Goal: Task Accomplishment & Management: Manage account settings

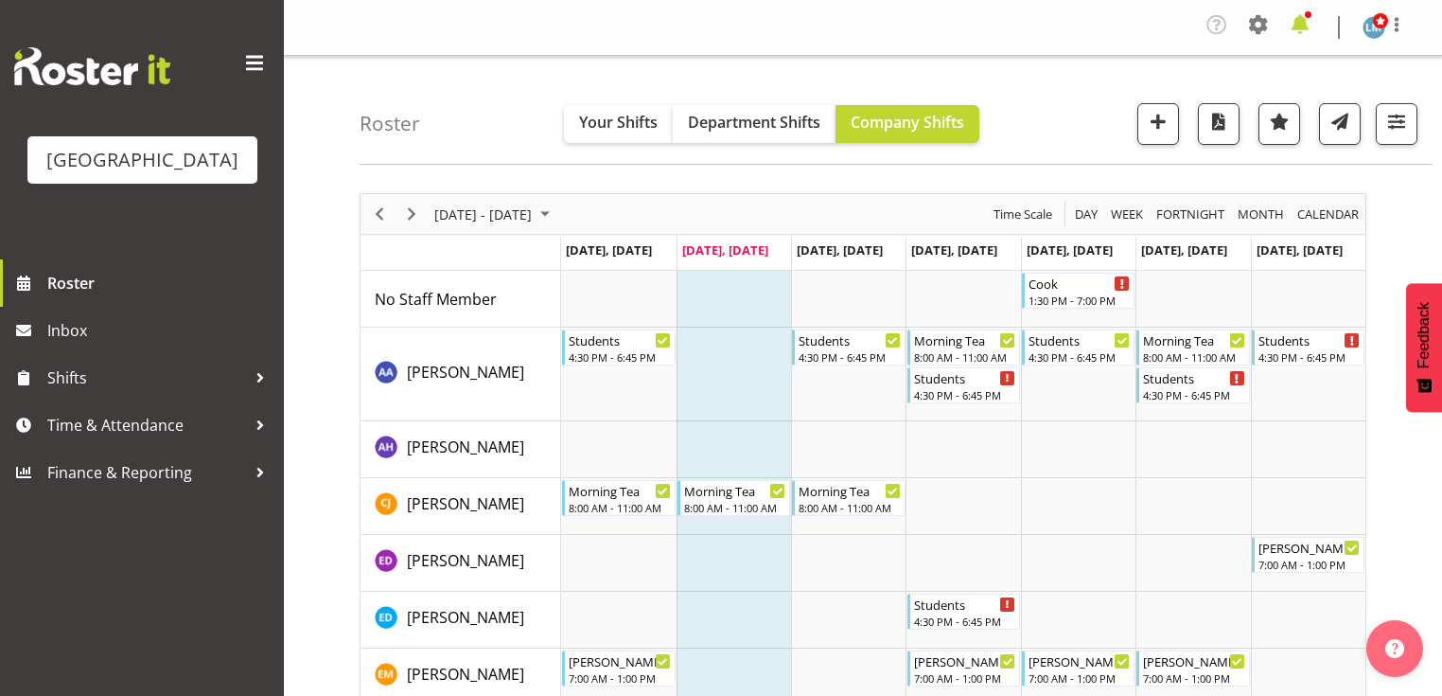
click at [1302, 23] on span at bounding box center [1300, 24] width 30 height 30
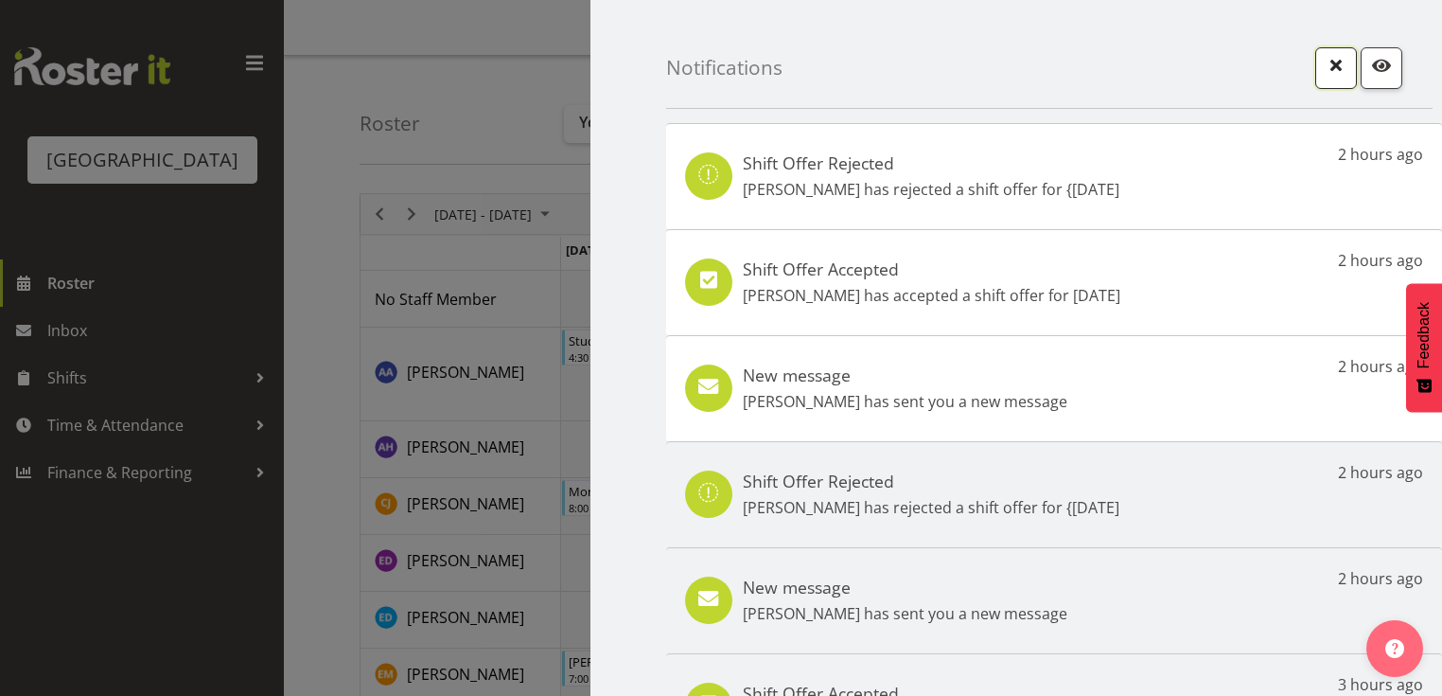
click at [1329, 66] on span "button" at bounding box center [1336, 65] width 25 height 25
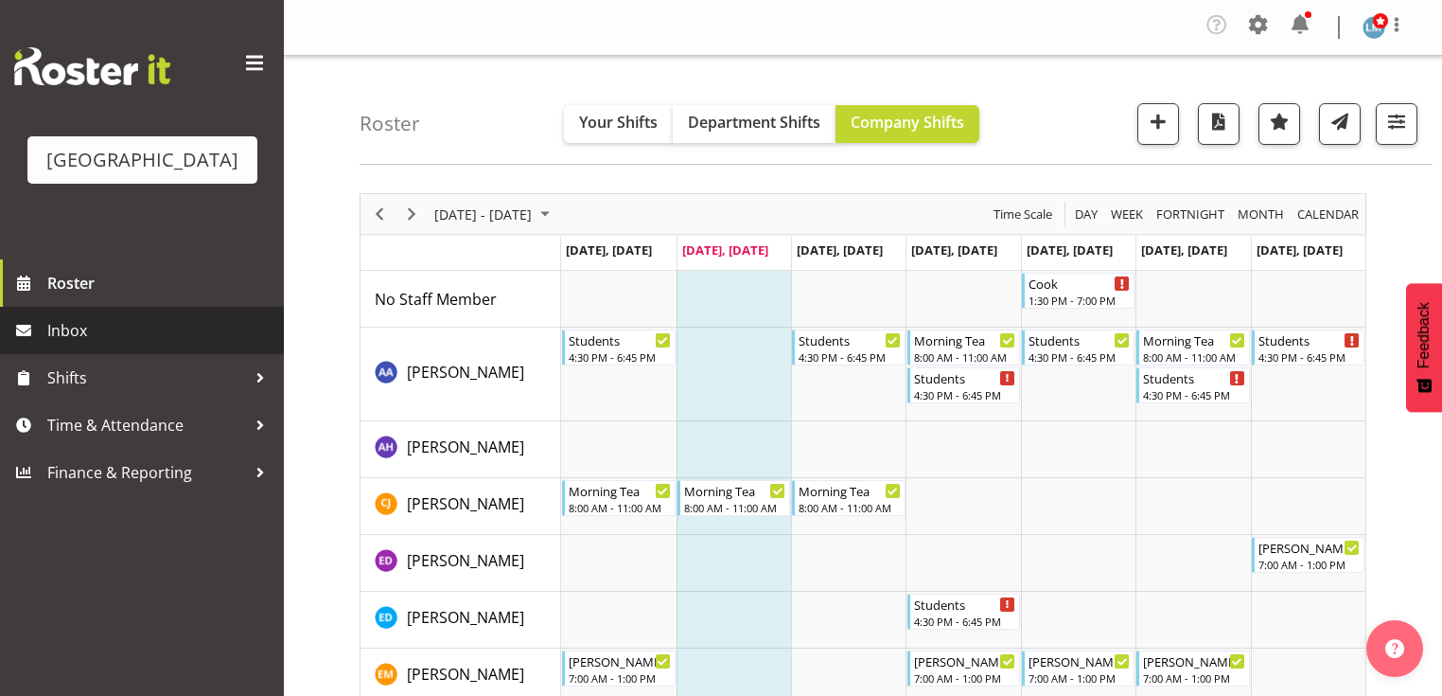
click at [98, 344] on span "Inbox" at bounding box center [160, 330] width 227 height 28
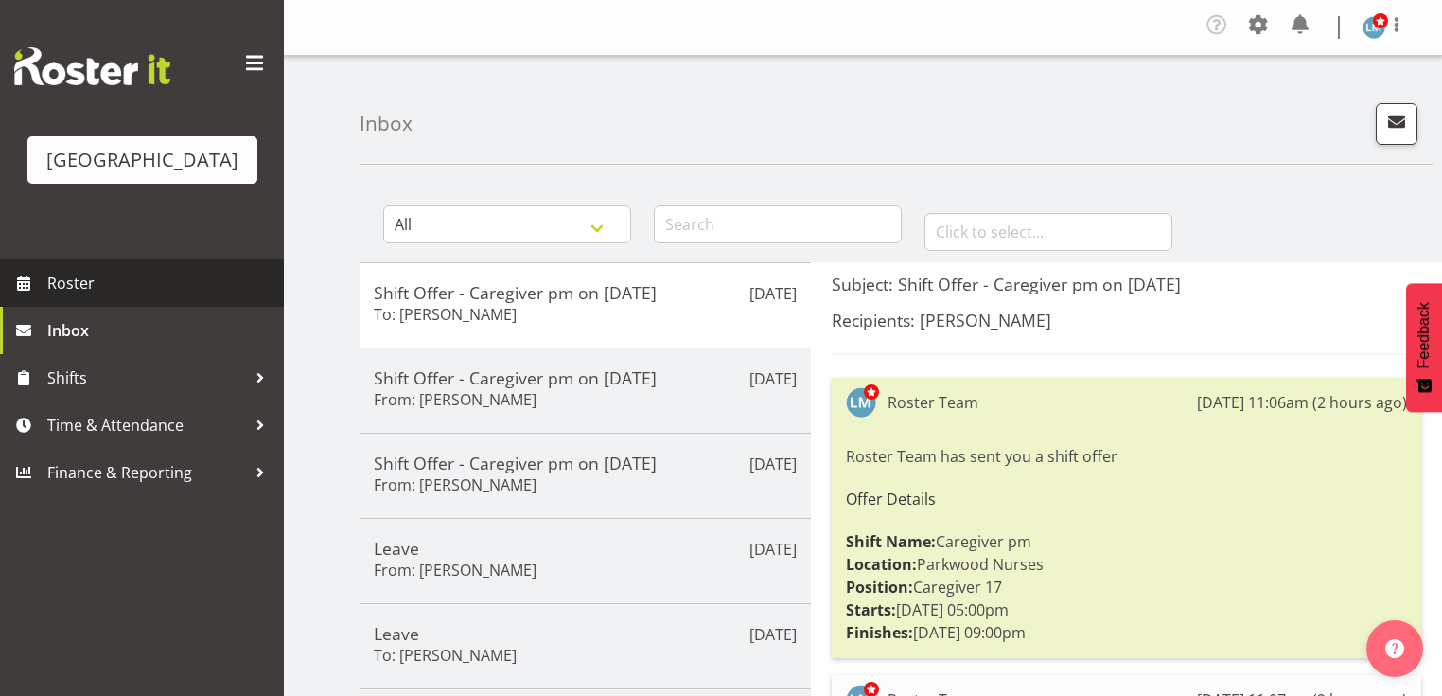
click at [61, 297] on span "Roster" at bounding box center [160, 283] width 227 height 28
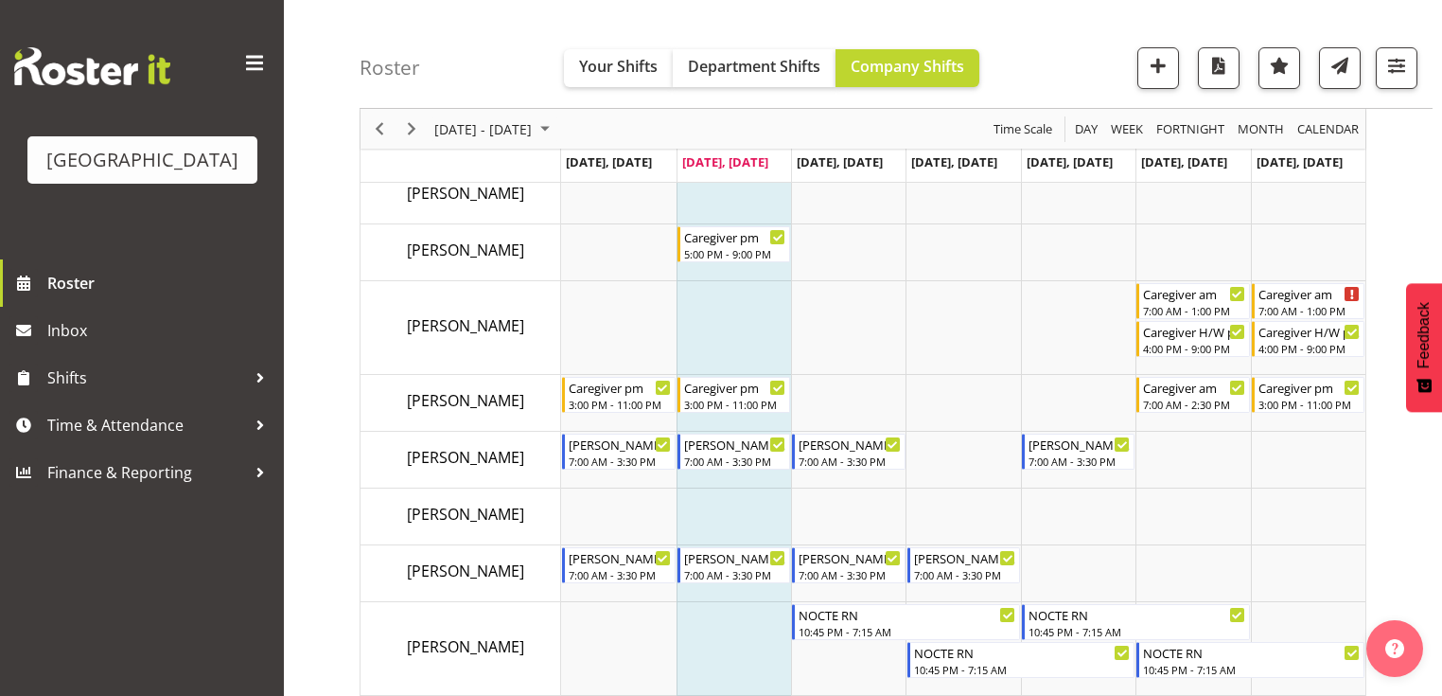
scroll to position [3256, 0]
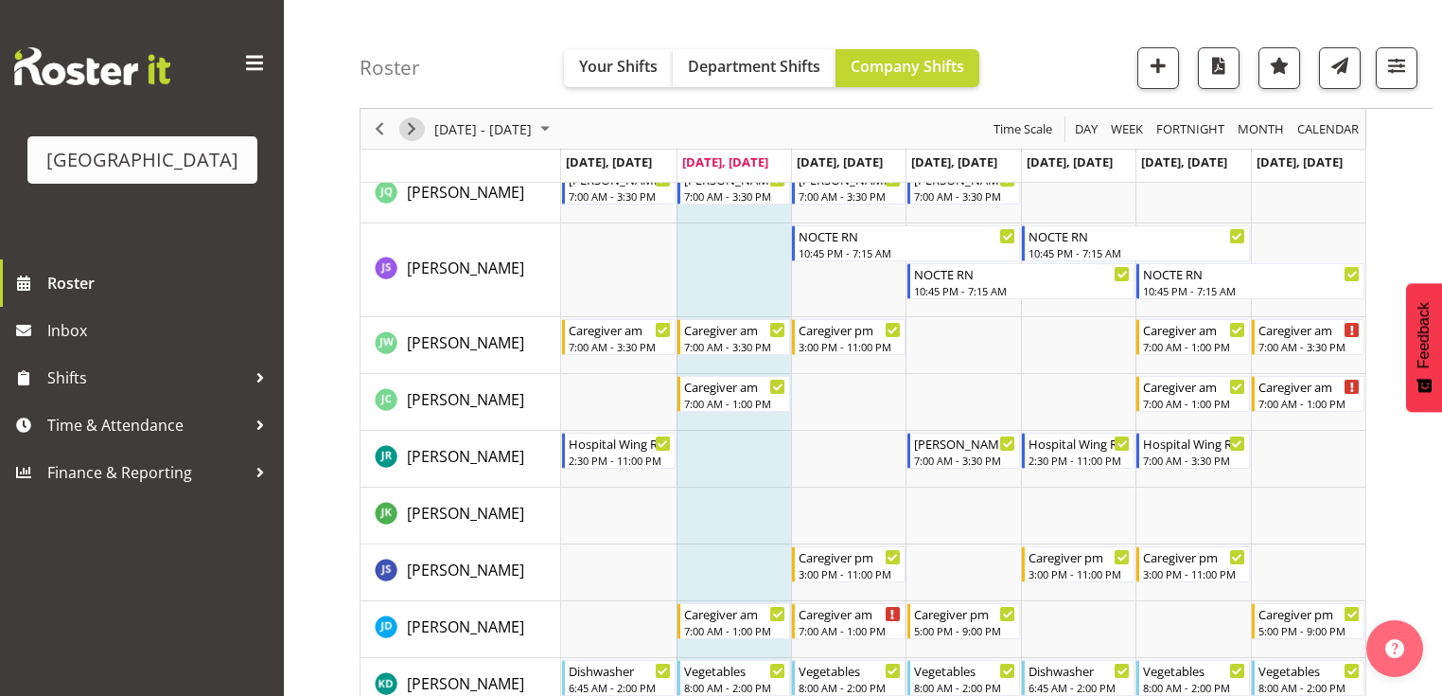
click at [413, 122] on span "Next" at bounding box center [411, 129] width 23 height 24
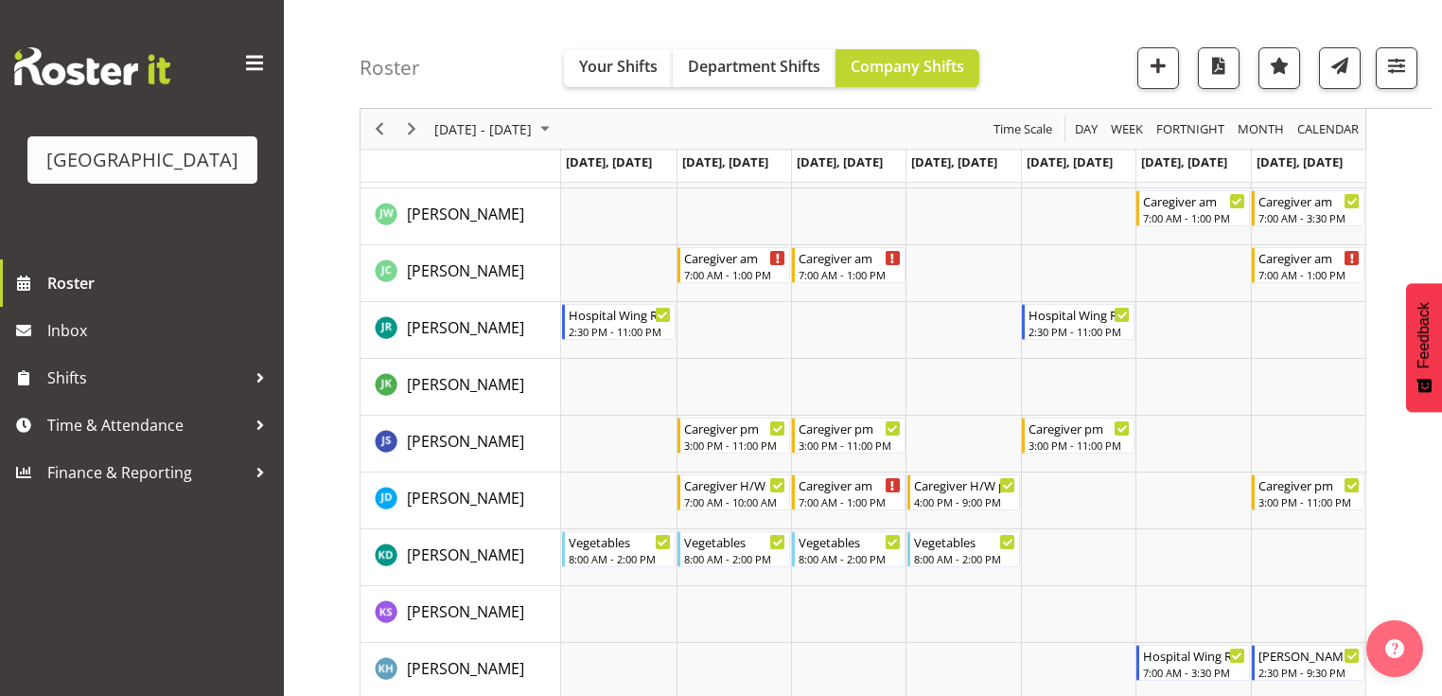
scroll to position [3407, 0]
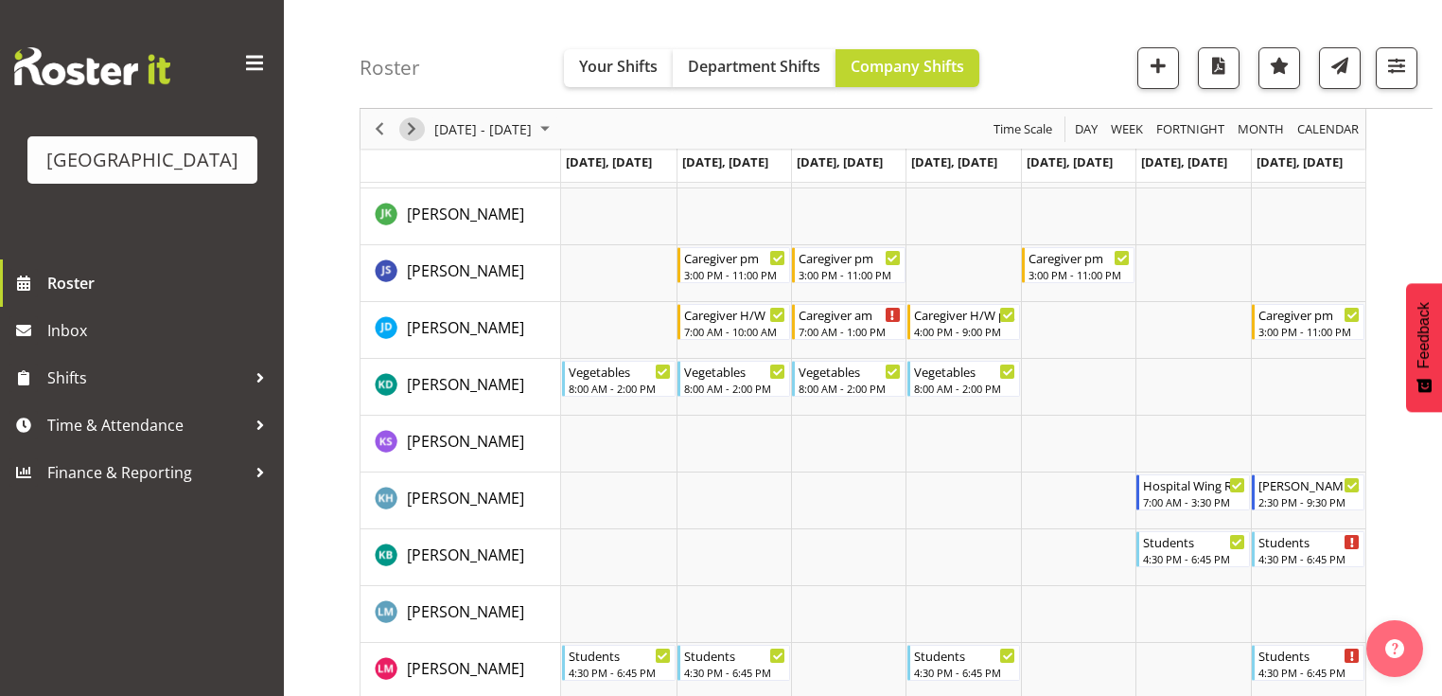
click at [413, 123] on span "Next" at bounding box center [411, 129] width 23 height 24
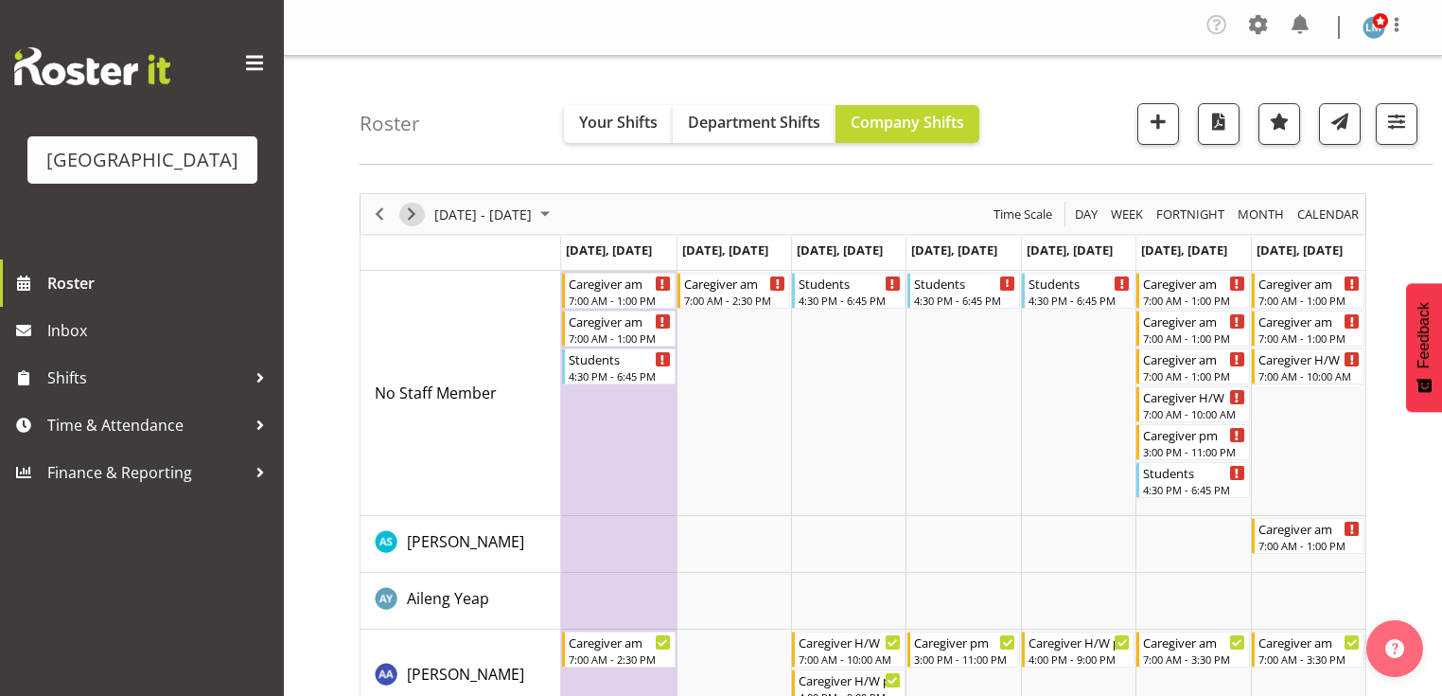
click at [413, 211] on span "Next" at bounding box center [411, 215] width 23 height 24
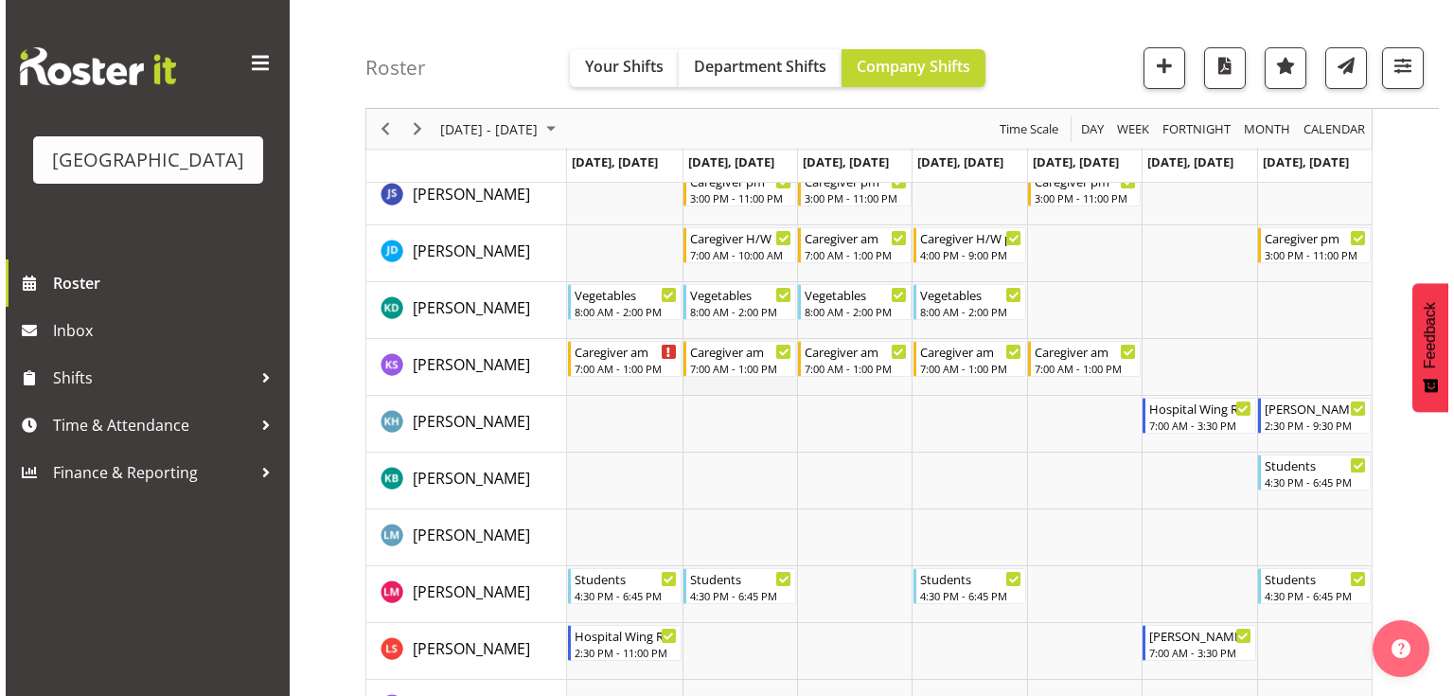
scroll to position [3180, 0]
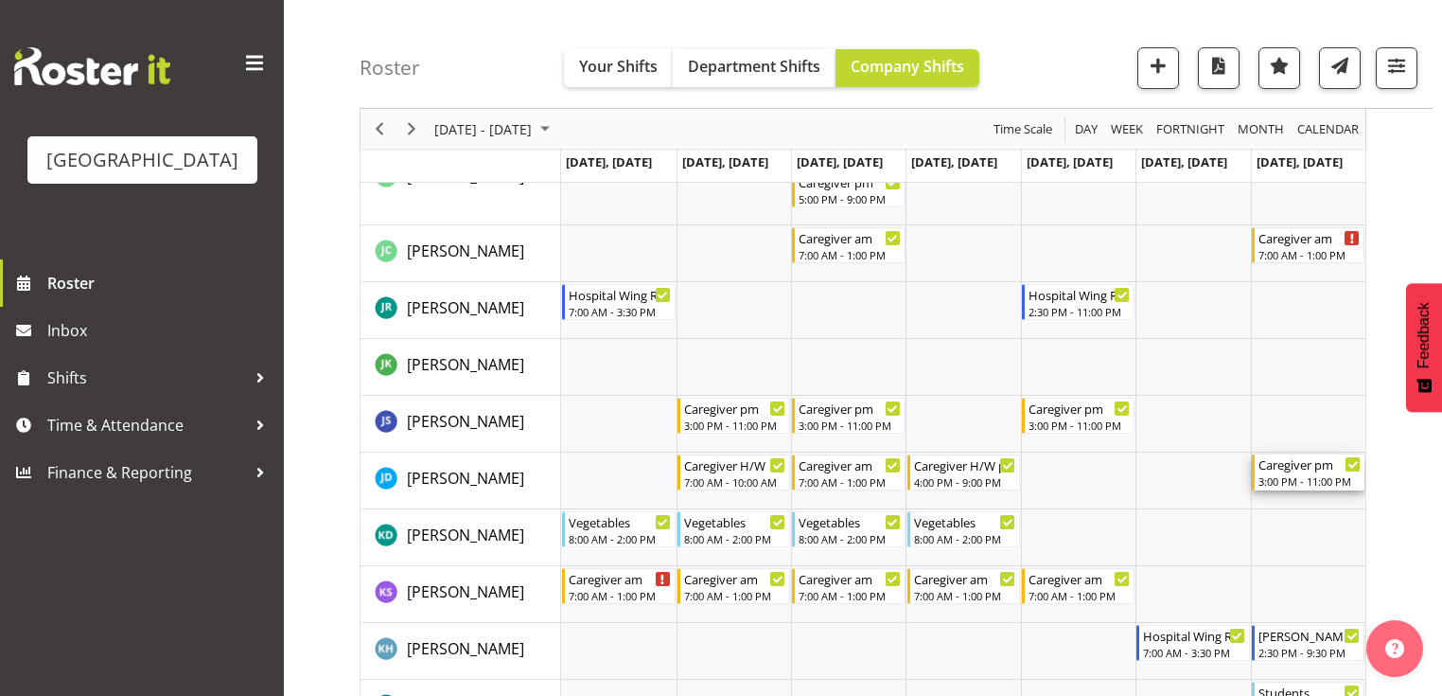
click at [1306, 469] on div "Caregiver pm" at bounding box center [1310, 463] width 102 height 19
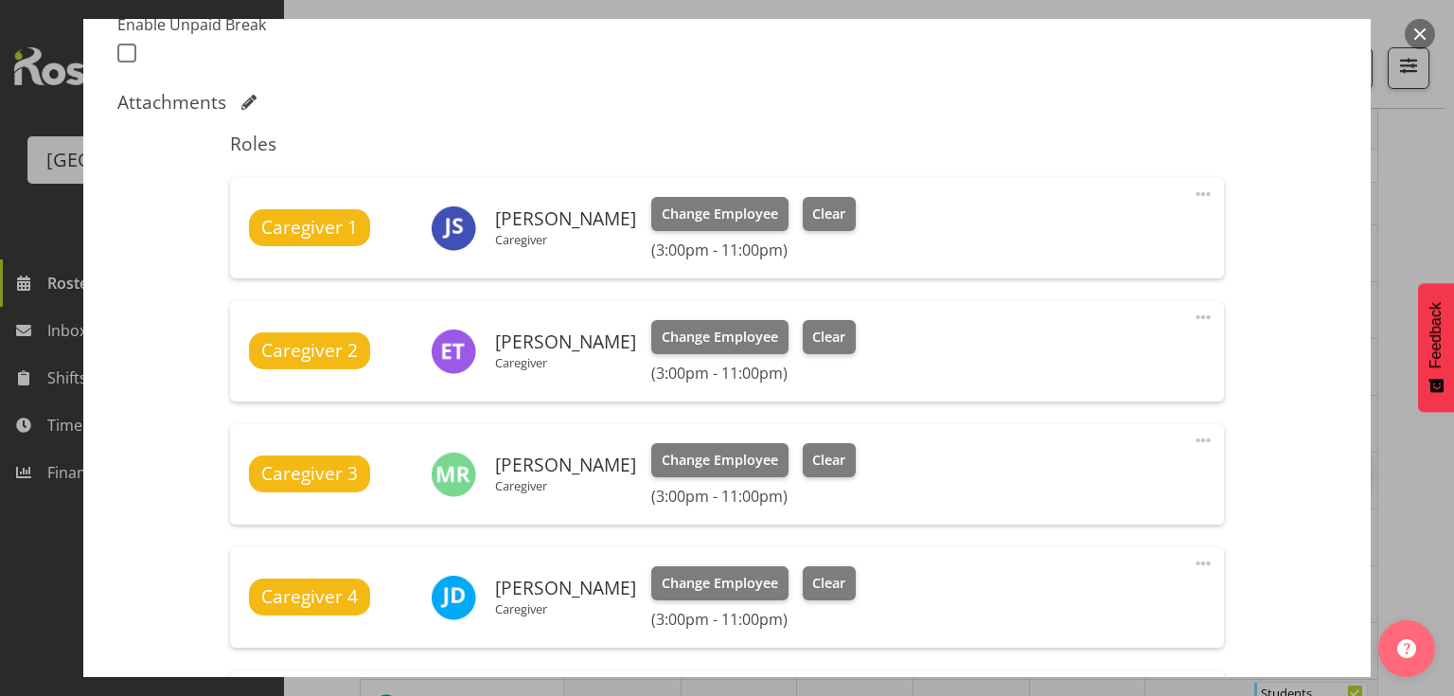
scroll to position [833, 0]
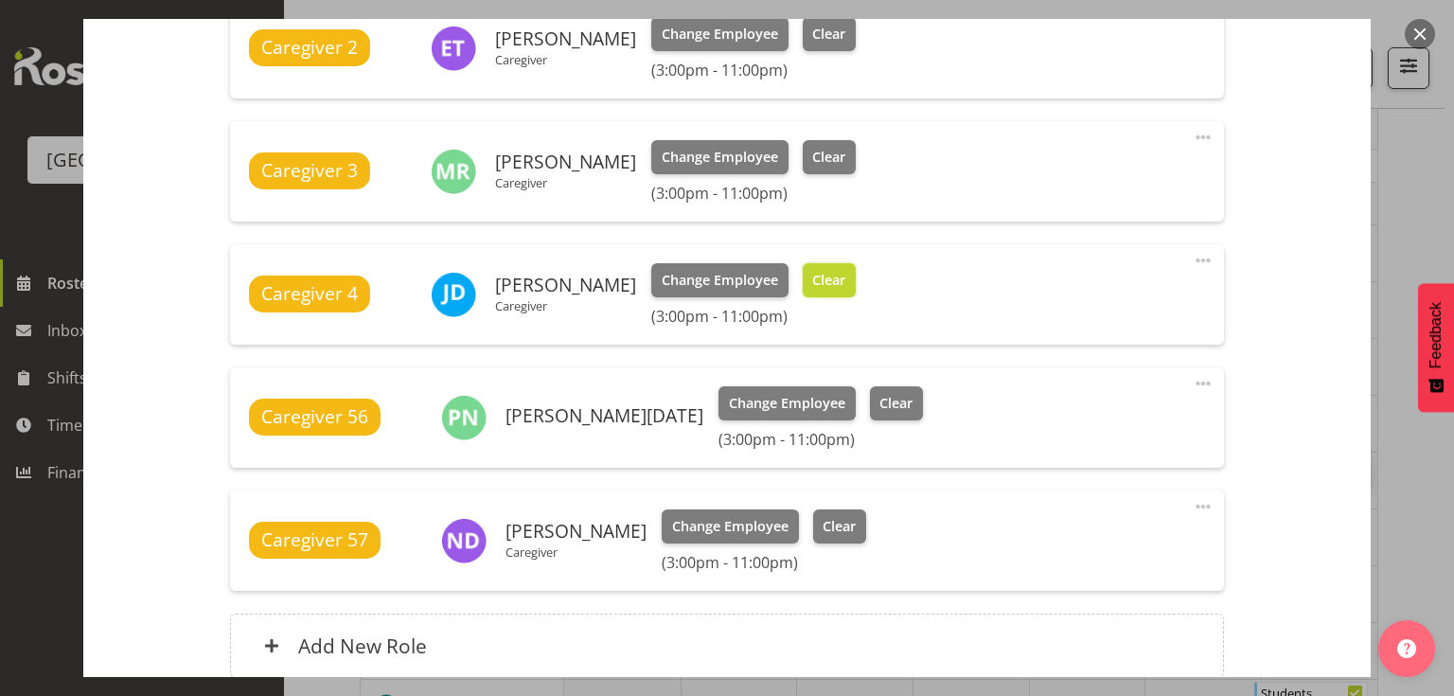
click at [820, 276] on span "Clear" at bounding box center [828, 280] width 33 height 21
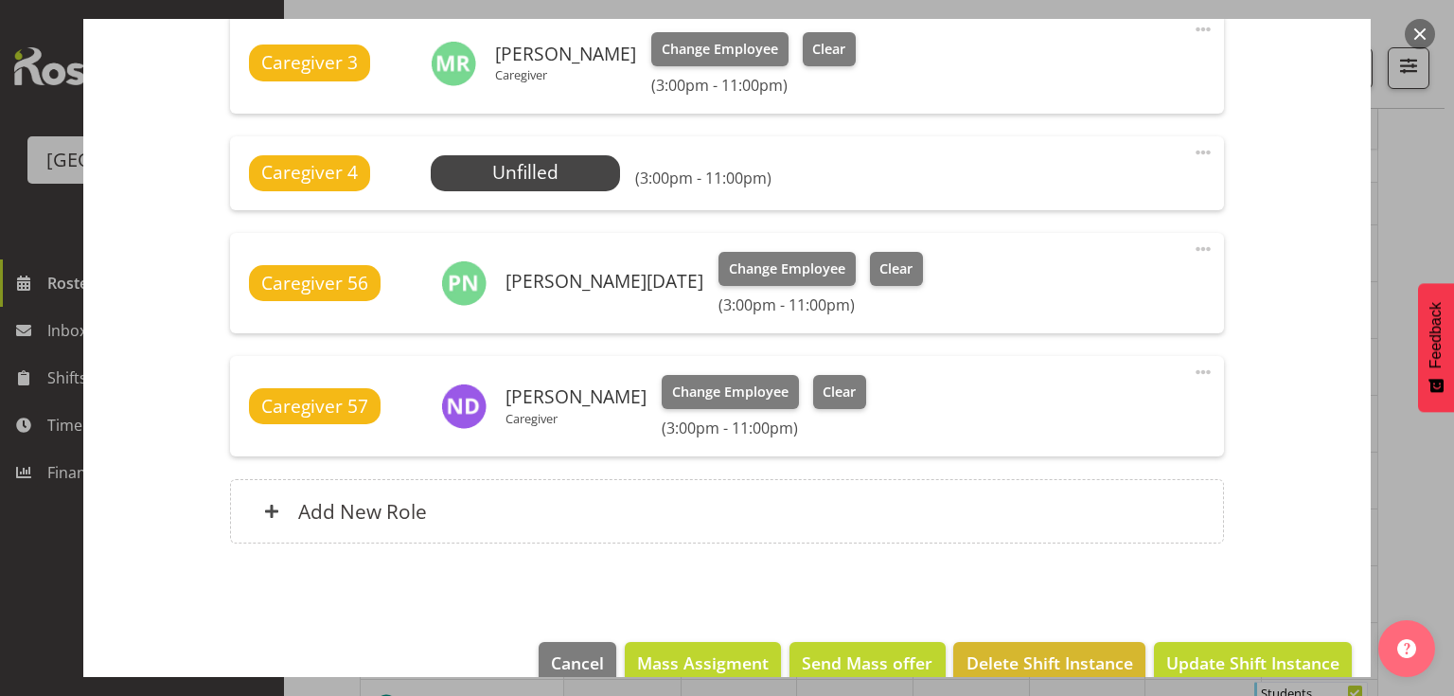
scroll to position [975, 0]
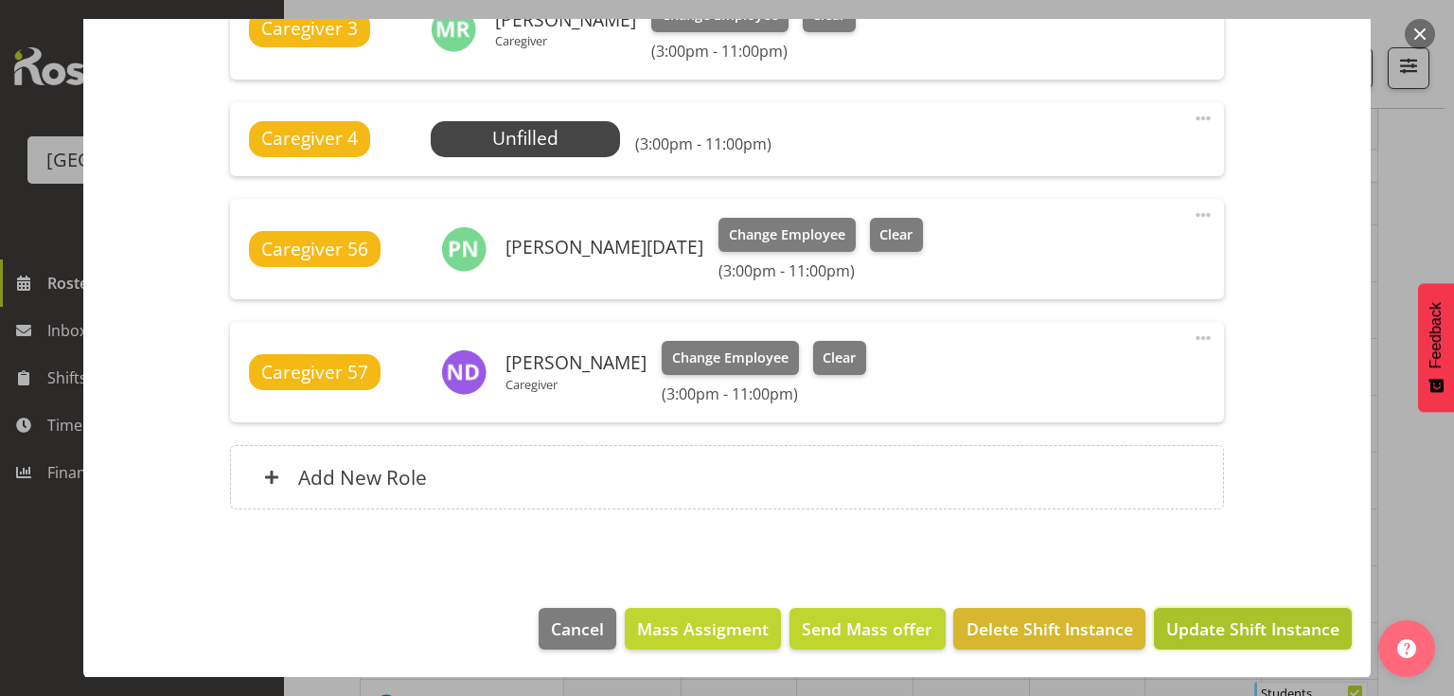
click at [1224, 623] on span "Update Shift Instance" at bounding box center [1252, 628] width 173 height 25
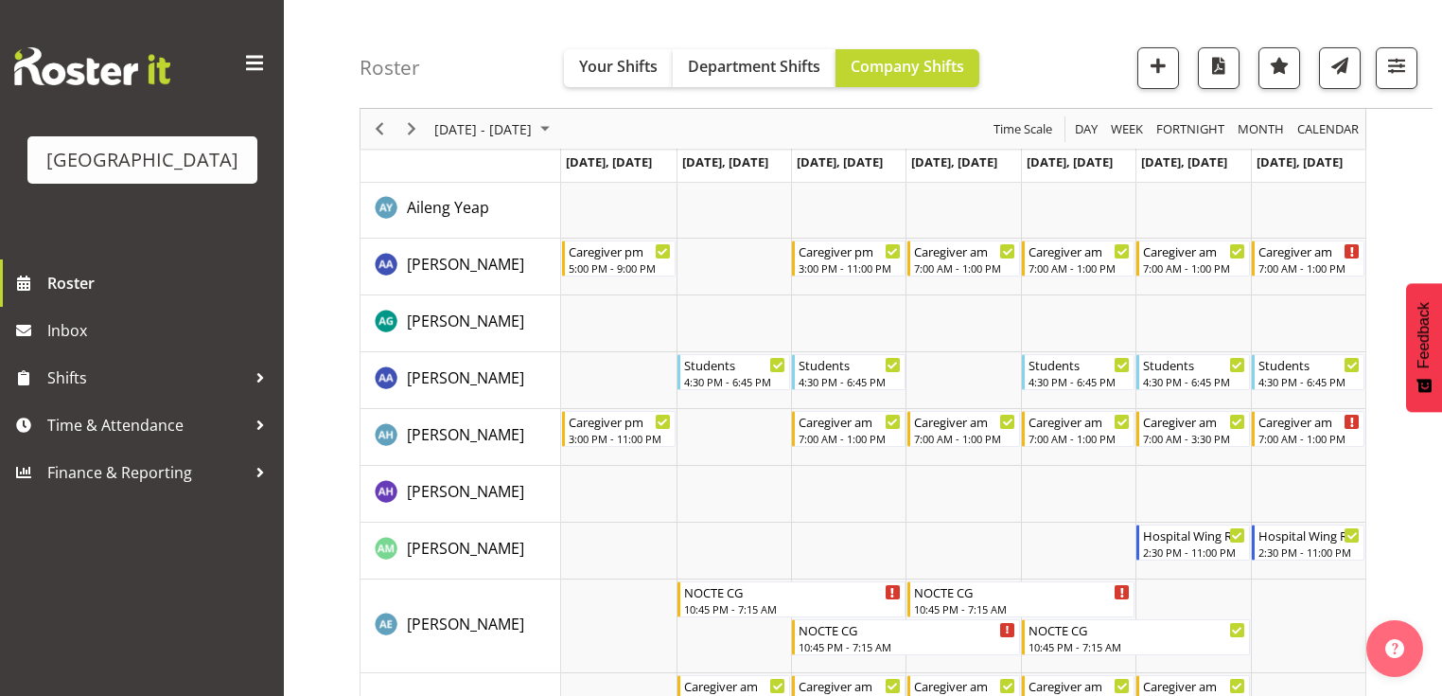
scroll to position [0, 0]
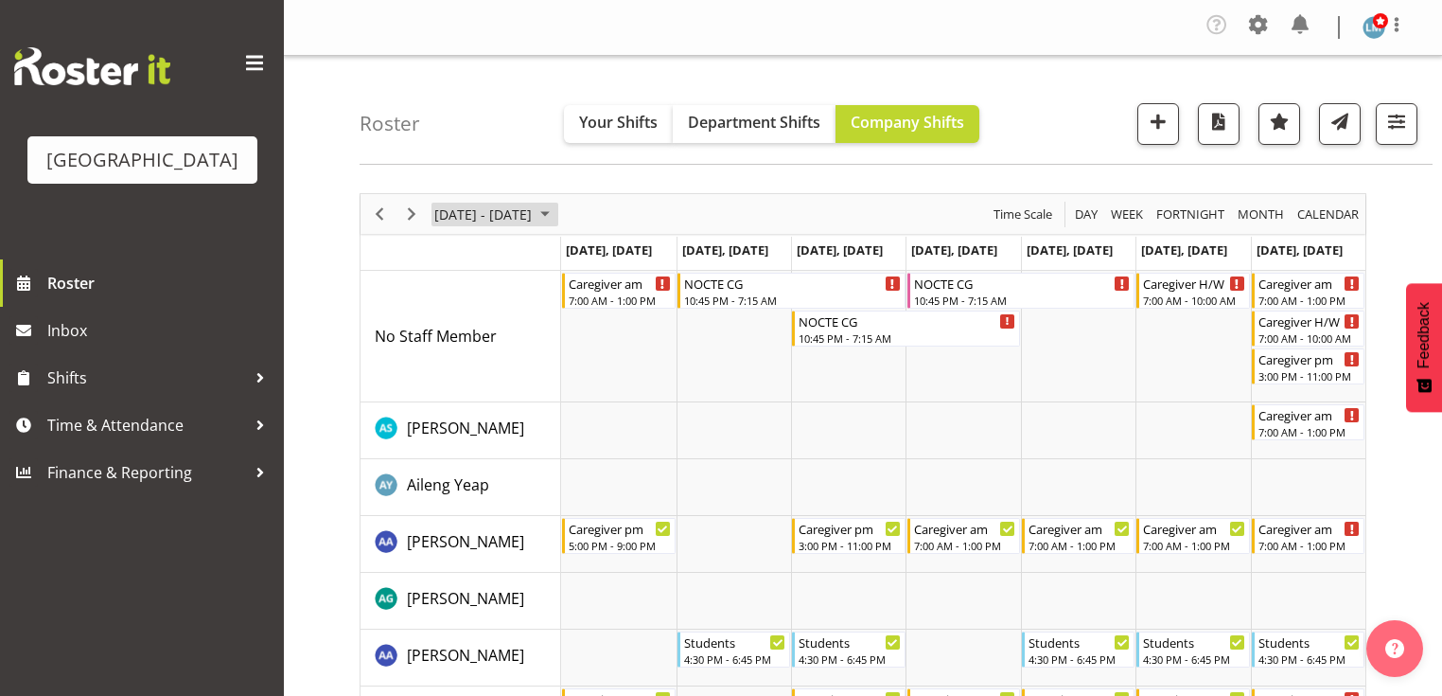
click at [556, 209] on span "Sep 29 - Oct 05, 2025" at bounding box center [545, 215] width 23 height 24
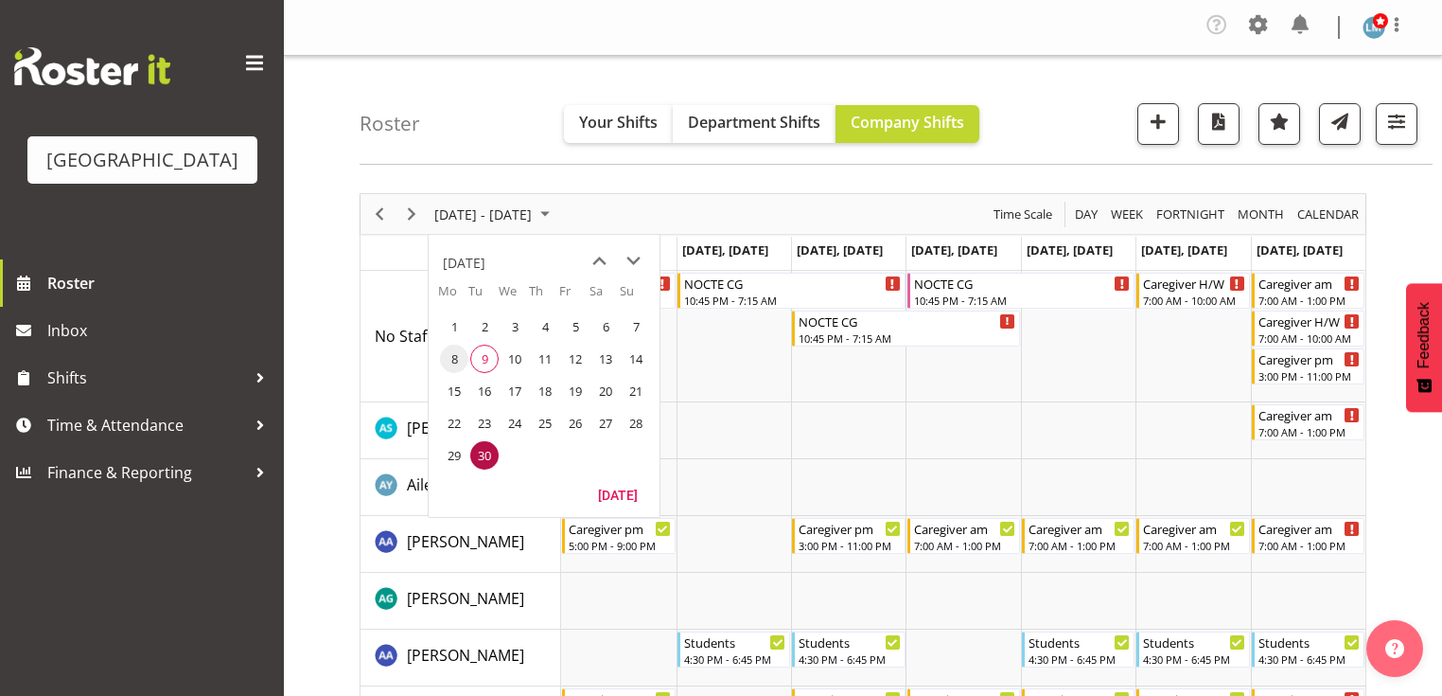
click at [450, 357] on span "8" at bounding box center [454, 358] width 28 height 28
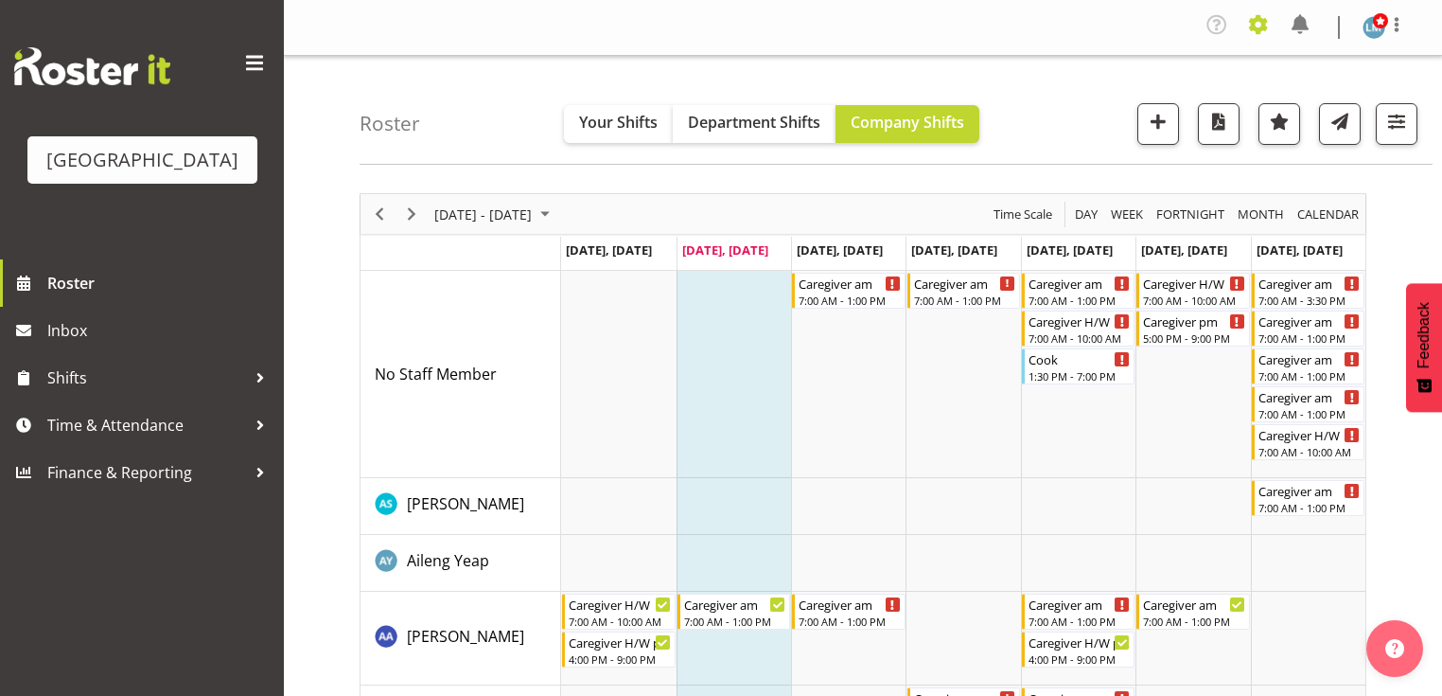
click at [1262, 25] on span at bounding box center [1259, 24] width 30 height 30
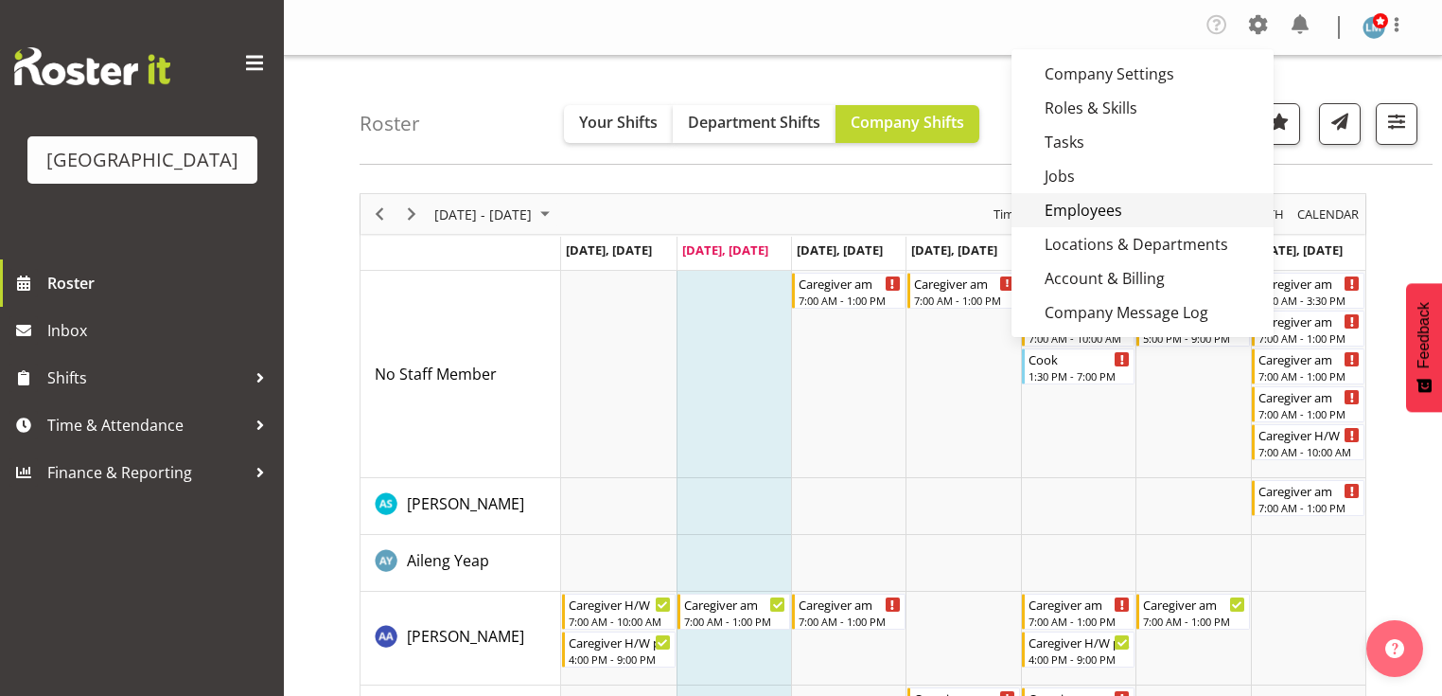
click at [1082, 208] on link "Employees" at bounding box center [1143, 210] width 262 height 34
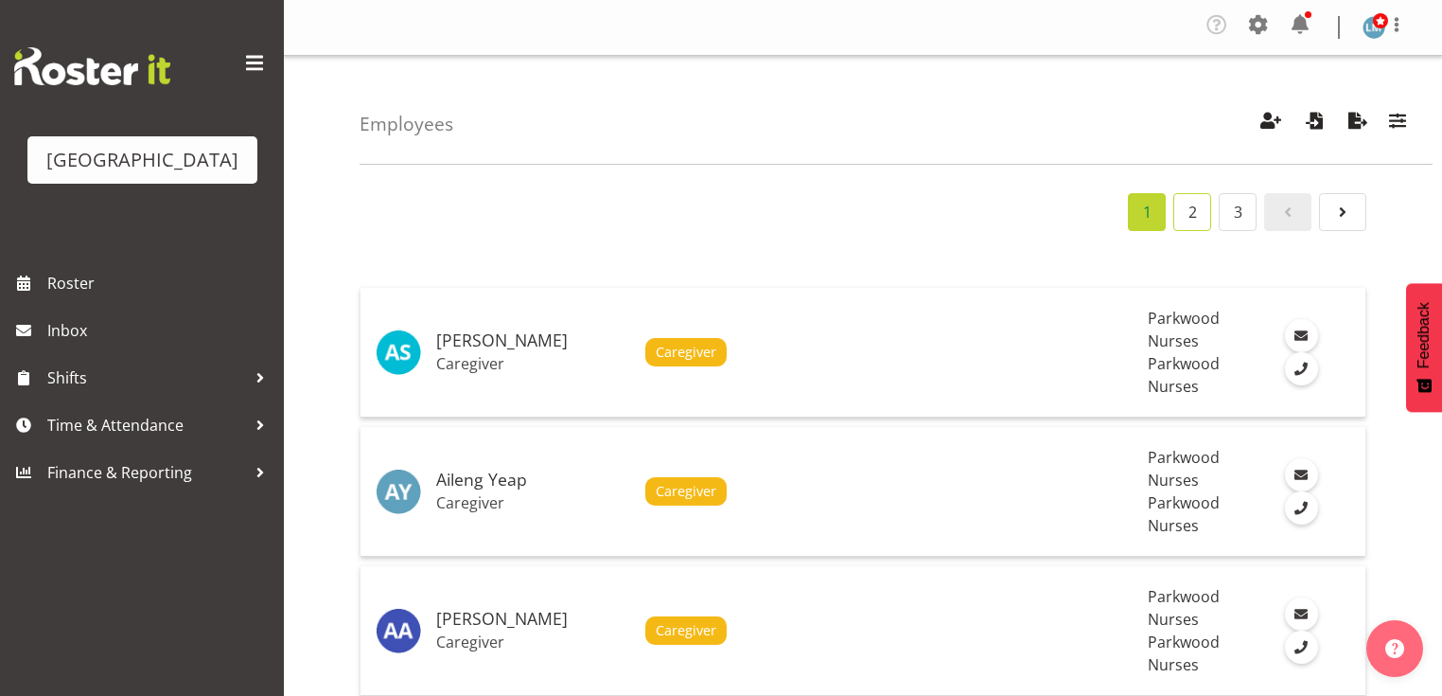
click at [1186, 210] on link "2" at bounding box center [1193, 212] width 38 height 38
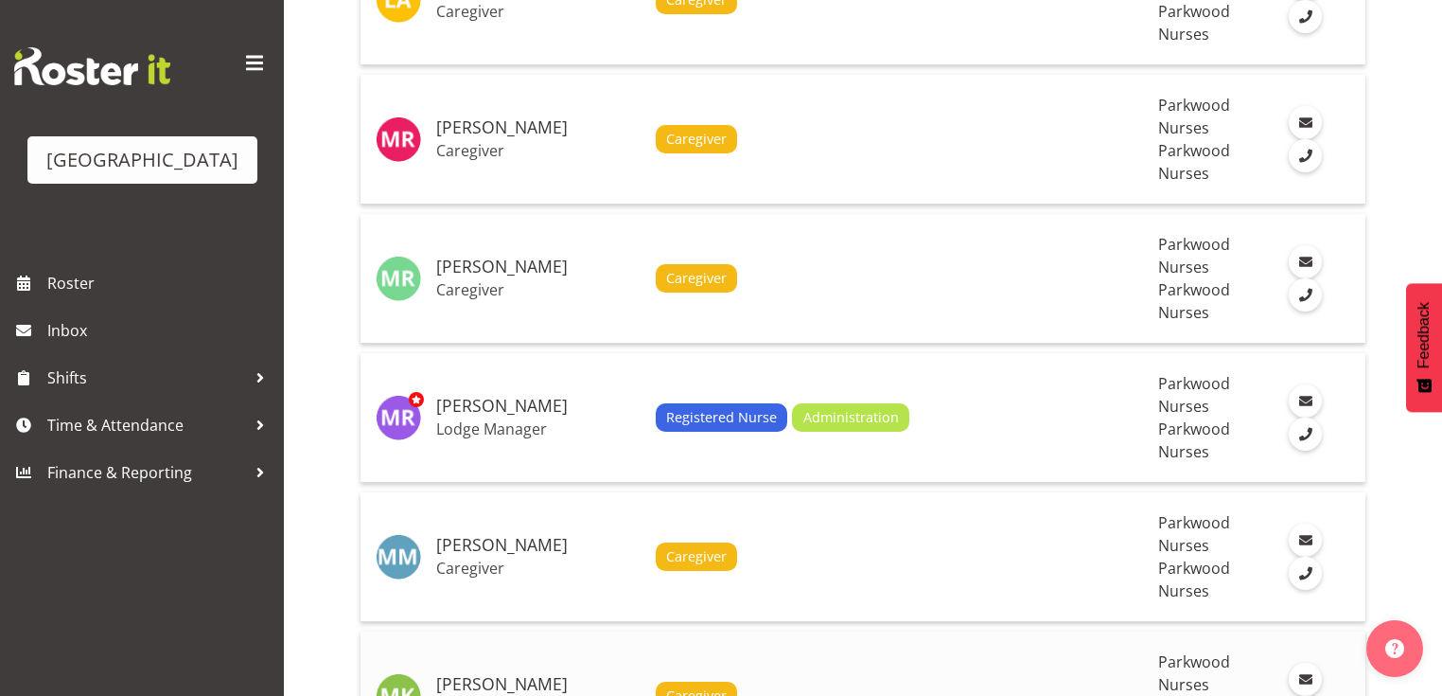
scroll to position [2499, 0]
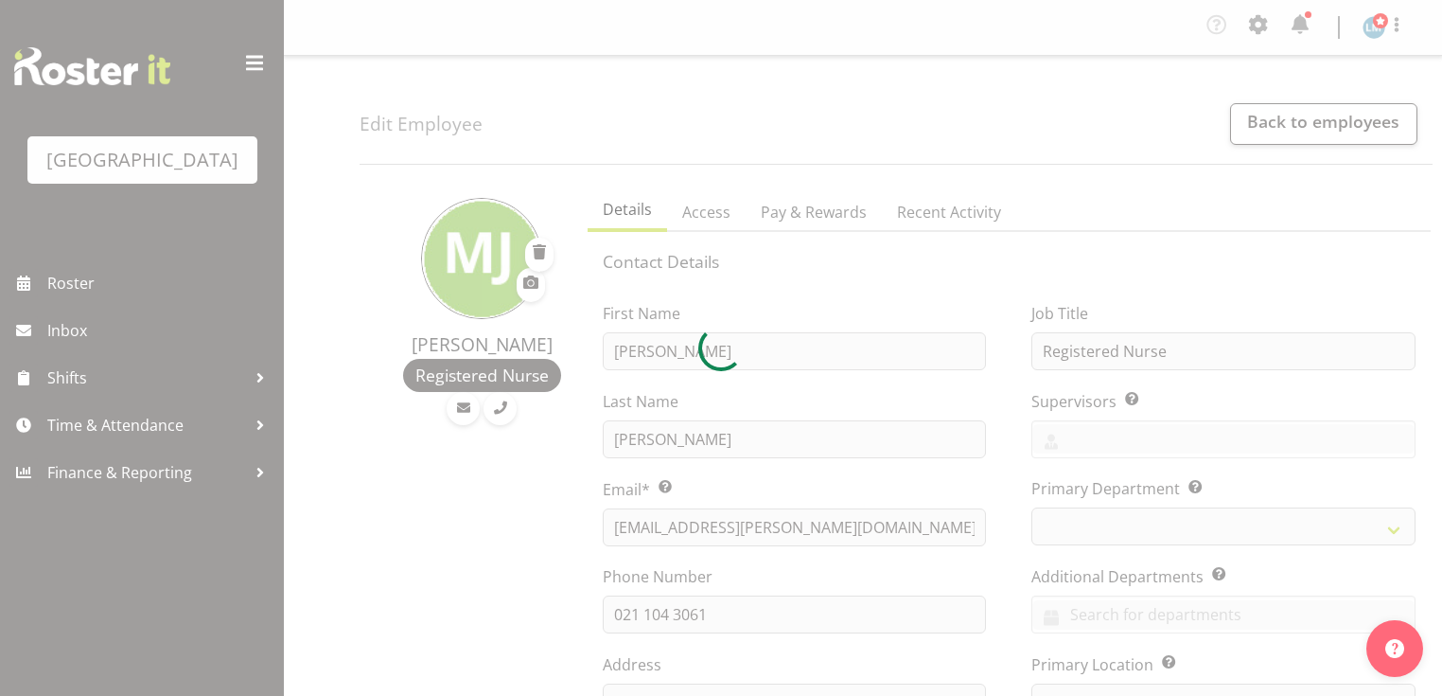
select select "TimelineWeek"
select select
select select "102"
select select "104"
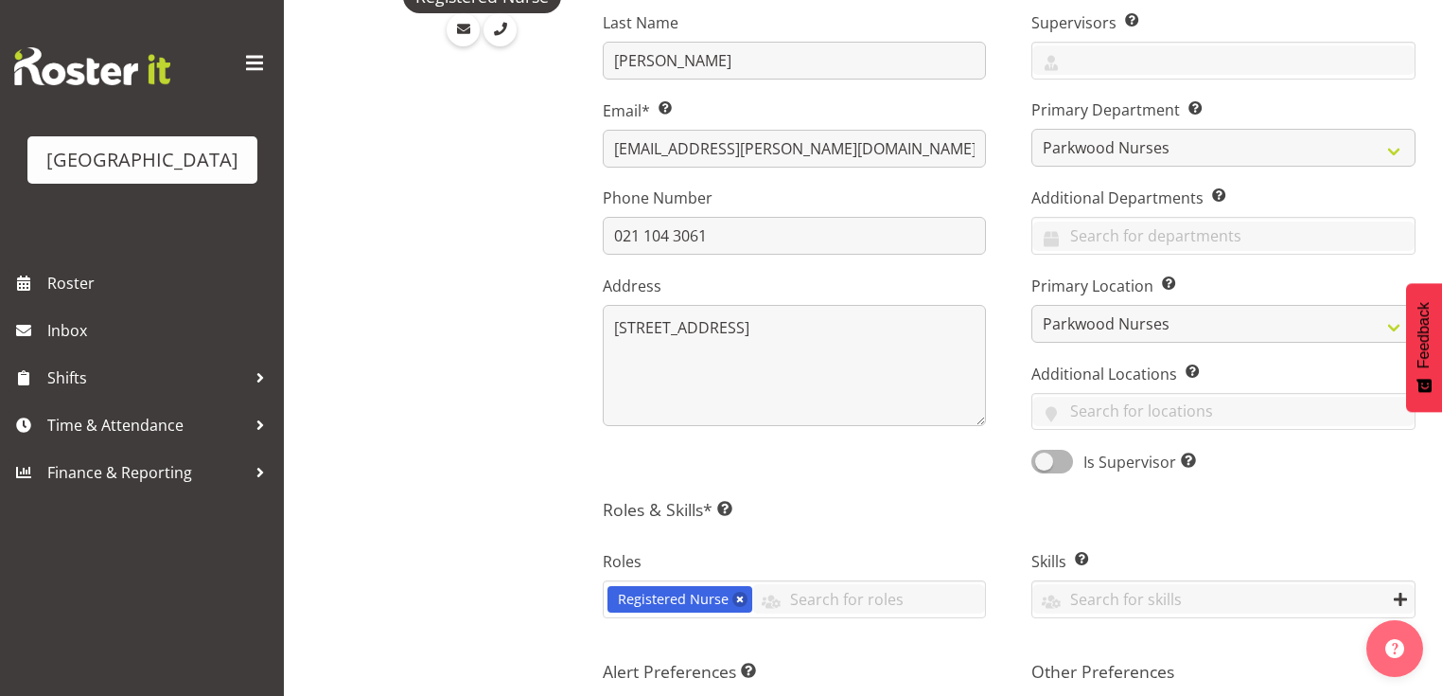
scroll to position [757, 0]
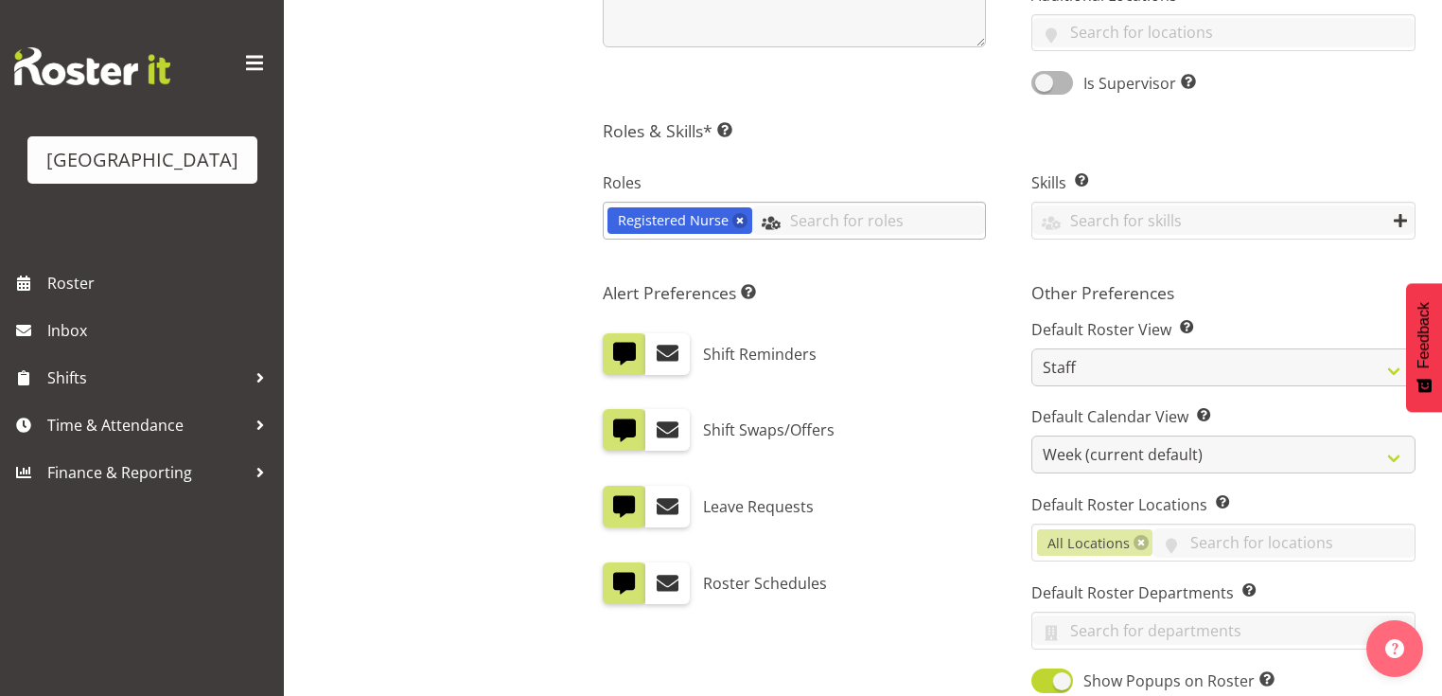
click at [816, 223] on input "text" at bounding box center [869, 219] width 234 height 29
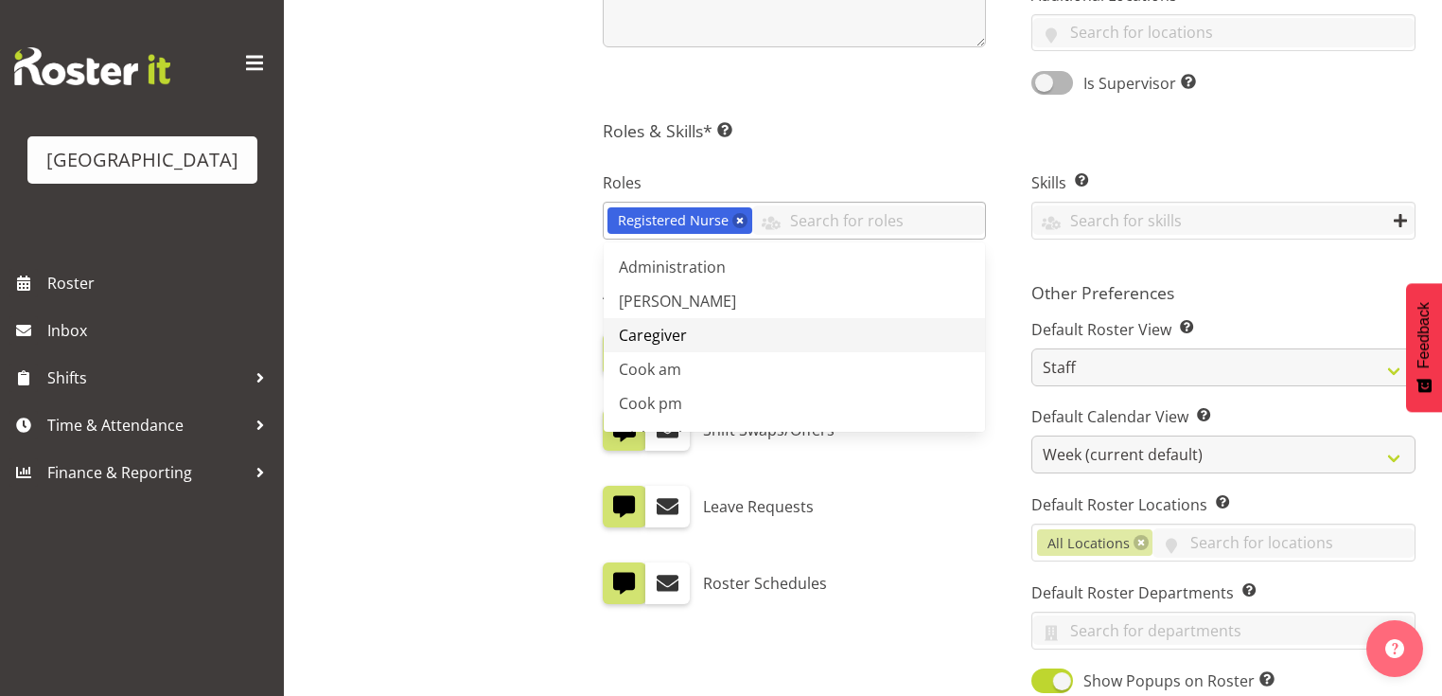
click at [644, 335] on span "Caregiver" at bounding box center [653, 335] width 68 height 21
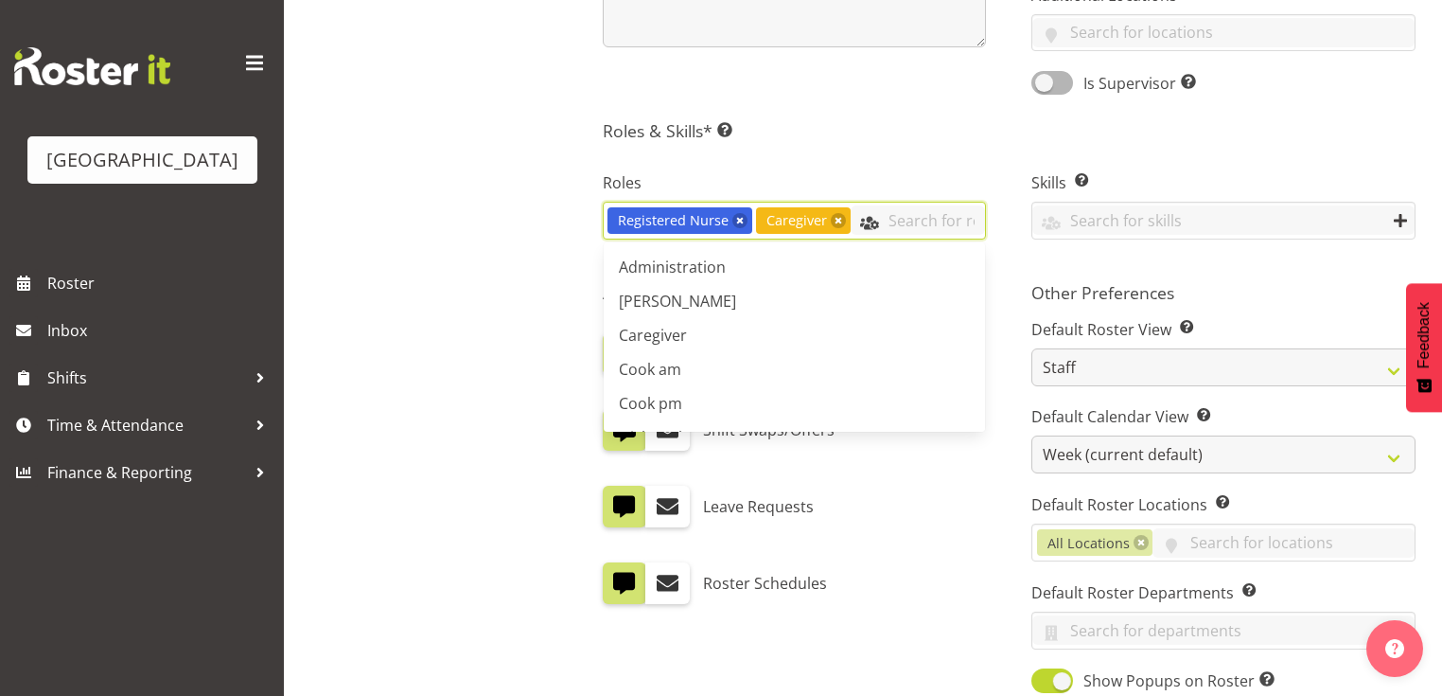
click at [890, 217] on input "text" at bounding box center [918, 219] width 135 height 29
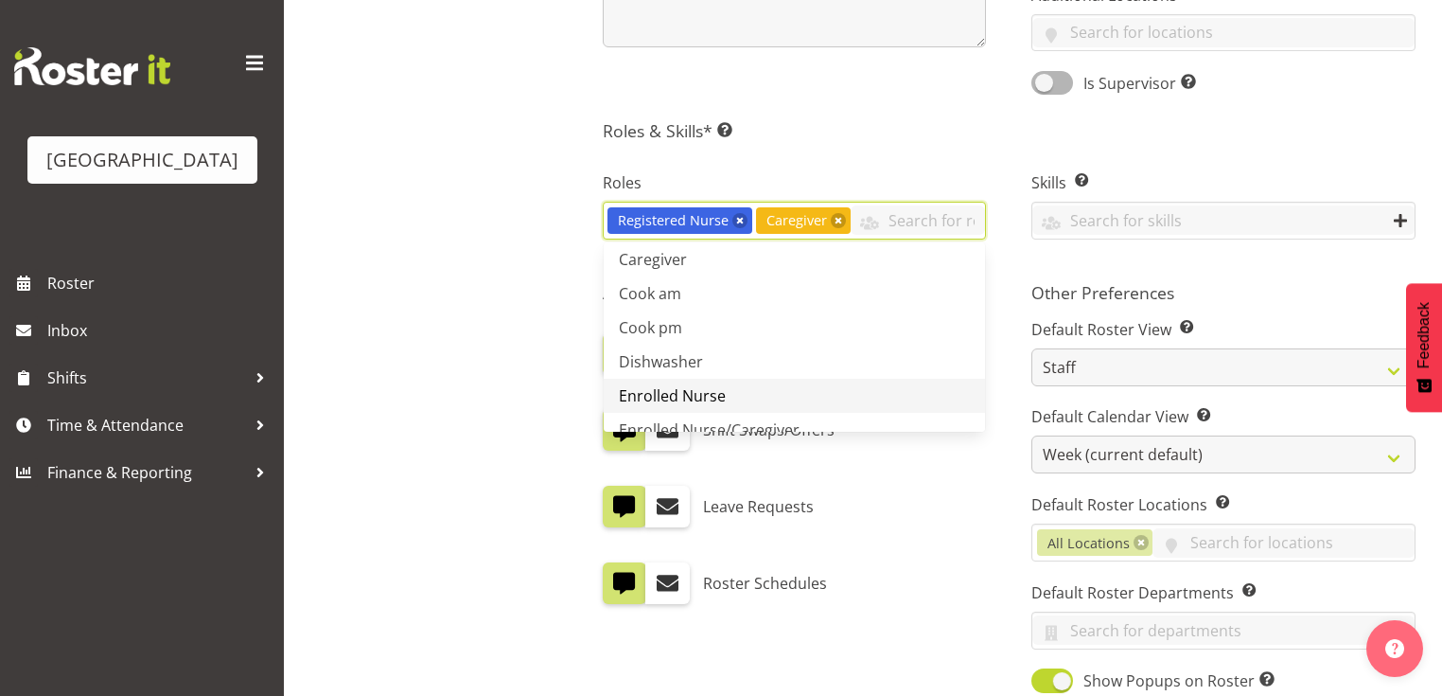
click at [685, 393] on span "Enrolled Nurse" at bounding box center [672, 395] width 107 height 21
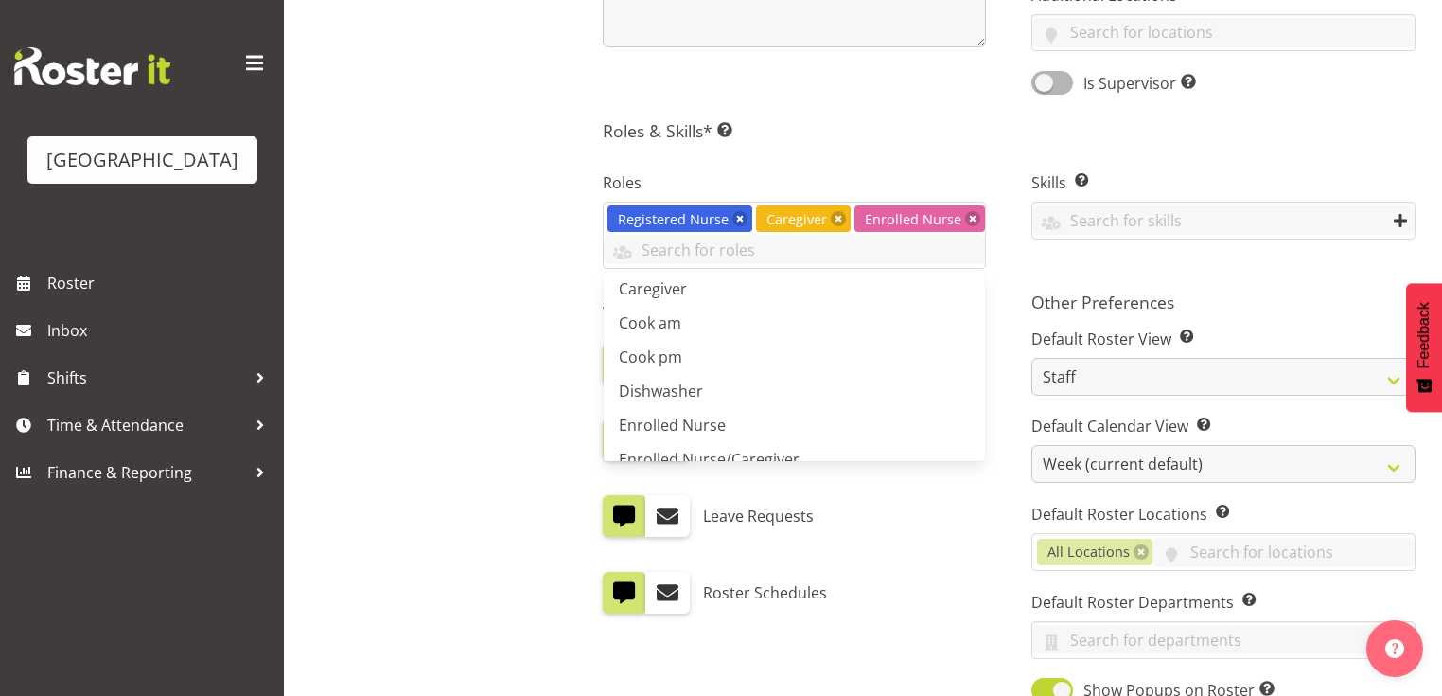
click at [529, 418] on div "Miriam Jones Registered Nurse" at bounding box center [468, 206] width 217 height 1569
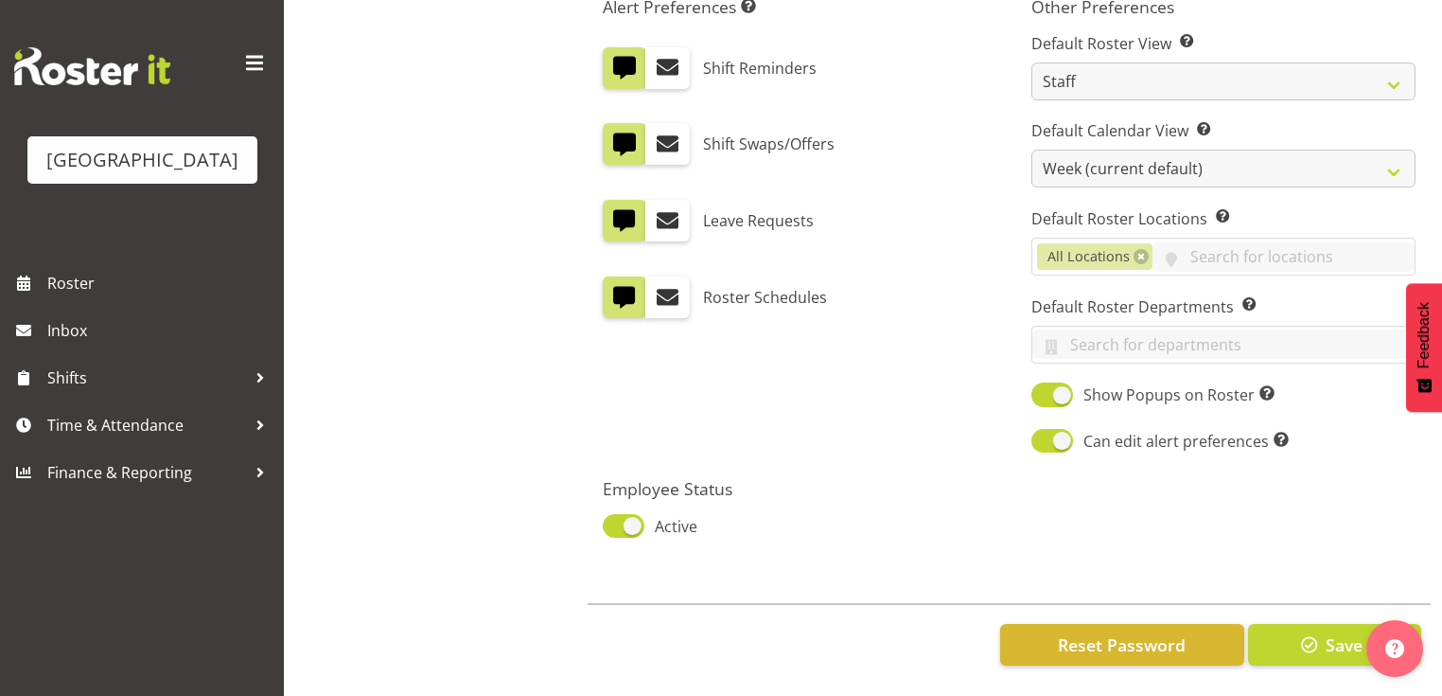
scroll to position [1061, 0]
click at [1340, 632] on span "Save" at bounding box center [1344, 644] width 37 height 25
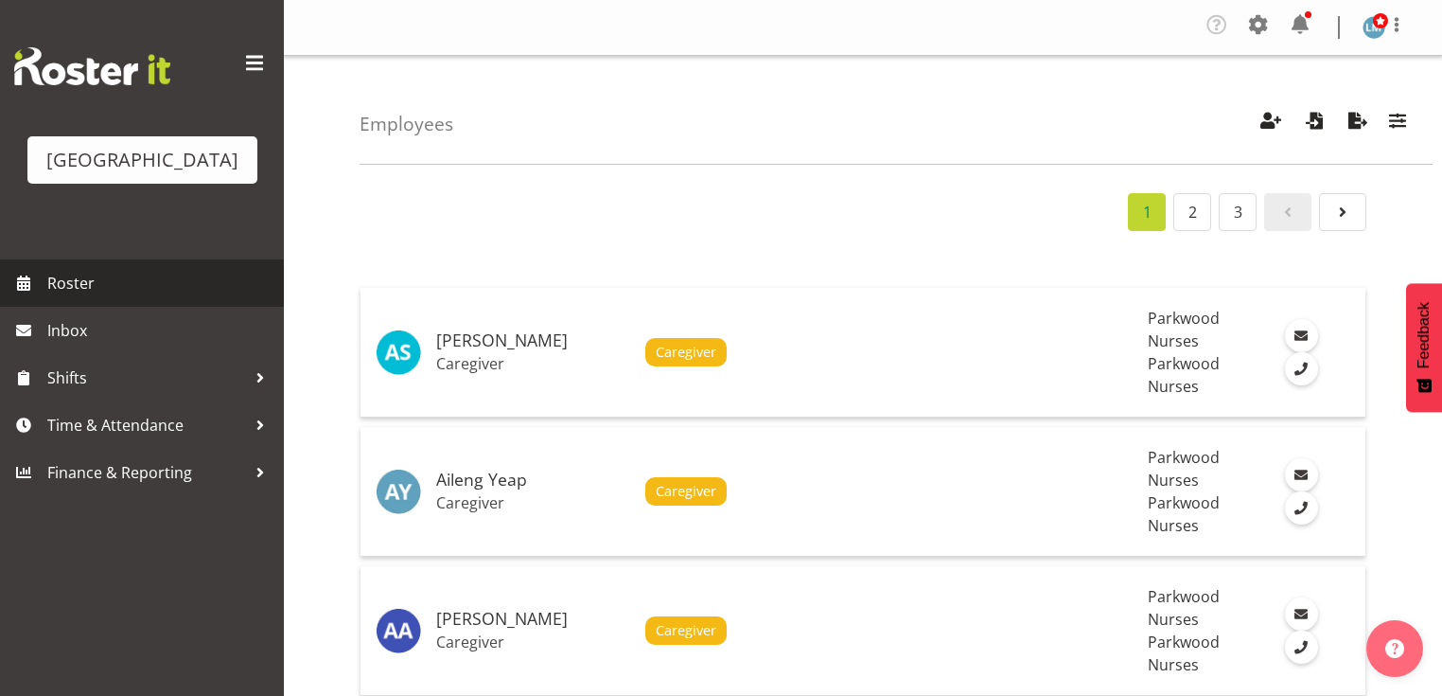
click at [68, 297] on span "Roster" at bounding box center [160, 283] width 227 height 28
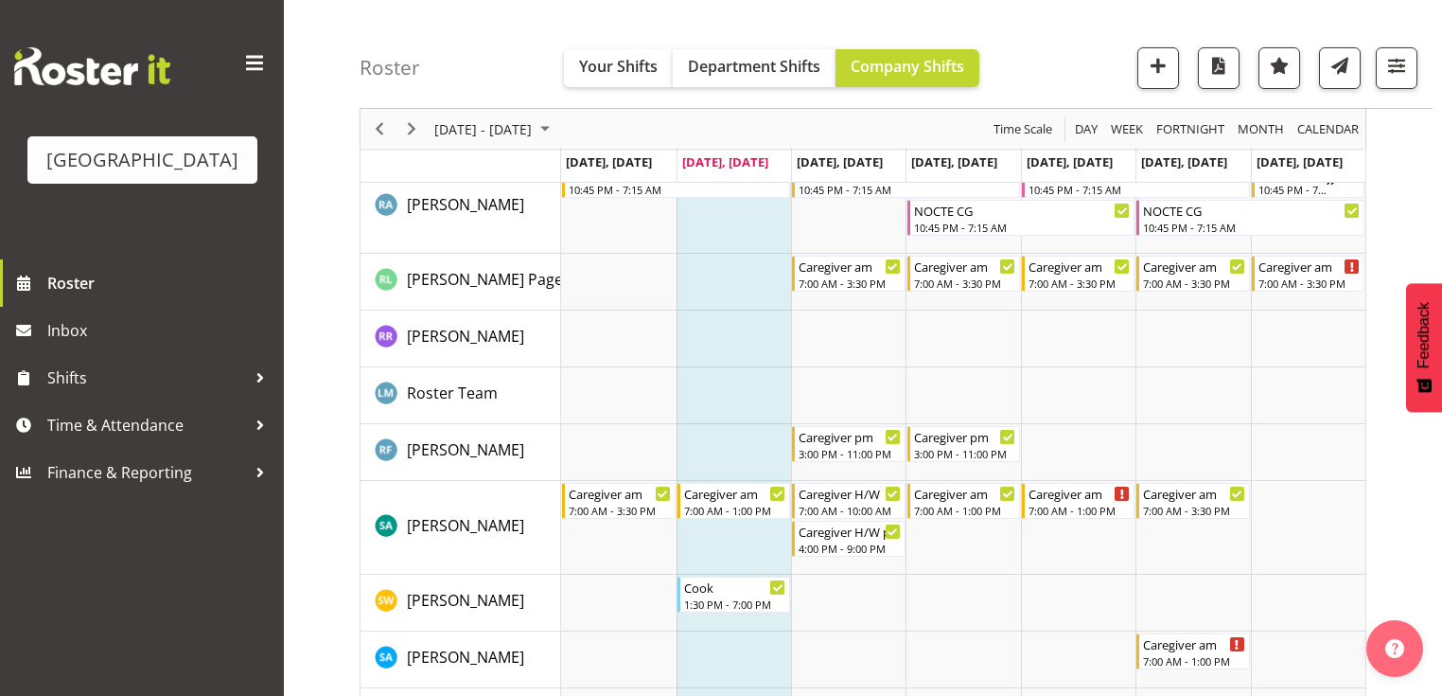
scroll to position [5830, 0]
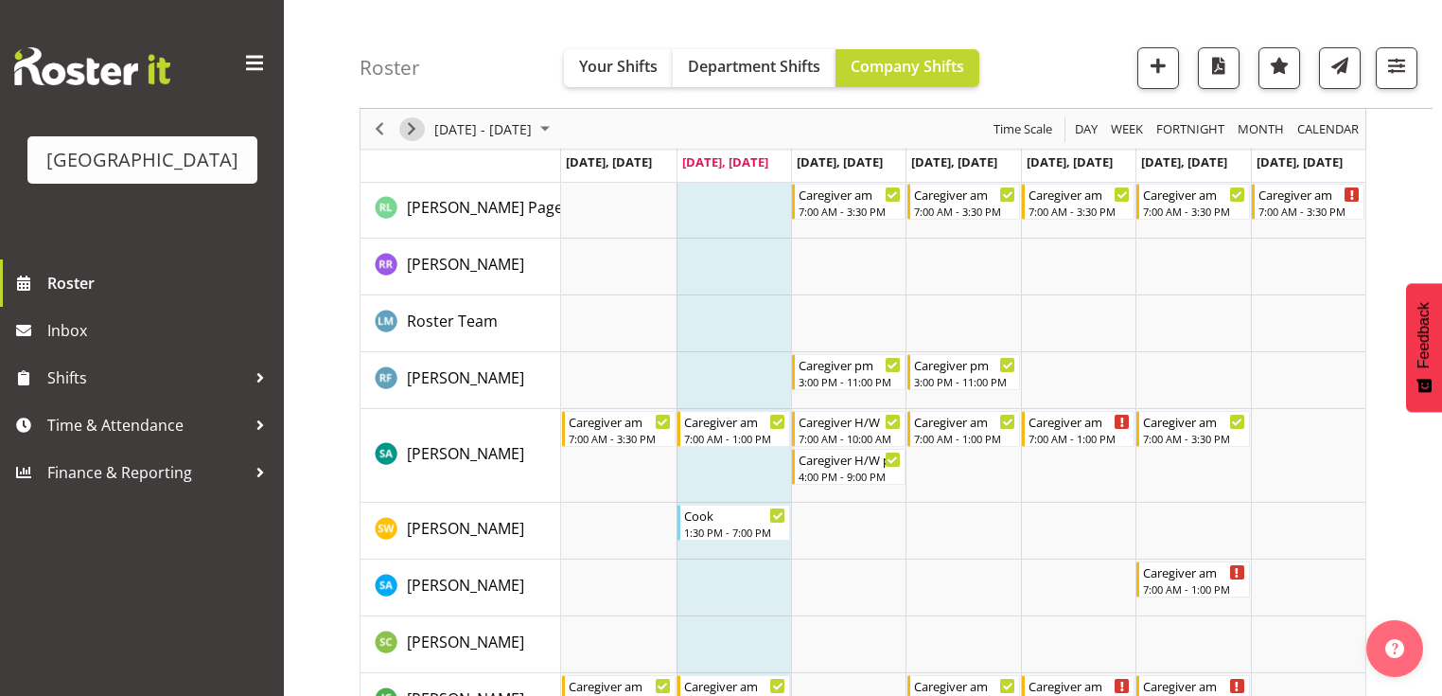
click at [419, 124] on span "Next" at bounding box center [411, 129] width 23 height 24
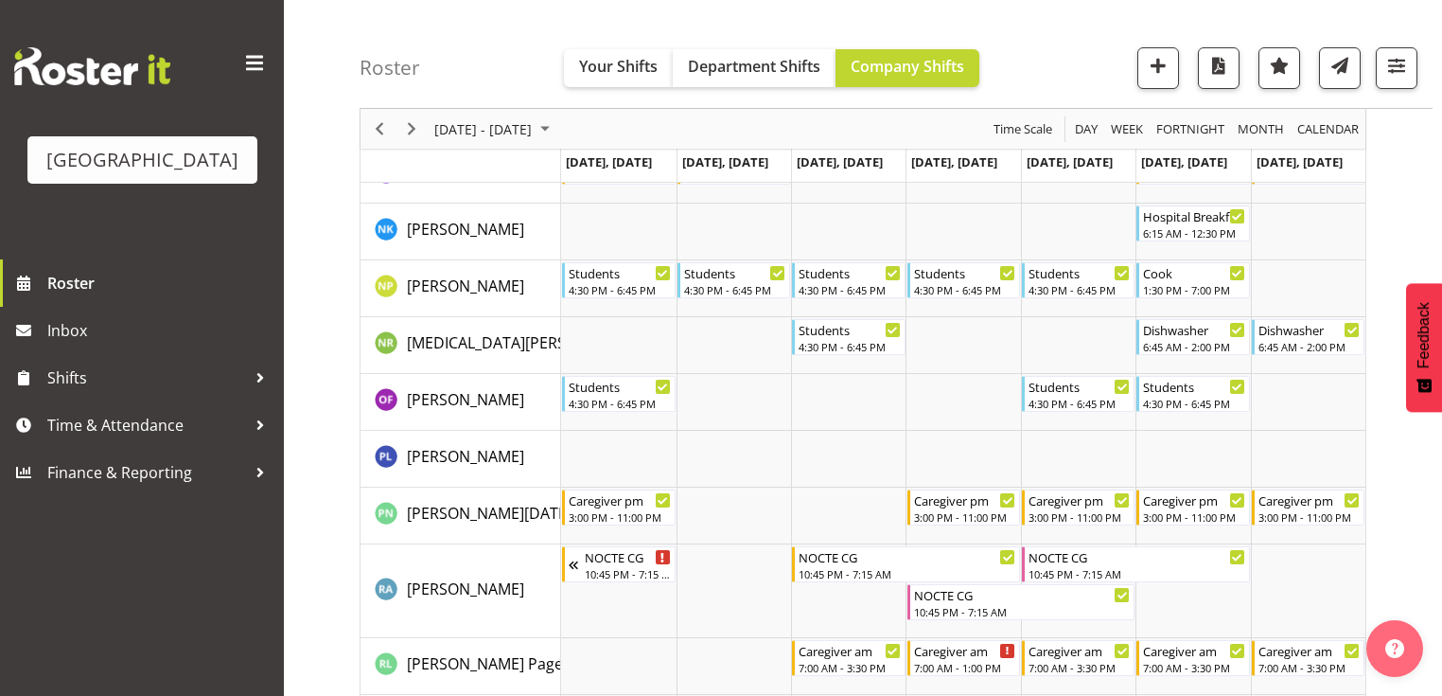
scroll to position [5603, 0]
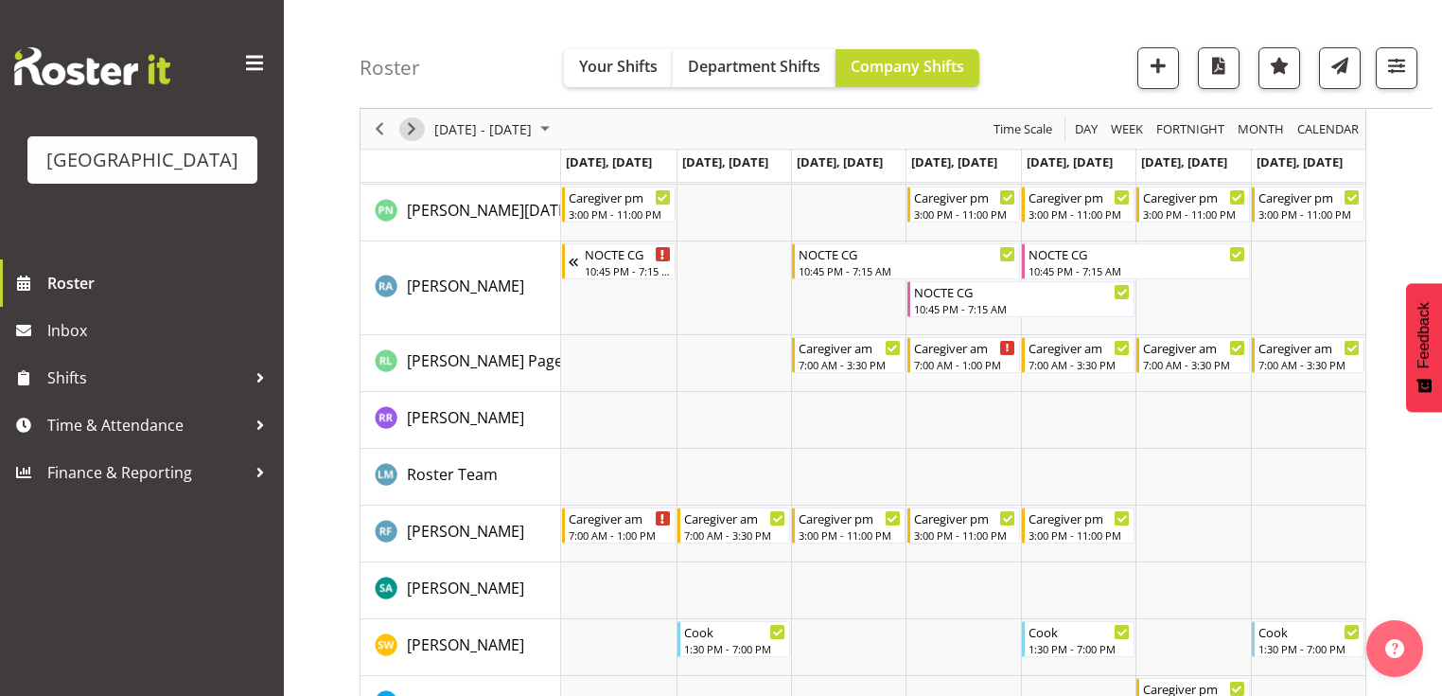
click at [413, 128] on span "Next" at bounding box center [411, 129] width 23 height 24
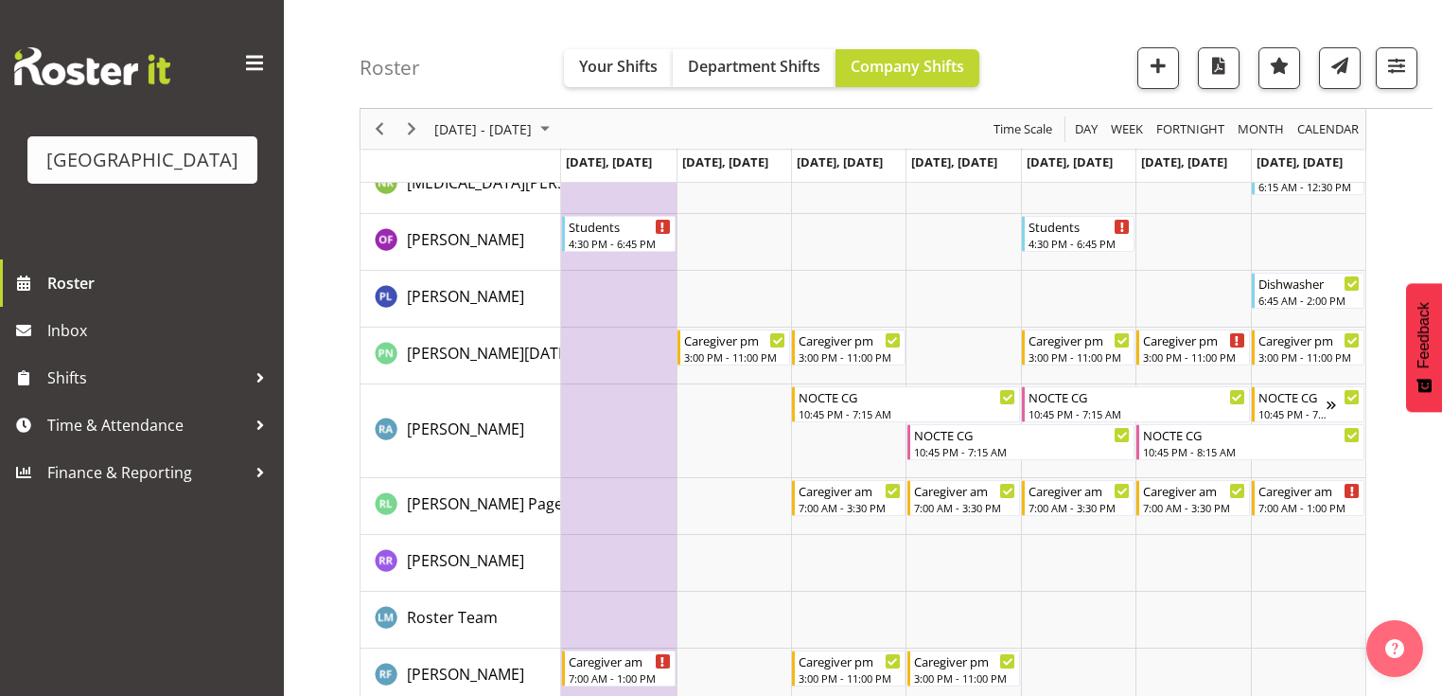
scroll to position [5679, 0]
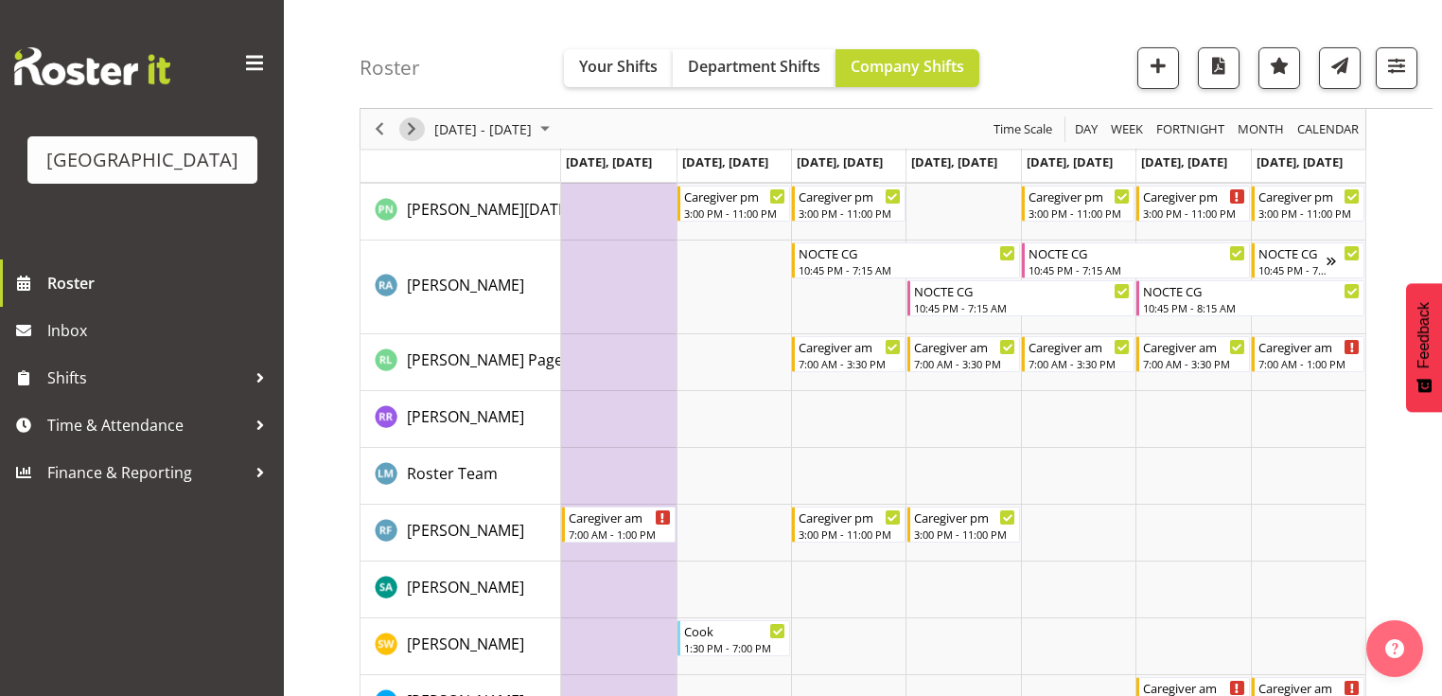
click at [411, 125] on span "Next" at bounding box center [411, 129] width 23 height 24
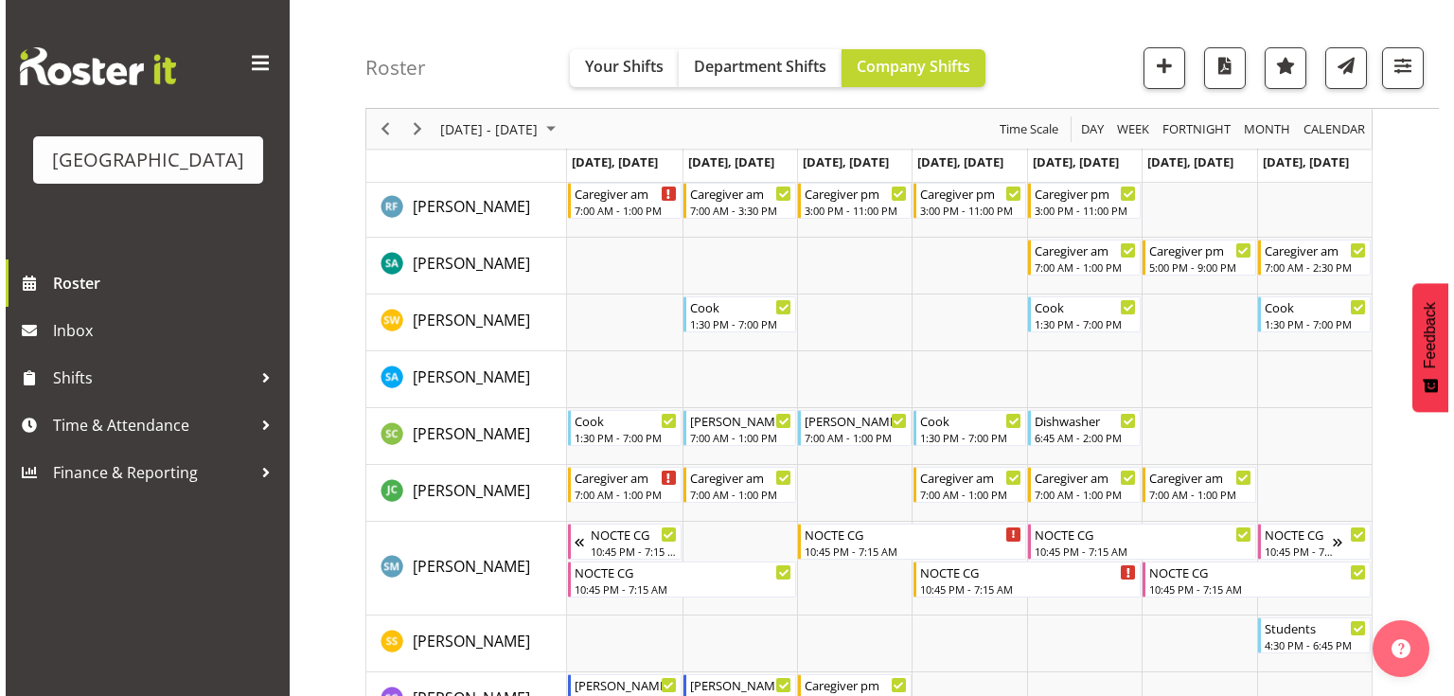
scroll to position [5830, 0]
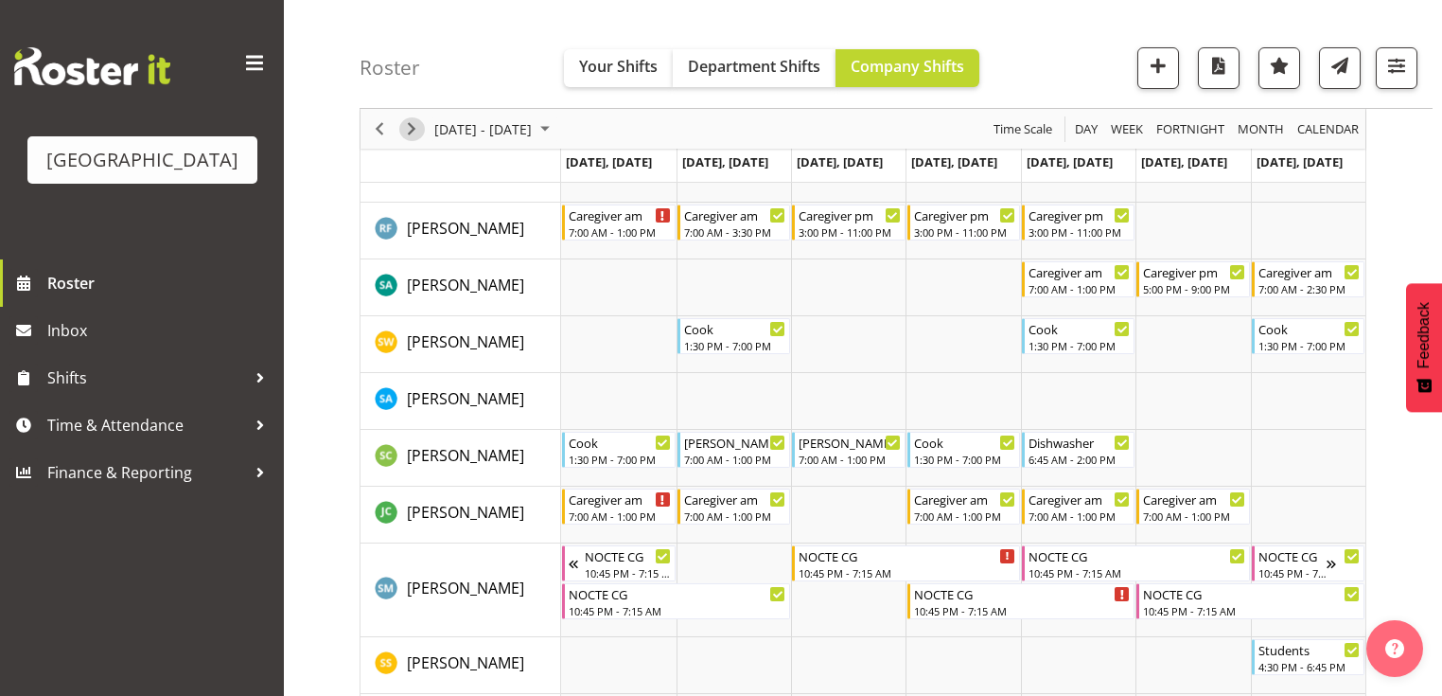
click at [413, 128] on span "Next" at bounding box center [411, 129] width 23 height 24
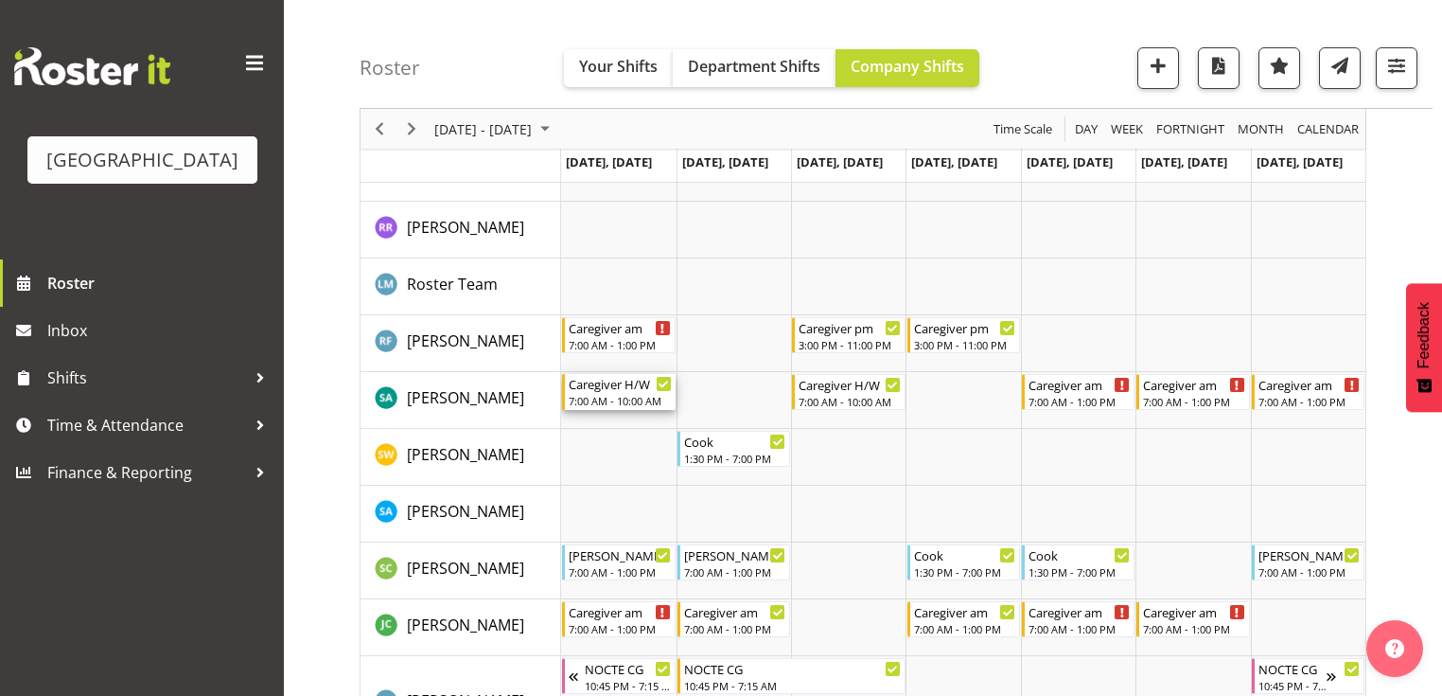
click at [600, 392] on div "Caregiver H/W 7:00 AM - 10:00 AM" at bounding box center [620, 392] width 102 height 36
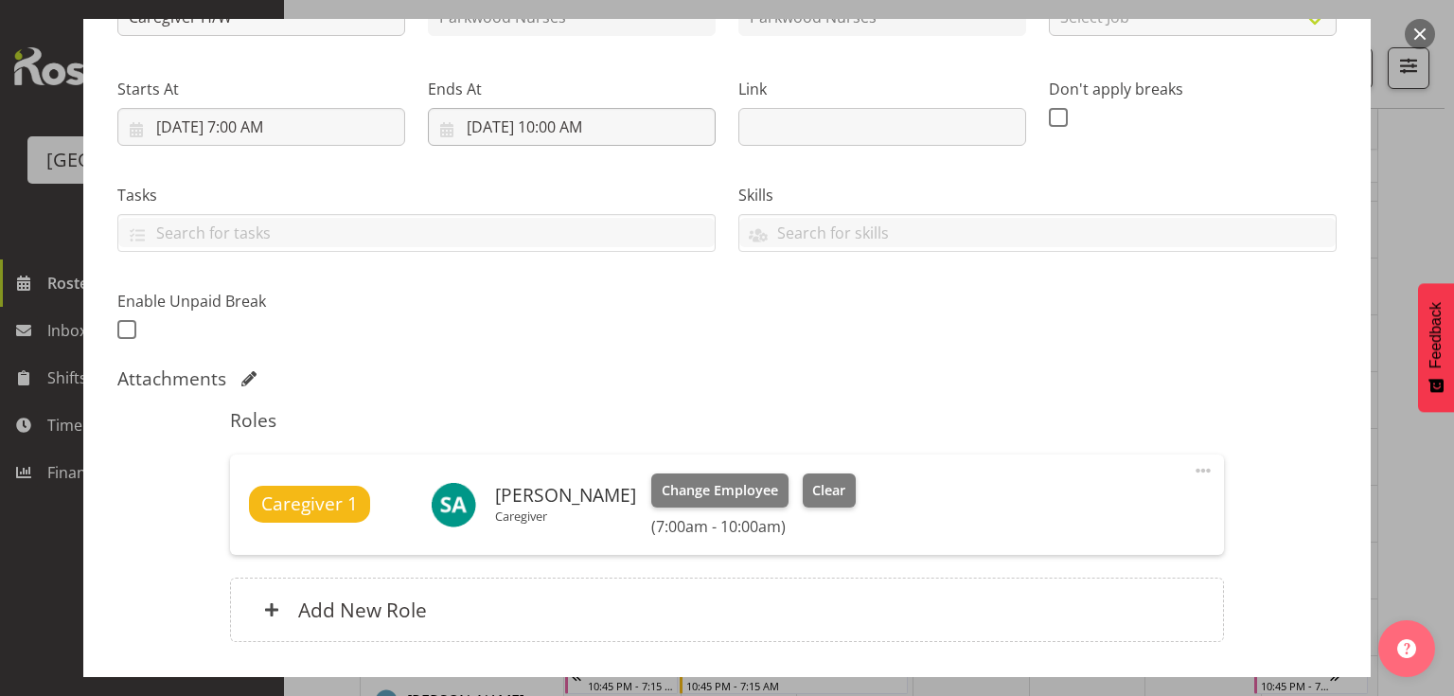
scroll to position [379, 0]
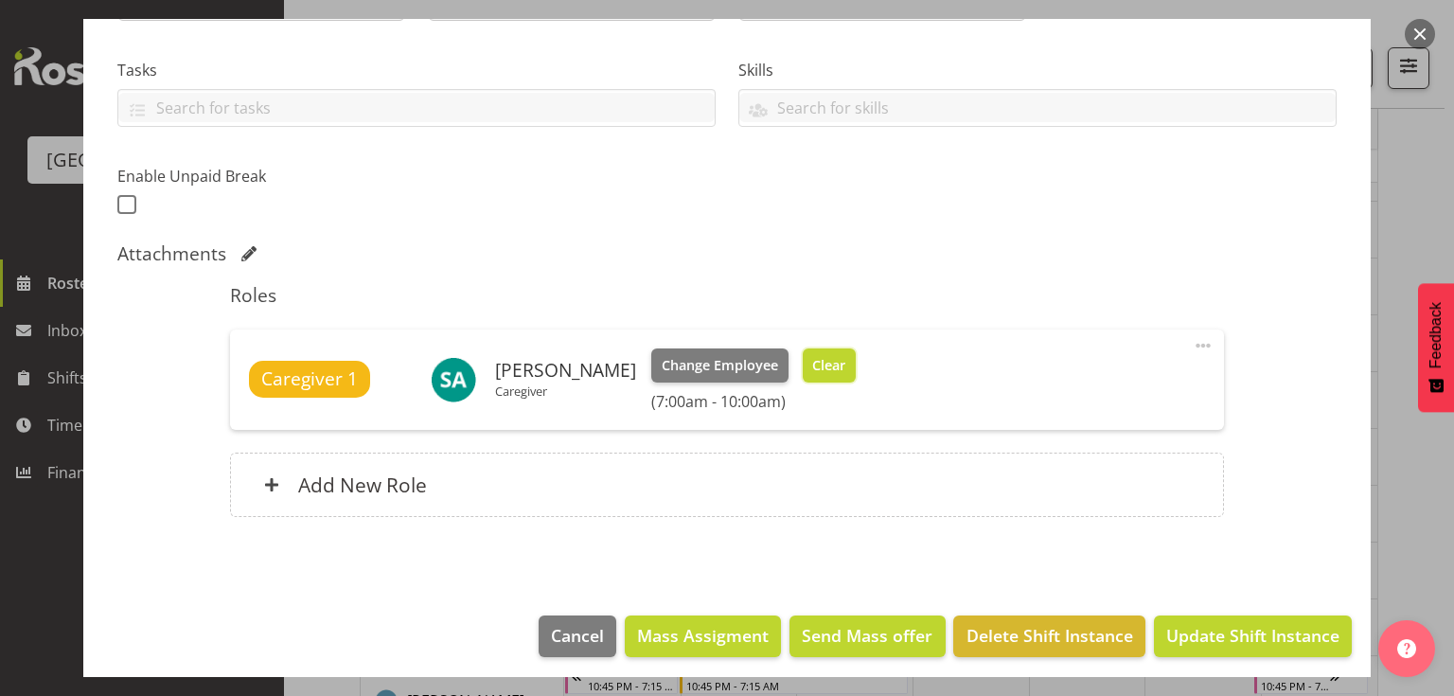
click at [818, 355] on span "Clear" at bounding box center [828, 365] width 33 height 21
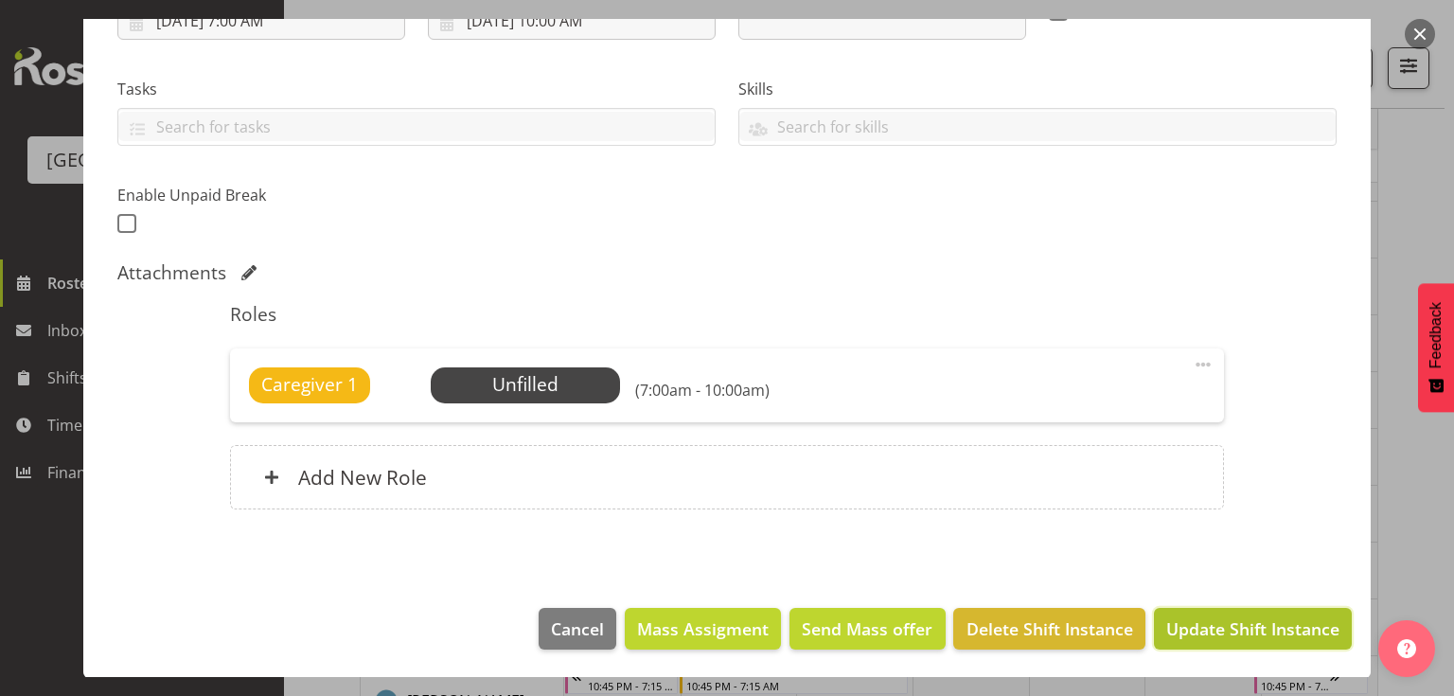
click at [1236, 625] on span "Update Shift Instance" at bounding box center [1252, 628] width 173 height 25
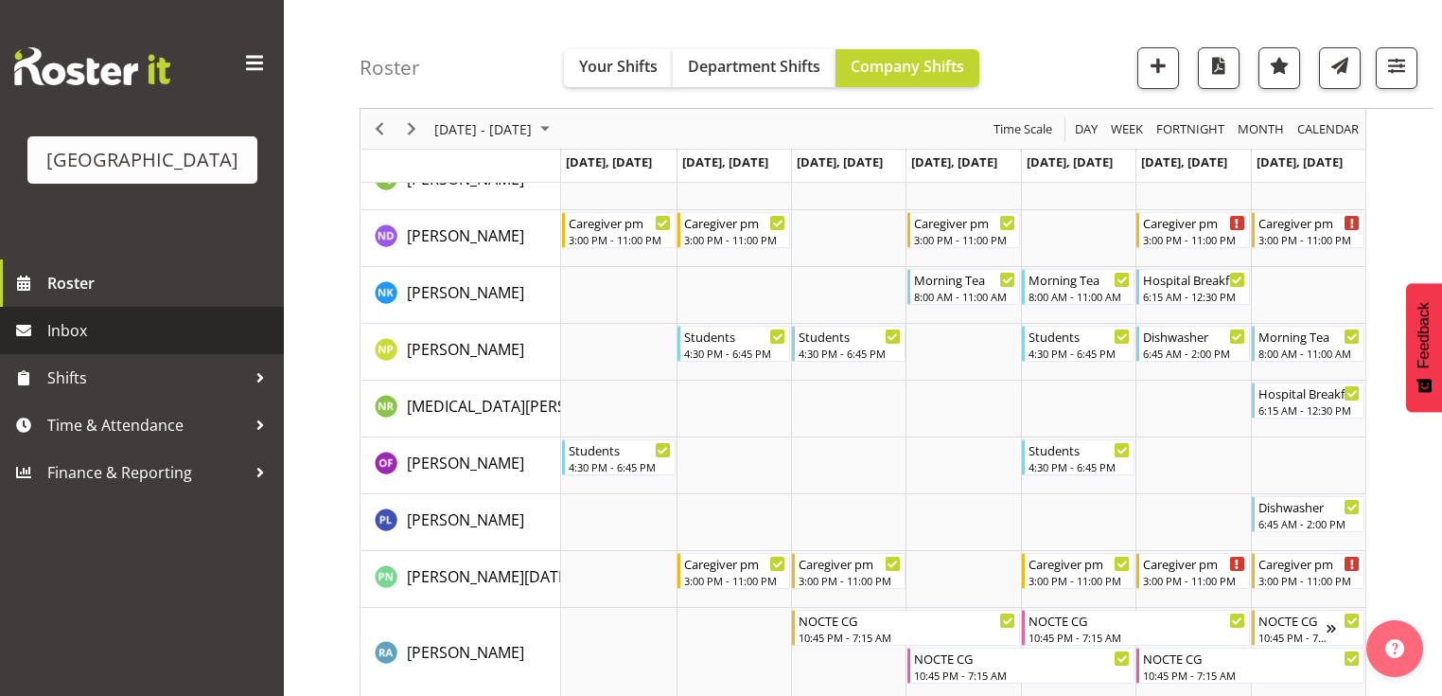
scroll to position [5830, 0]
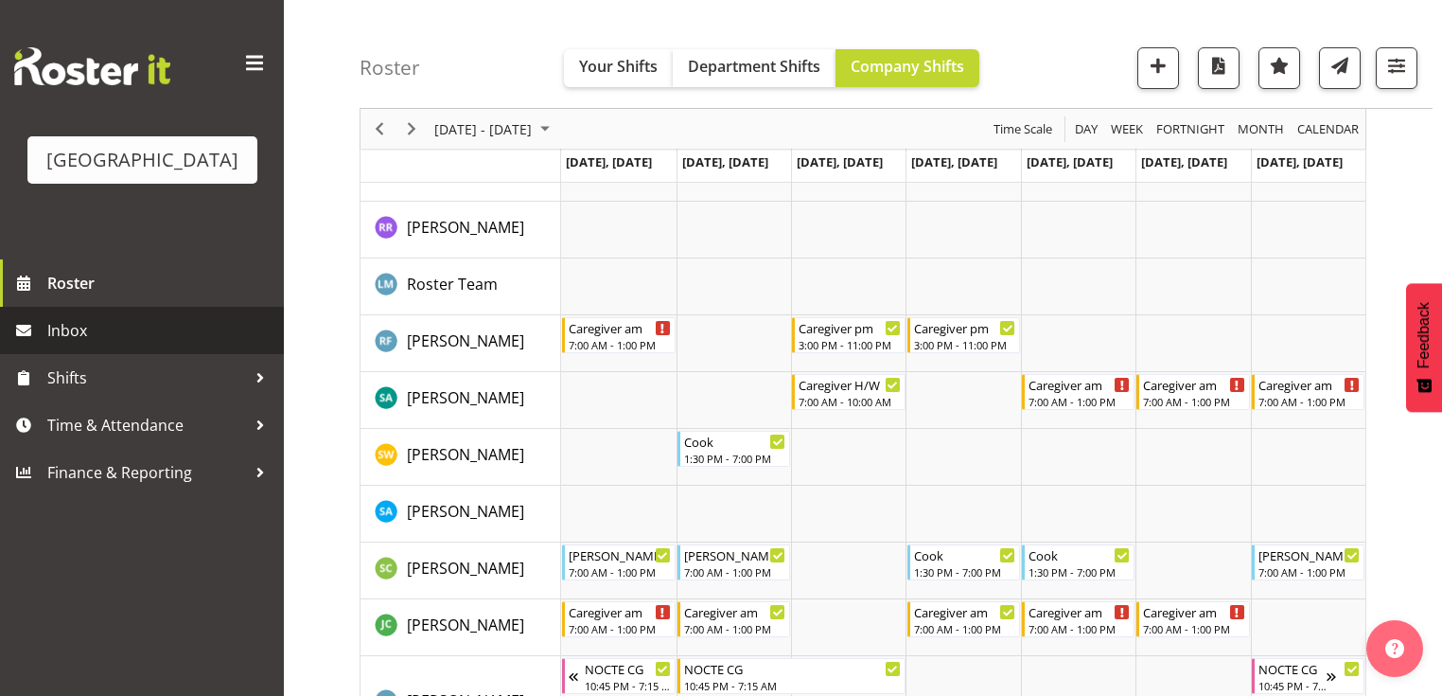
click at [84, 344] on span "Inbox" at bounding box center [160, 330] width 227 height 28
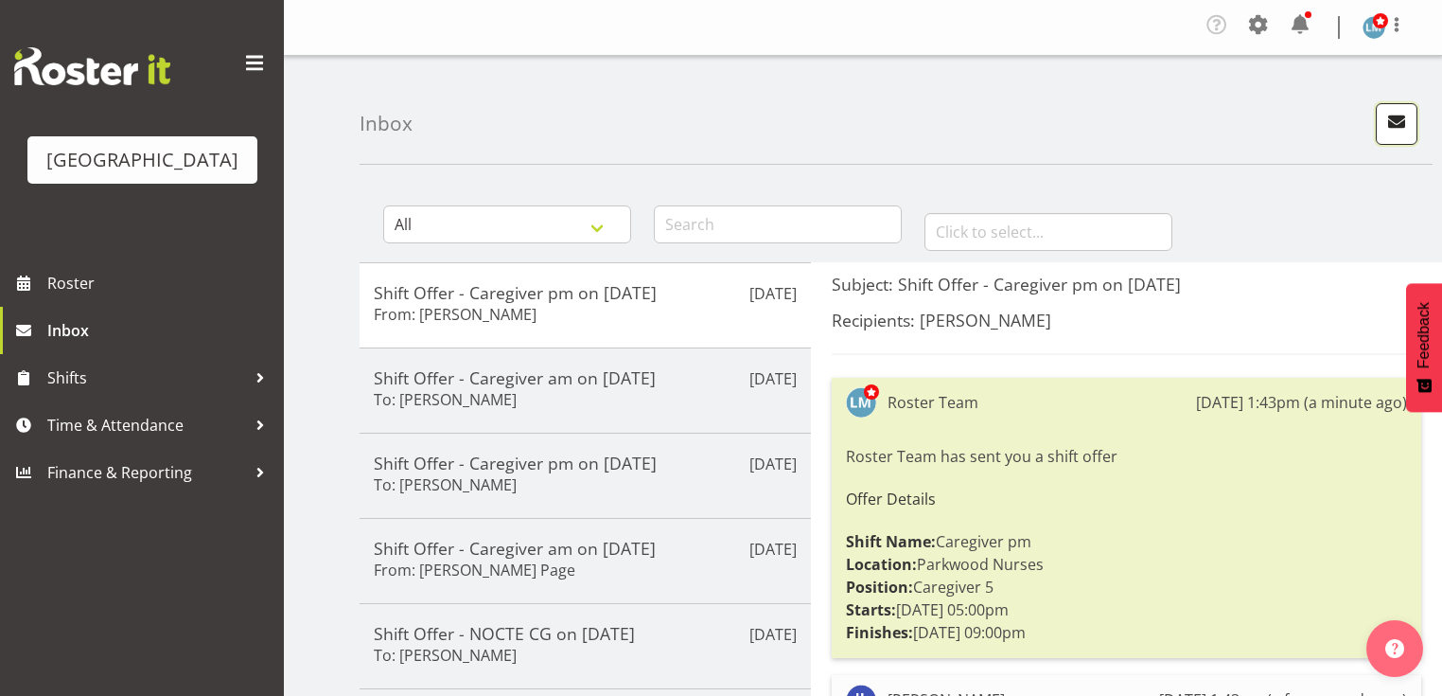
click at [1397, 119] on span "button" at bounding box center [1397, 121] width 25 height 25
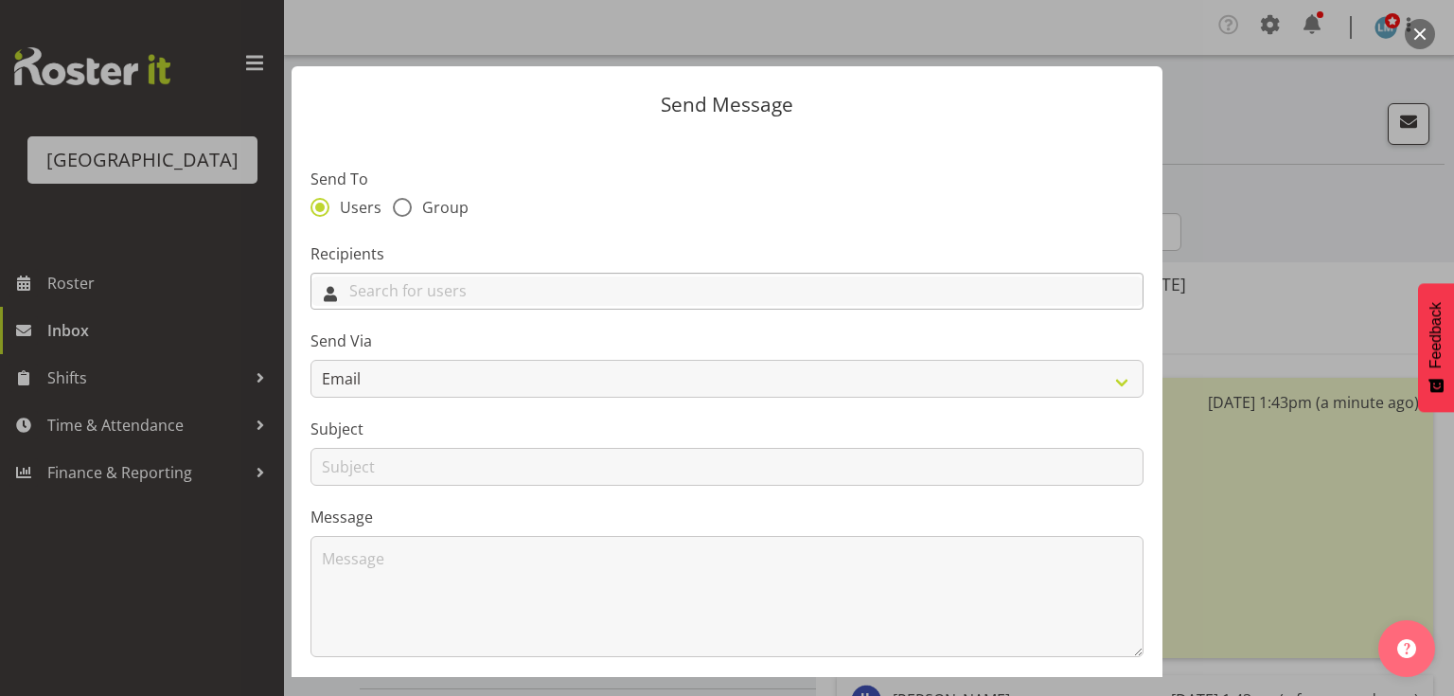
click at [604, 301] on input "text" at bounding box center [726, 290] width 831 height 29
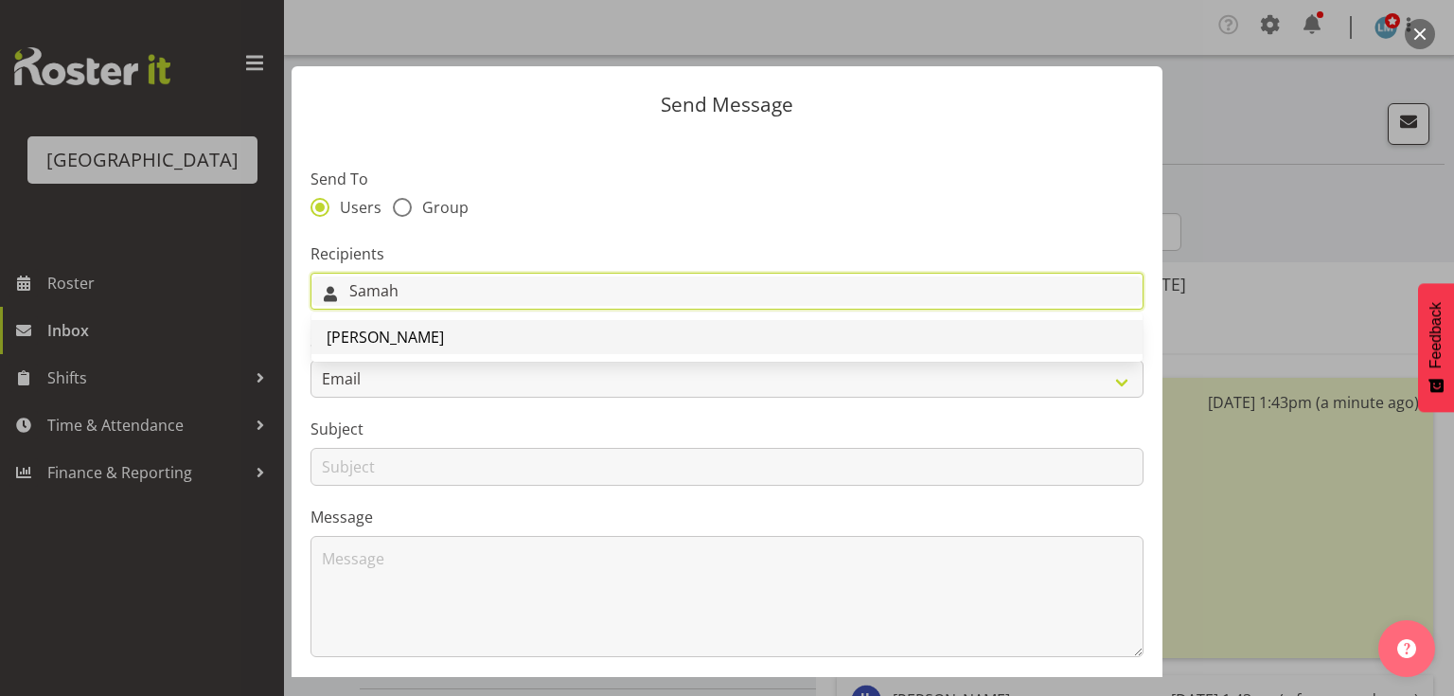
type input "Samah"
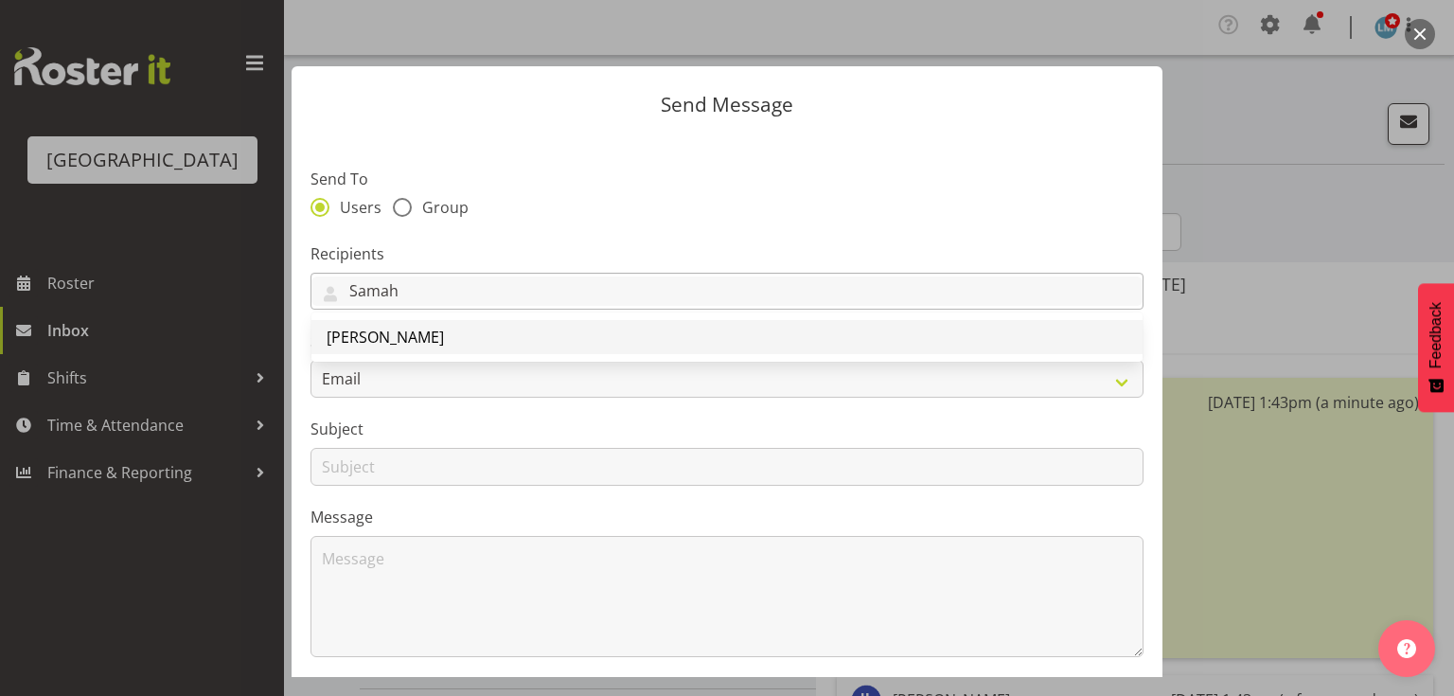
click at [362, 333] on span "[PERSON_NAME]" at bounding box center [385, 337] width 117 height 21
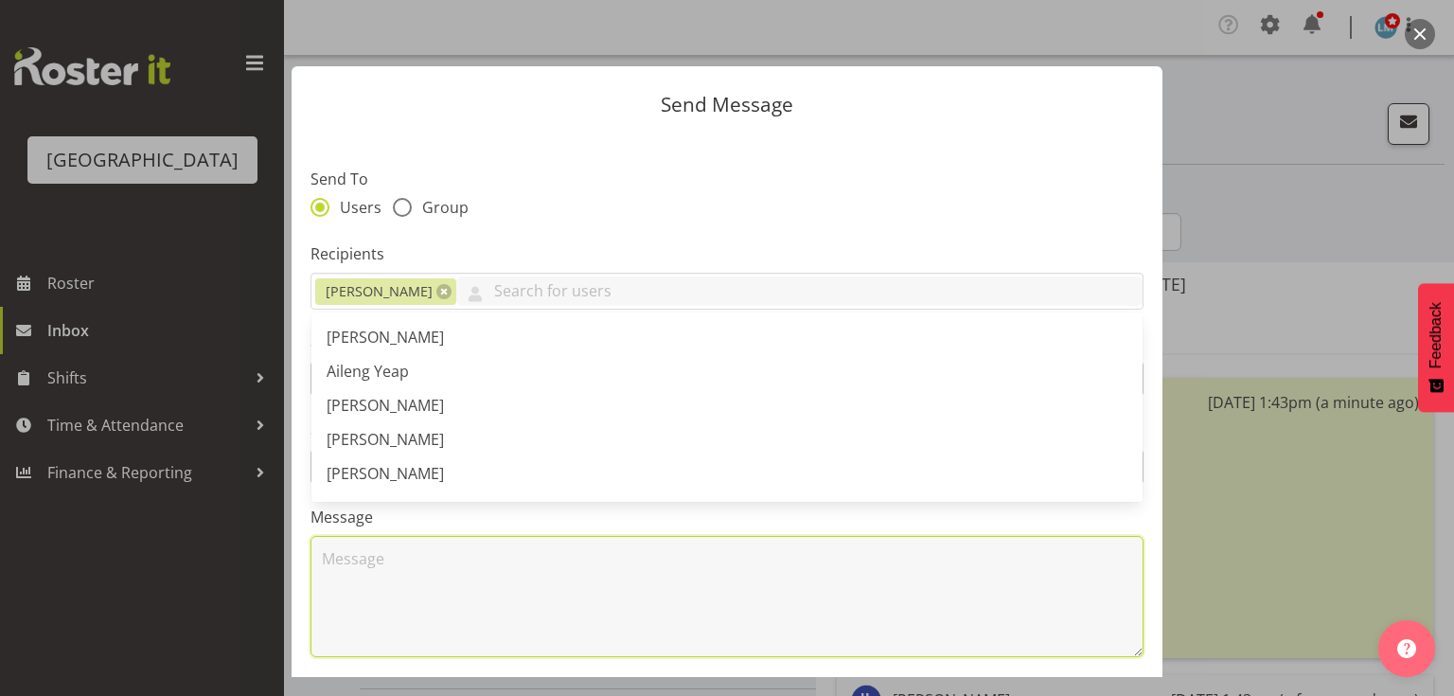
click at [472, 576] on textarea at bounding box center [726, 596] width 833 height 121
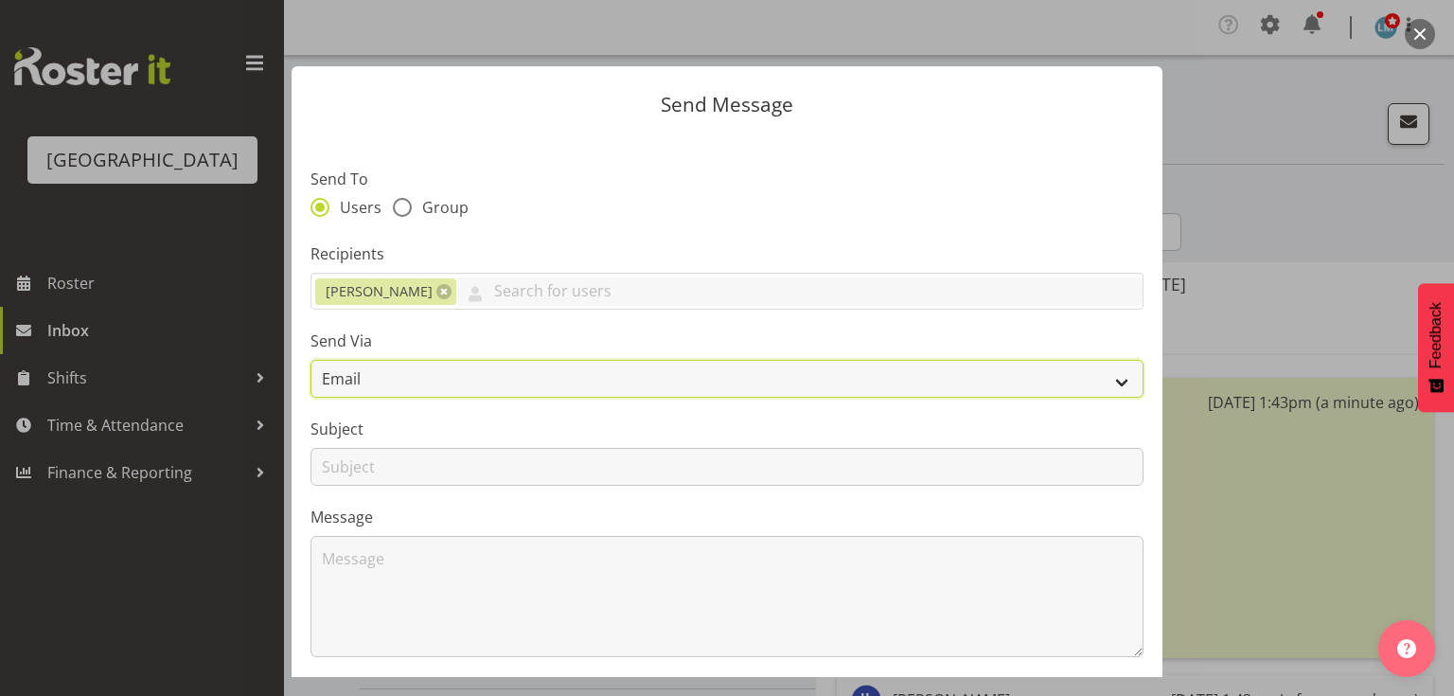
click at [1107, 379] on select "Email SMS" at bounding box center [726, 379] width 833 height 38
select select "sms"
click at [310, 360] on select "Email SMS" at bounding box center [726, 379] width 833 height 38
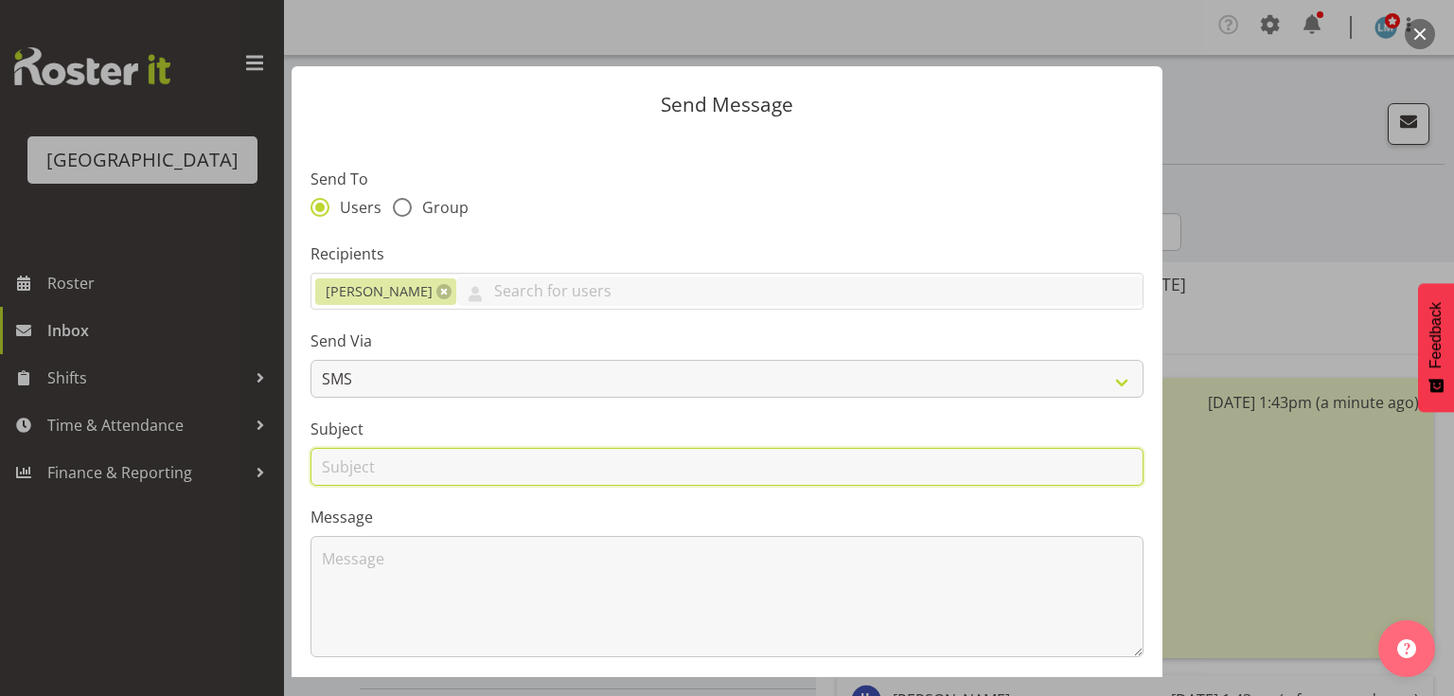
click at [341, 469] on input "text" at bounding box center [726, 467] width 833 height 38
type input "Orientating"
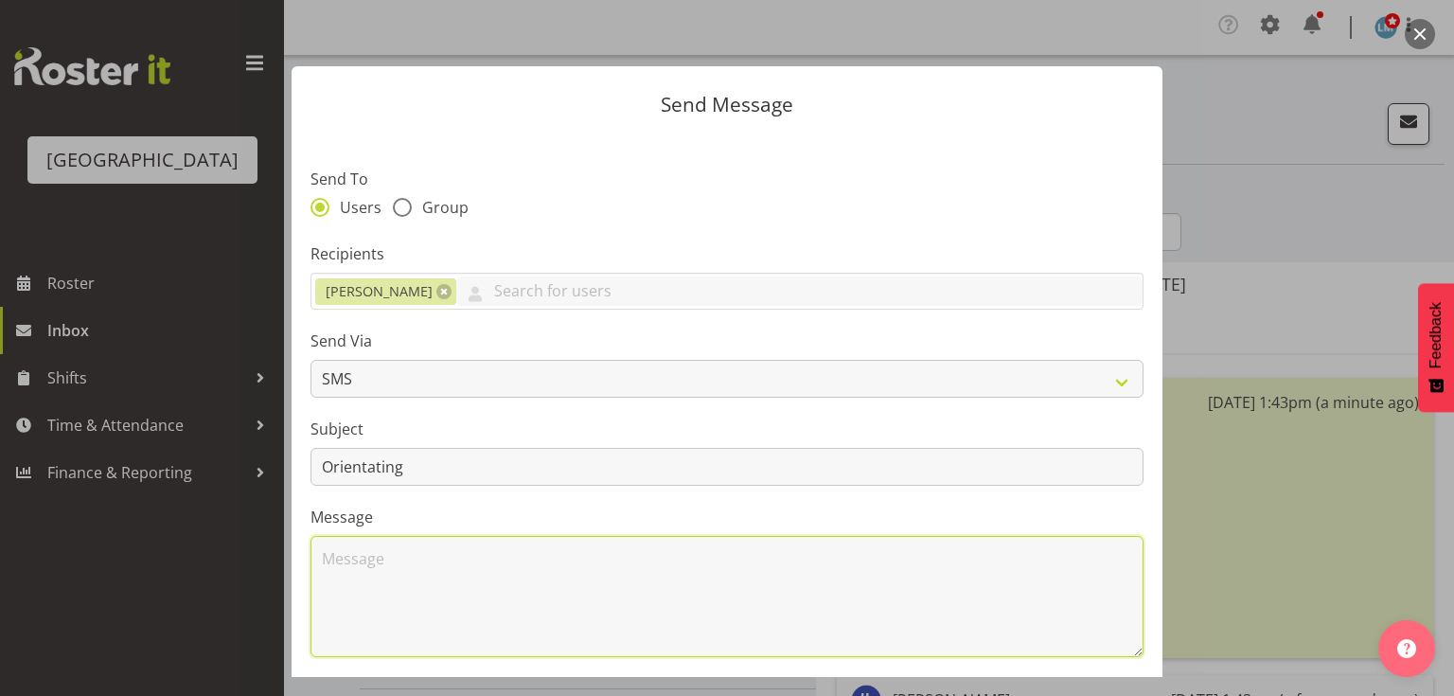
click at [396, 590] on textarea at bounding box center [726, 596] width 833 height 121
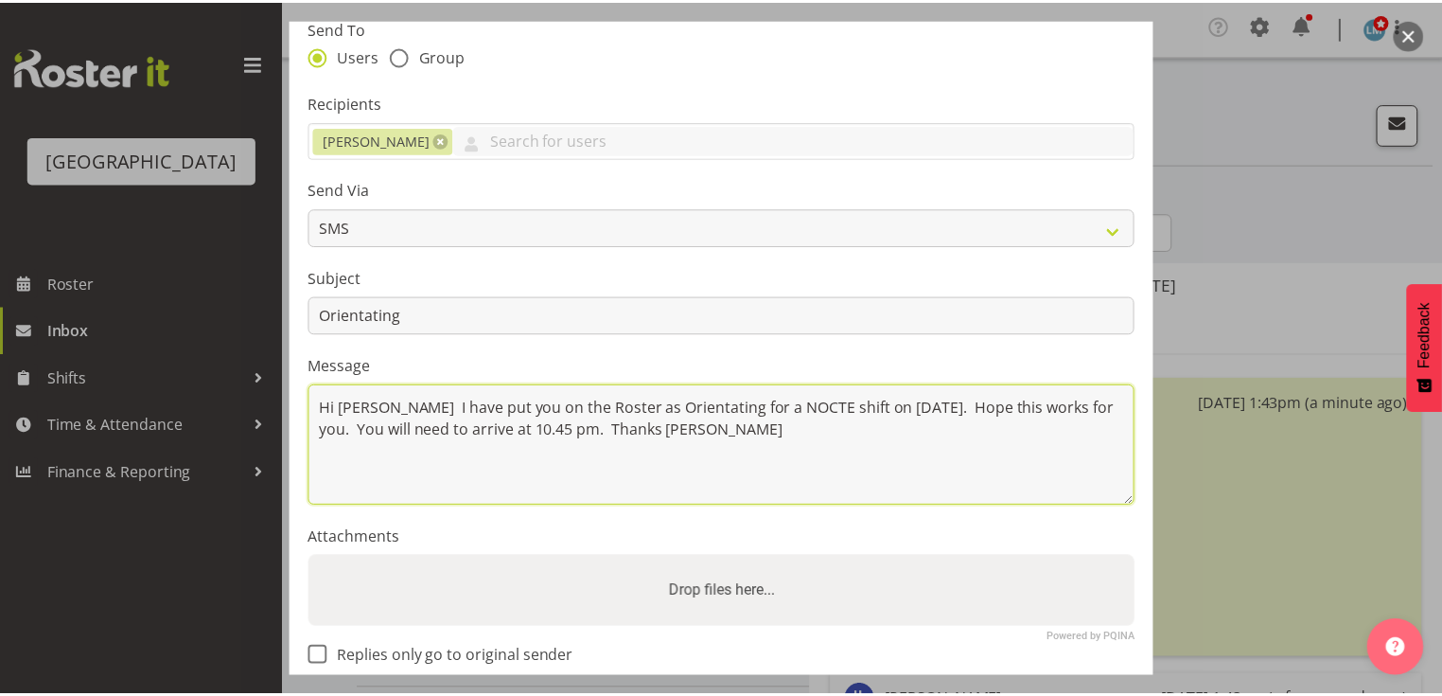
scroll to position [254, 0]
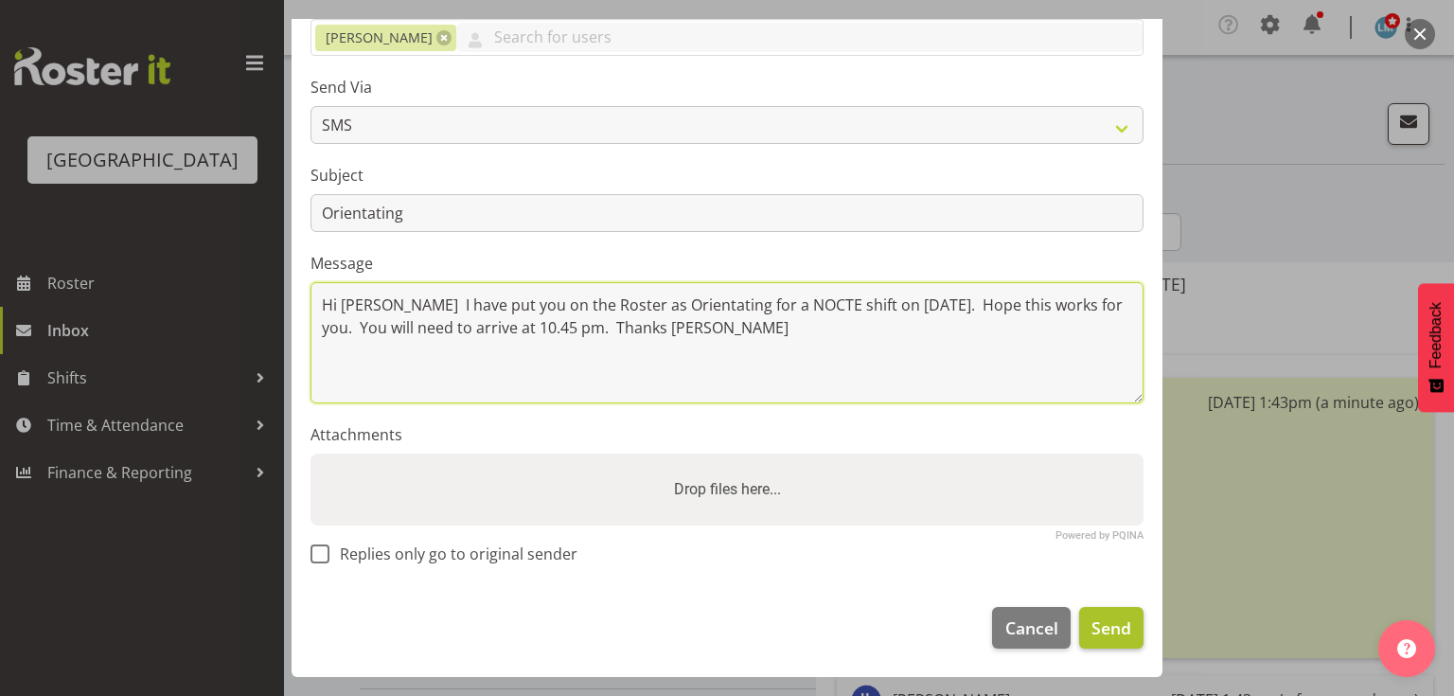
type textarea "Hi Samah I have put you on the Roster as Orientating for a NOCTE shift on 6 Oct…"
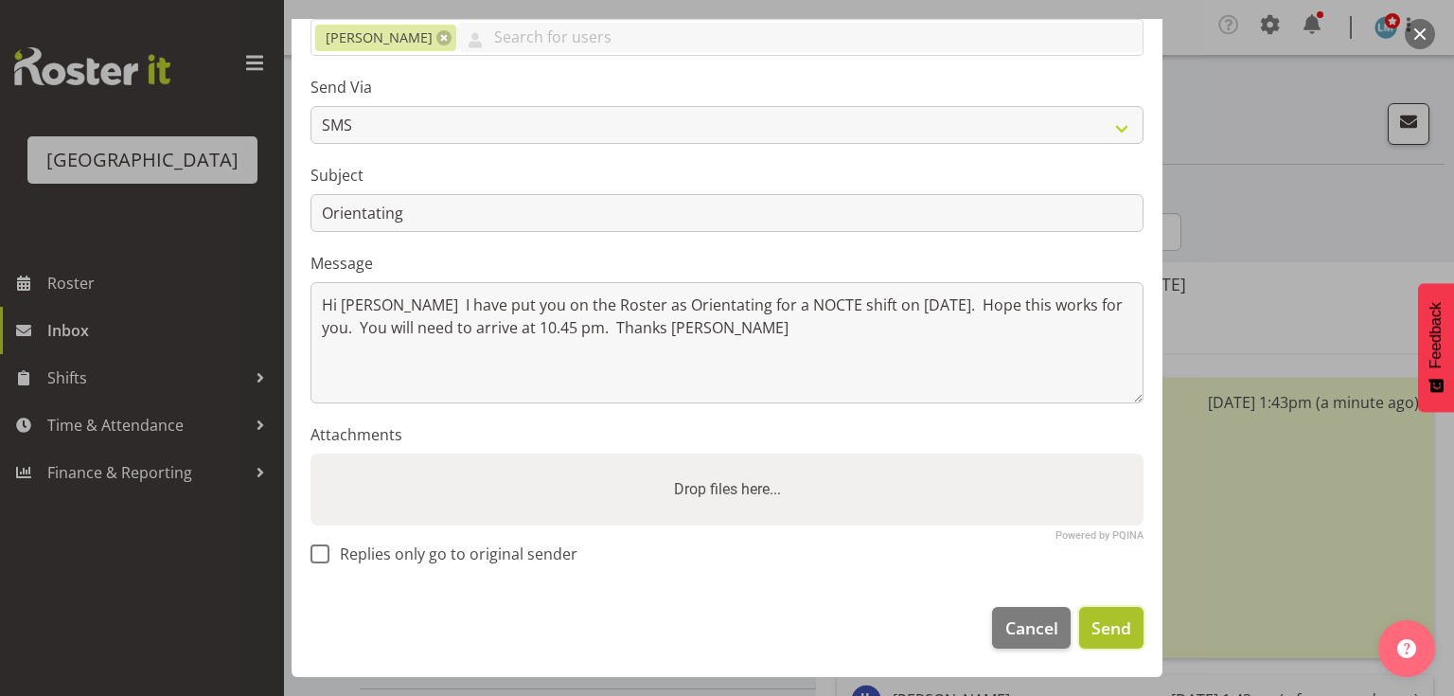
click at [1106, 632] on span "Send" at bounding box center [1111, 627] width 40 height 25
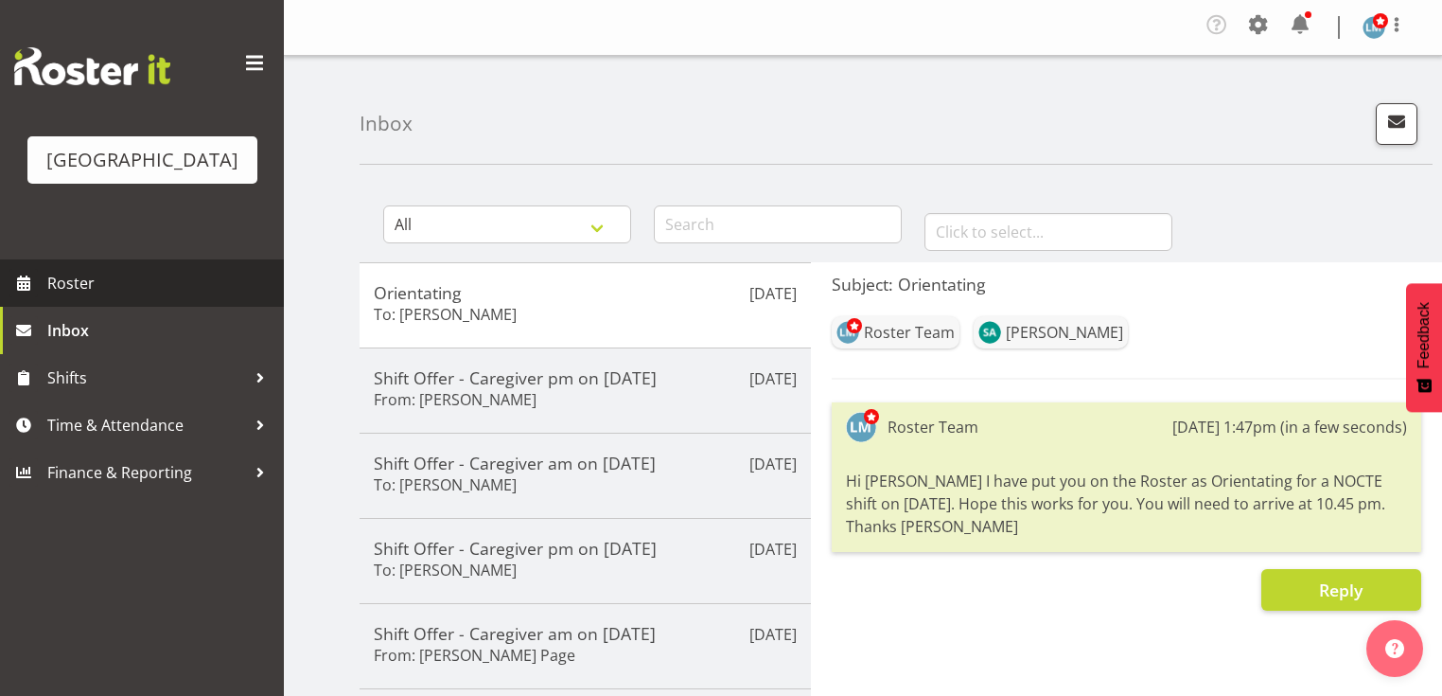
click at [72, 297] on span "Roster" at bounding box center [160, 283] width 227 height 28
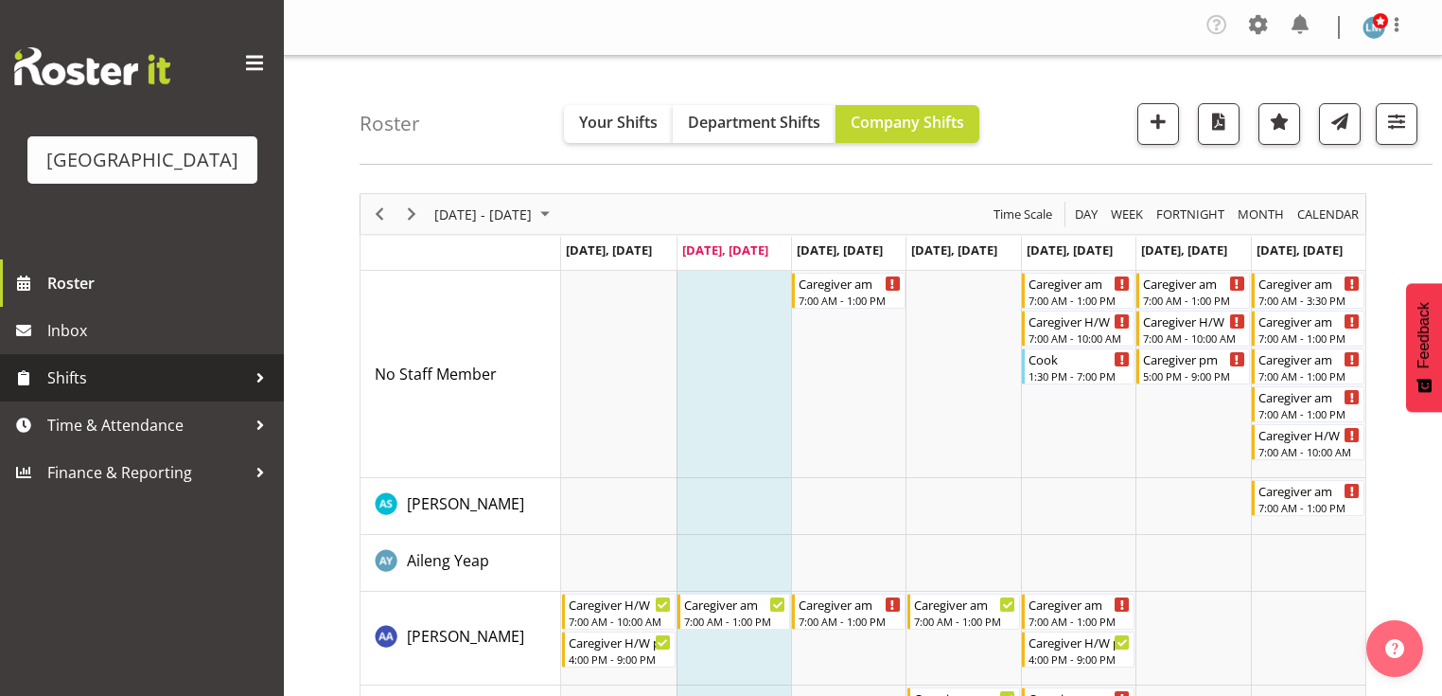
click at [262, 392] on div at bounding box center [260, 377] width 28 height 28
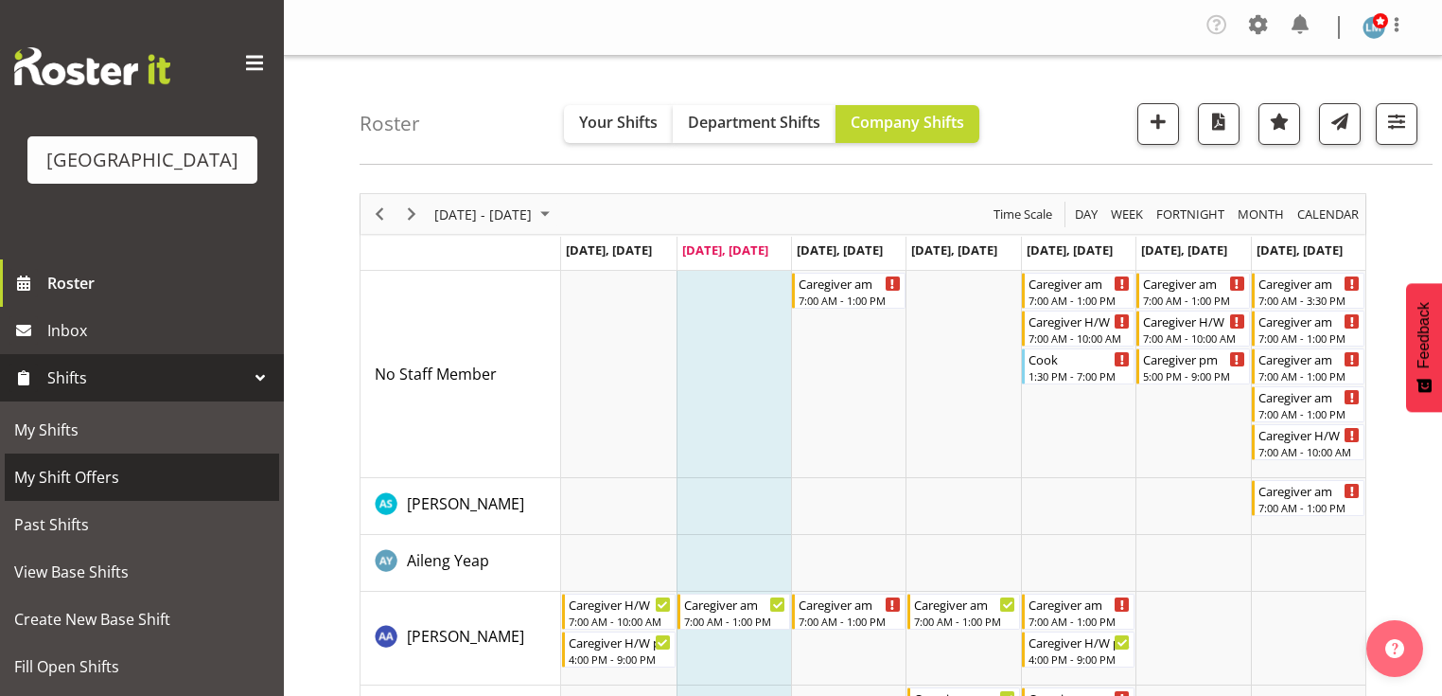
scroll to position [76, 0]
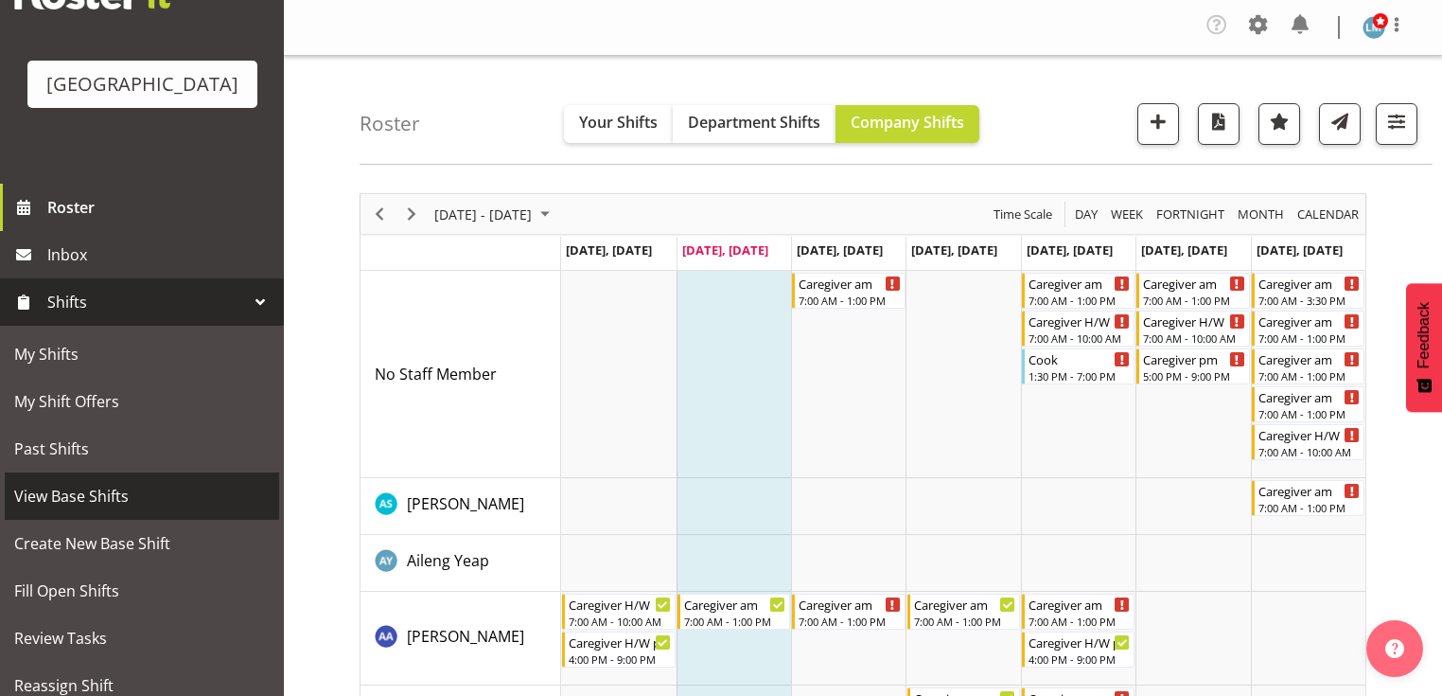
click at [172, 510] on span "View Base Shifts" at bounding box center [142, 496] width 256 height 28
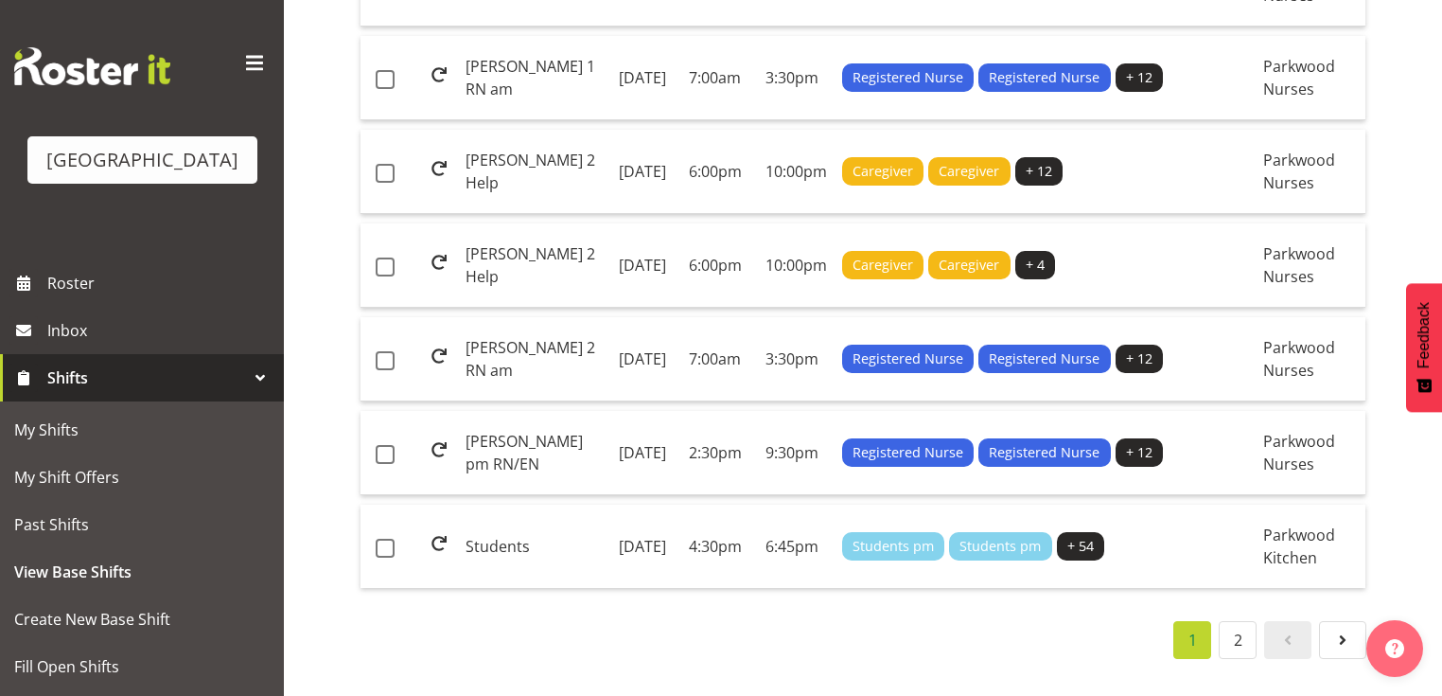
scroll to position [2271, 0]
click at [507, 563] on td "Students" at bounding box center [534, 545] width 153 height 83
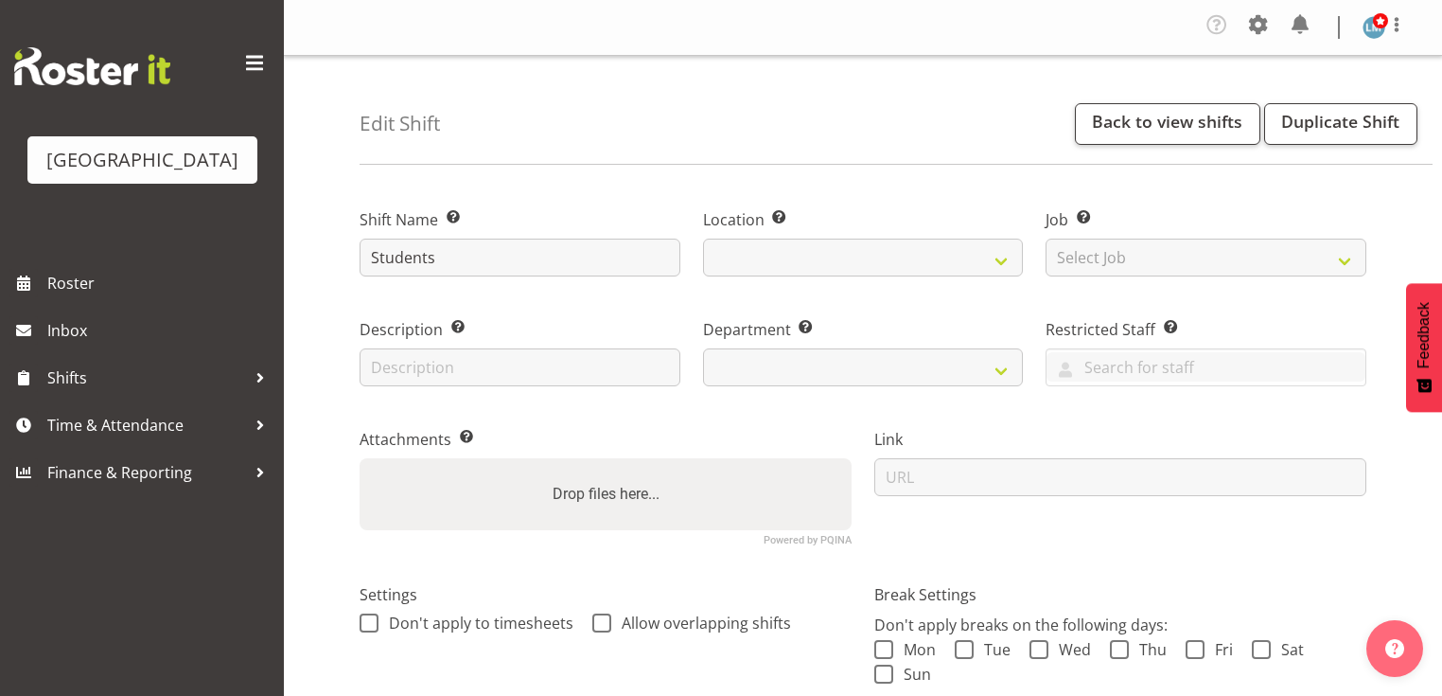
select select
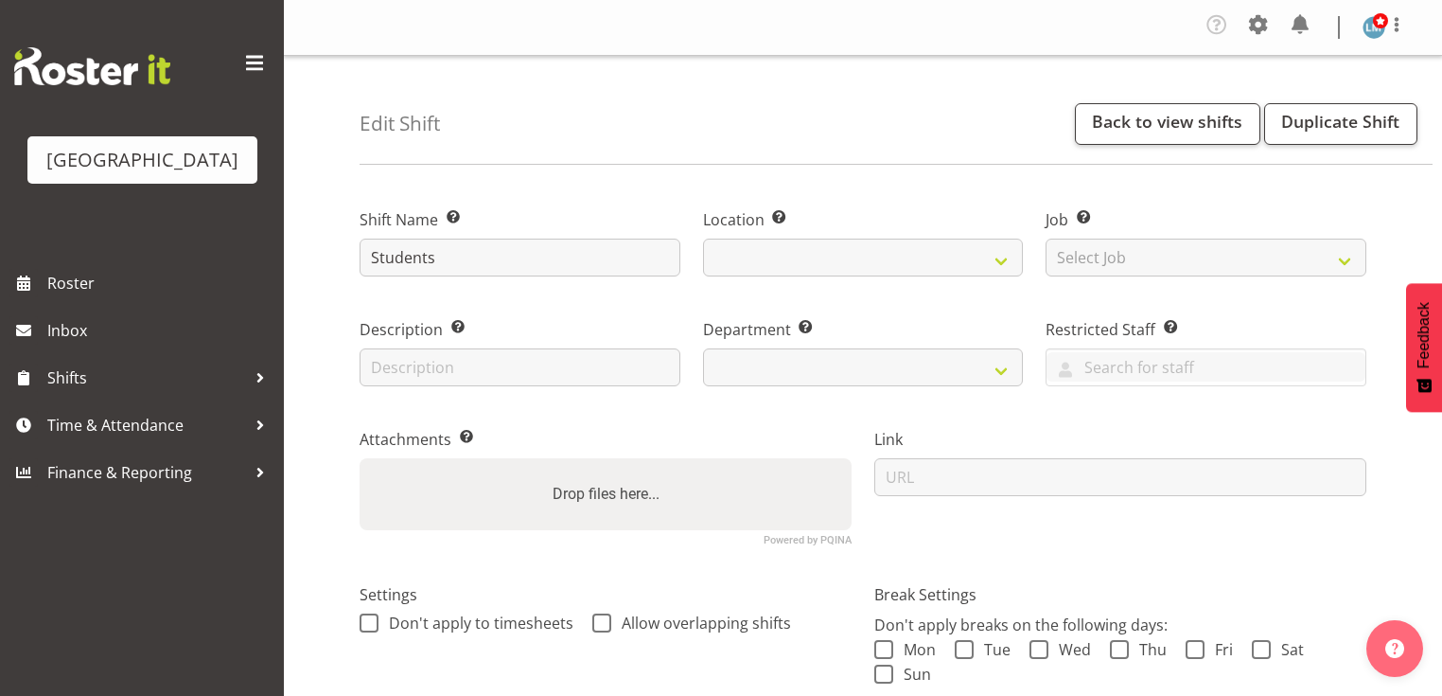
select select
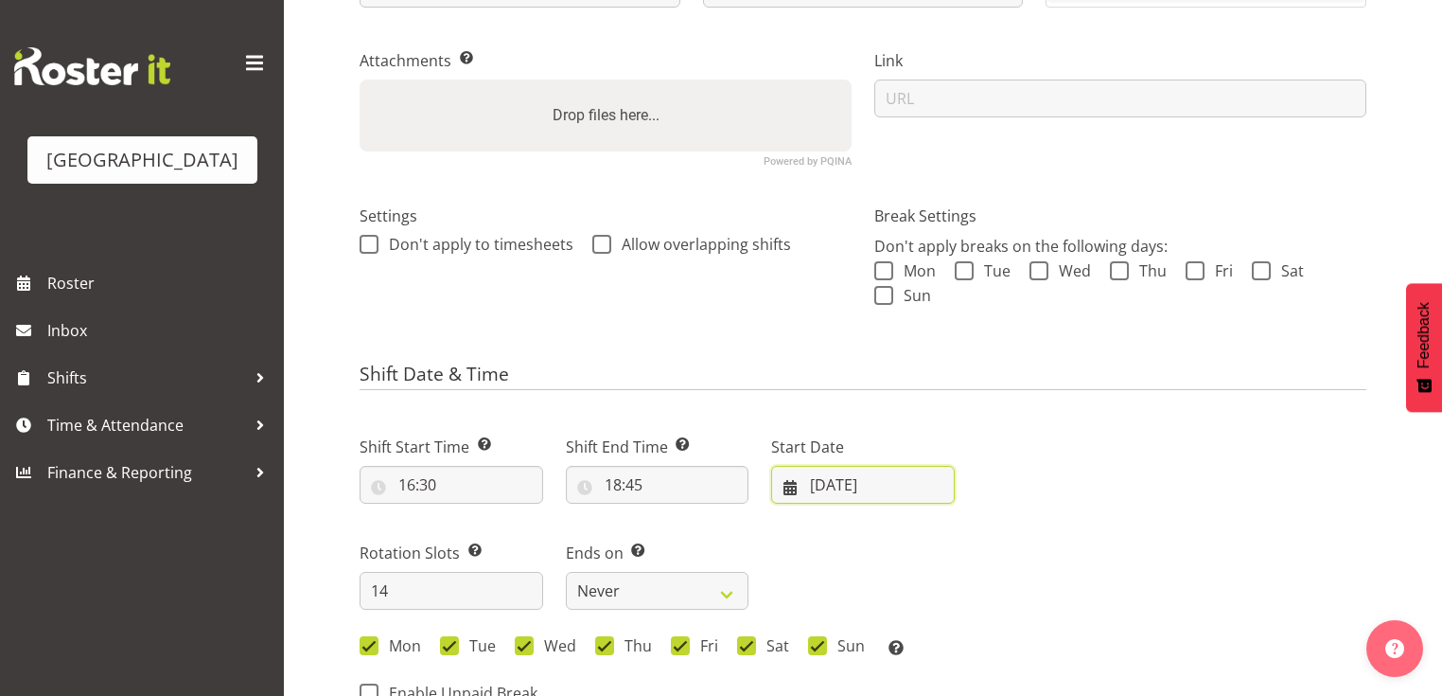
click at [791, 487] on input "15/09/2025" at bounding box center [863, 485] width 184 height 38
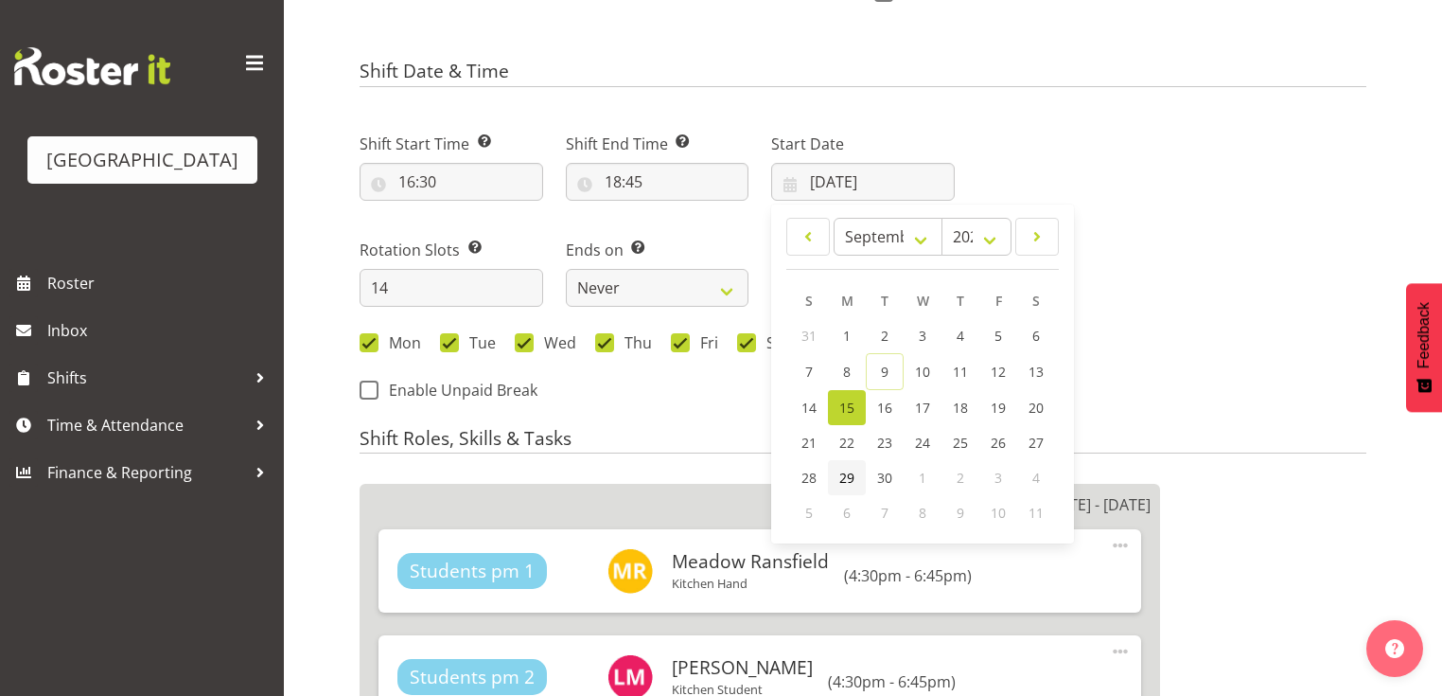
click at [843, 474] on span "29" at bounding box center [846, 477] width 15 height 18
type input "29/09/2025"
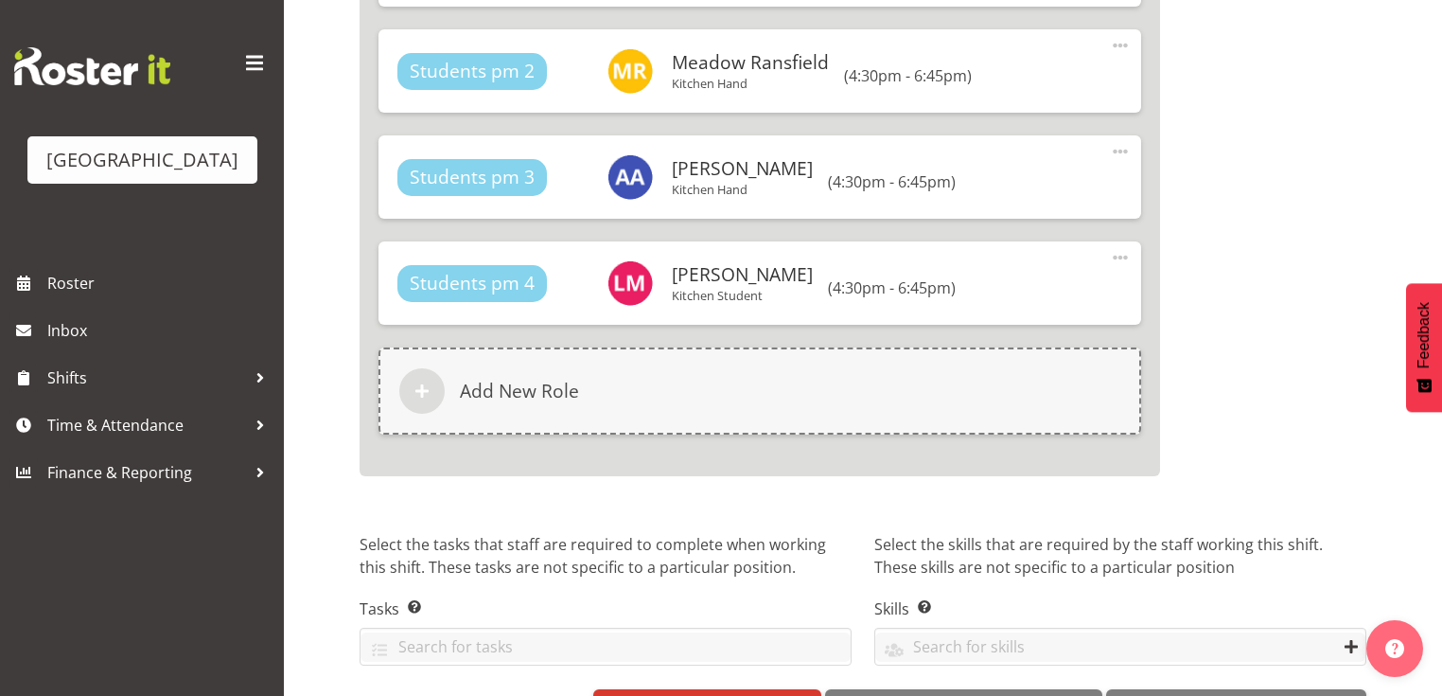
scroll to position [9450, 0]
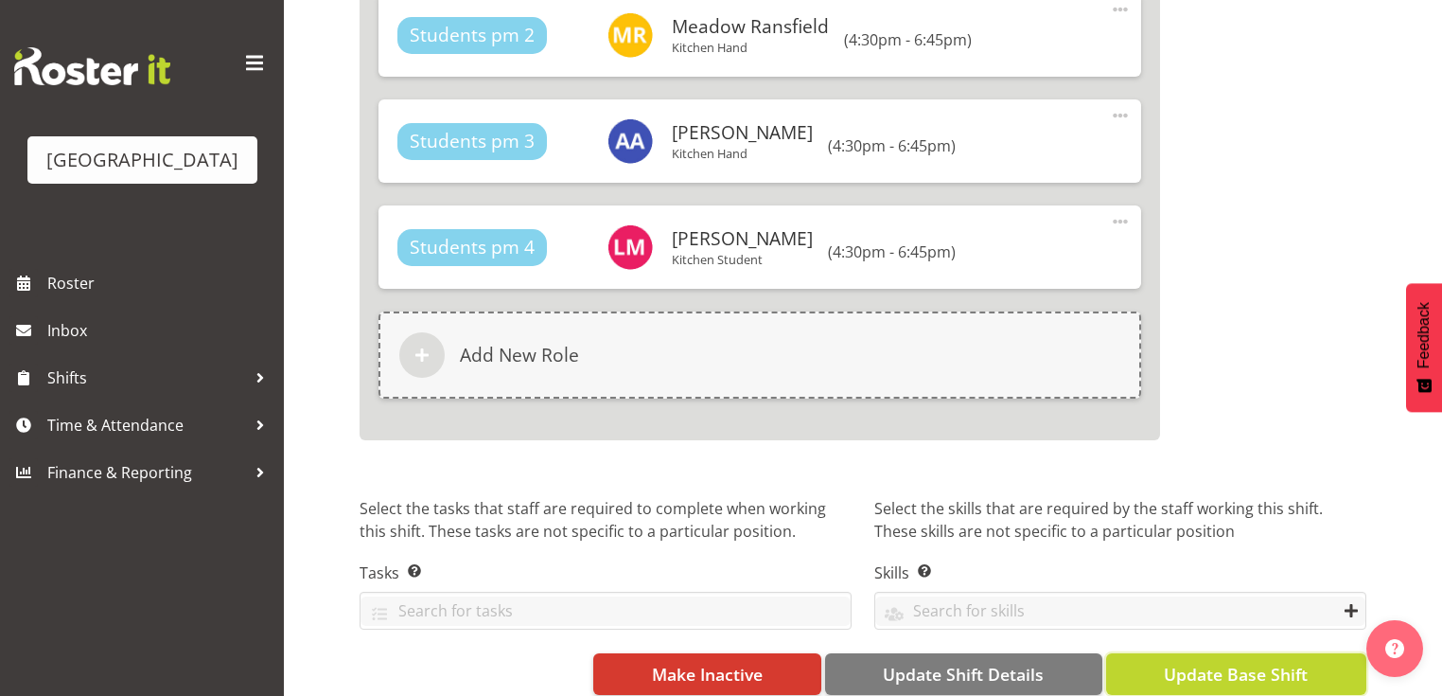
click at [1221, 662] on span "Update Base Shift" at bounding box center [1236, 674] width 144 height 25
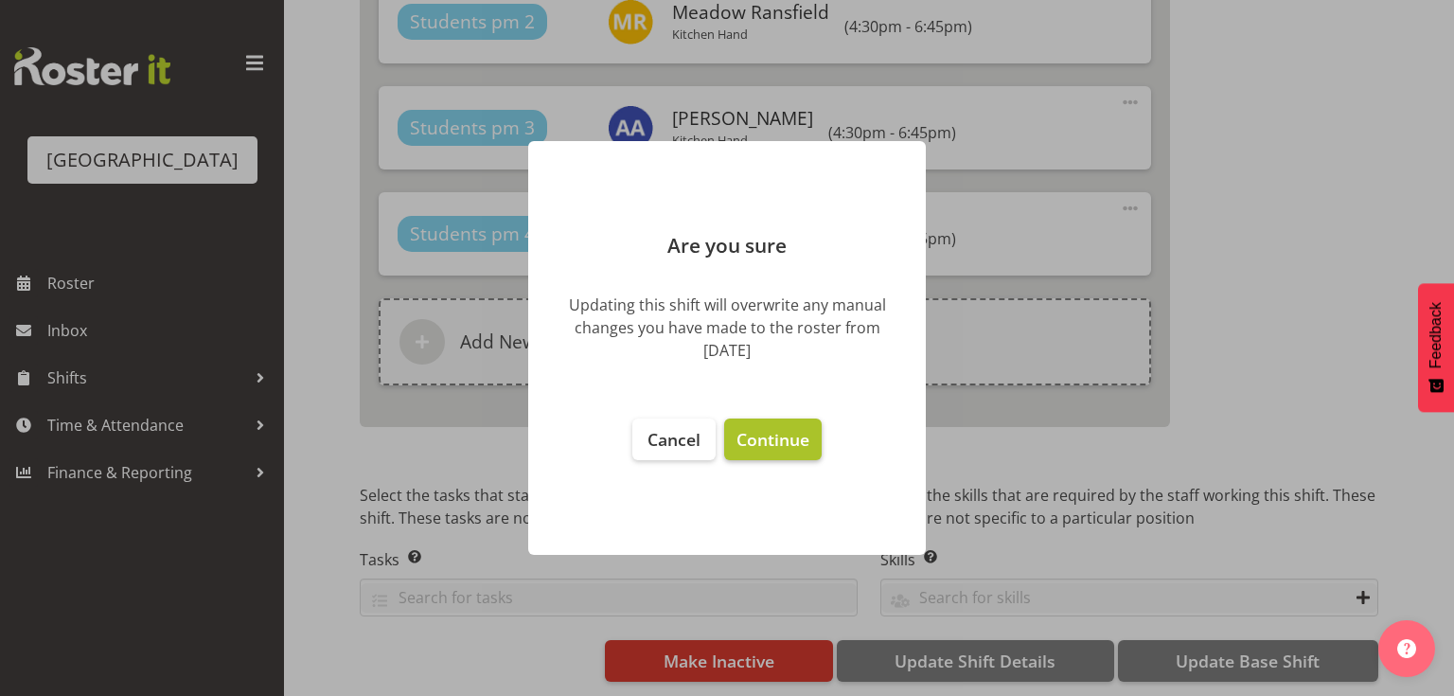
click at [757, 428] on span "Continue" at bounding box center [772, 439] width 73 height 23
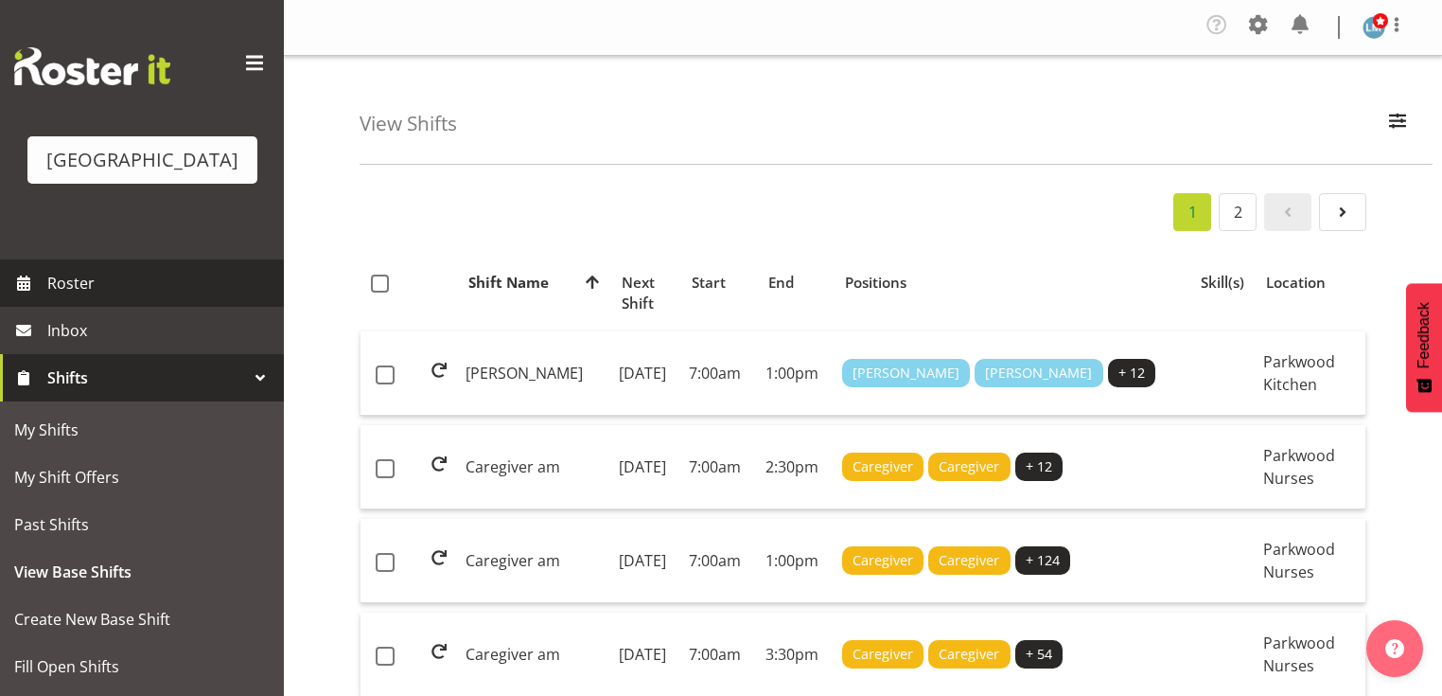
click at [79, 297] on span "Roster" at bounding box center [160, 283] width 227 height 28
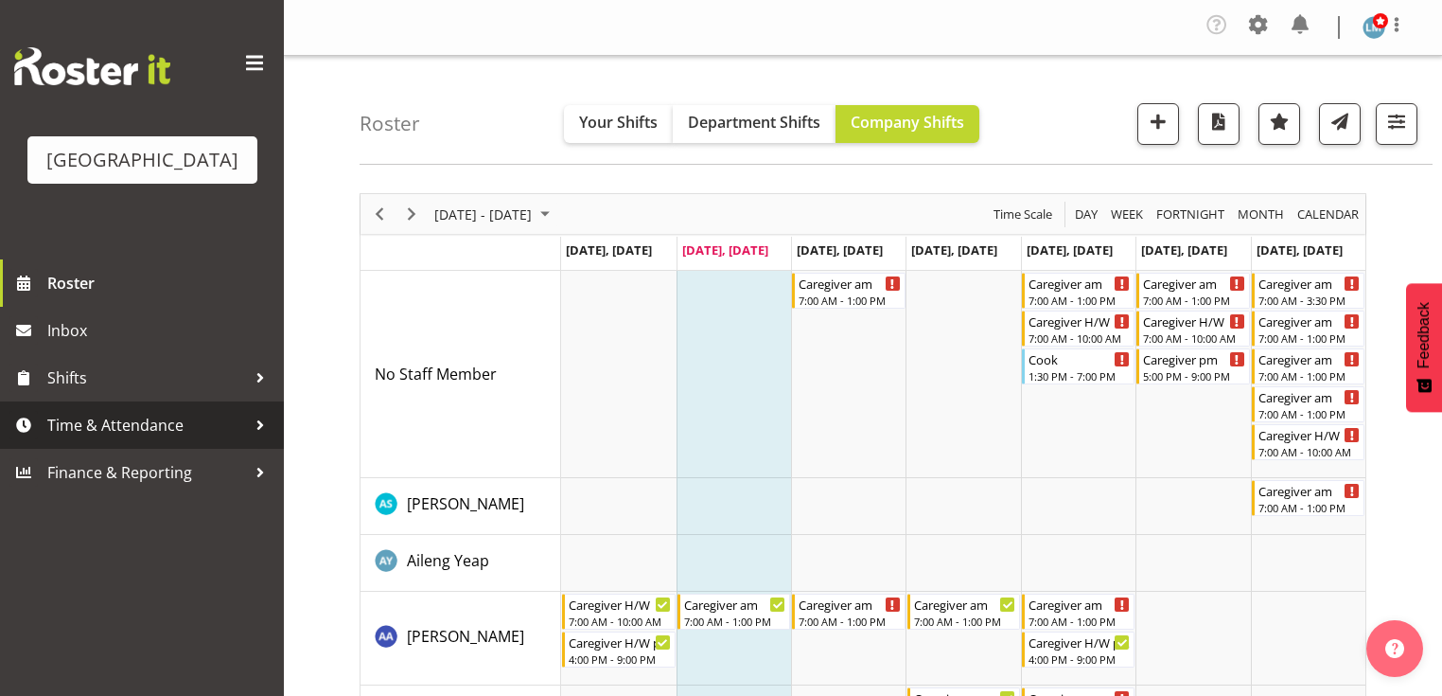
click at [256, 439] on div at bounding box center [260, 425] width 28 height 28
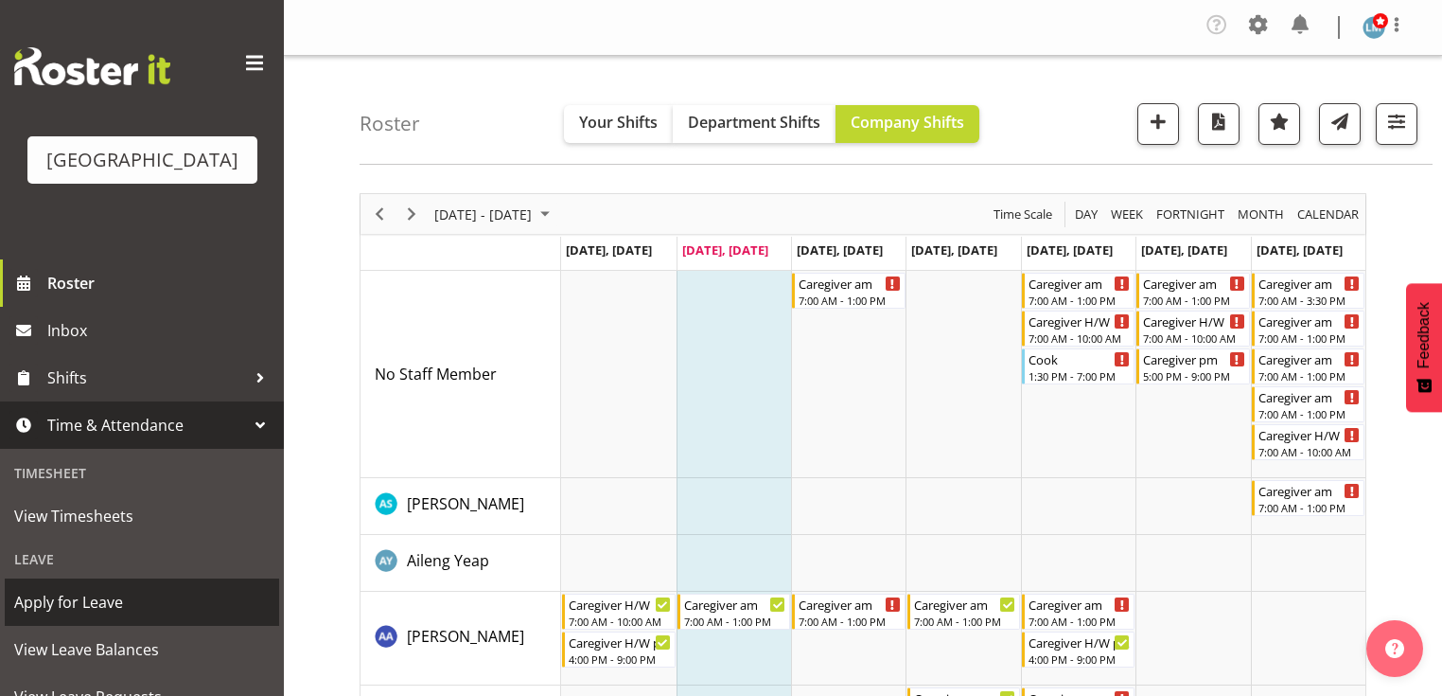
click at [192, 616] on span "Apply for Leave" at bounding box center [142, 602] width 256 height 28
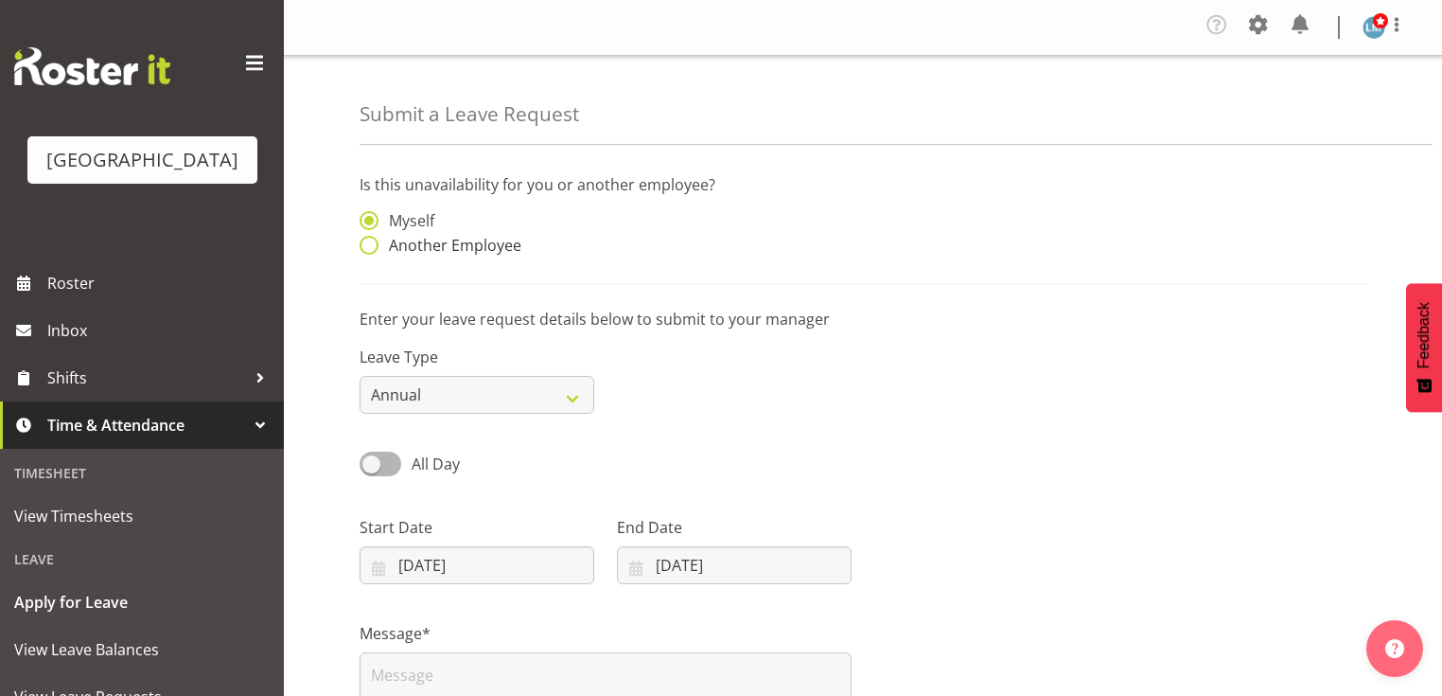
click at [373, 242] on span at bounding box center [369, 245] width 19 height 19
click at [372, 242] on input "Another Employee" at bounding box center [366, 245] width 12 height 12
radio input "true"
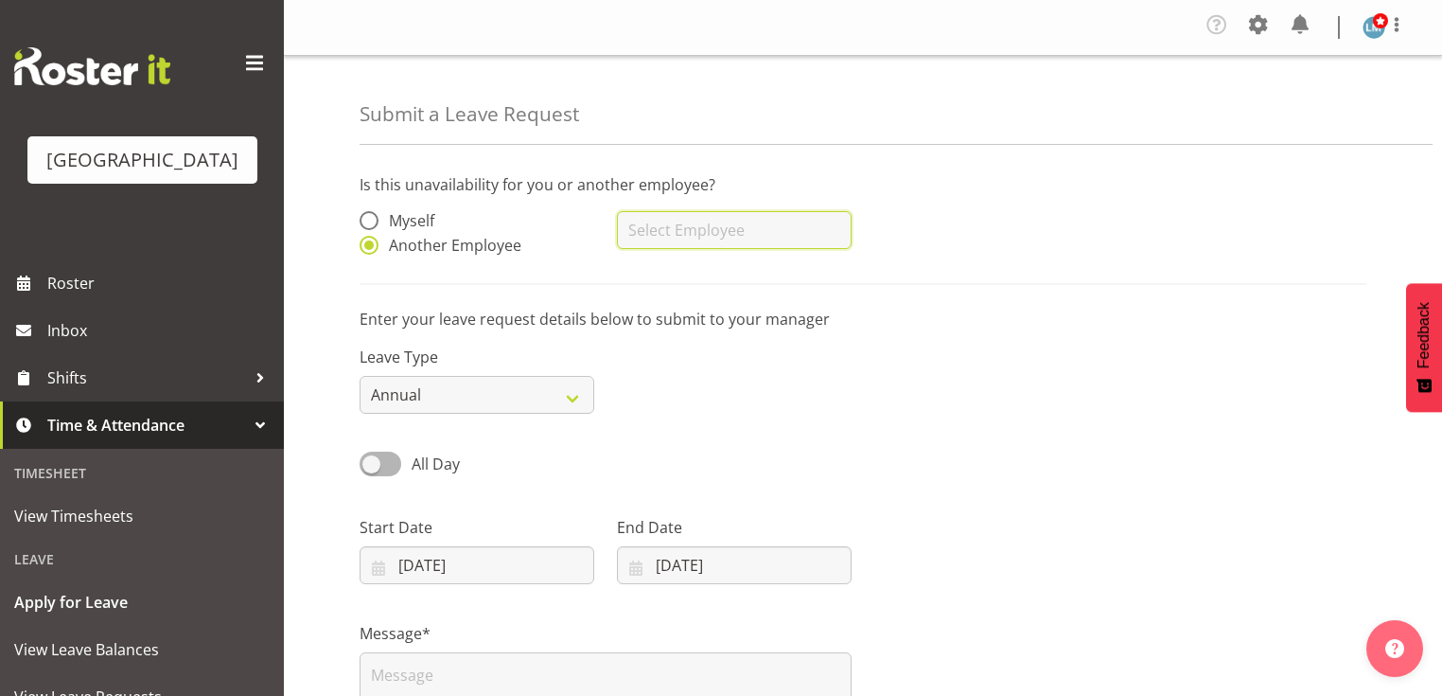
click at [667, 227] on input "text" at bounding box center [734, 230] width 235 height 38
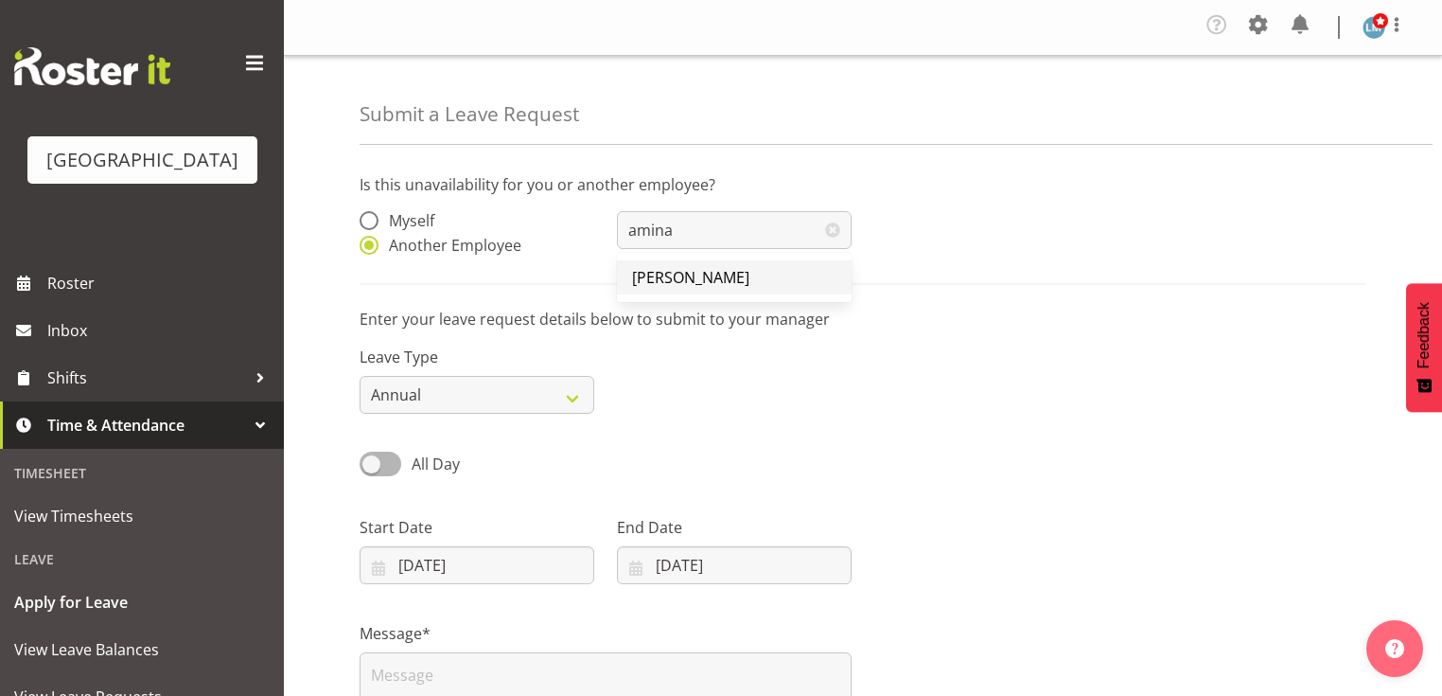
click at [681, 270] on span "[PERSON_NAME]" at bounding box center [690, 277] width 117 height 21
type input "[PERSON_NAME]"
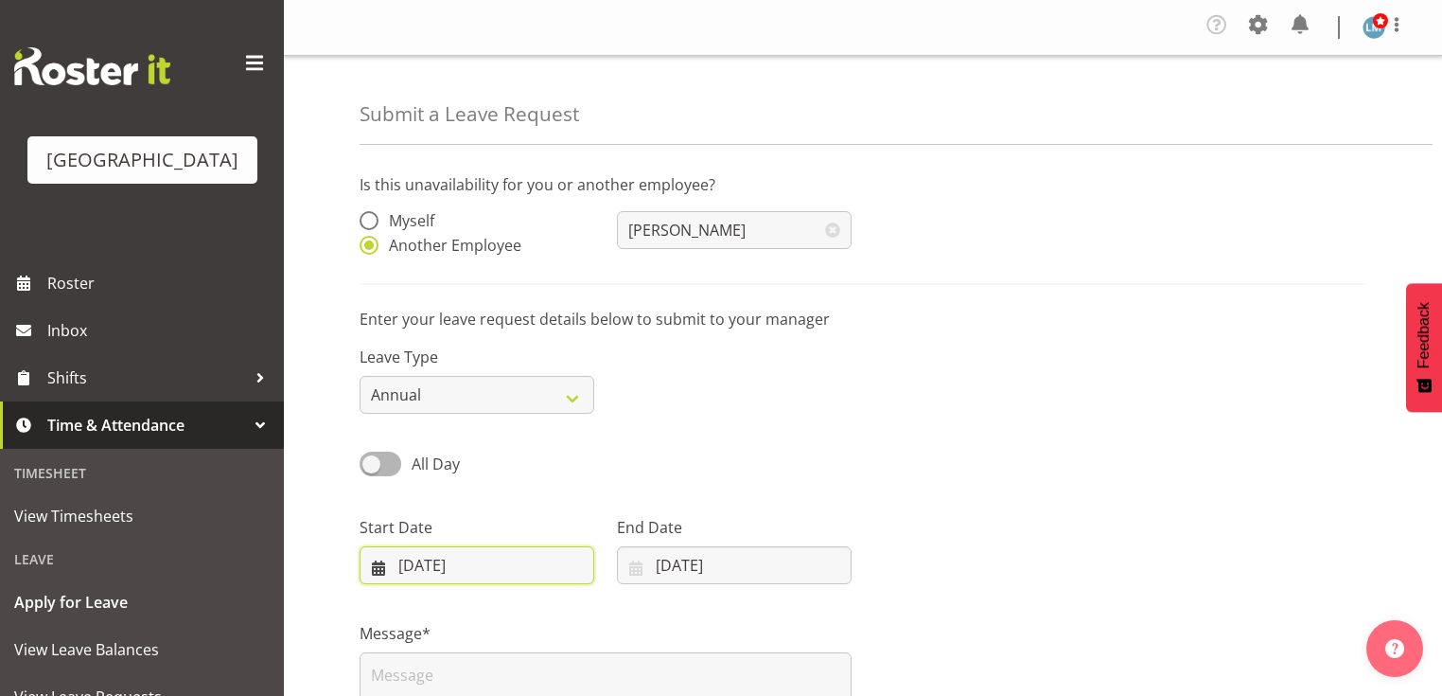
click at [372, 571] on input "[DATE]" at bounding box center [477, 565] width 235 height 38
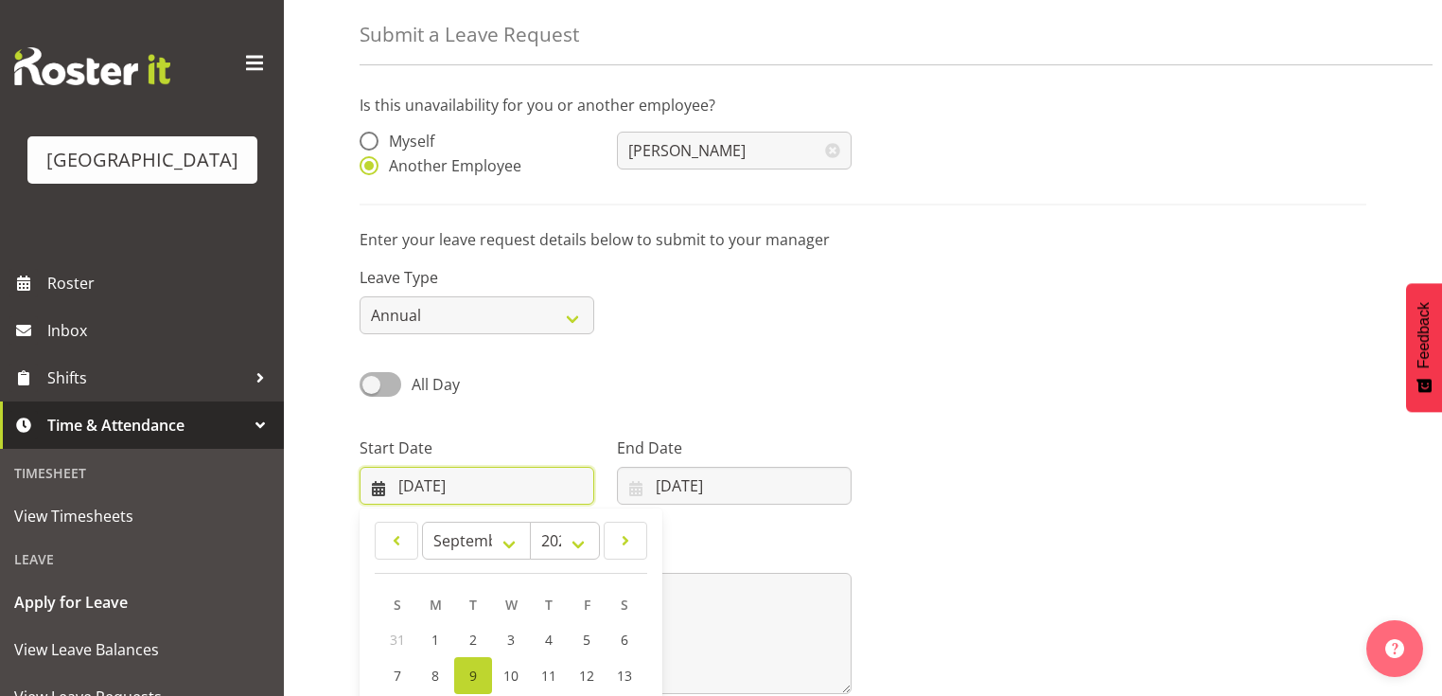
scroll to position [151, 0]
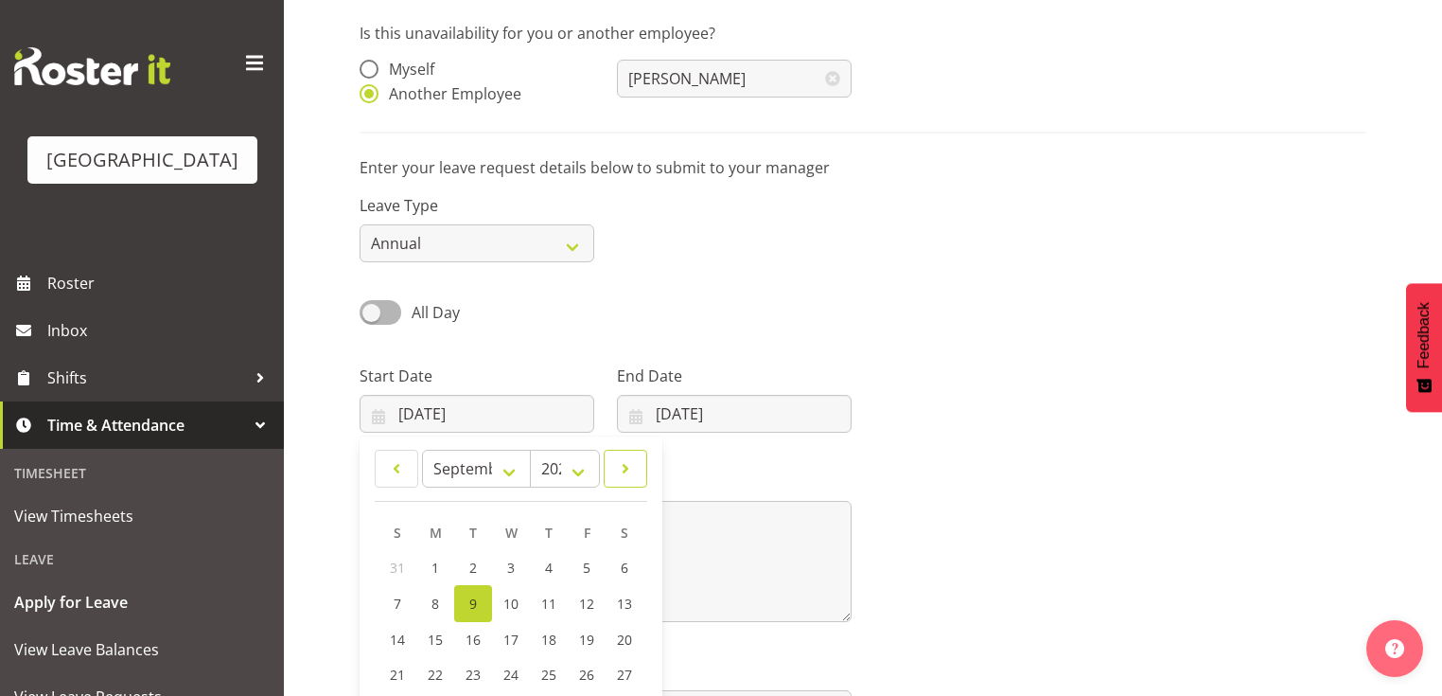
click at [633, 469] on span at bounding box center [625, 468] width 19 height 23
select select "9"
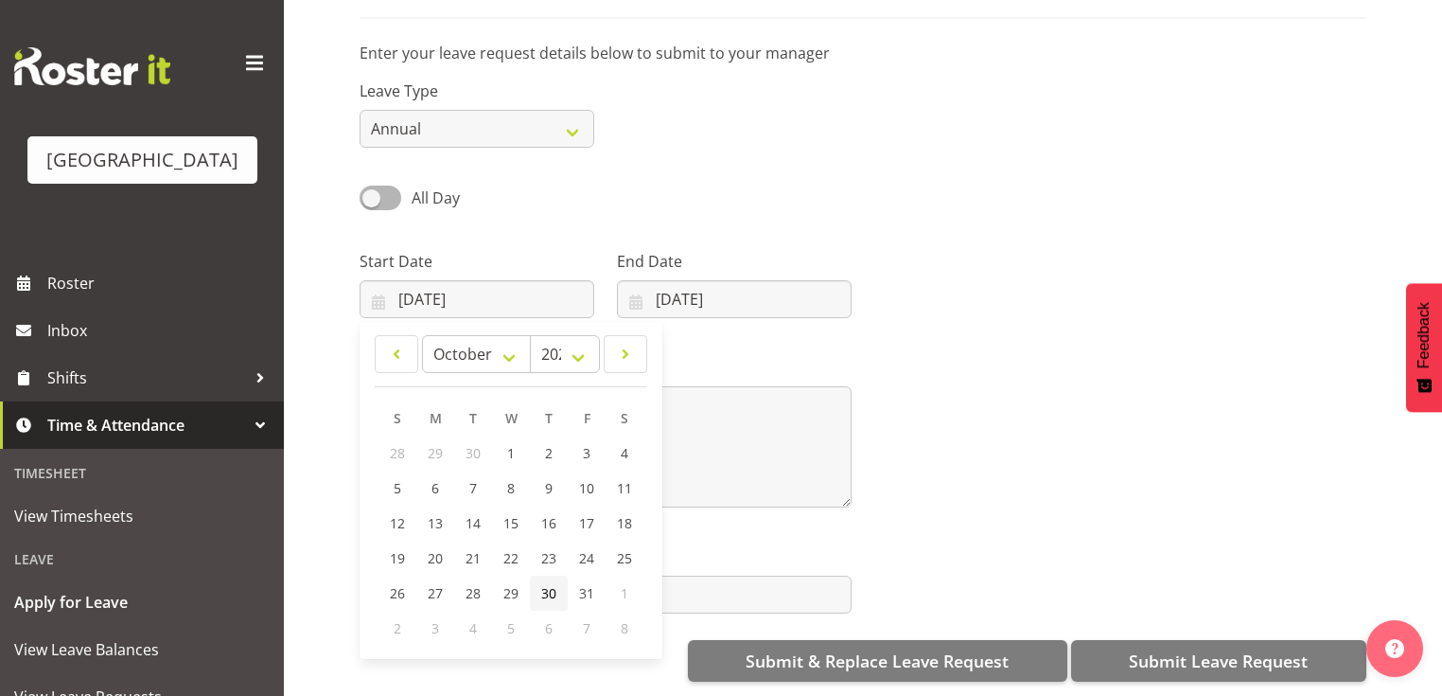
click at [553, 584] on span "30" at bounding box center [548, 593] width 15 height 18
type input "[DATE]"
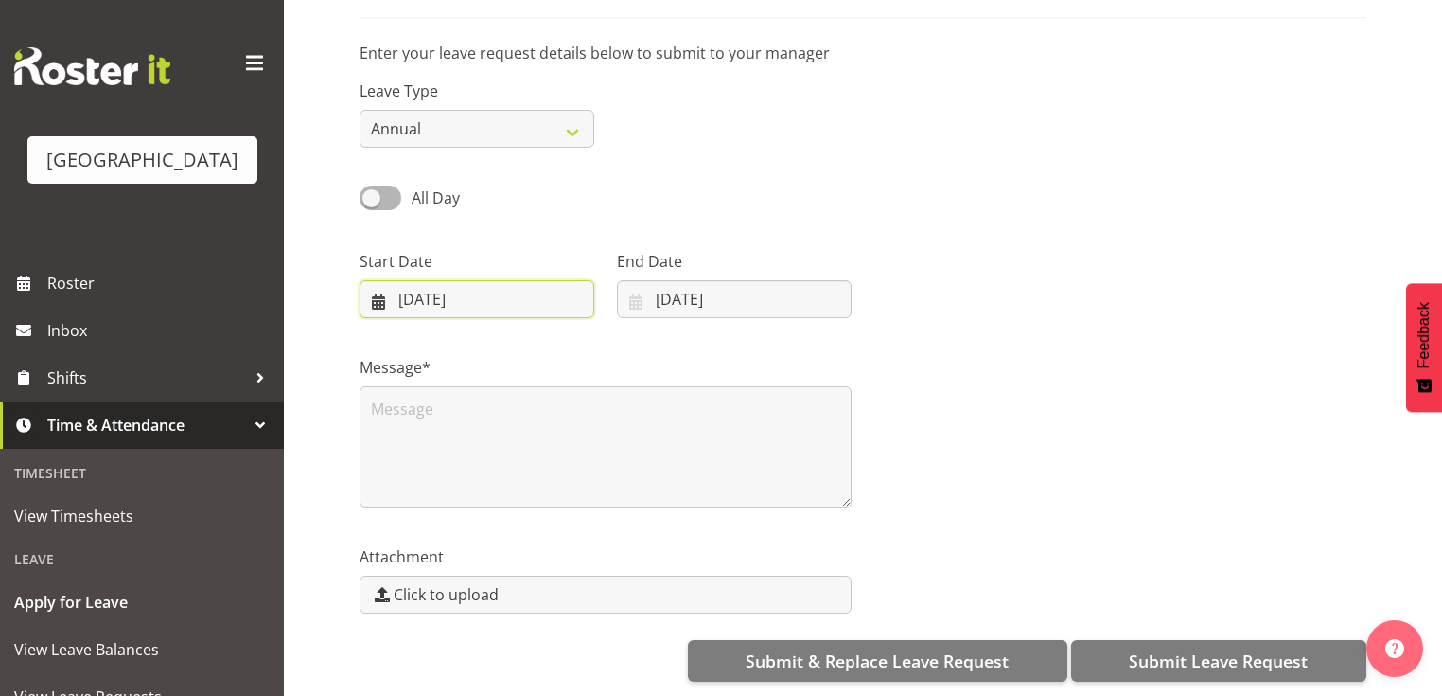
click at [376, 291] on input "[DATE]" at bounding box center [477, 299] width 235 height 38
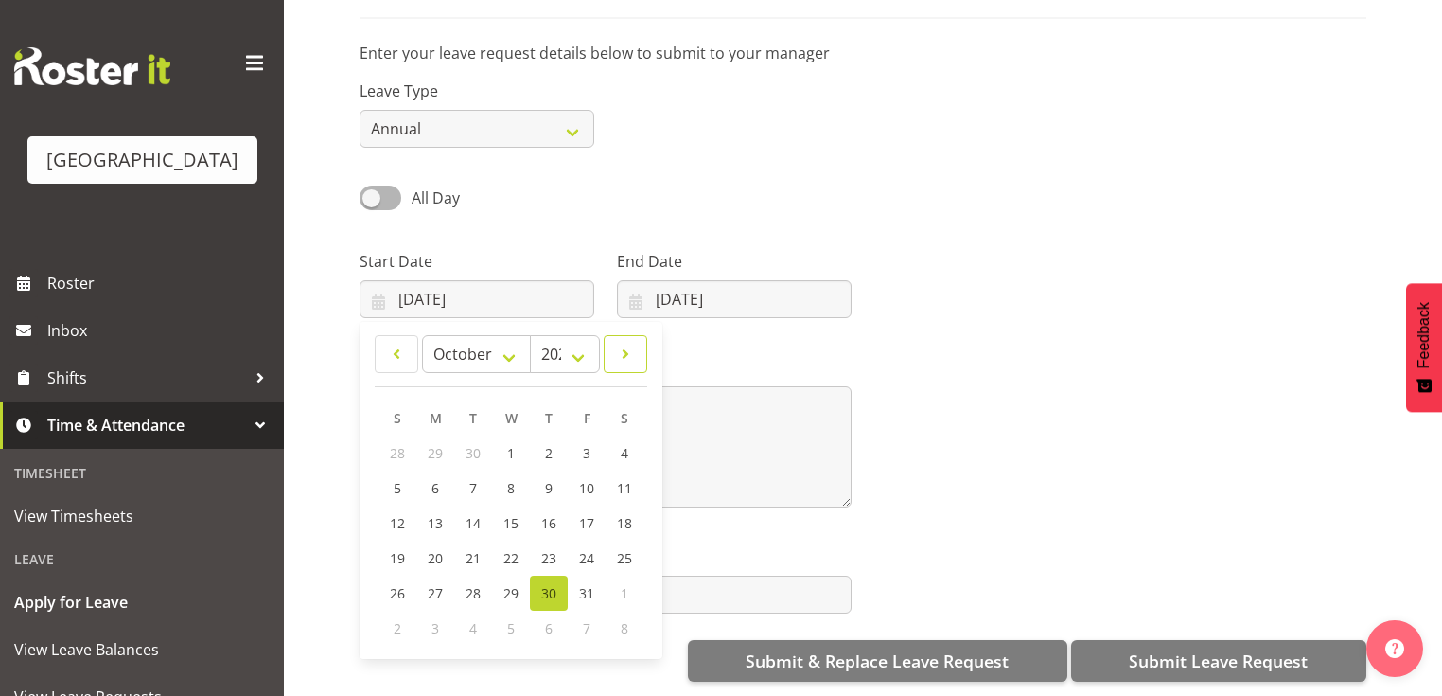
click at [627, 343] on span at bounding box center [625, 354] width 19 height 23
click at [397, 343] on span at bounding box center [396, 354] width 19 height 23
select select "8"
click at [468, 586] on span "30" at bounding box center [473, 595] width 15 height 18
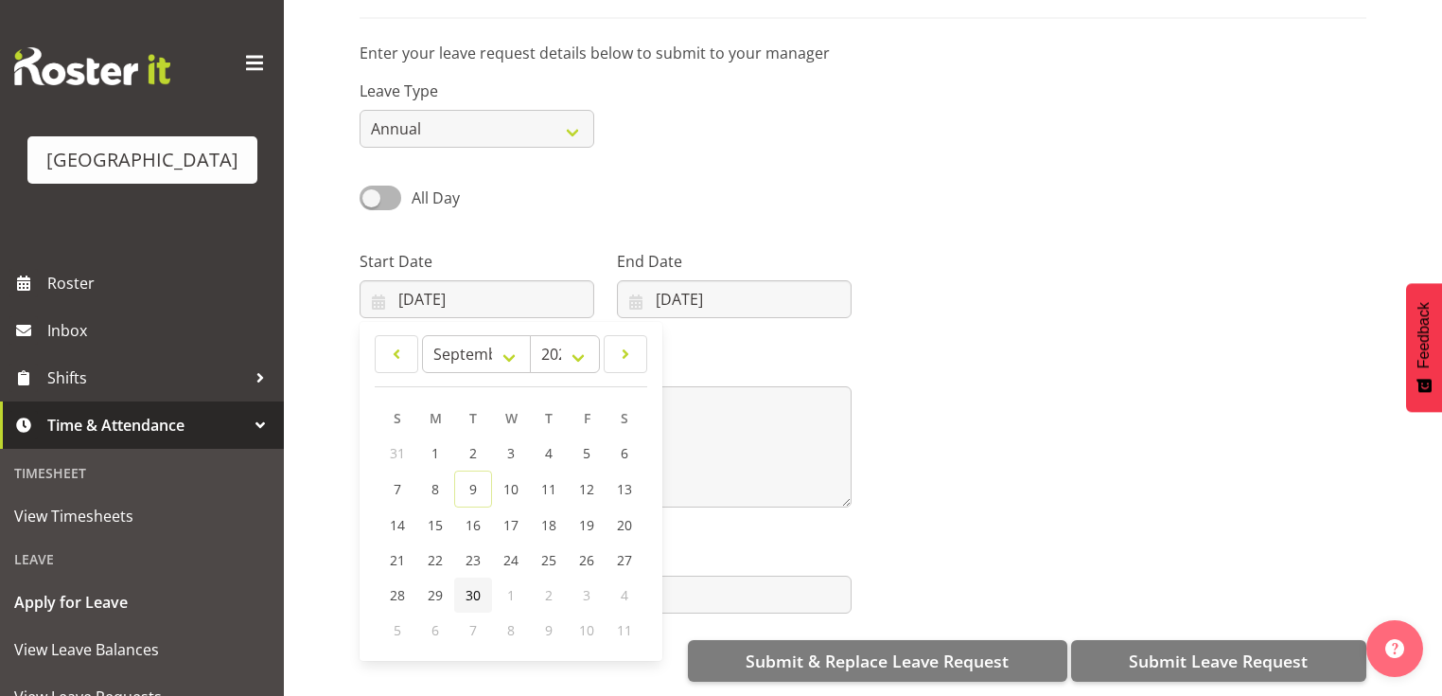
type input "30/09/2025"
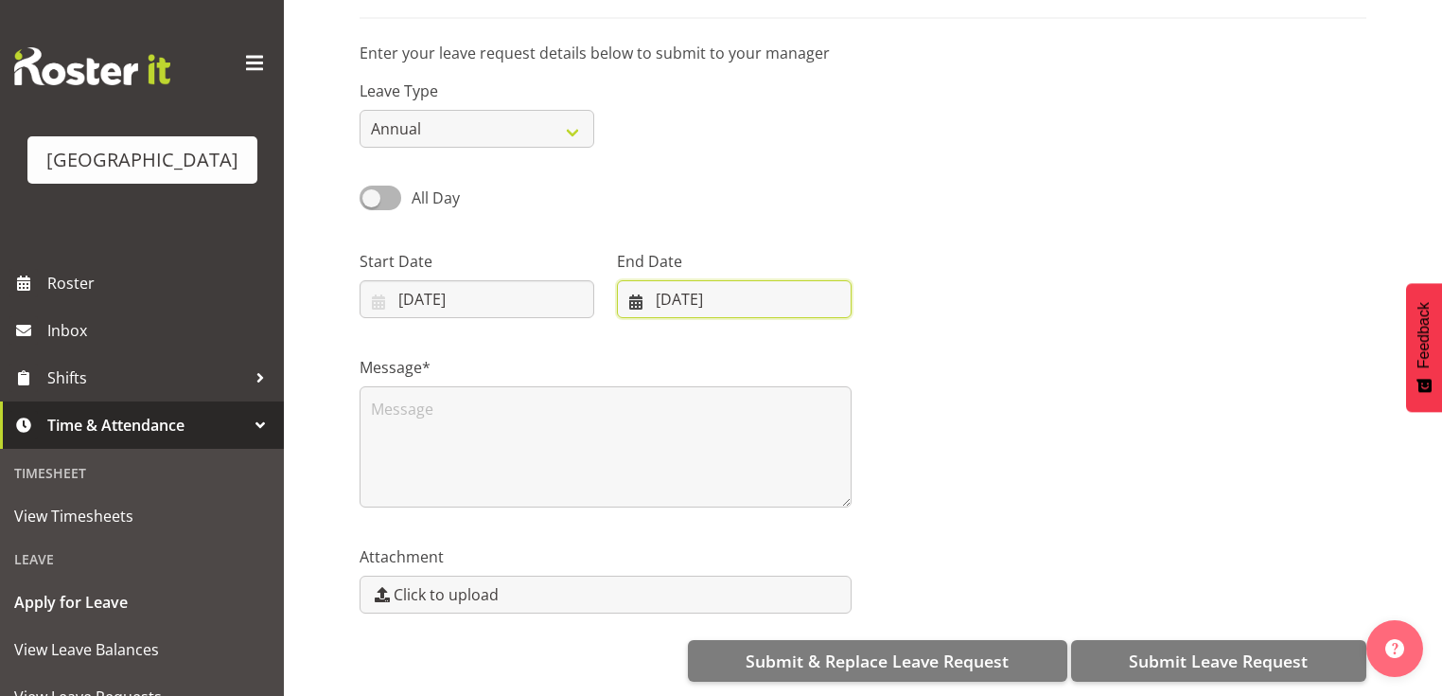
click at [644, 288] on input "09/09/2025" at bounding box center [734, 299] width 235 height 38
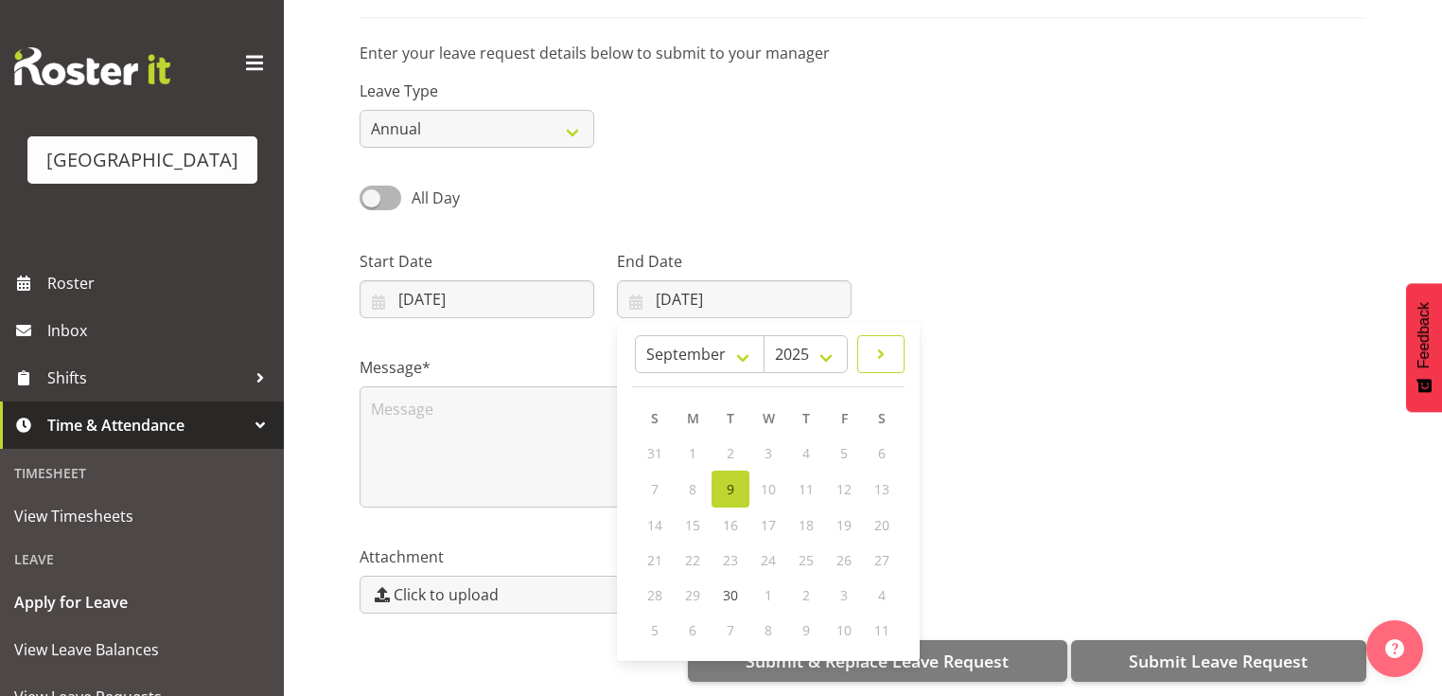
click at [885, 343] on span at bounding box center [881, 354] width 23 height 23
select select "9"
click at [765, 444] on span "1" at bounding box center [769, 453] width 8 height 18
type input "01/10/2025"
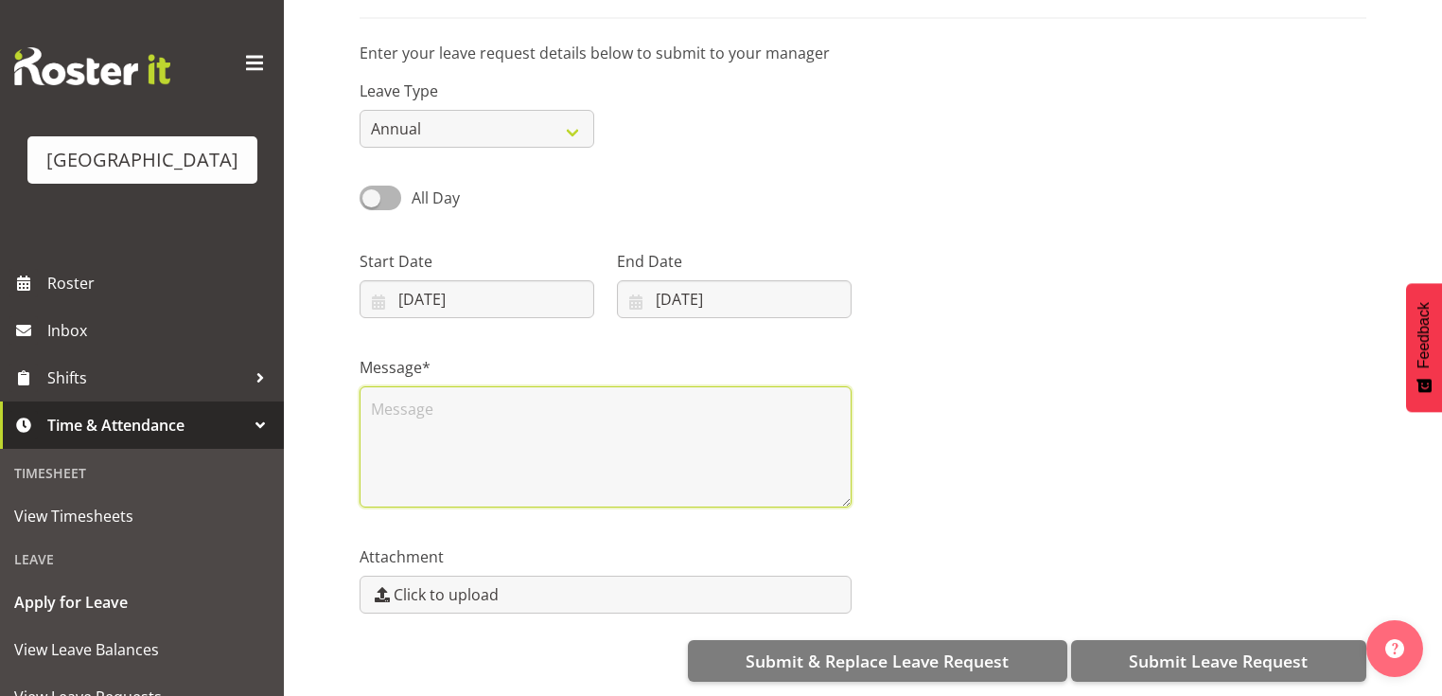
click at [519, 416] on textarea at bounding box center [606, 446] width 492 height 121
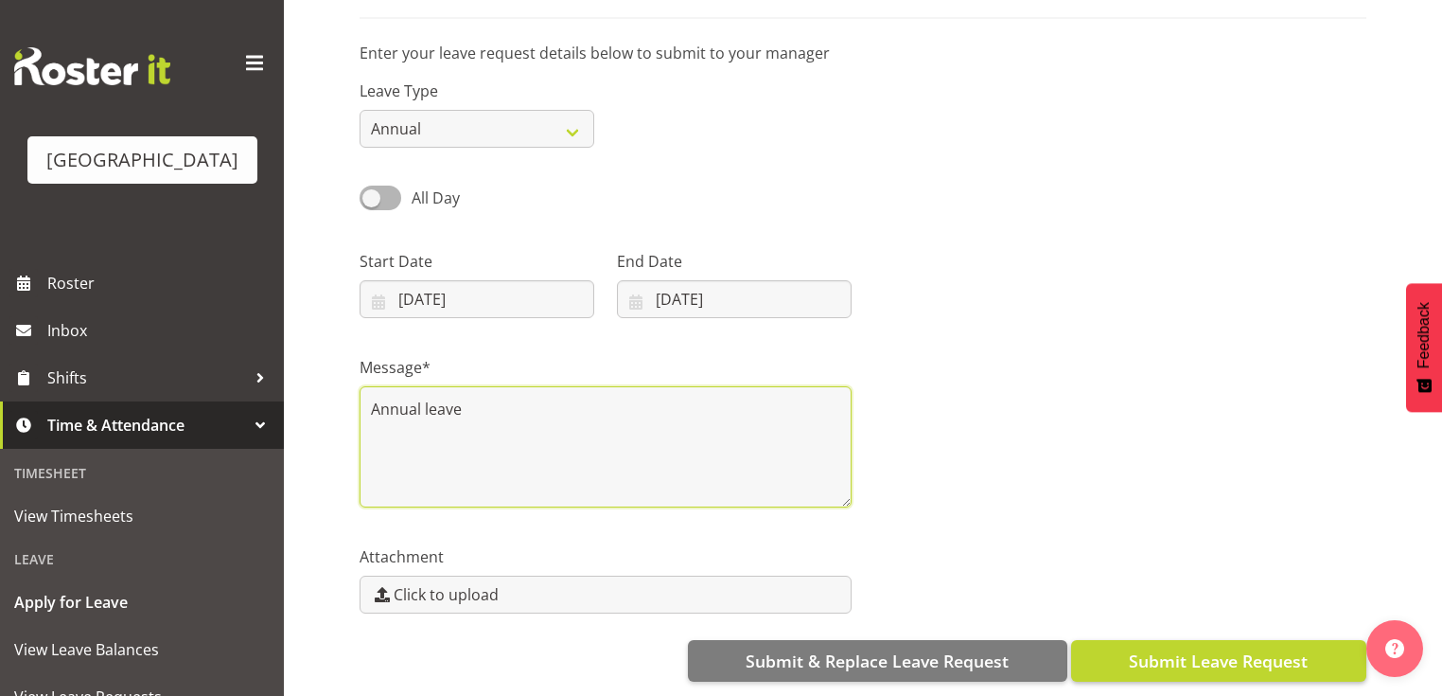
type textarea "Annual leave"
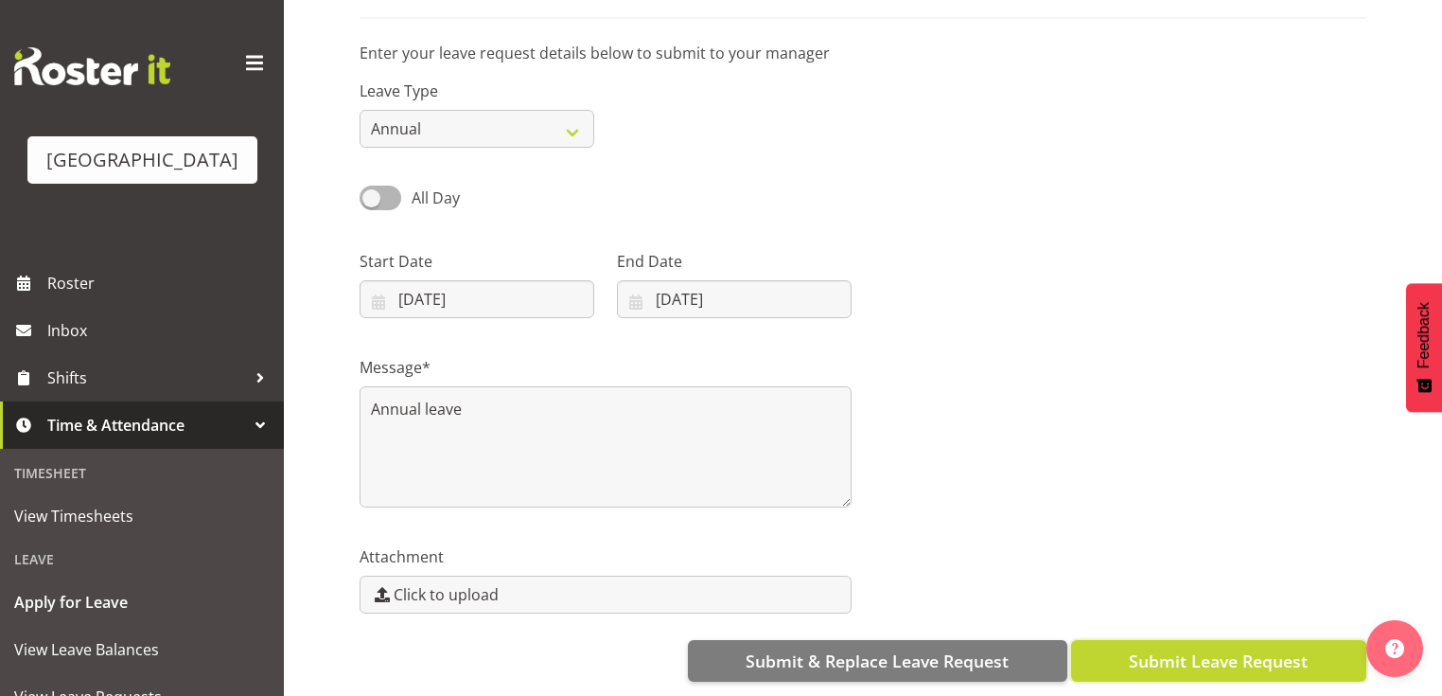
click at [1225, 648] on span "Submit Leave Request" at bounding box center [1218, 660] width 179 height 25
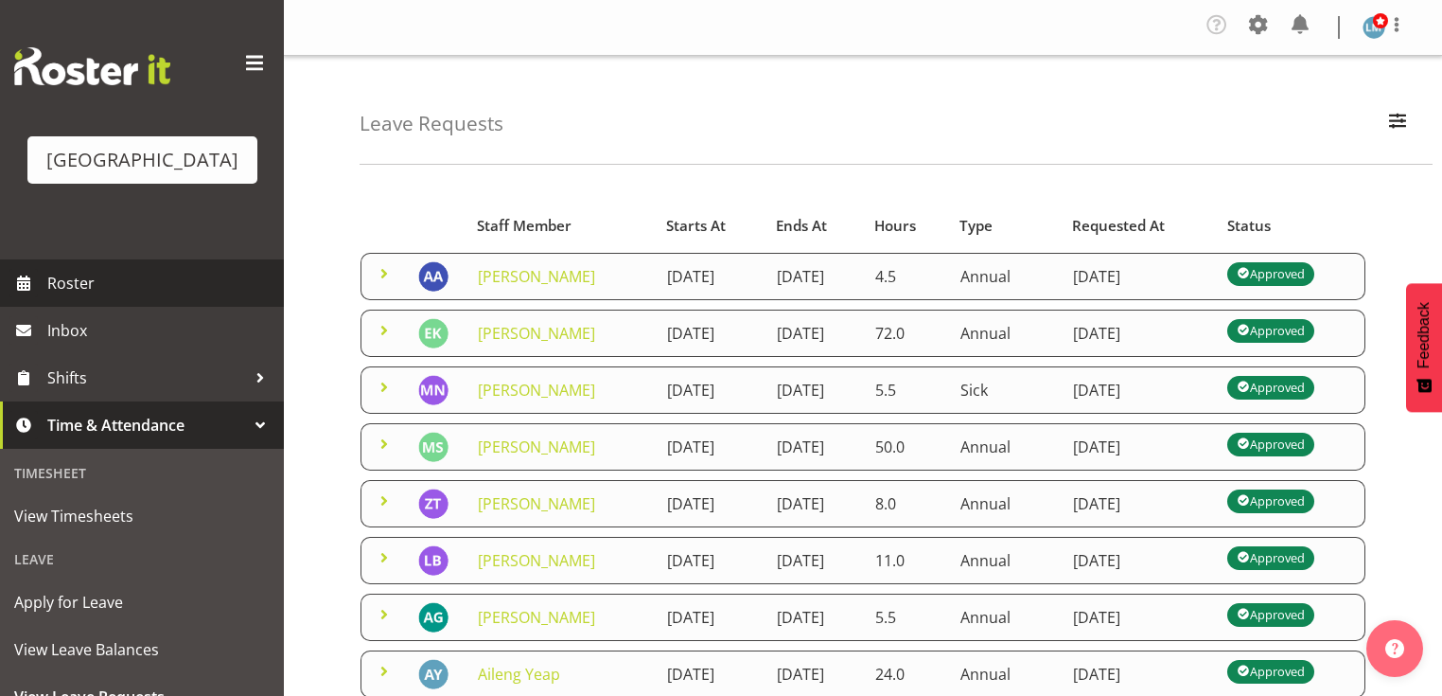
click at [77, 297] on span "Roster" at bounding box center [160, 283] width 227 height 28
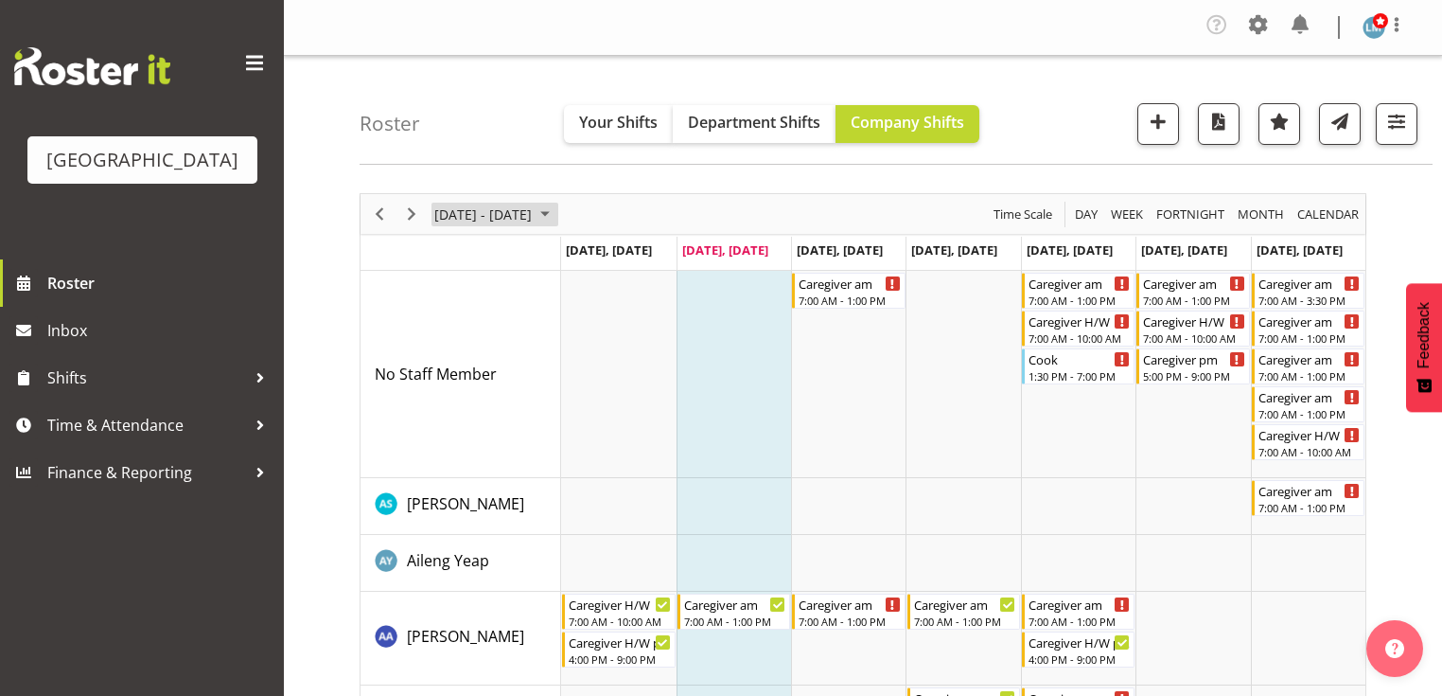
click at [556, 215] on span "September 08 - 14, 2025" at bounding box center [545, 215] width 23 height 24
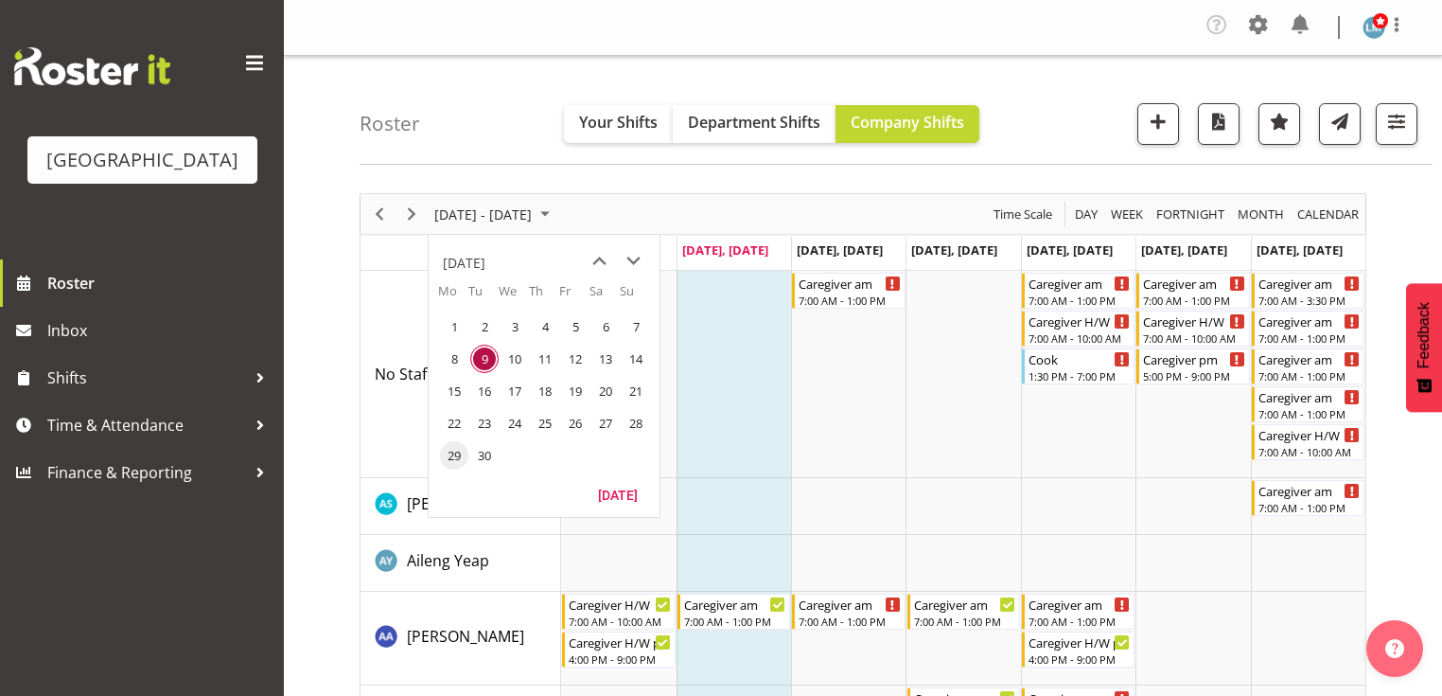
click at [452, 452] on span "29" at bounding box center [454, 455] width 28 height 28
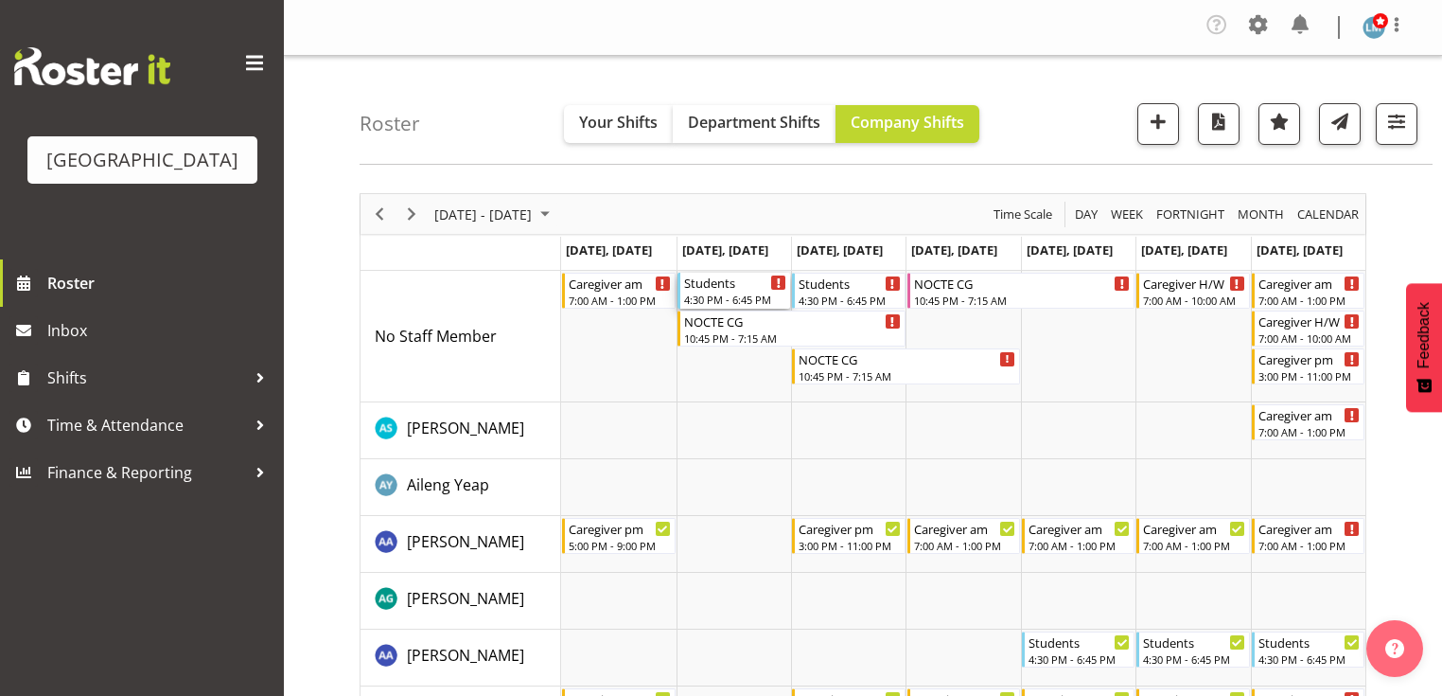
click at [722, 292] on div "4:30 PM - 6:45 PM" at bounding box center [735, 298] width 102 height 15
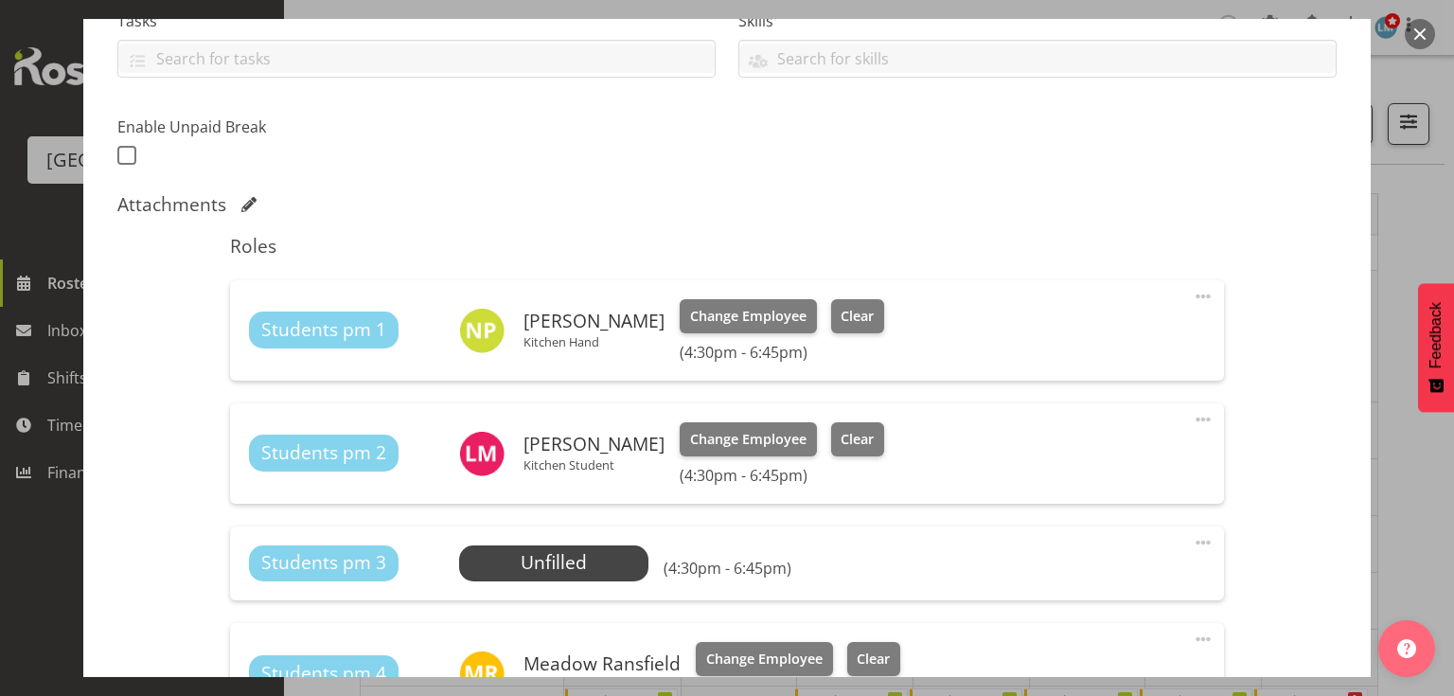
scroll to position [530, 0]
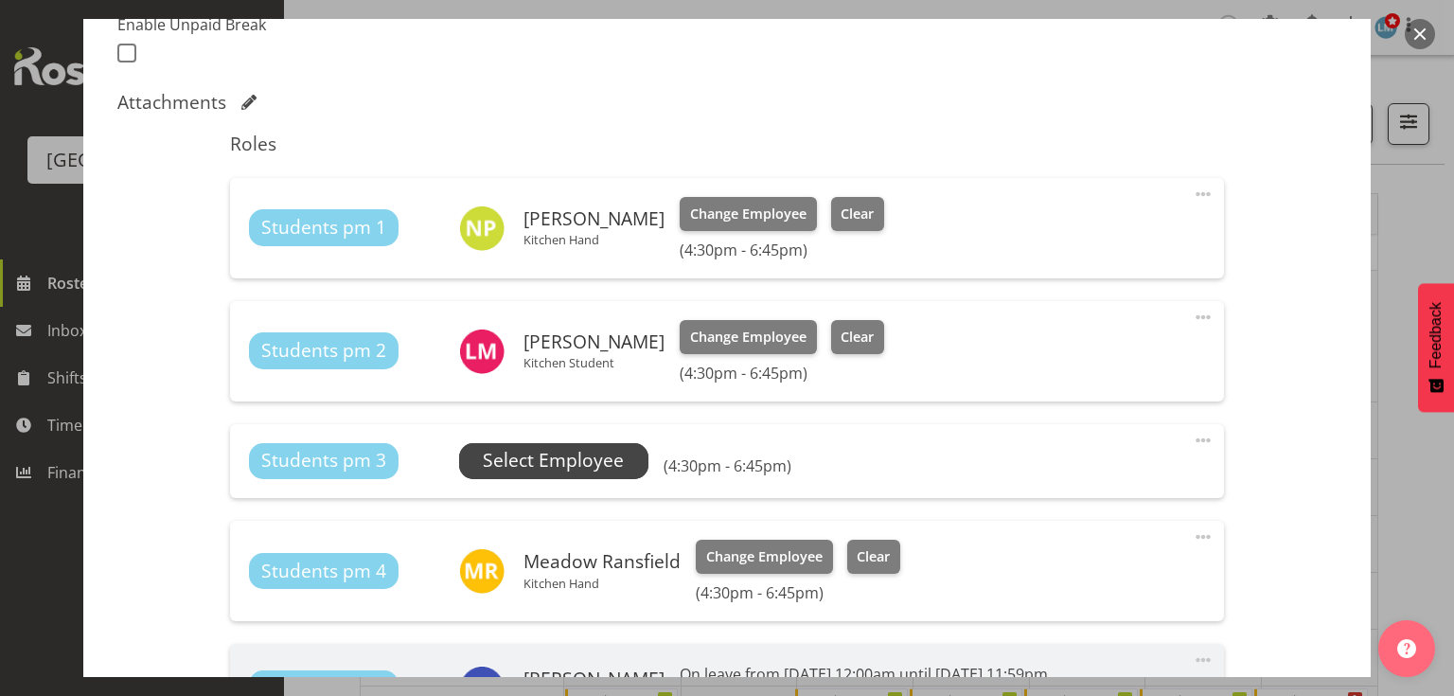
click at [521, 462] on span "Select Employee" at bounding box center [553, 460] width 141 height 27
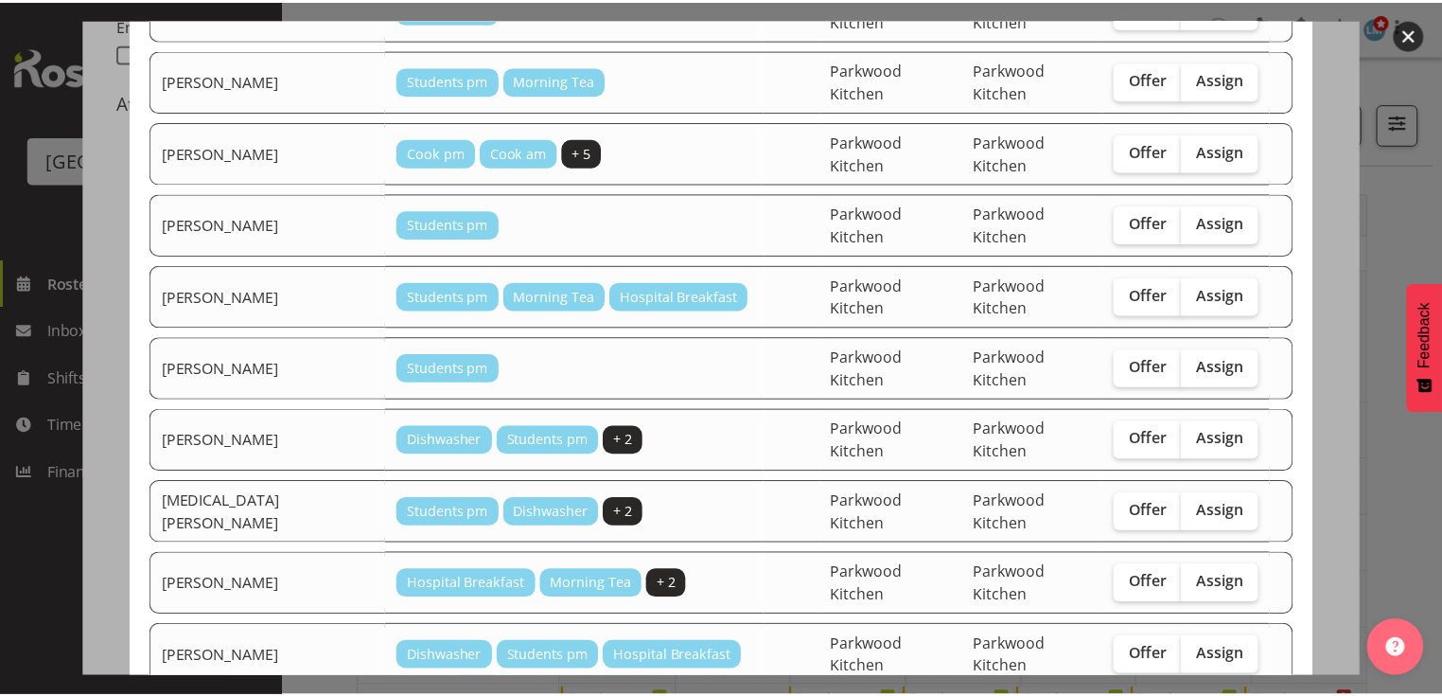
scroll to position [556, 0]
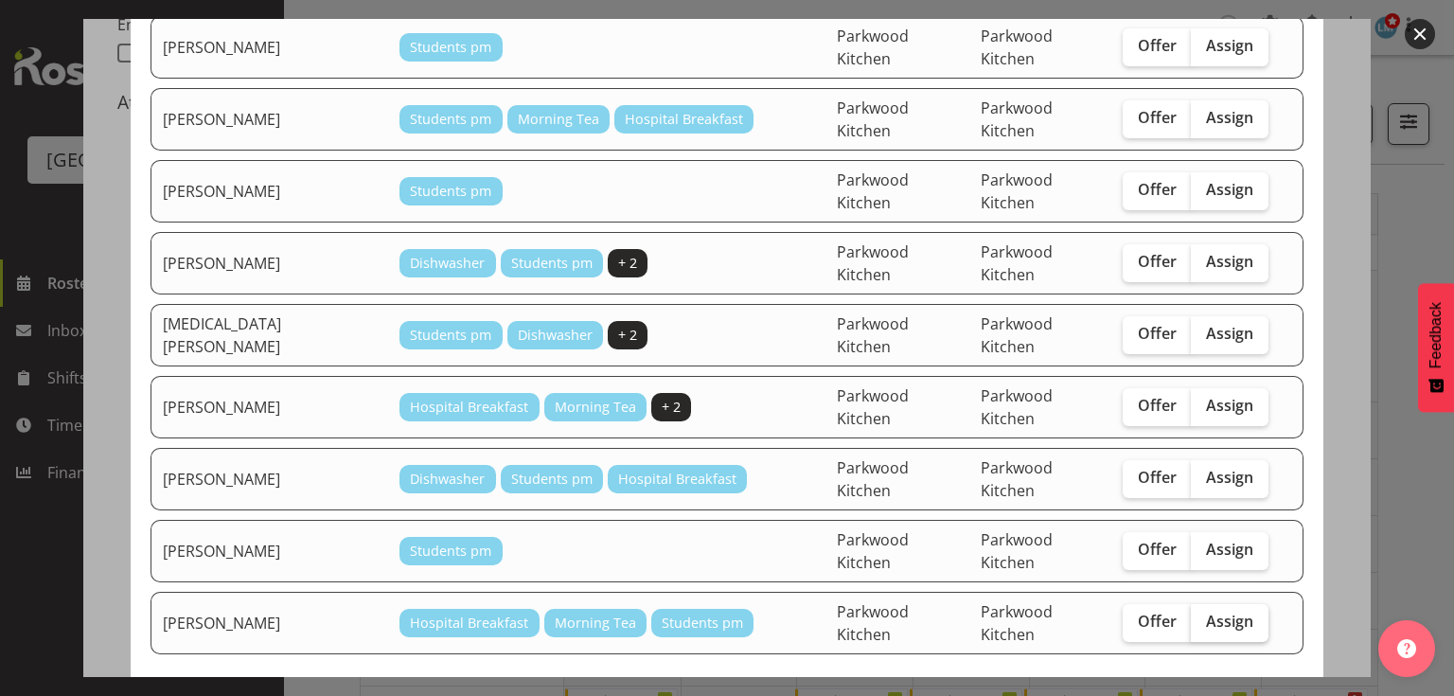
click at [1212, 604] on label "Assign" at bounding box center [1230, 623] width 78 height 38
click at [1203, 615] on input "Assign" at bounding box center [1197, 621] width 12 height 12
checkbox input "true"
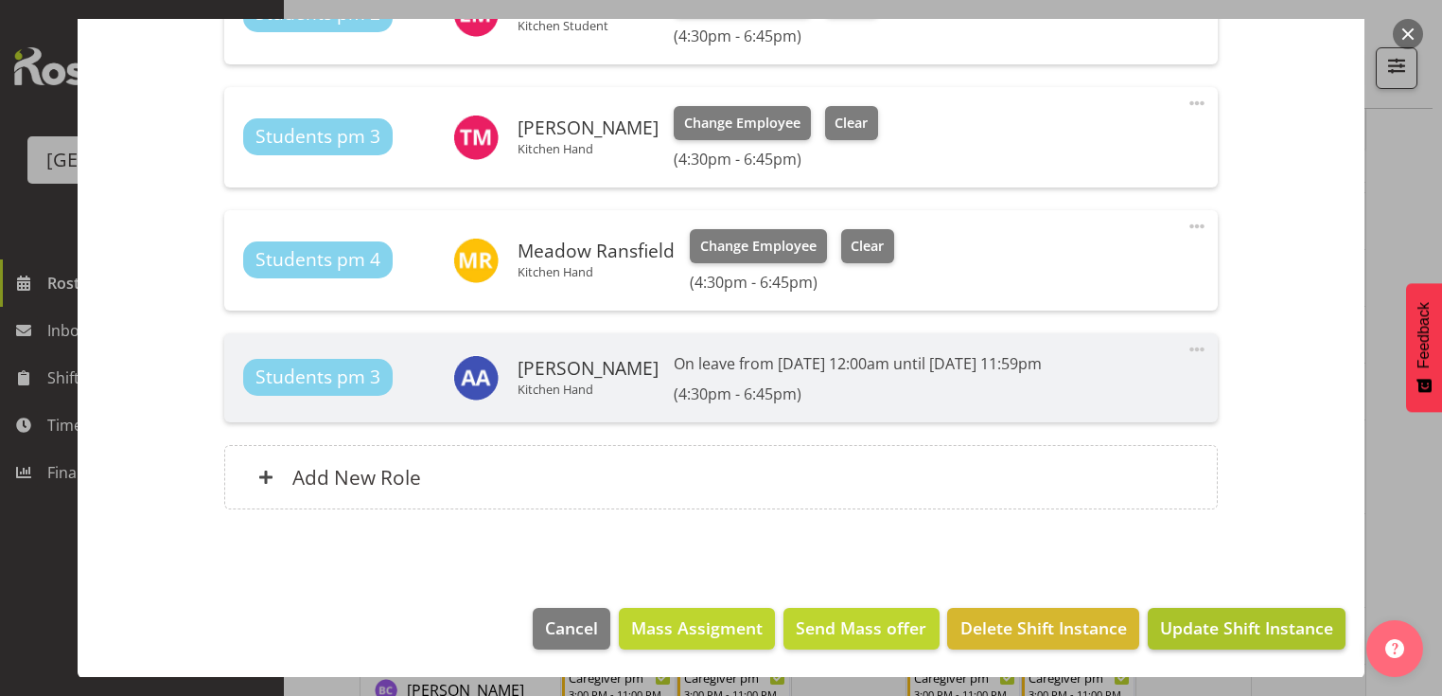
scroll to position [606, 0]
click at [1230, 624] on span "Update Shift Instance" at bounding box center [1246, 627] width 173 height 25
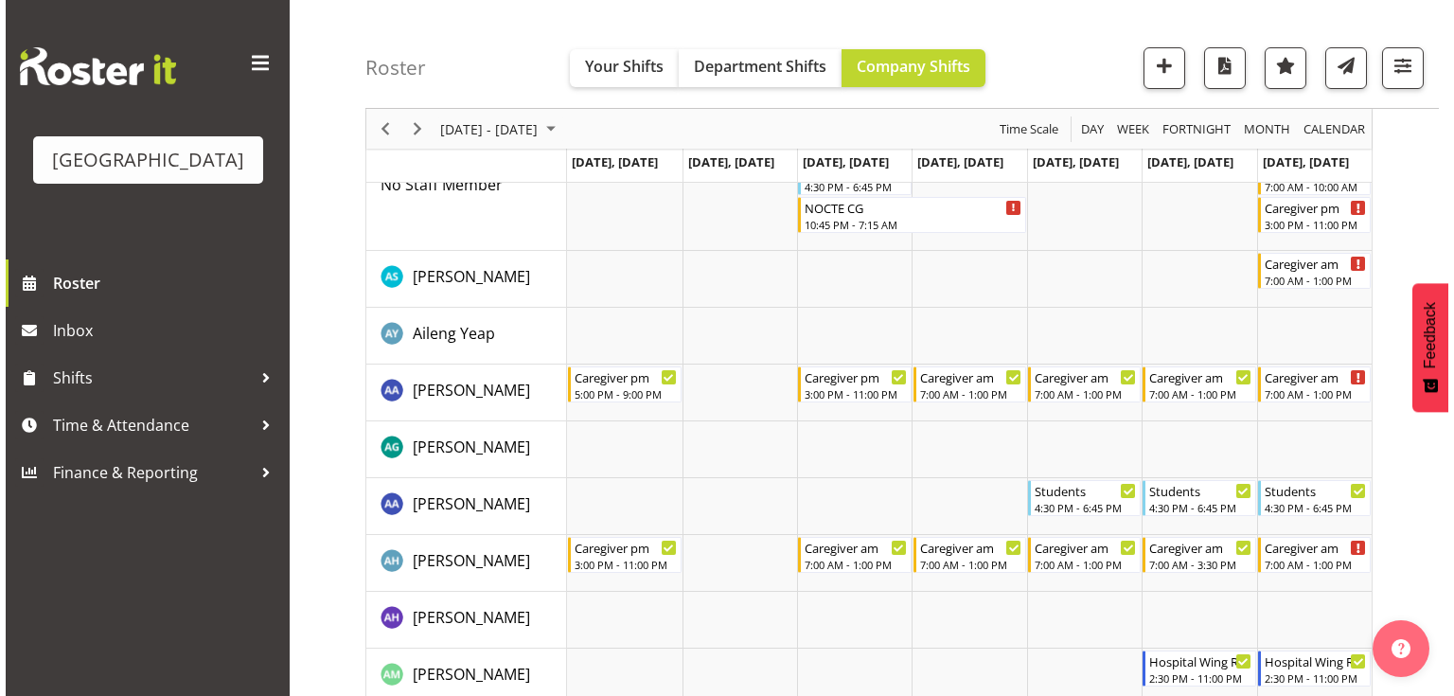
scroll to position [0, 0]
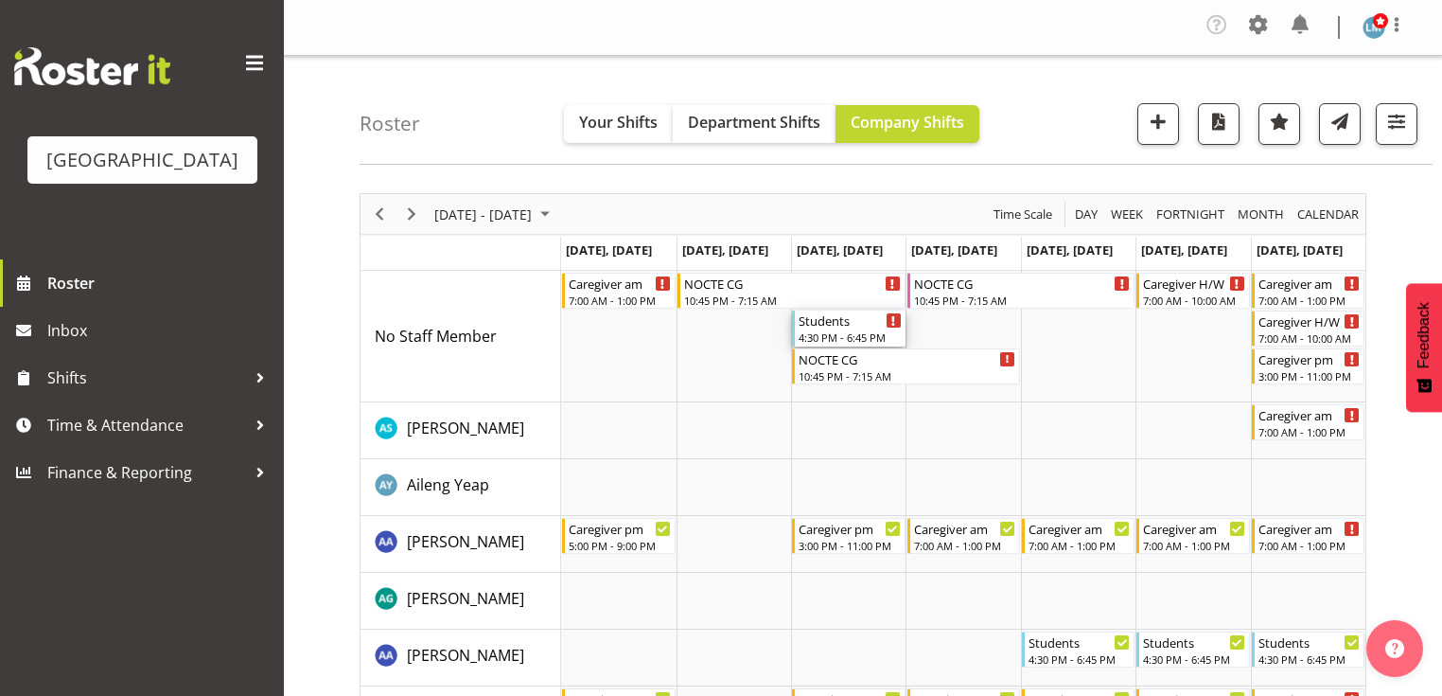
click at [835, 329] on div "4:30 PM - 6:45 PM" at bounding box center [850, 336] width 102 height 15
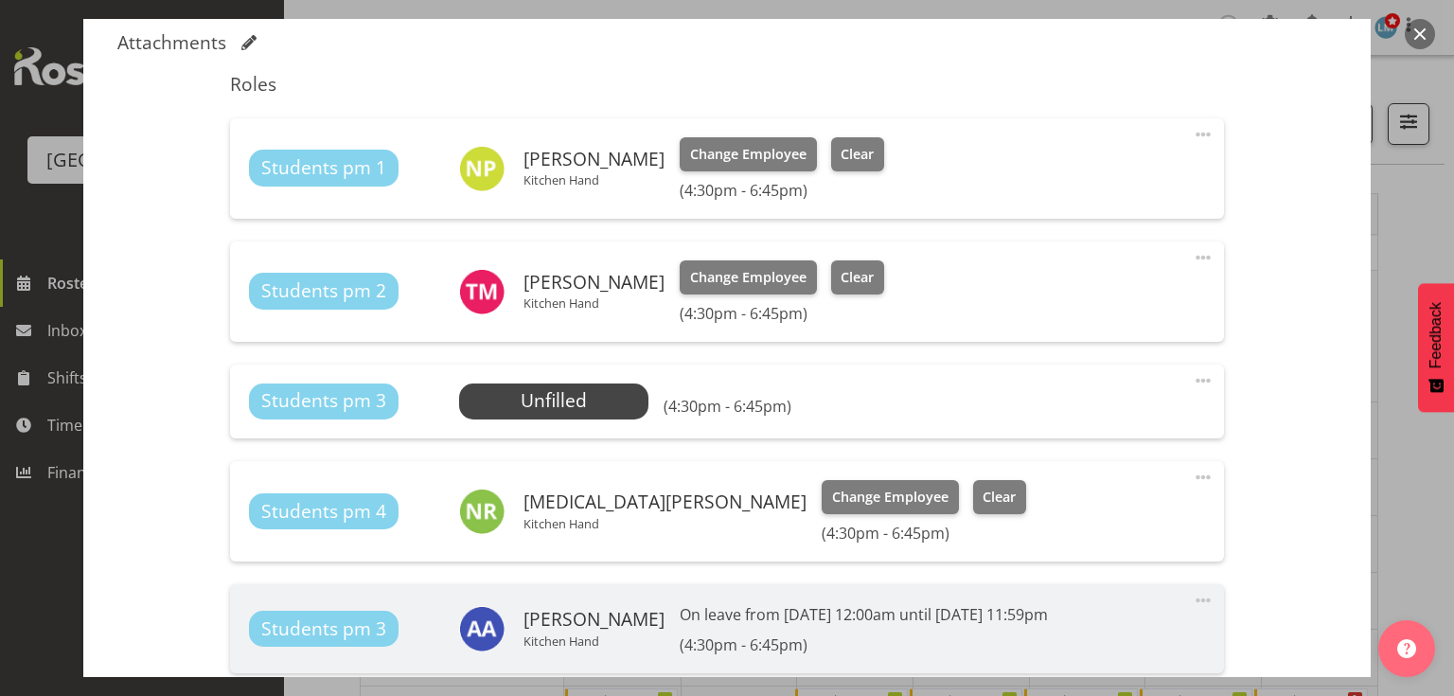
scroll to position [681, 0]
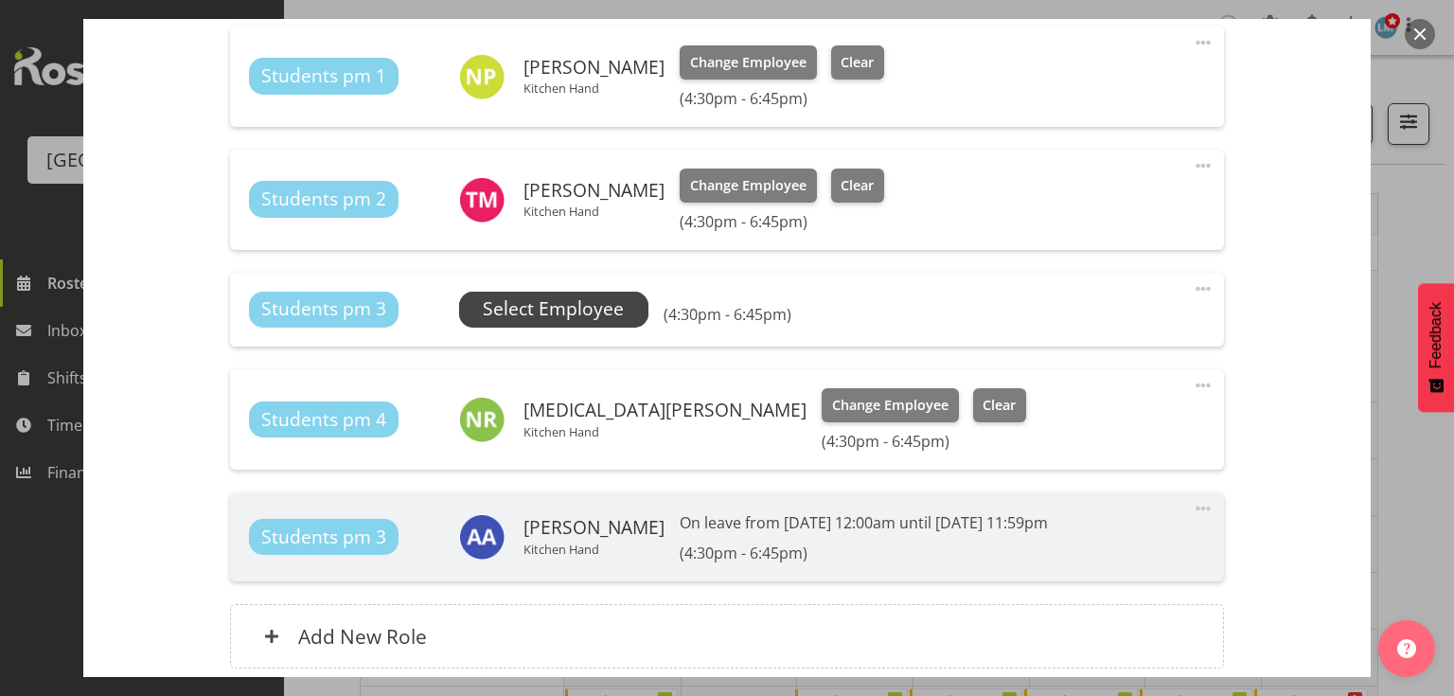
click at [556, 308] on span "Select Employee" at bounding box center [553, 308] width 141 height 27
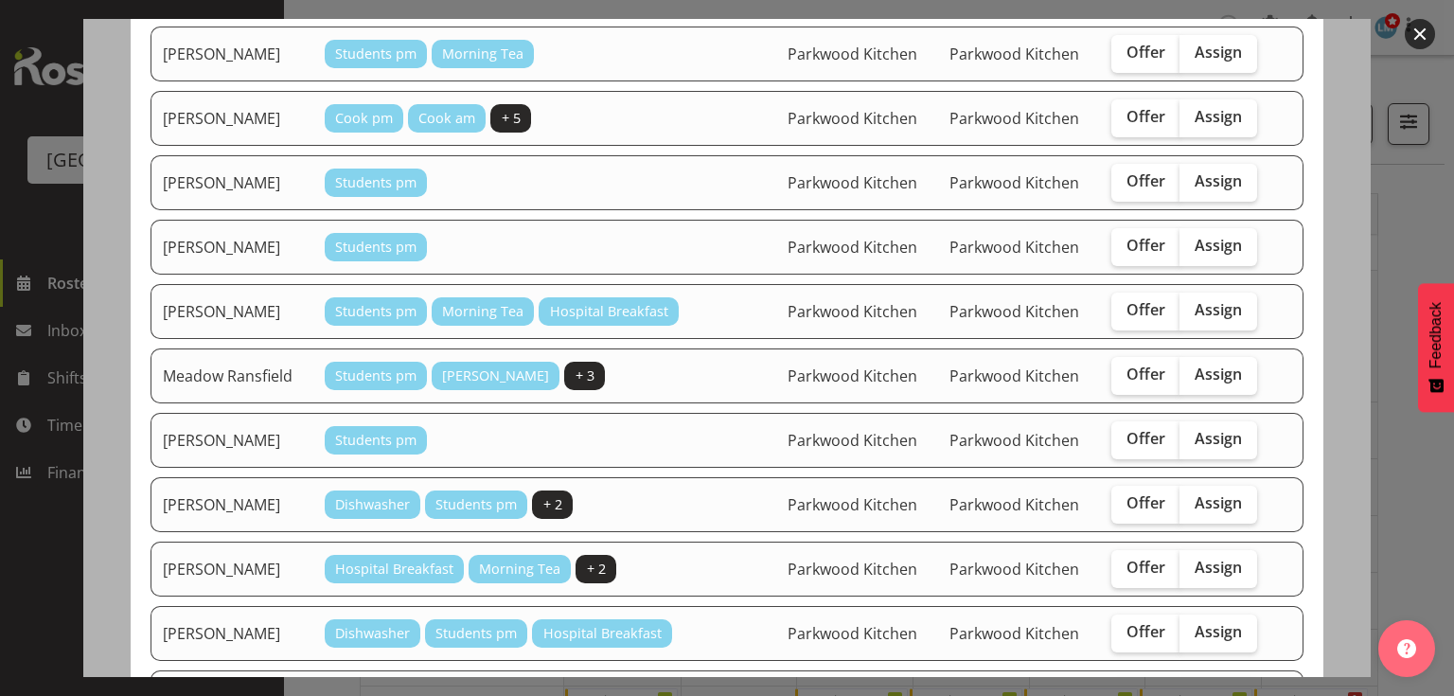
scroll to position [227, 0]
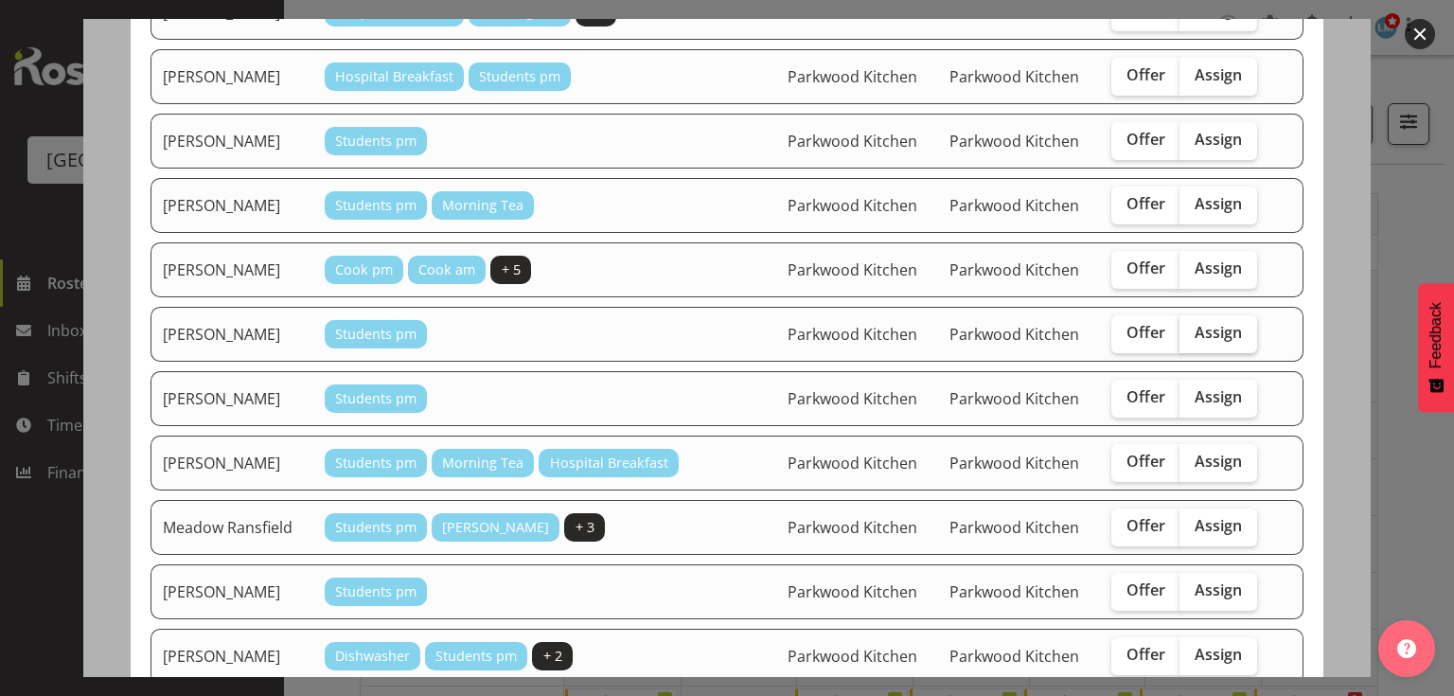
click at [1211, 329] on span "Assign" at bounding box center [1217, 332] width 47 height 19
click at [1192, 329] on input "Assign" at bounding box center [1185, 333] width 12 height 12
checkbox input "true"
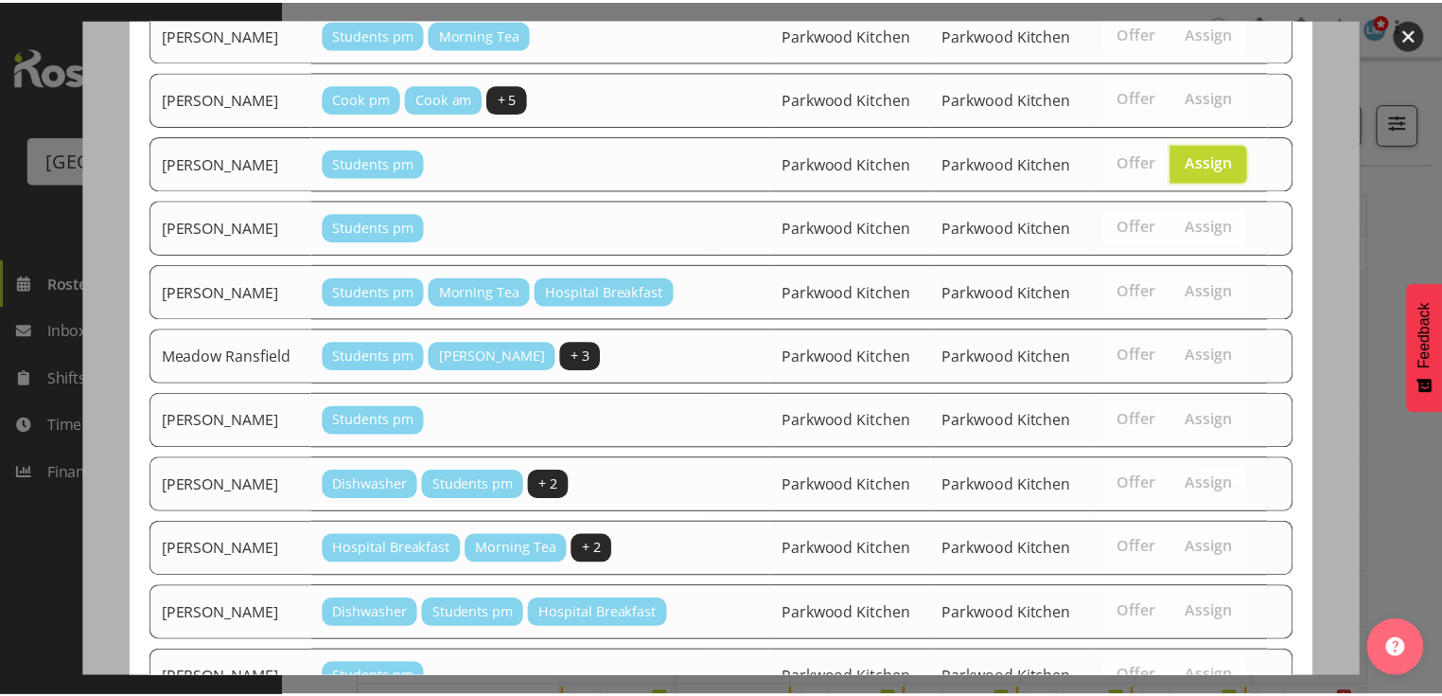
scroll to position [556, 0]
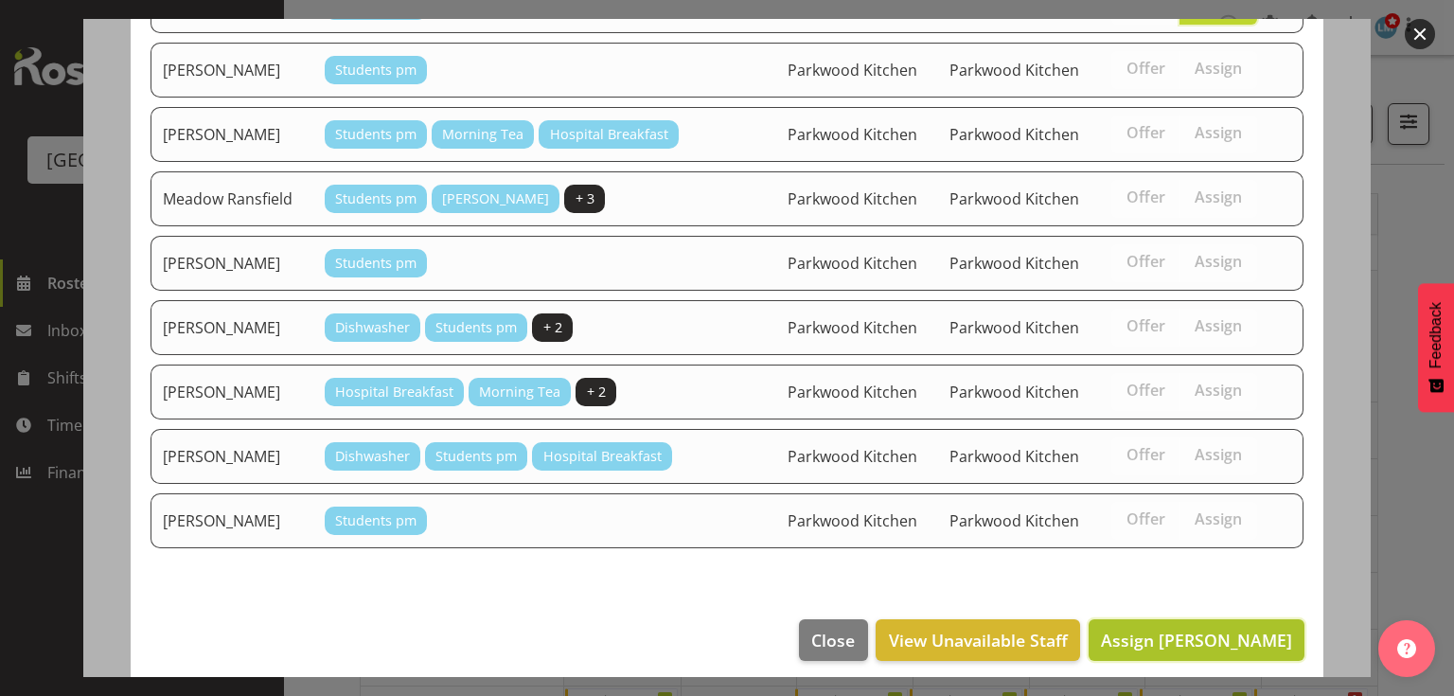
click at [1168, 628] on span "Assign [PERSON_NAME]" at bounding box center [1196, 639] width 191 height 23
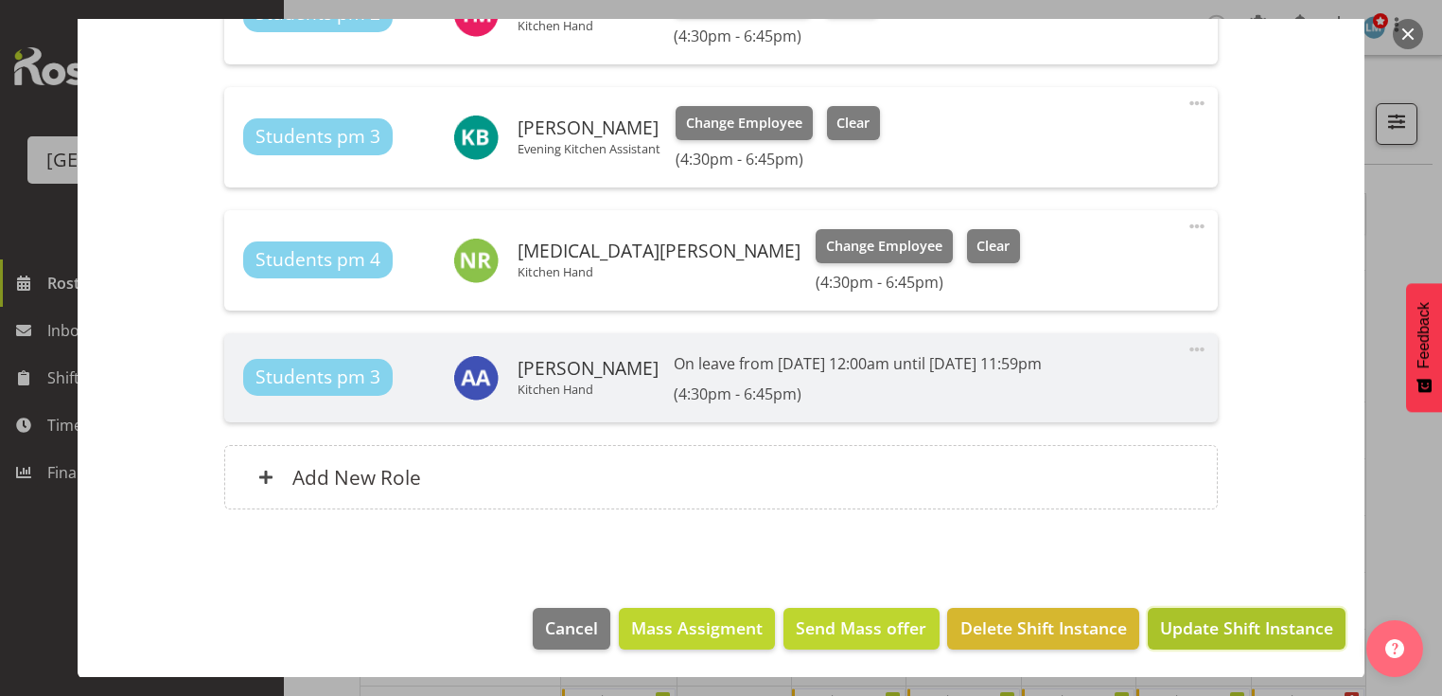
click at [1207, 621] on span "Update Shift Instance" at bounding box center [1246, 627] width 173 height 25
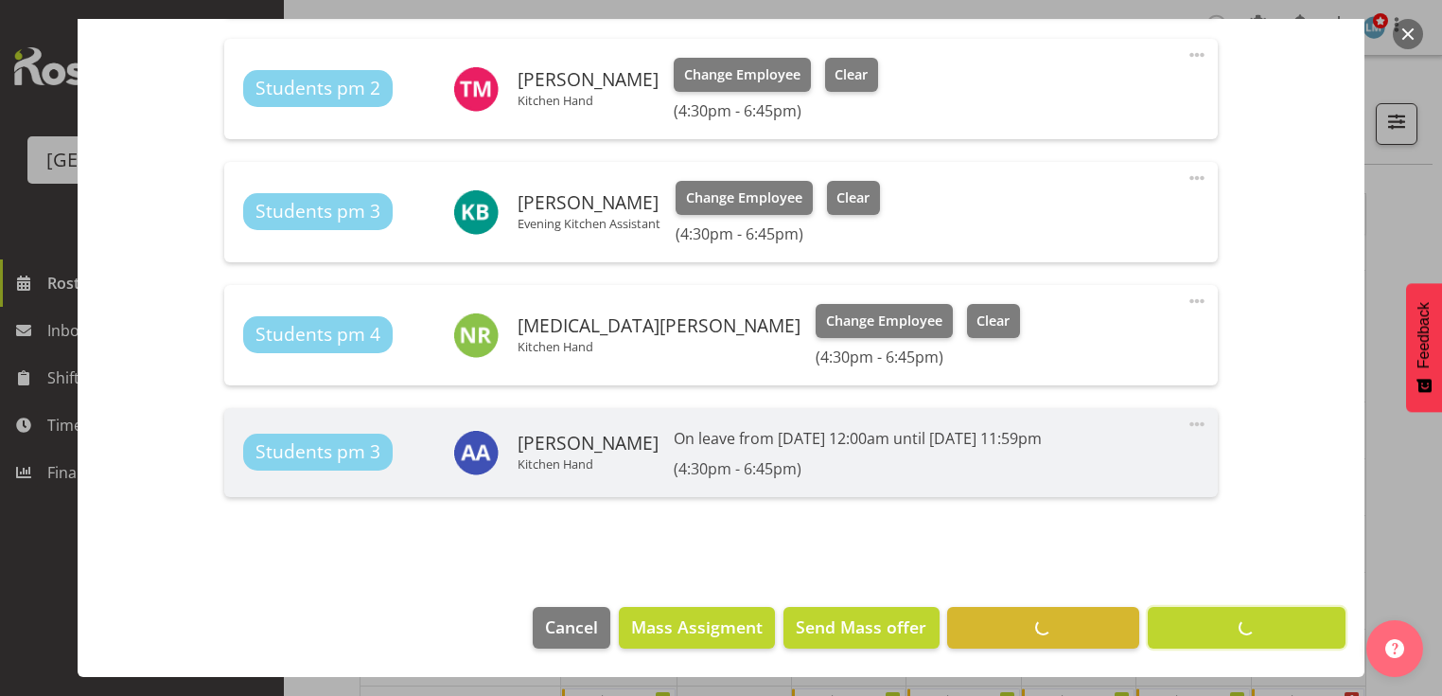
scroll to position [791, 0]
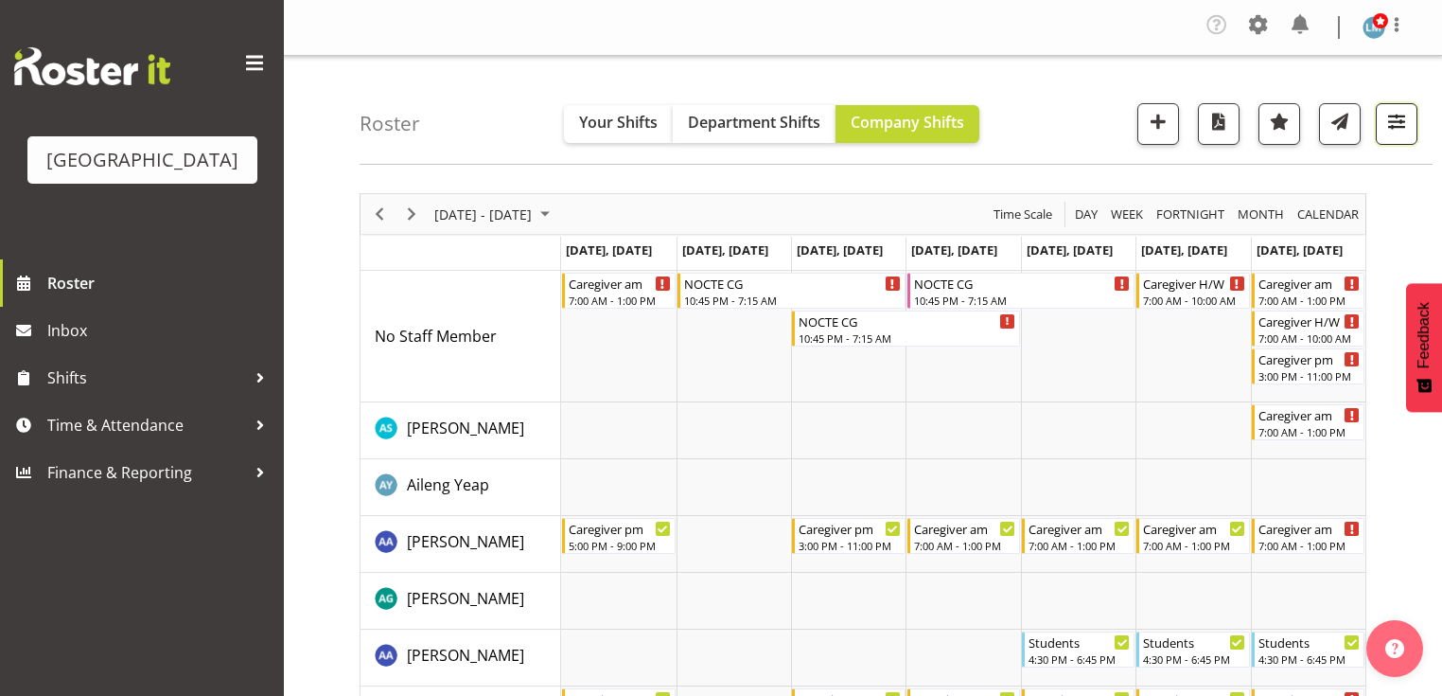
click at [1399, 121] on span "button" at bounding box center [1397, 121] width 25 height 25
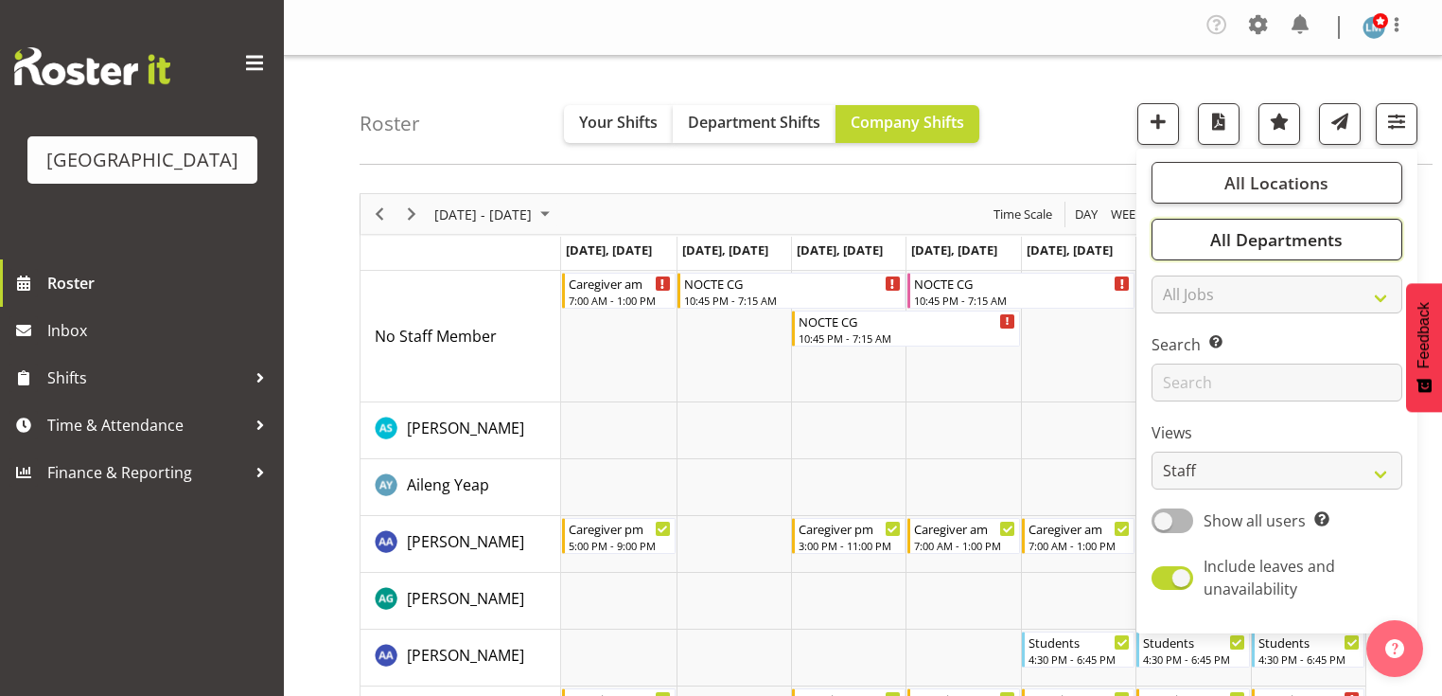
click at [1256, 238] on span "All Departments" at bounding box center [1276, 239] width 132 height 23
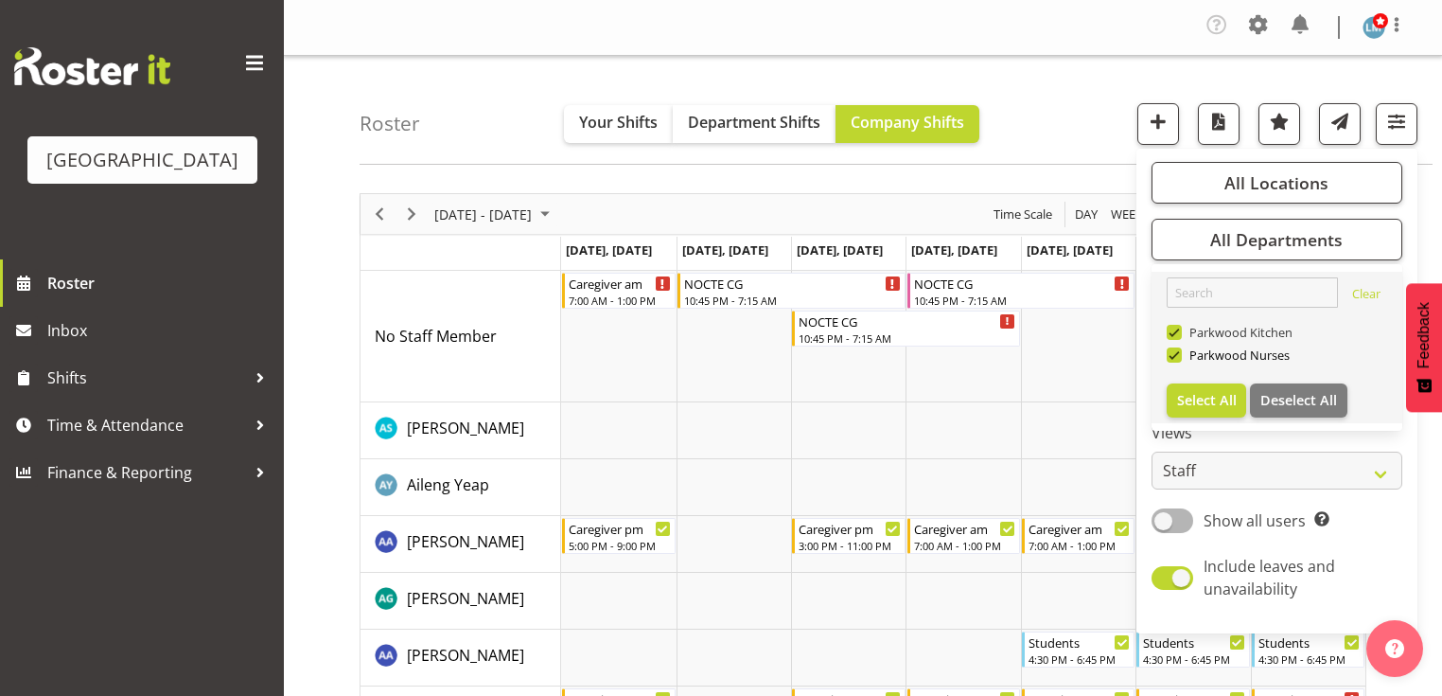
click at [1175, 331] on span at bounding box center [1174, 332] width 15 height 15
click at [1175, 331] on input "Parkwood Kitchen" at bounding box center [1173, 333] width 12 height 12
checkbox input "false"
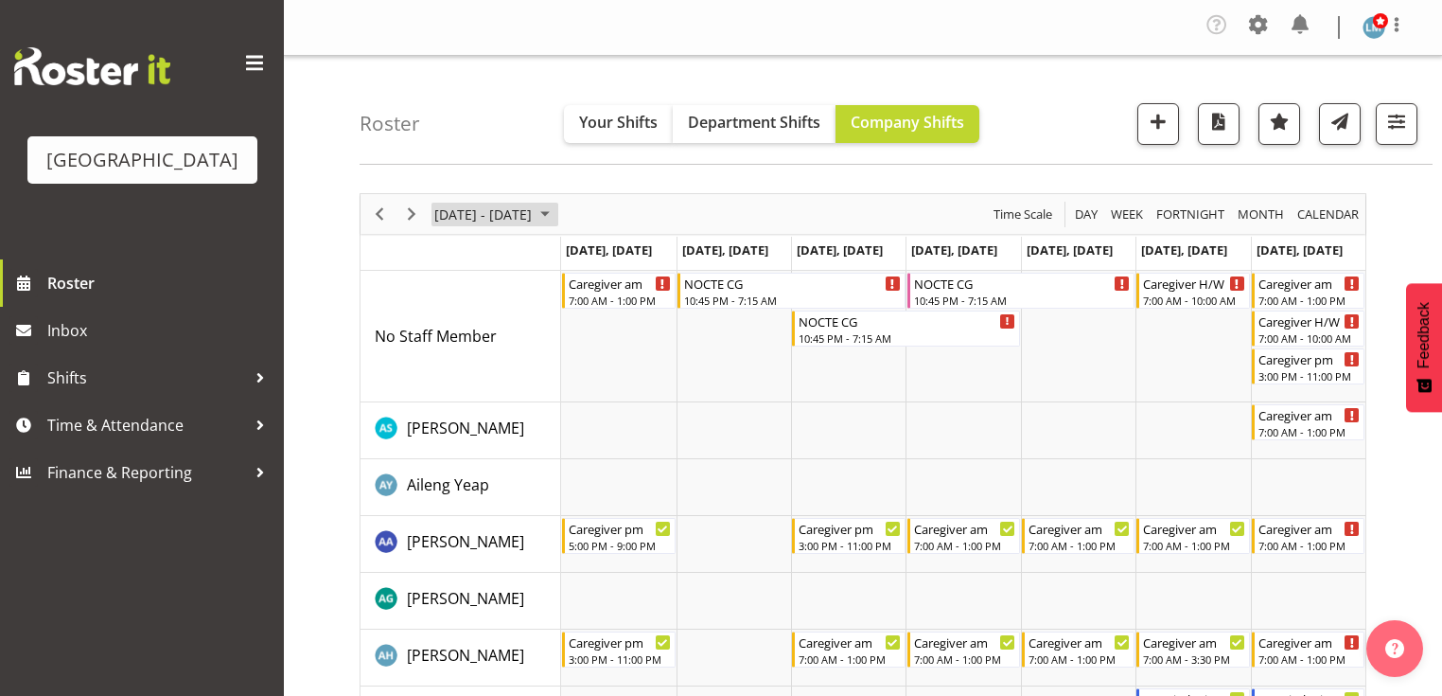
click at [556, 212] on span "Sep 29 - Oct 05, 2025" at bounding box center [545, 215] width 23 height 24
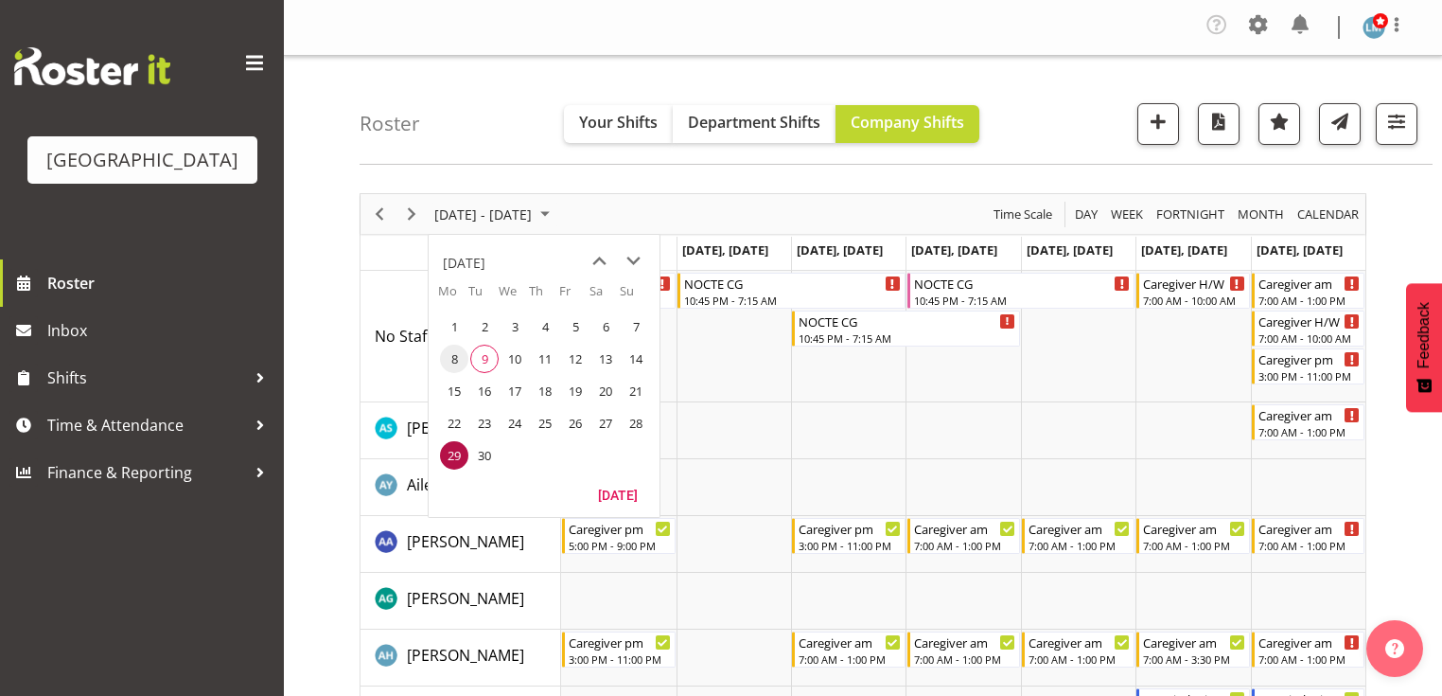
click at [453, 360] on span "8" at bounding box center [454, 358] width 28 height 28
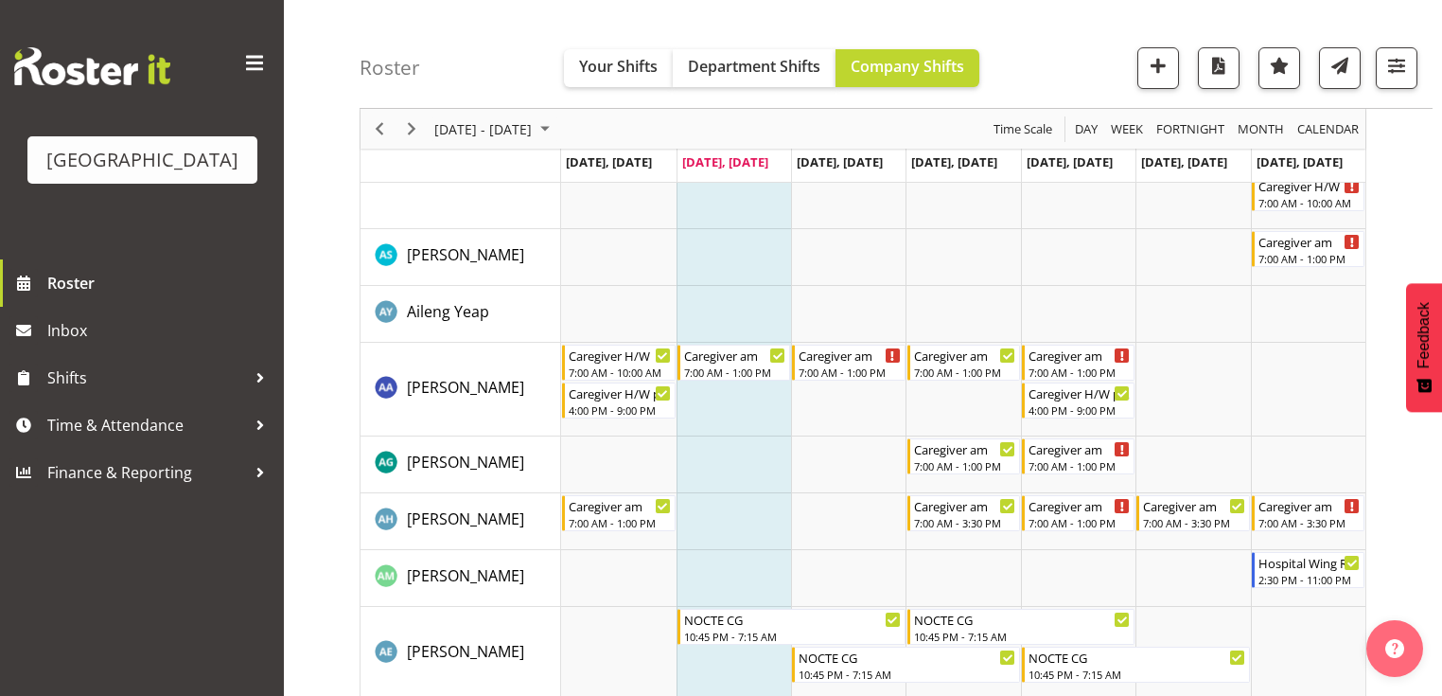
scroll to position [76, 0]
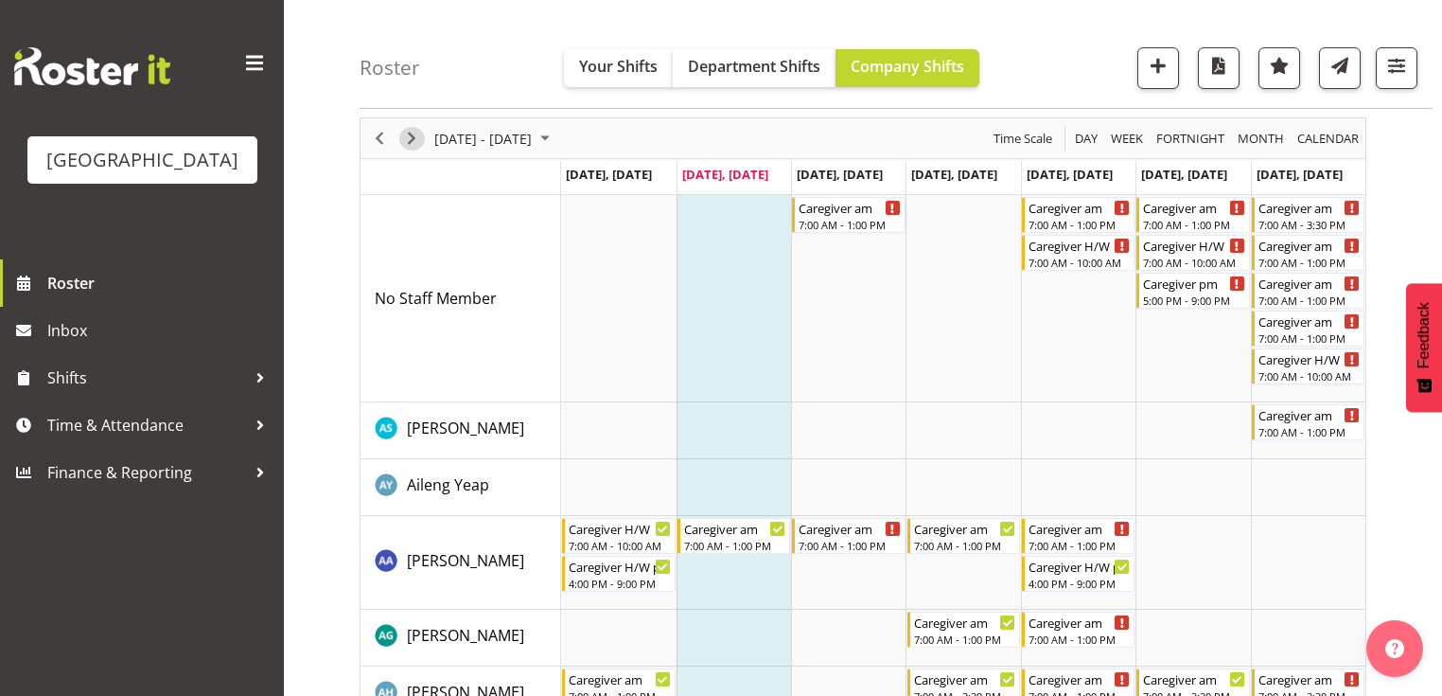
click at [414, 132] on span "Next" at bounding box center [411, 139] width 23 height 24
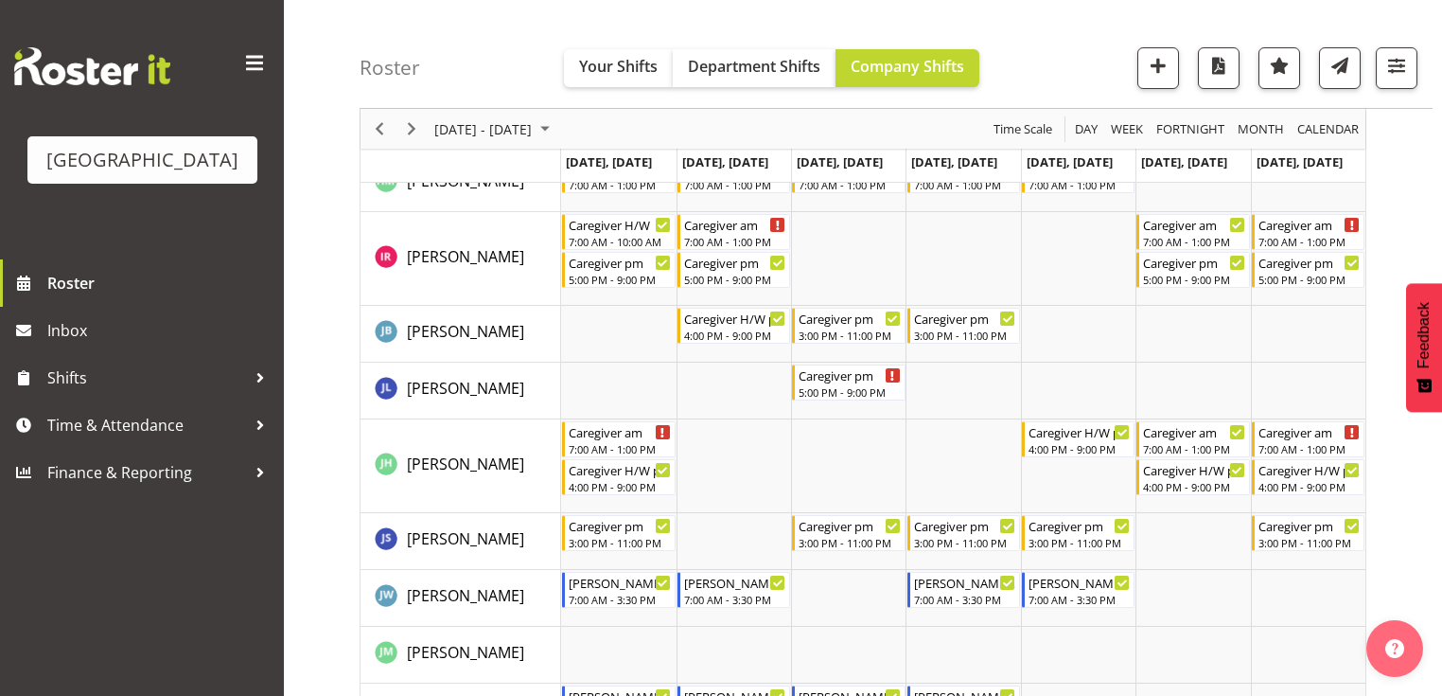
scroll to position [1514, 0]
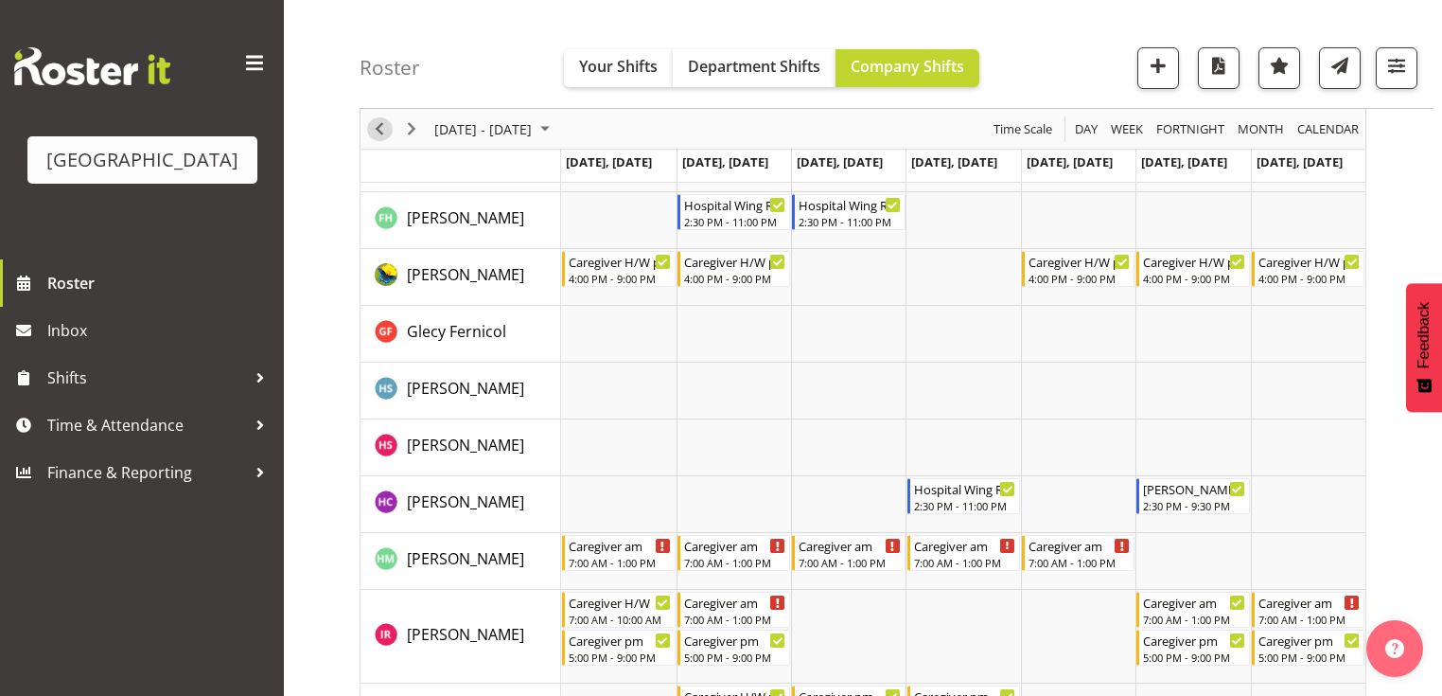
click at [380, 121] on span "Previous" at bounding box center [379, 129] width 23 height 24
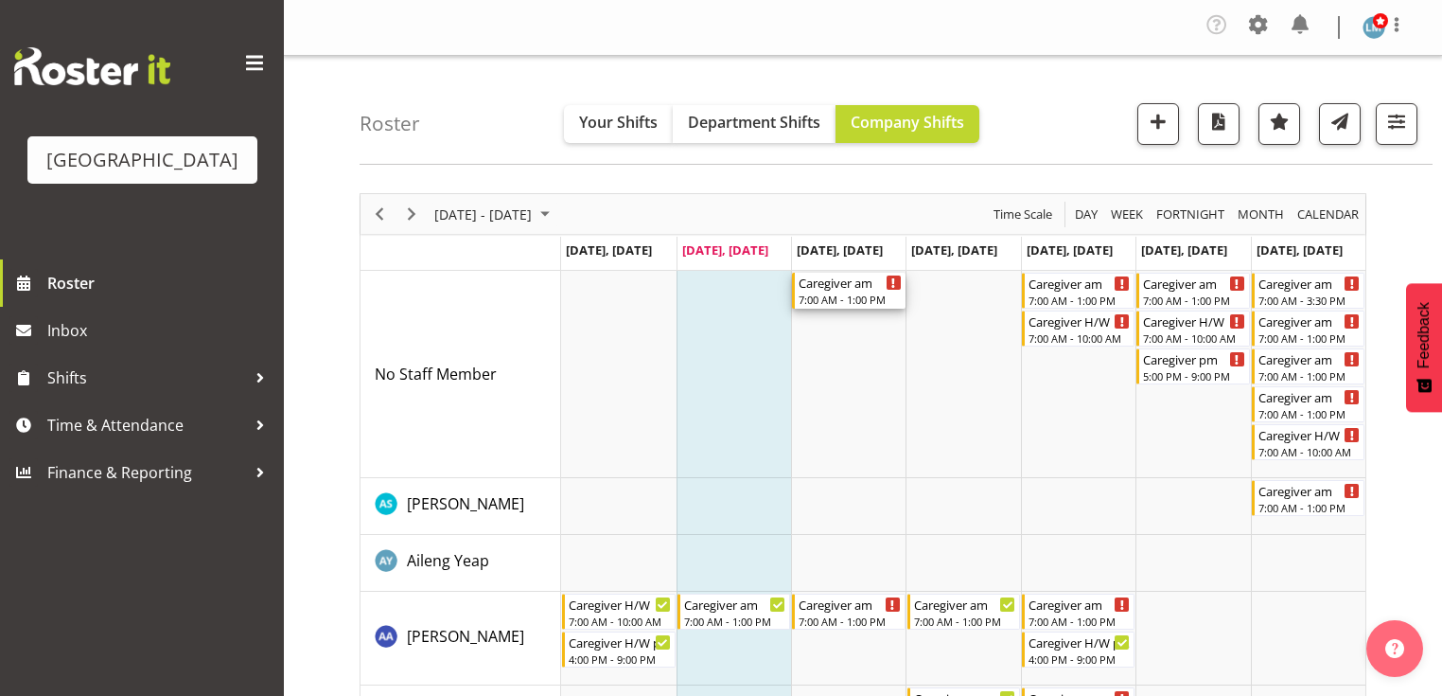
click at [827, 288] on div "Caregiver am" at bounding box center [850, 282] width 102 height 19
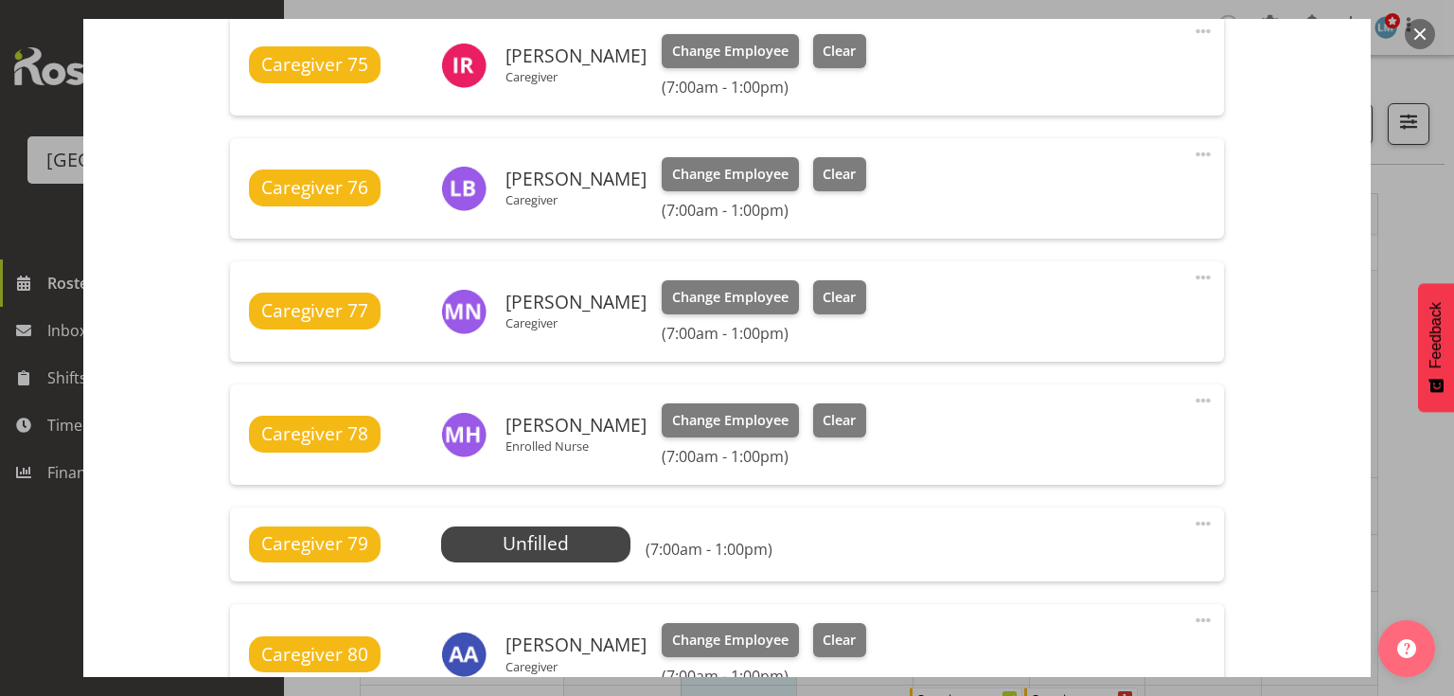
scroll to position [984, 0]
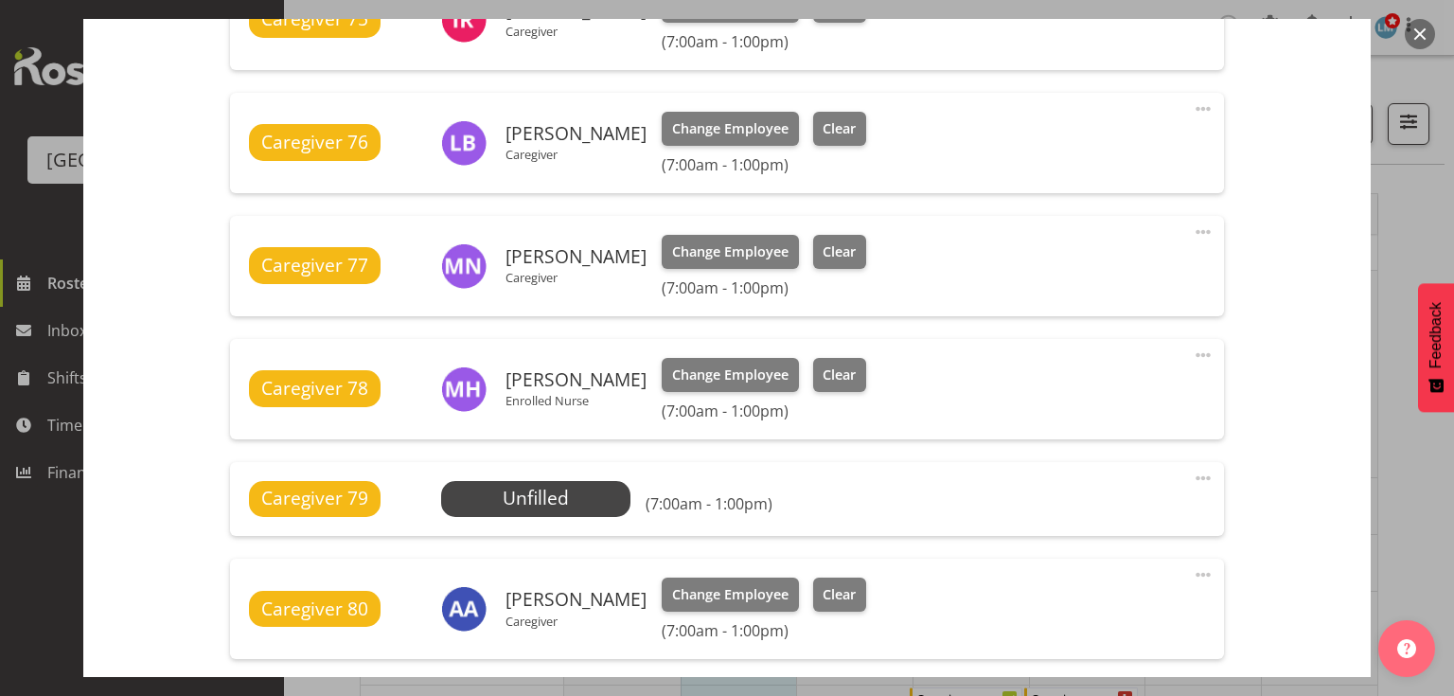
click at [1192, 473] on span at bounding box center [1203, 478] width 23 height 23
click at [1063, 587] on link "Delete" at bounding box center [1124, 591] width 182 height 34
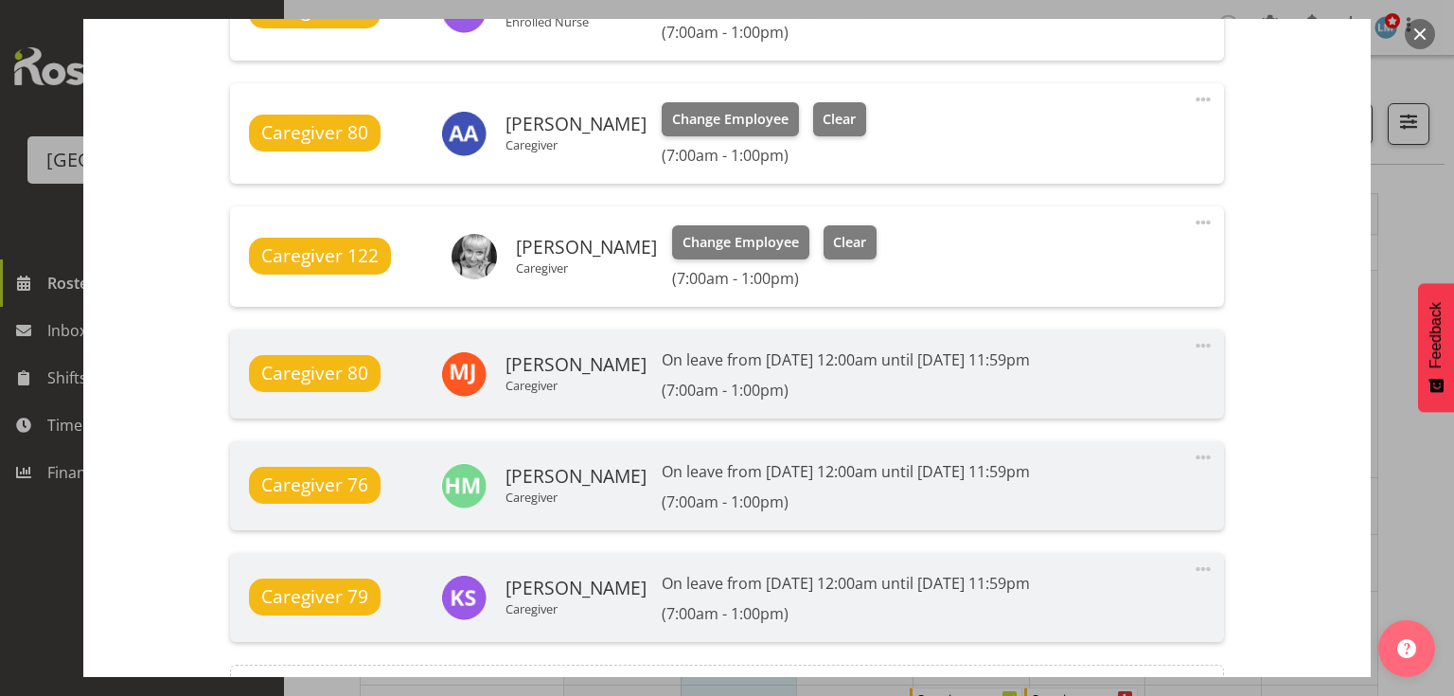
scroll to position [1582, 0]
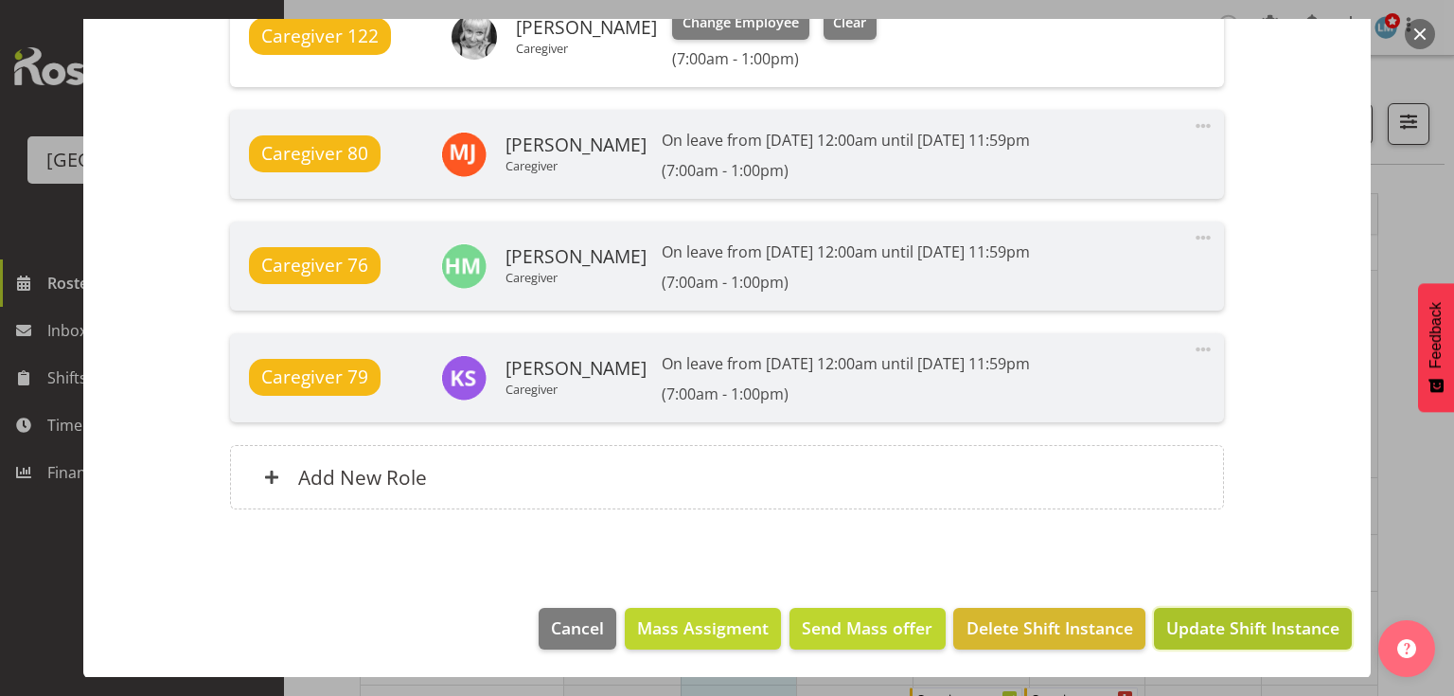
click at [1254, 623] on span "Update Shift Instance" at bounding box center [1252, 627] width 173 height 25
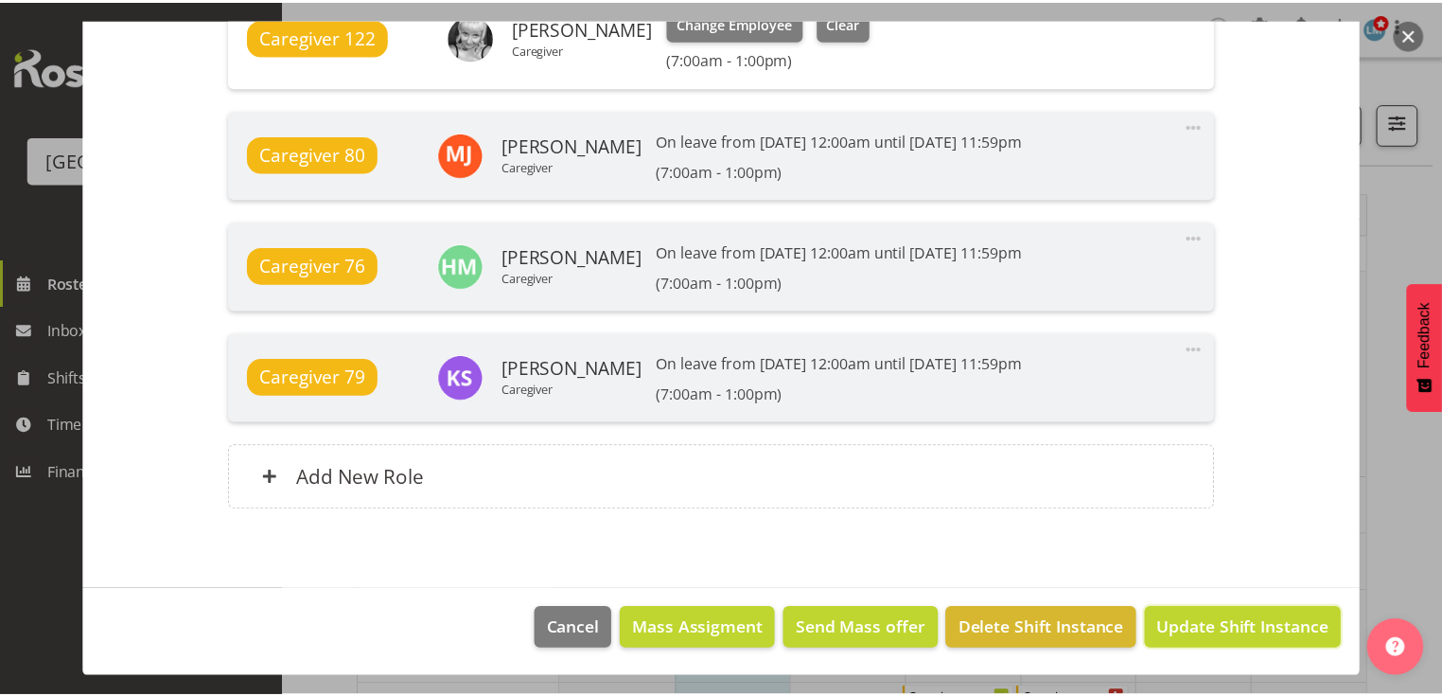
scroll to position [1507, 0]
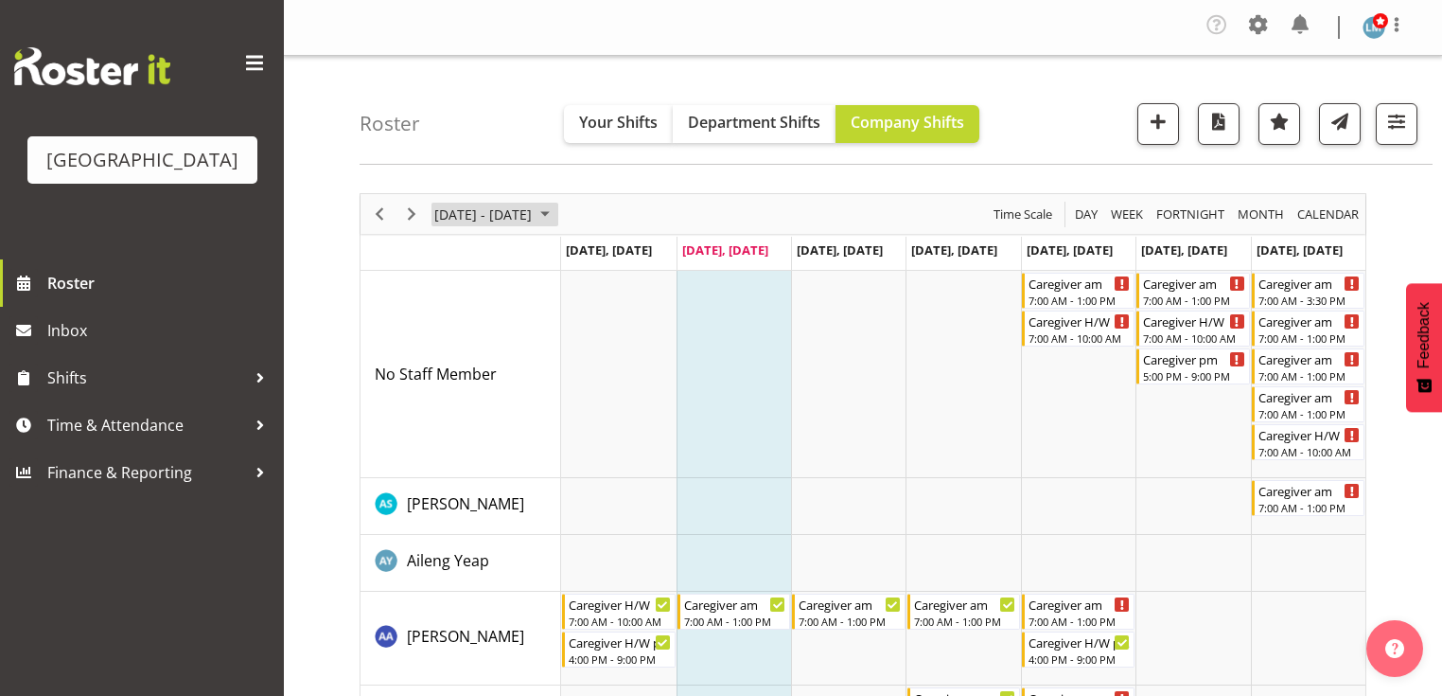
click at [556, 207] on span "September 08 - 14, 2025" at bounding box center [545, 215] width 23 height 24
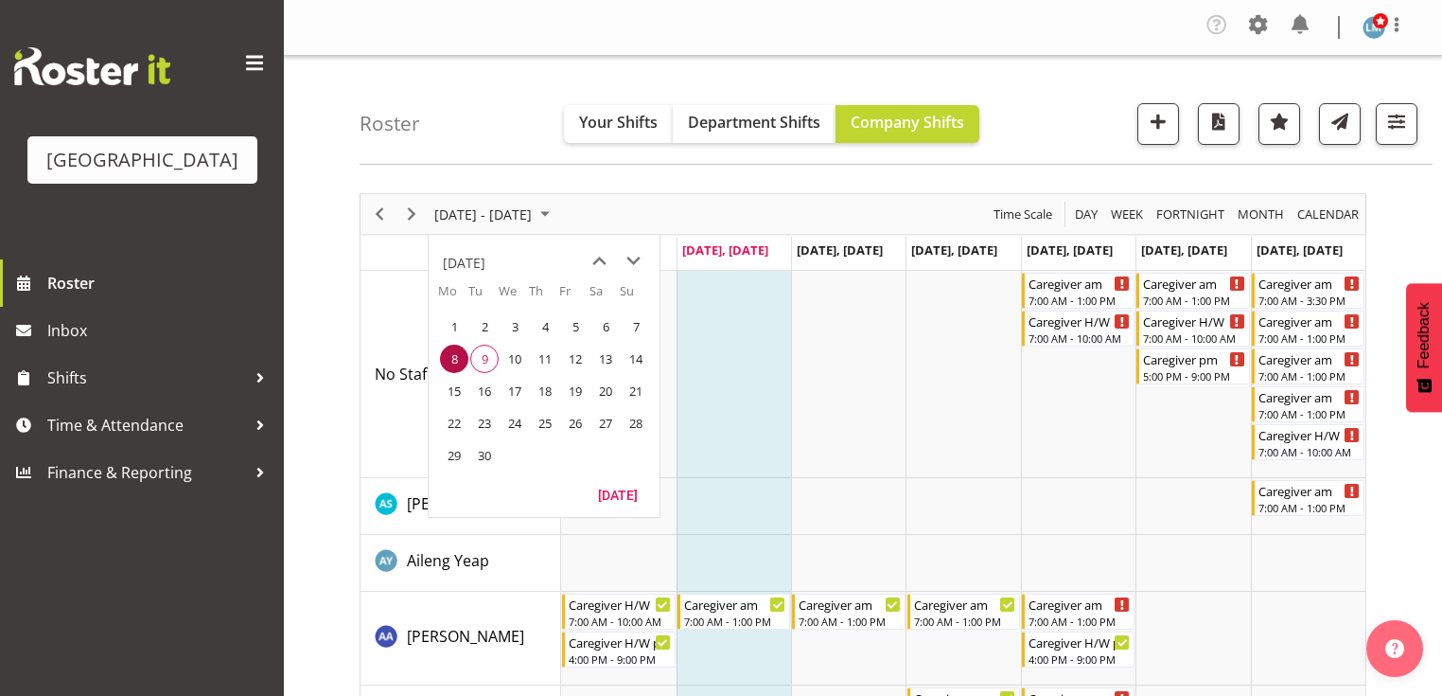
click at [455, 390] on span "15" at bounding box center [454, 391] width 28 height 28
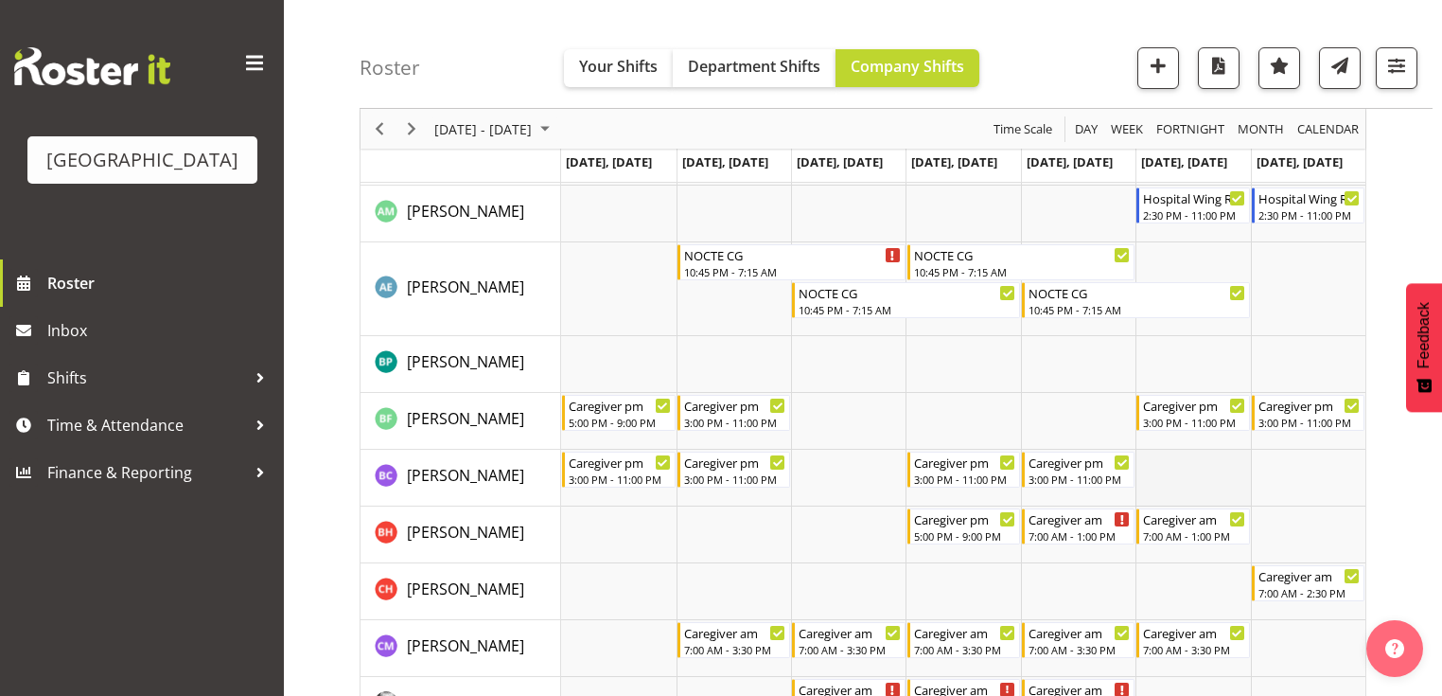
scroll to position [303, 0]
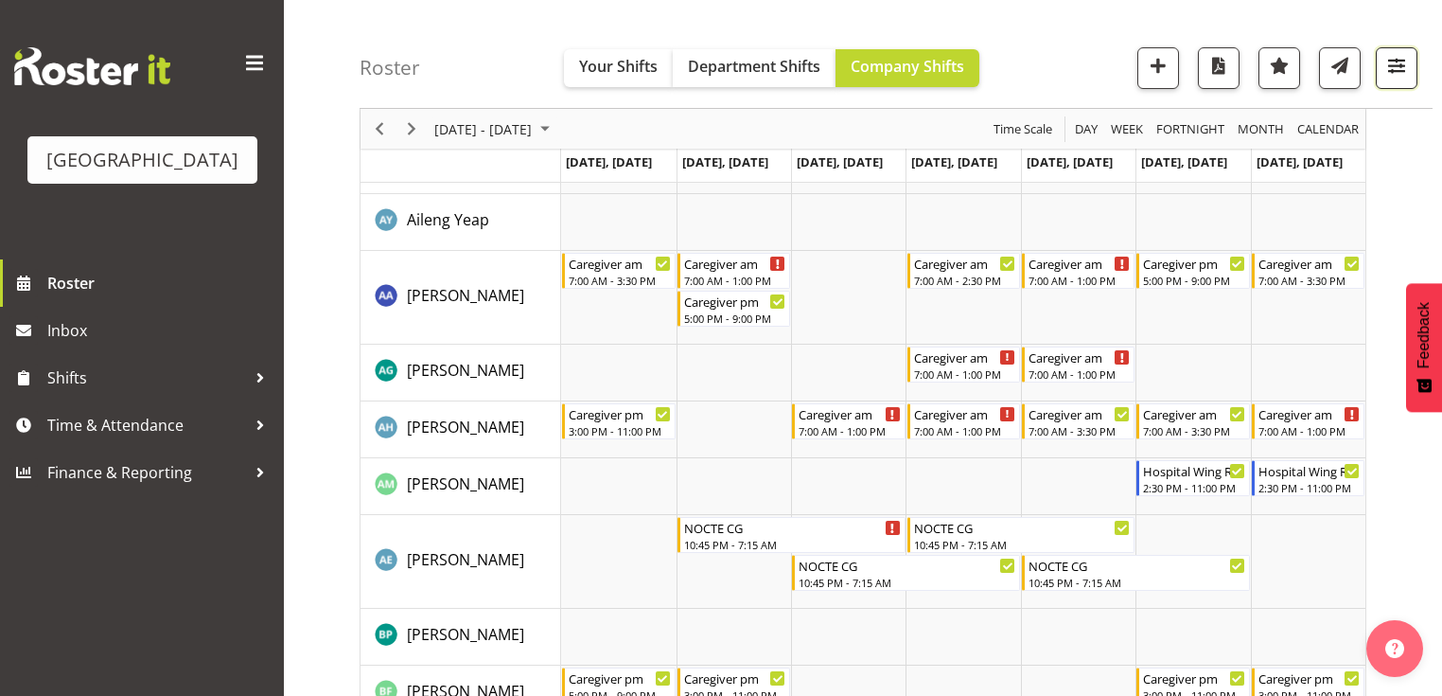
click at [1397, 54] on span "button" at bounding box center [1397, 65] width 25 height 25
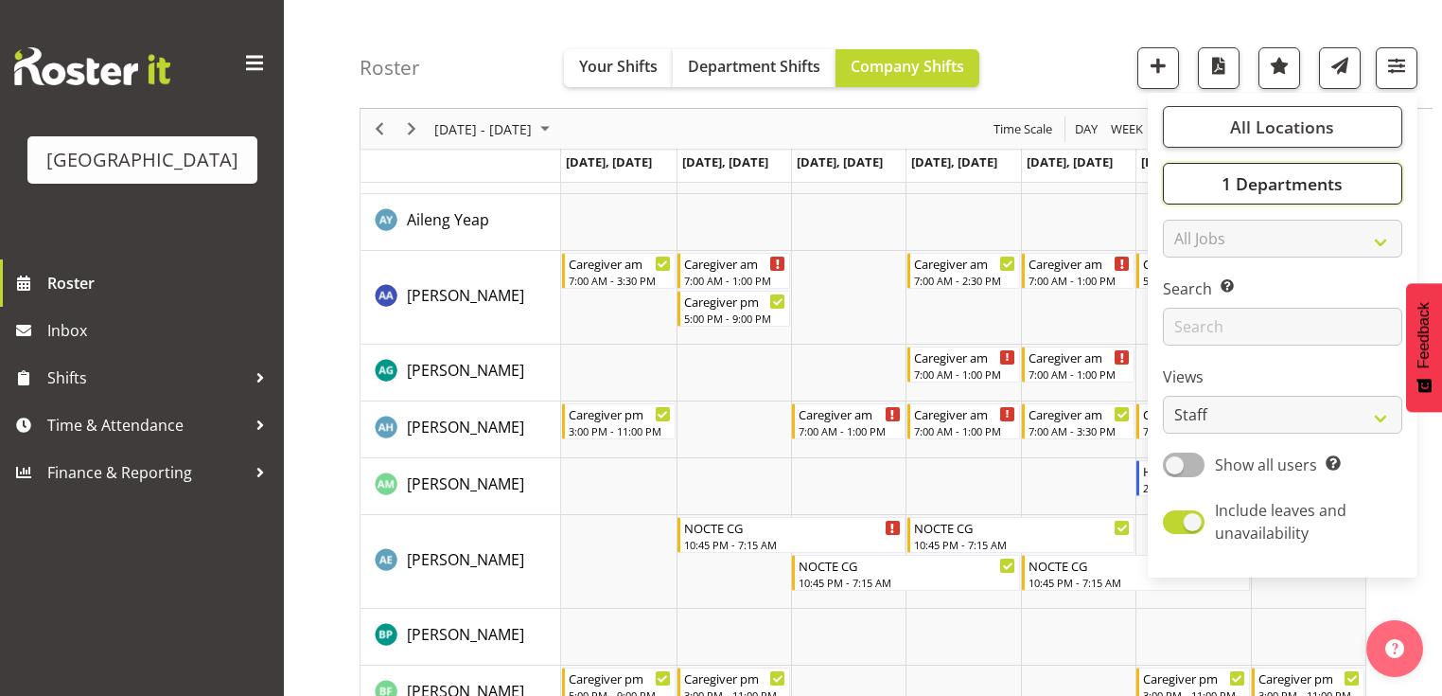
click at [1276, 186] on span "1 Departments" at bounding box center [1282, 183] width 121 height 23
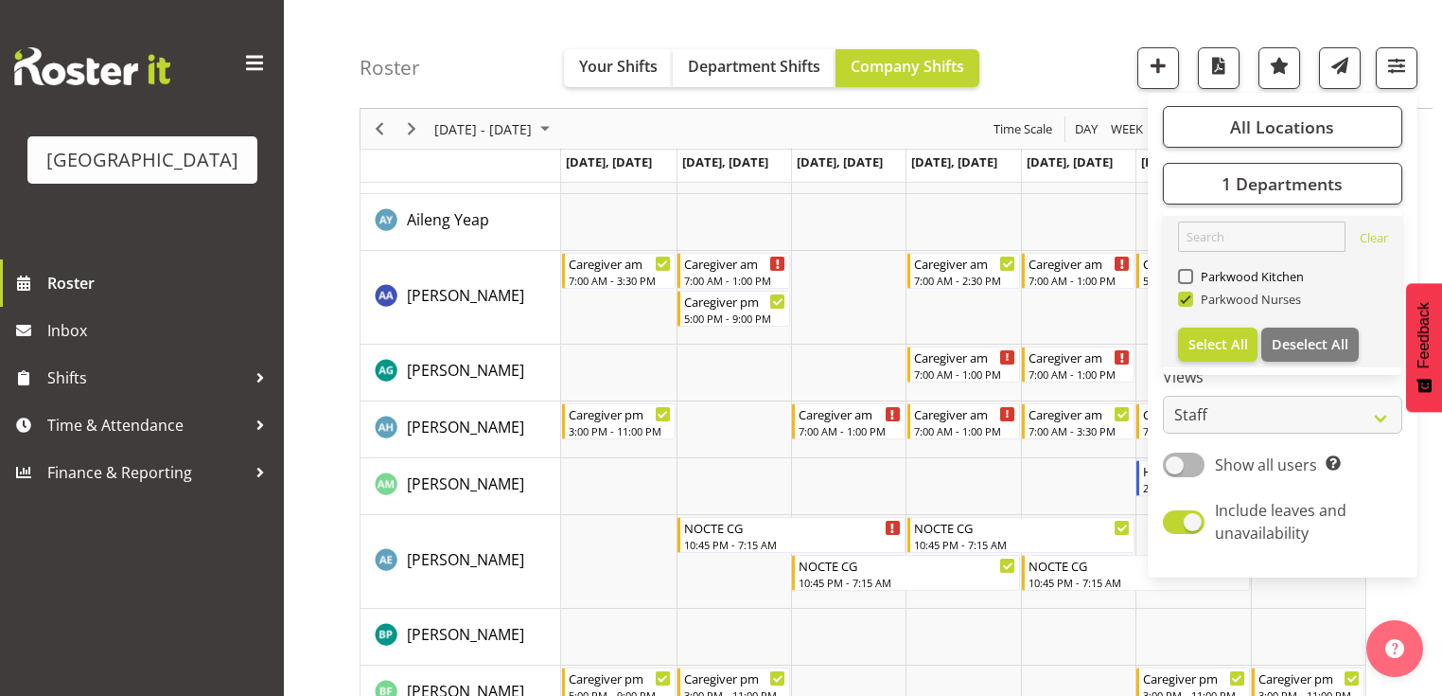
click at [1185, 299] on span at bounding box center [1185, 298] width 15 height 15
click at [1185, 299] on input "Parkwood Nurses" at bounding box center [1184, 299] width 12 height 12
checkbox input "false"
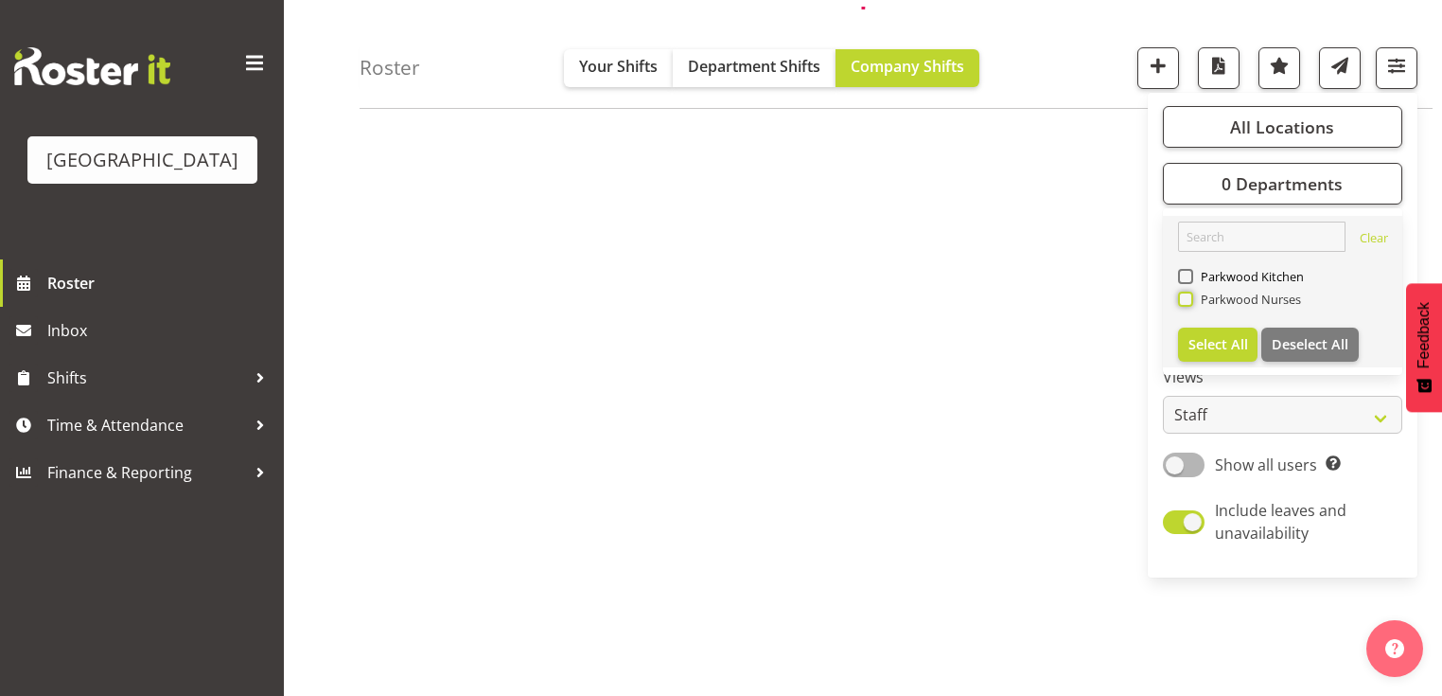
scroll to position [239, 0]
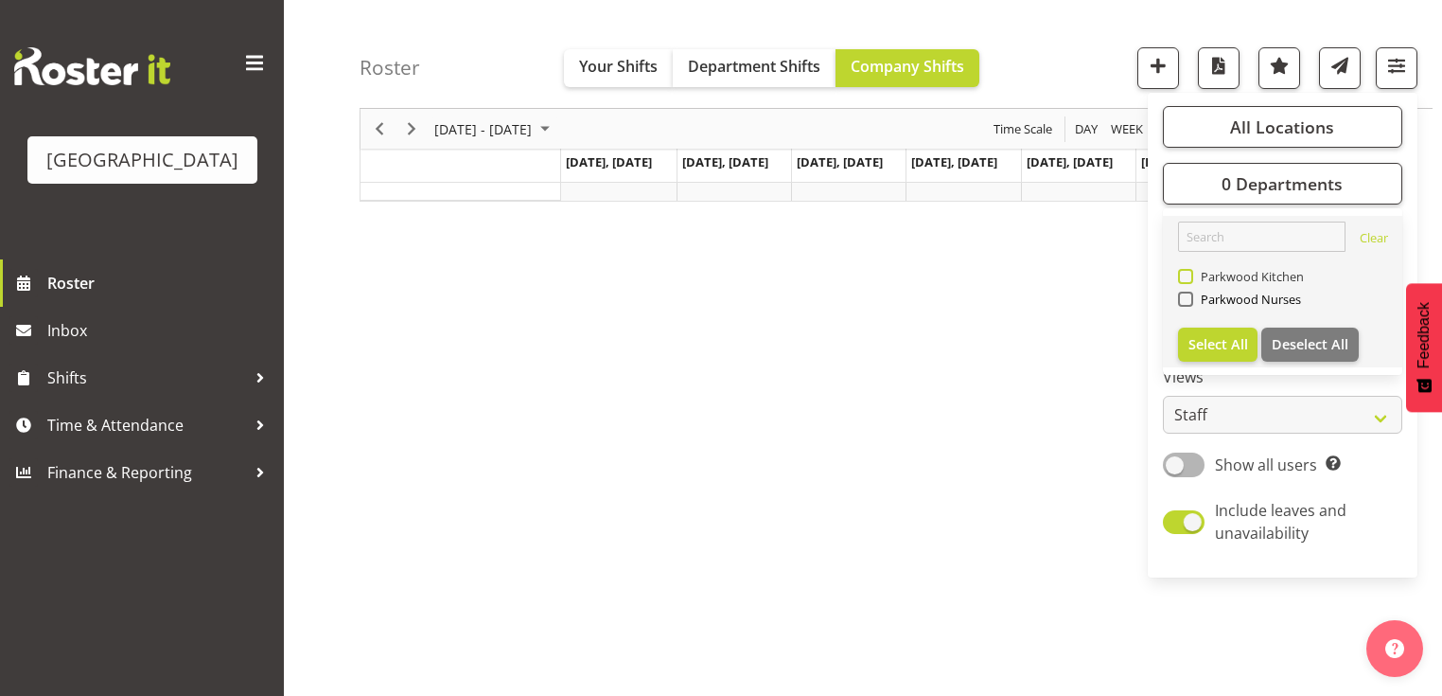
click at [1189, 273] on span at bounding box center [1185, 276] width 15 height 15
click at [1189, 273] on input "Parkwood Kitchen" at bounding box center [1184, 277] width 12 height 12
checkbox input "true"
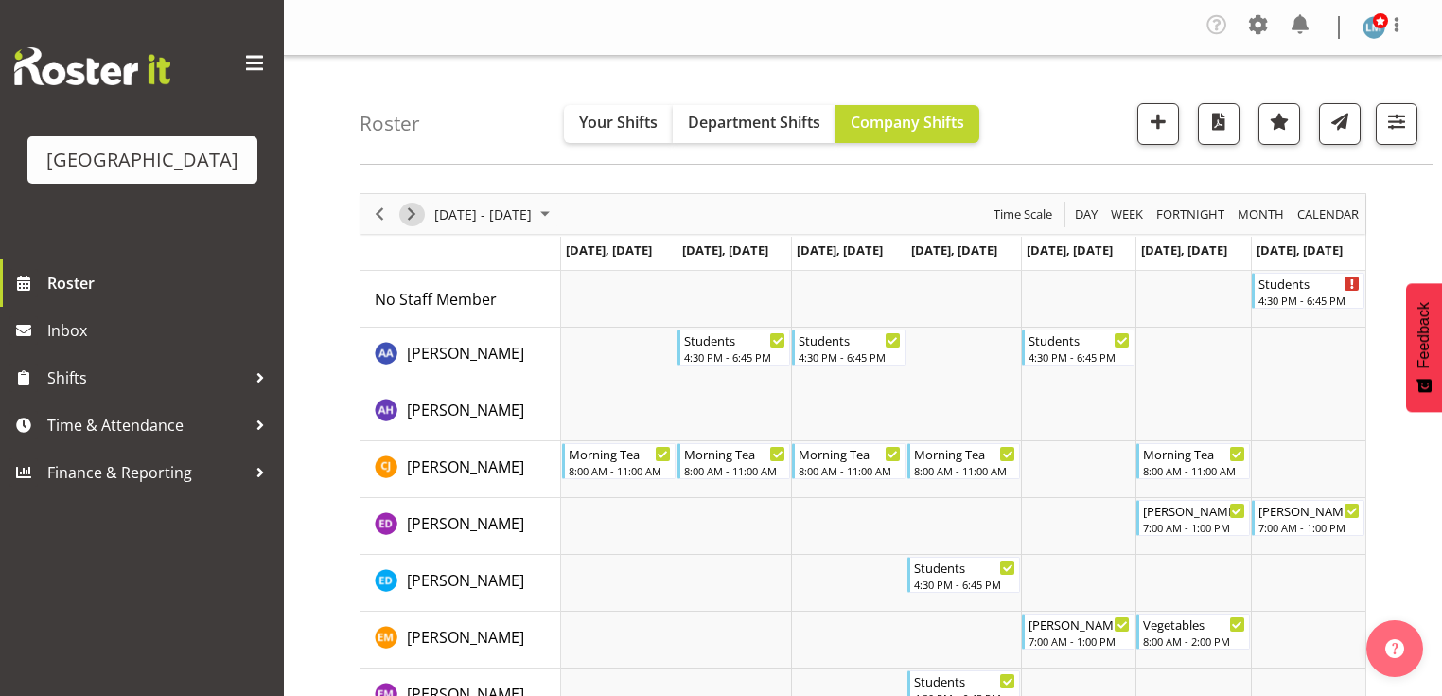
click at [406, 212] on span "Next" at bounding box center [411, 215] width 23 height 24
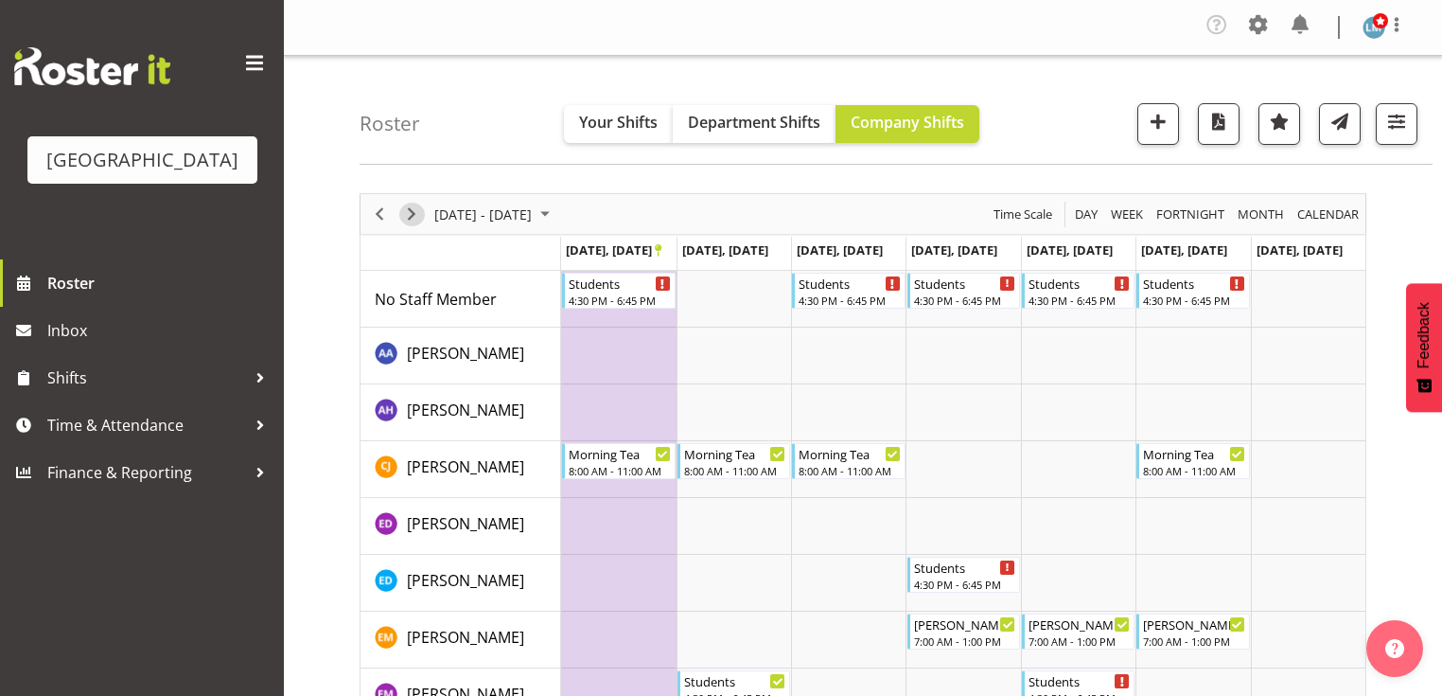
click at [409, 211] on span "Next" at bounding box center [411, 215] width 23 height 24
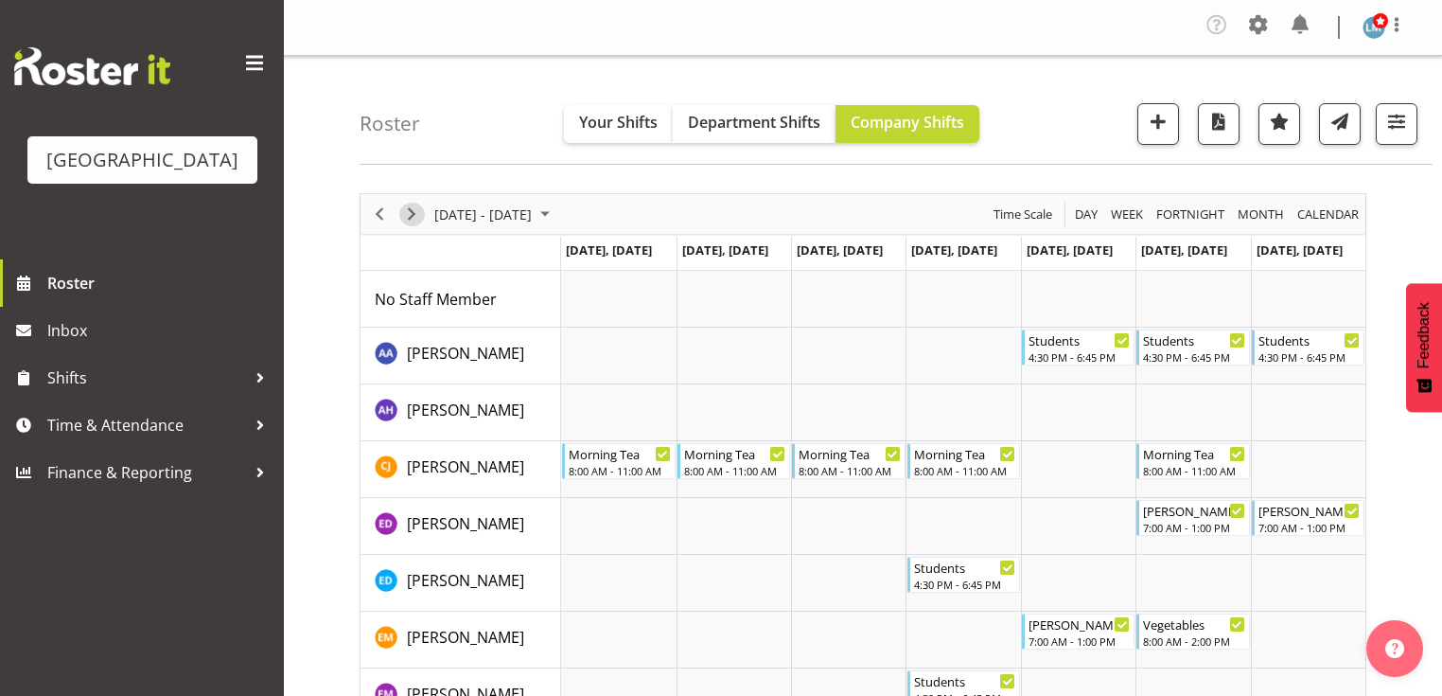
click at [416, 206] on span "Next" at bounding box center [411, 215] width 23 height 24
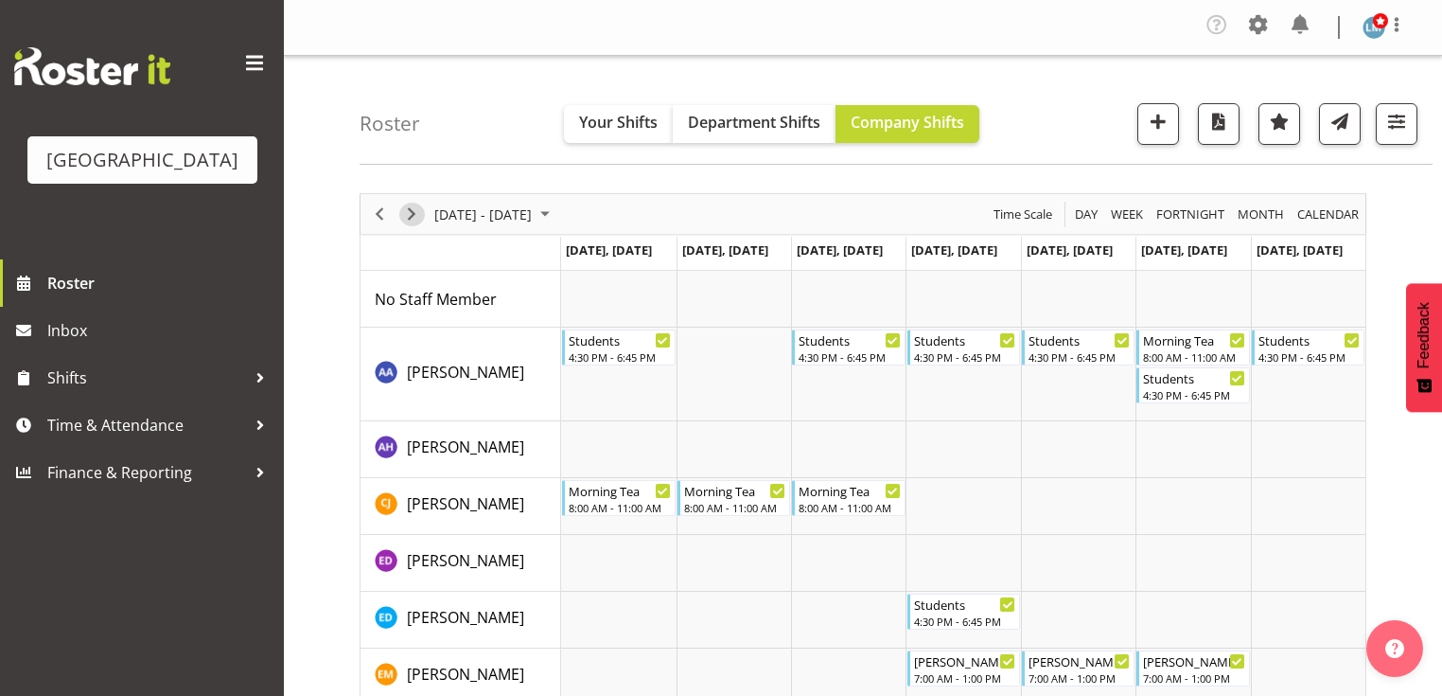
click at [416, 206] on span "Next" at bounding box center [411, 215] width 23 height 24
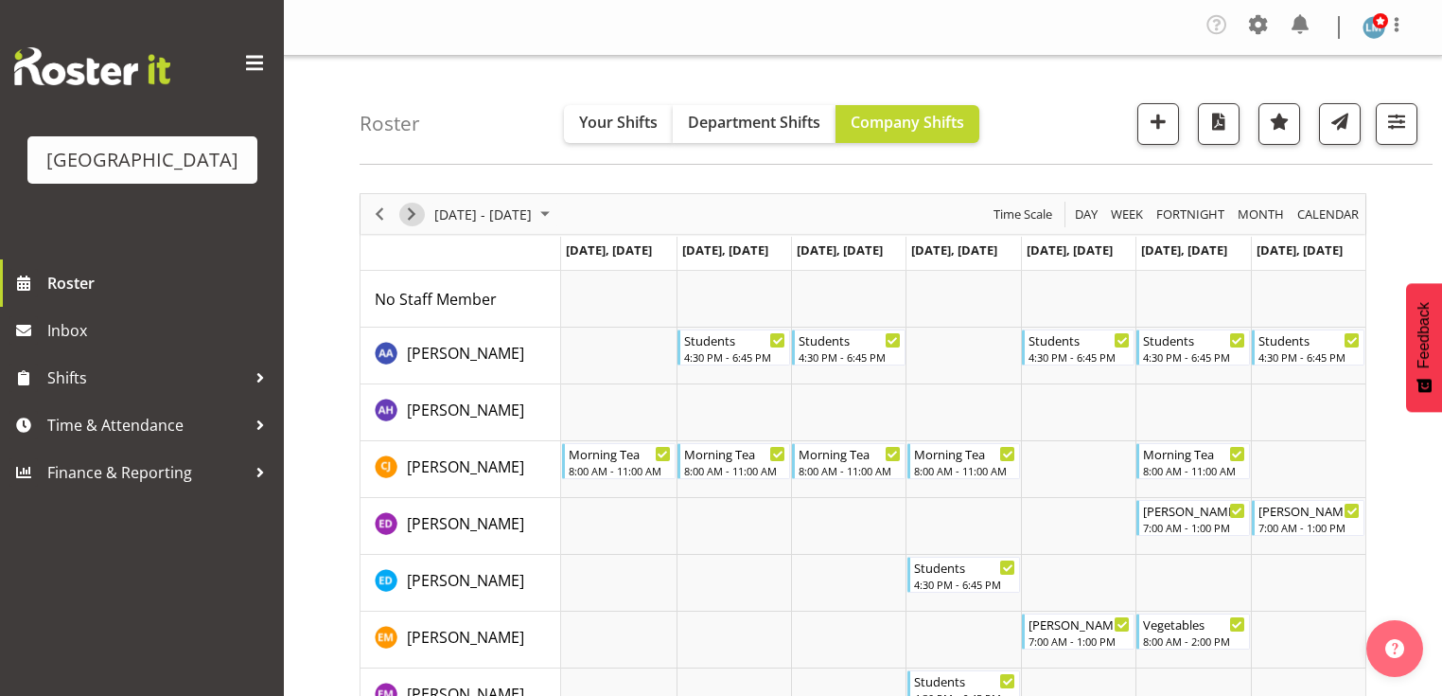
click at [412, 204] on span "Next" at bounding box center [411, 215] width 23 height 24
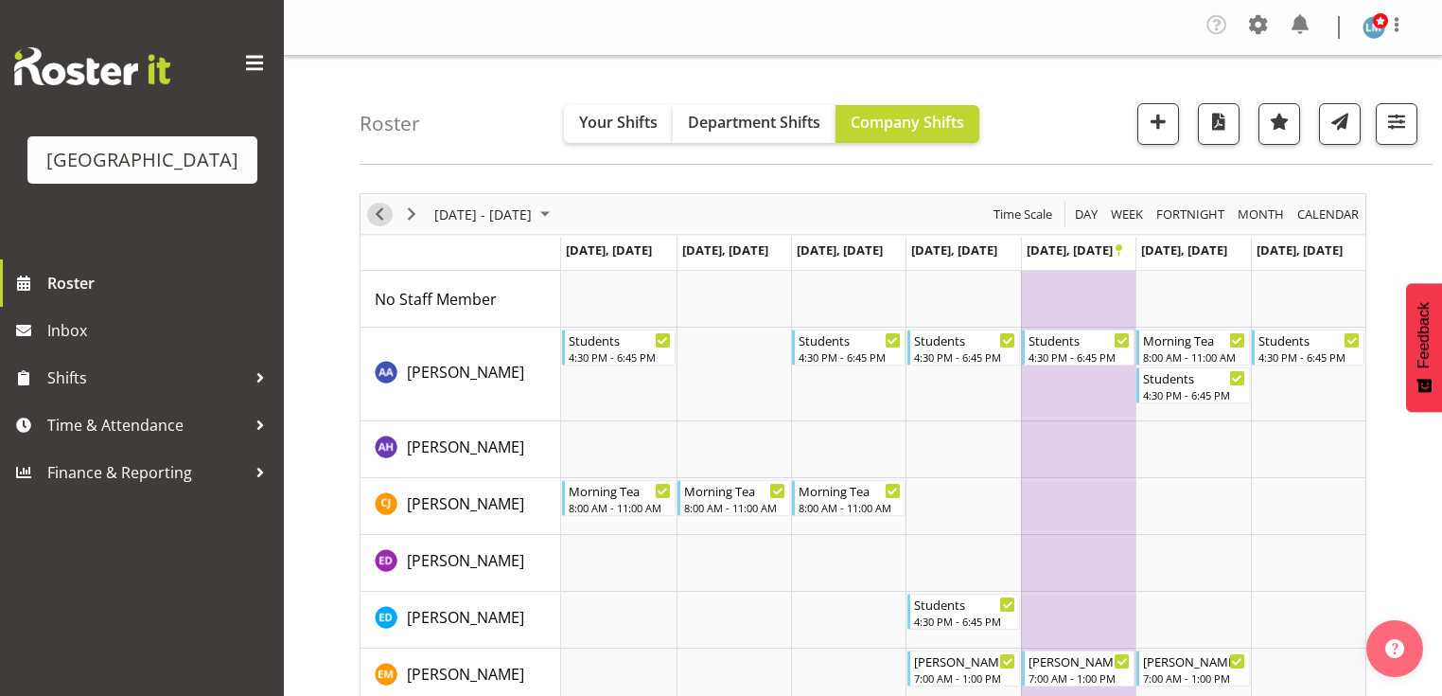
click at [379, 207] on span "Previous" at bounding box center [379, 215] width 23 height 24
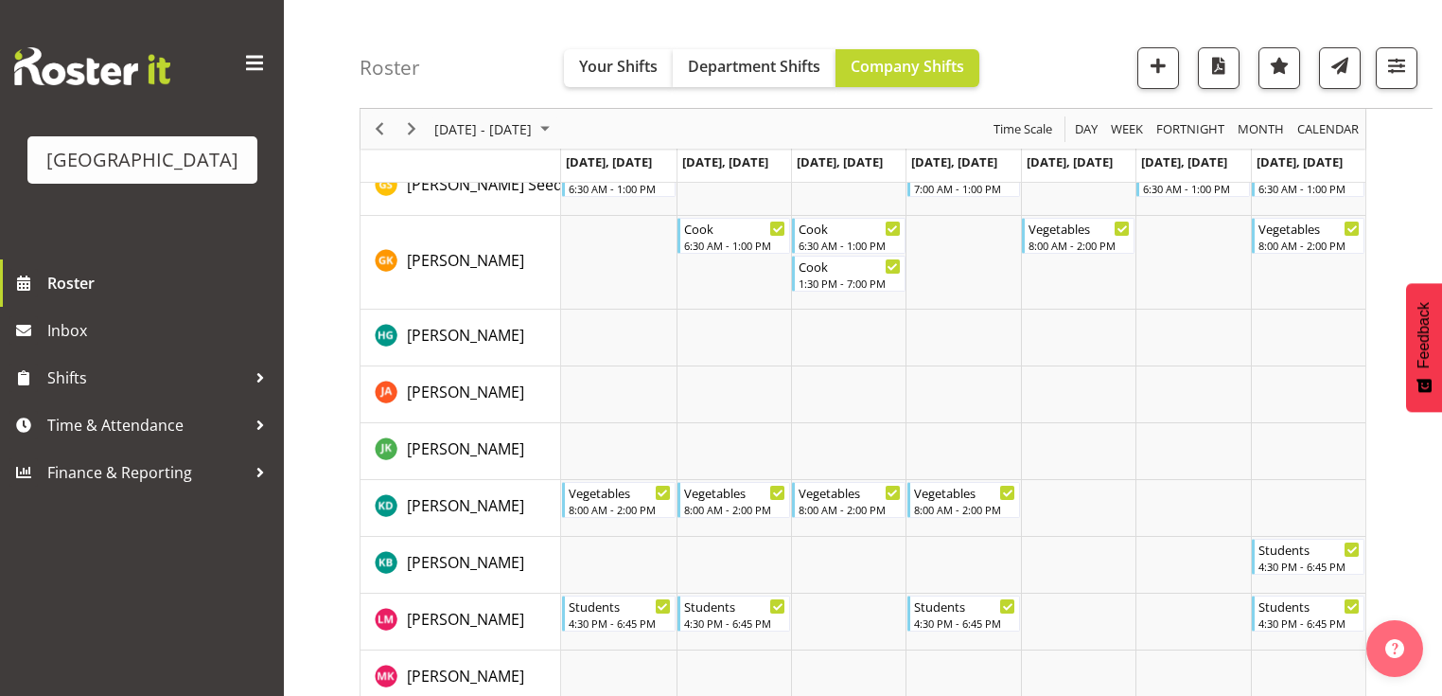
scroll to position [454, 0]
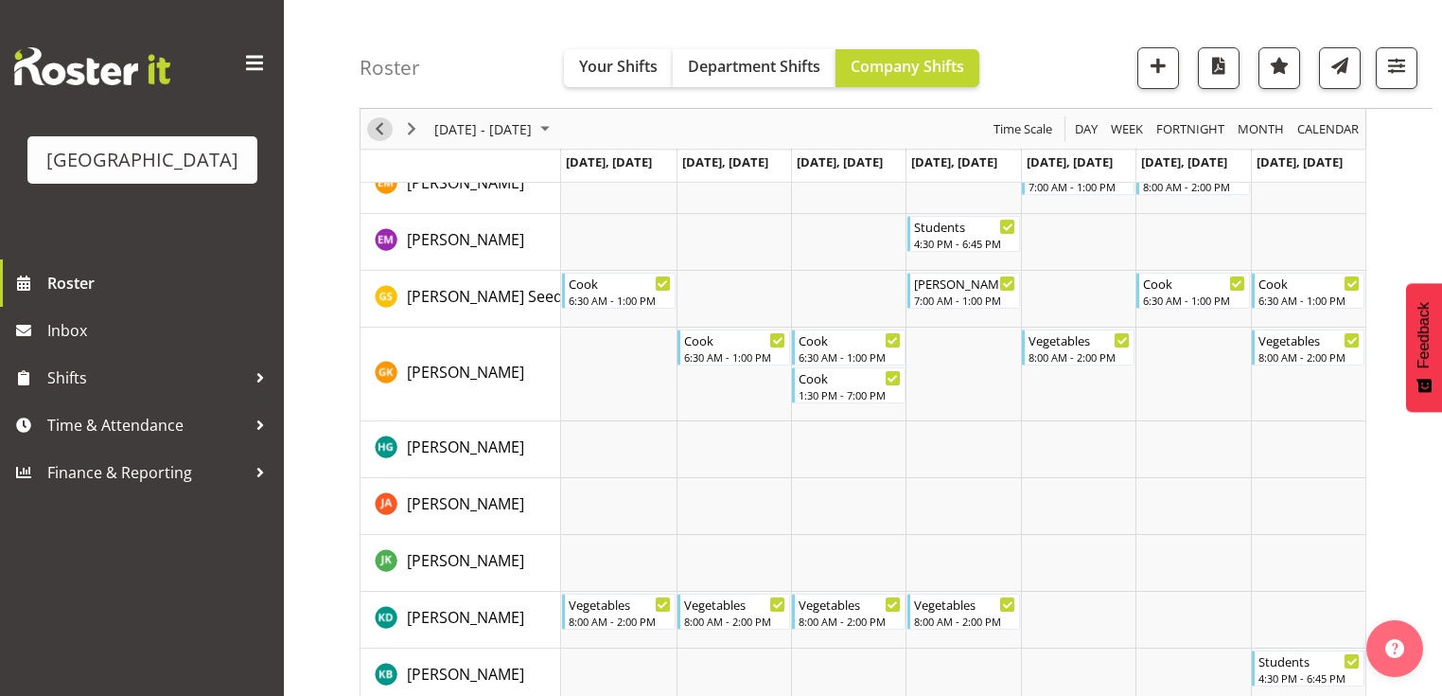
click at [379, 125] on span "Previous" at bounding box center [379, 129] width 23 height 24
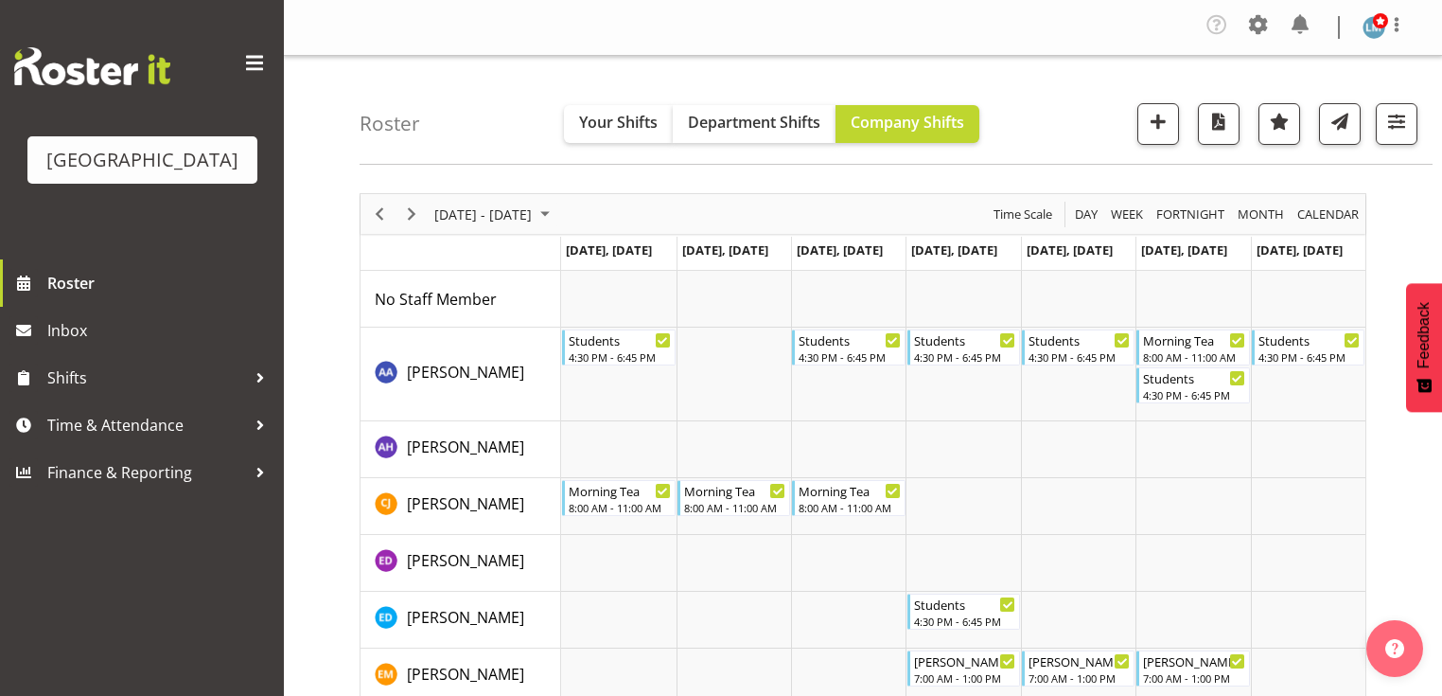
click at [393, 212] on div "Timeline Week of October 6, 2025" at bounding box center [379, 214] width 32 height 40
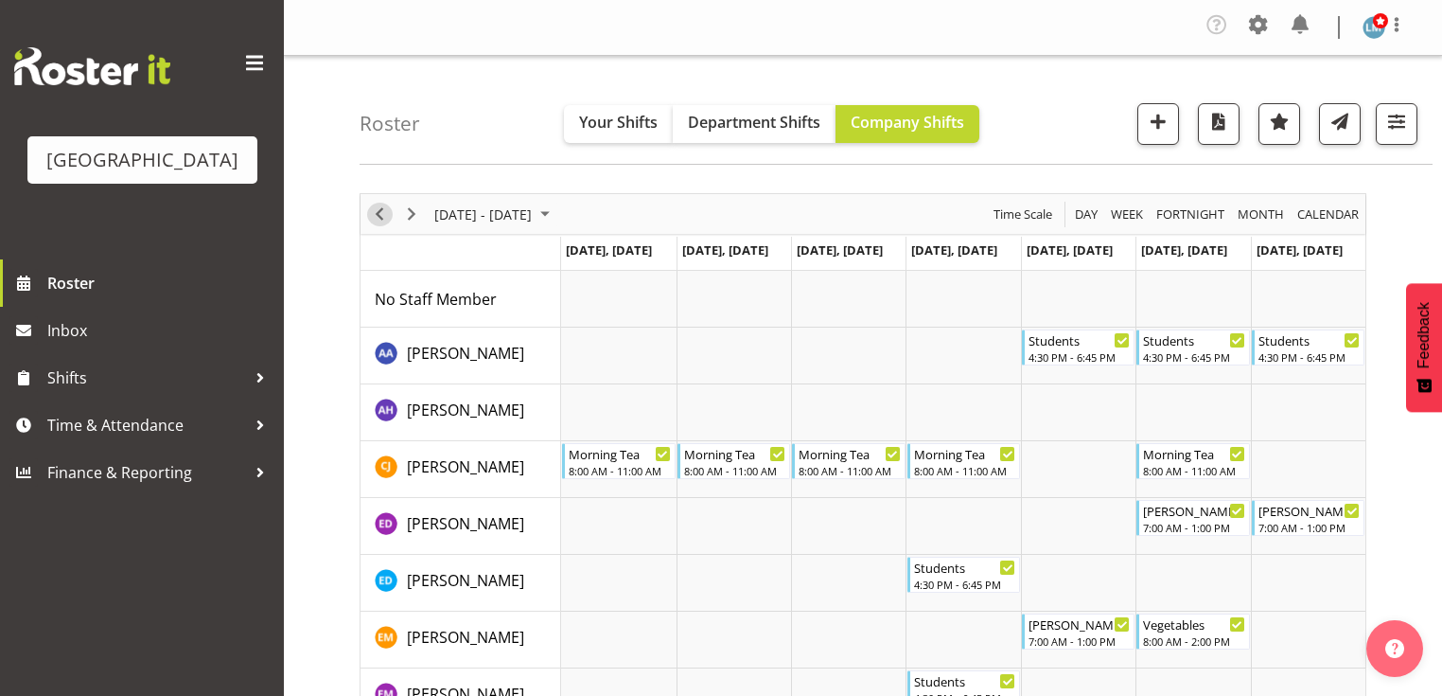
click at [379, 209] on span "Previous" at bounding box center [379, 215] width 23 height 24
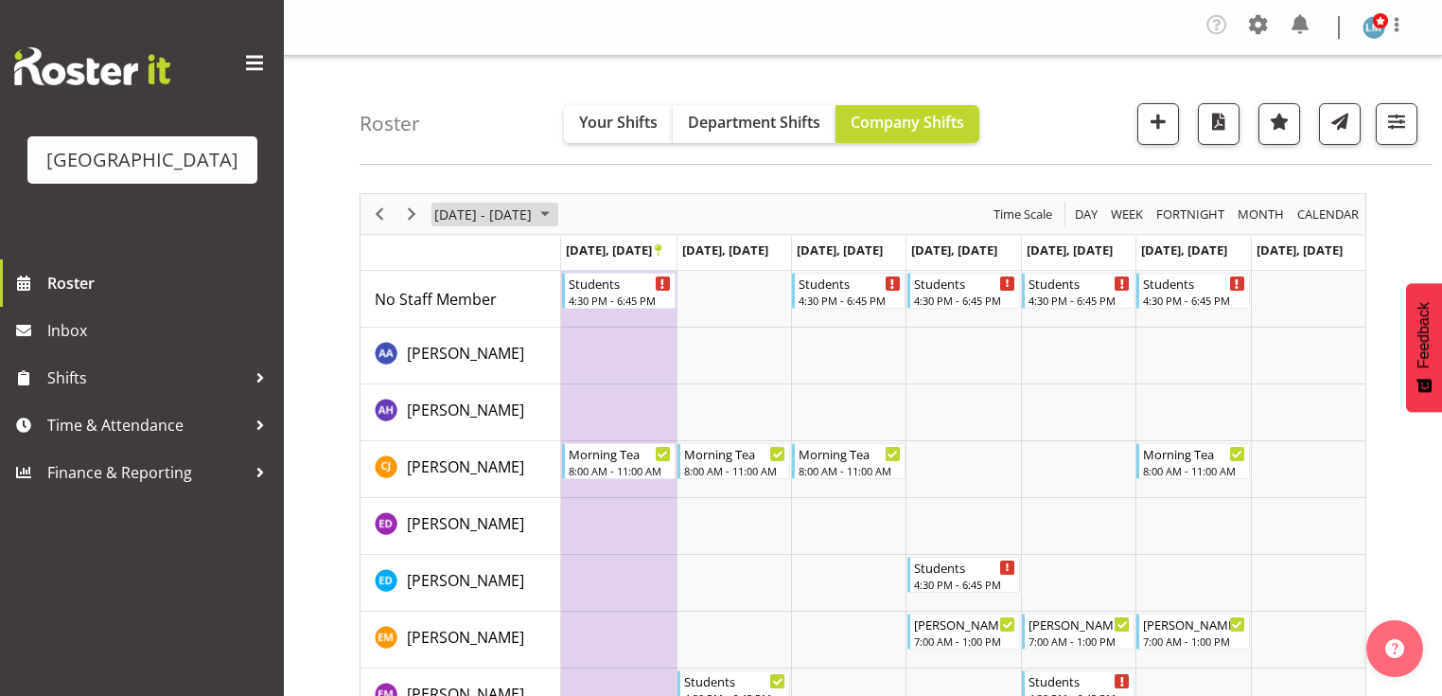
click at [556, 209] on span "September 22 - 28, 2025" at bounding box center [545, 215] width 23 height 24
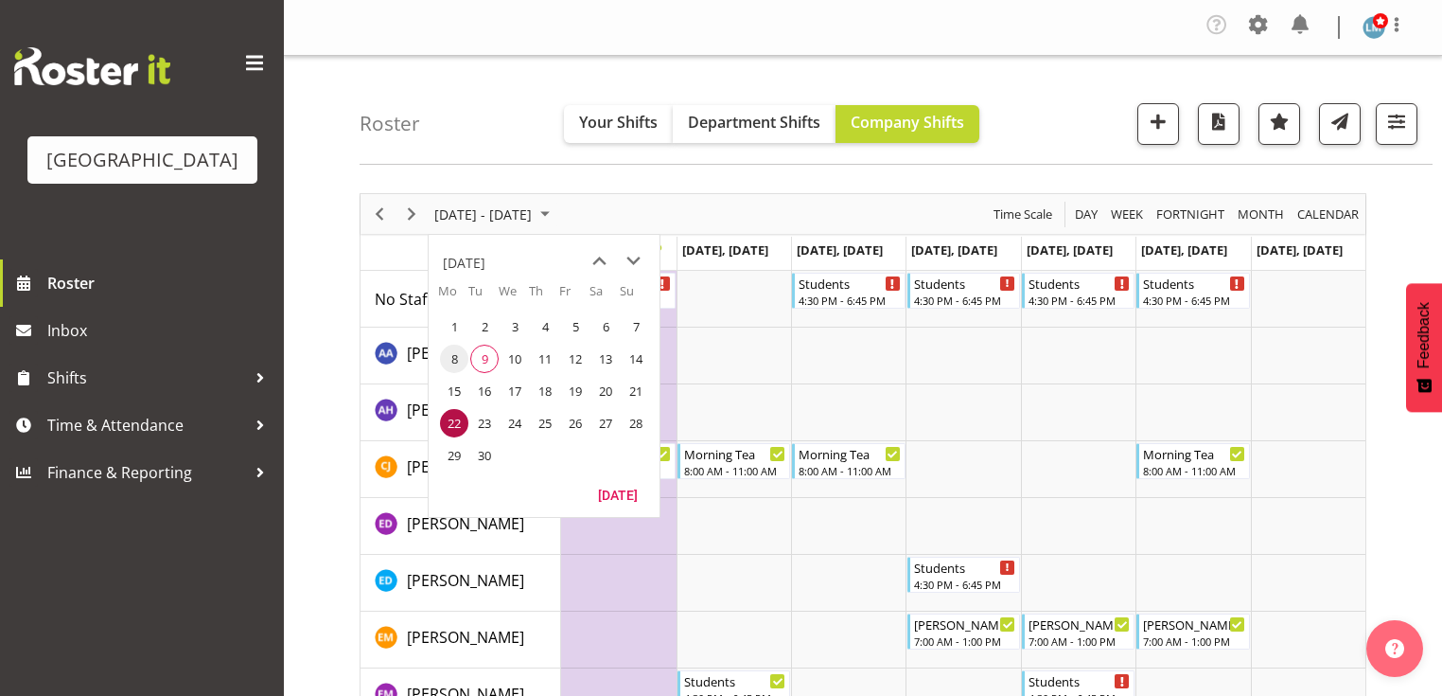
click at [454, 357] on span "8" at bounding box center [454, 358] width 28 height 28
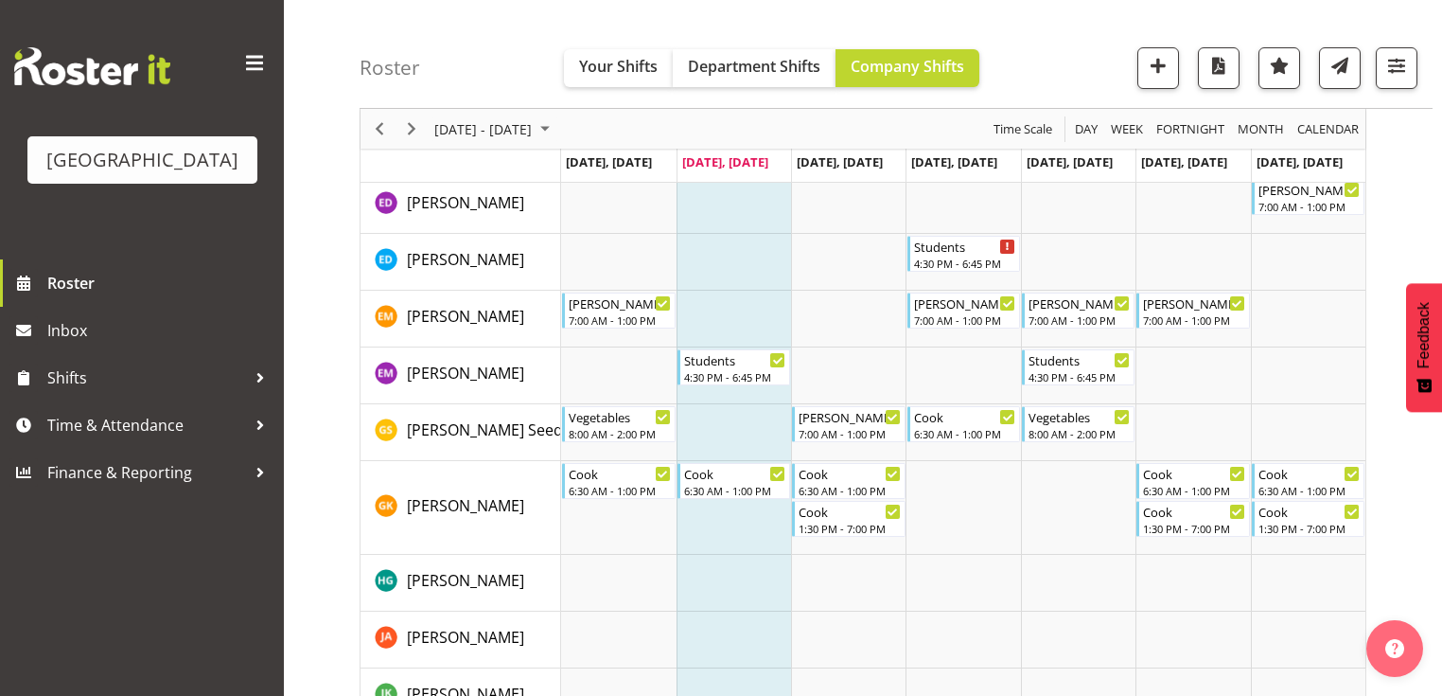
scroll to position [303, 0]
